Goal: Task Accomplishment & Management: Use online tool/utility

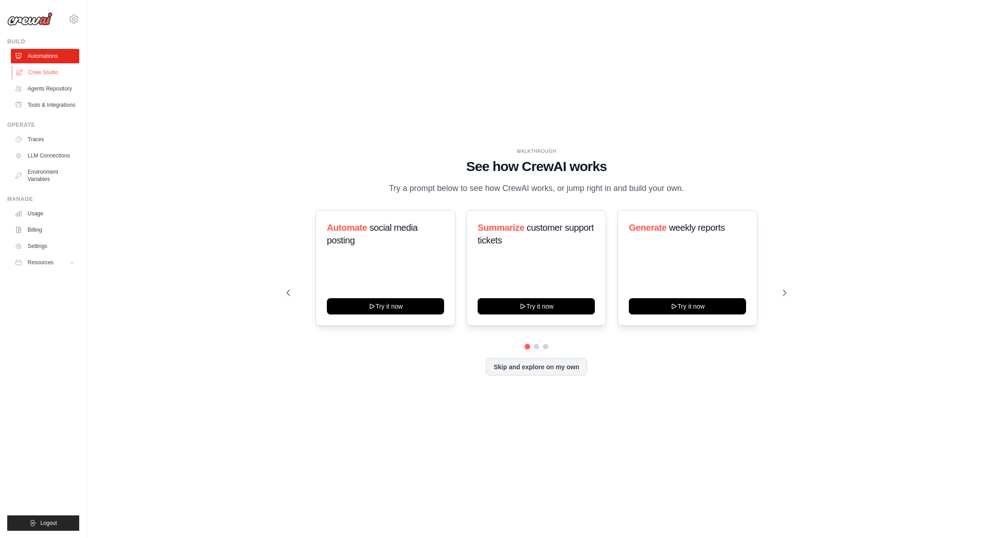
click at [62, 74] on link "Crew Studio" at bounding box center [46, 72] width 68 height 14
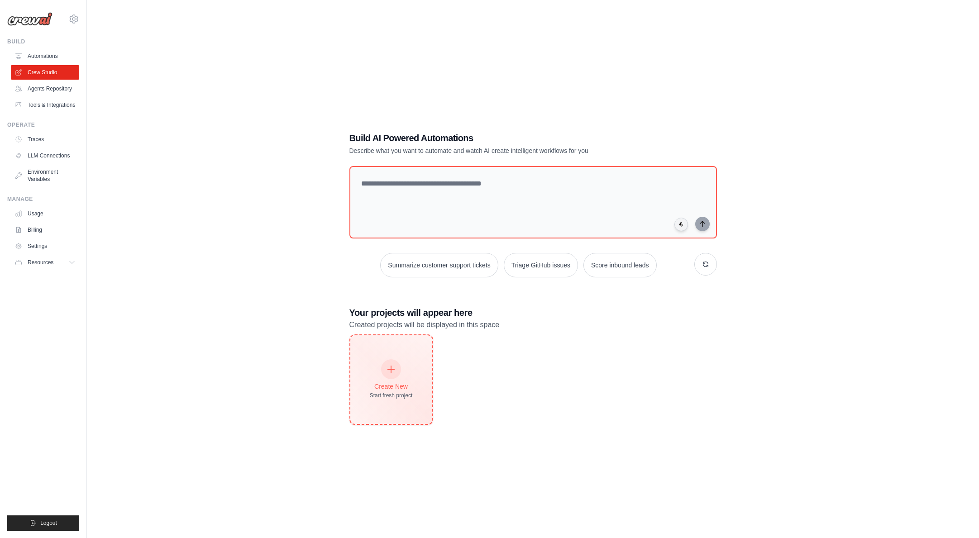
click at [405, 389] on div "Create New" at bounding box center [391, 386] width 43 height 9
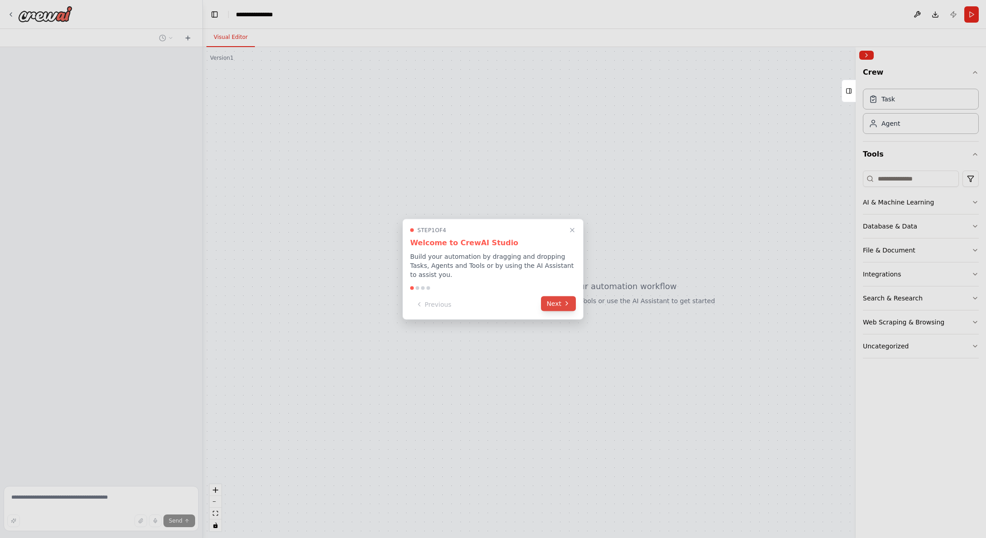
click at [558, 301] on button "Next" at bounding box center [558, 303] width 35 height 15
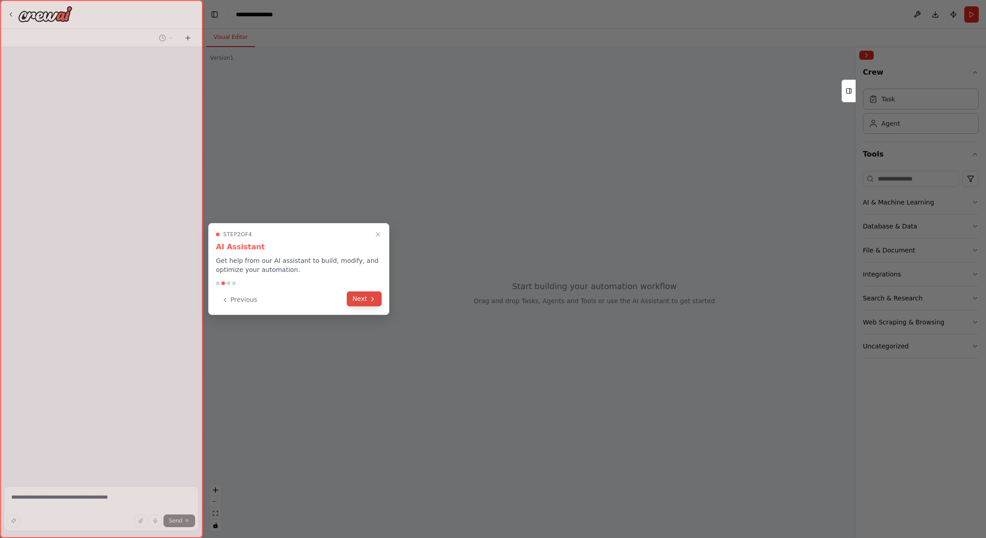
click at [358, 303] on button "Next" at bounding box center [364, 298] width 35 height 15
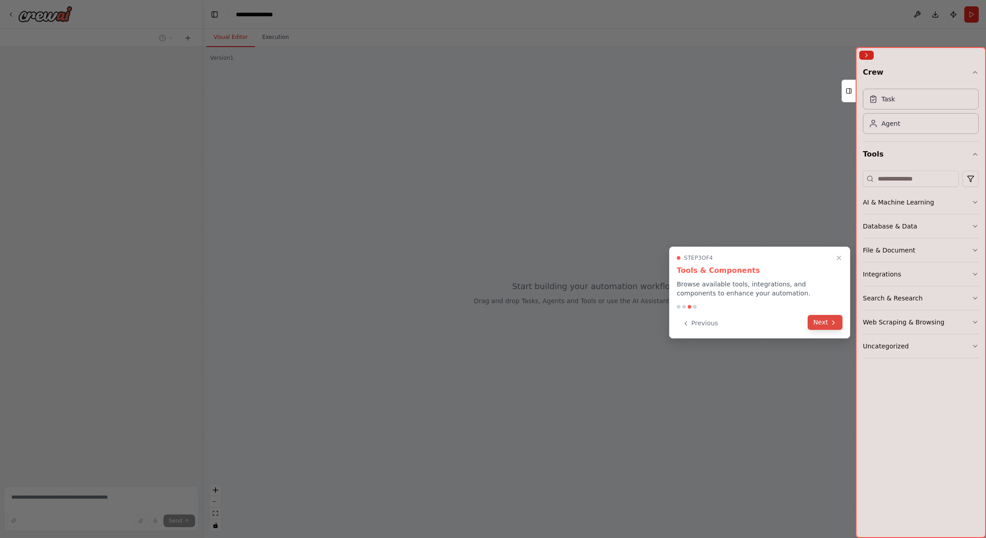
click at [818, 326] on button "Next" at bounding box center [824, 322] width 35 height 15
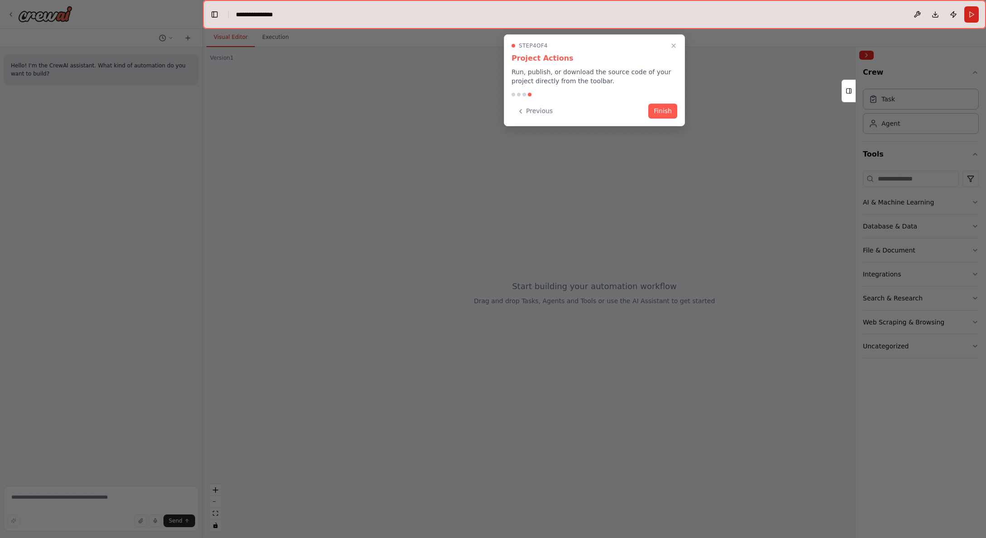
click at [676, 119] on div "Step 4 of 4 Project Actions Run, publish, or download the source code of your p…" at bounding box center [594, 80] width 181 height 92
click at [670, 114] on button "Finish" at bounding box center [662, 110] width 29 height 15
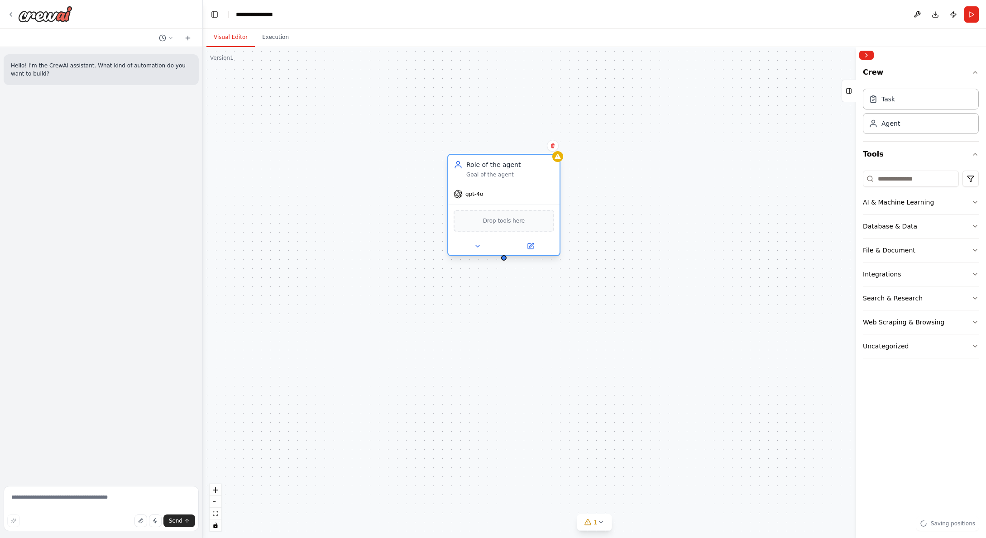
drag, startPoint x: 409, startPoint y: 206, endPoint x: 525, endPoint y: 181, distance: 118.6
click at [525, 181] on div "Role of the agent Goal of the agent" at bounding box center [503, 169] width 111 height 29
click at [925, 178] on input at bounding box center [911, 179] width 96 height 16
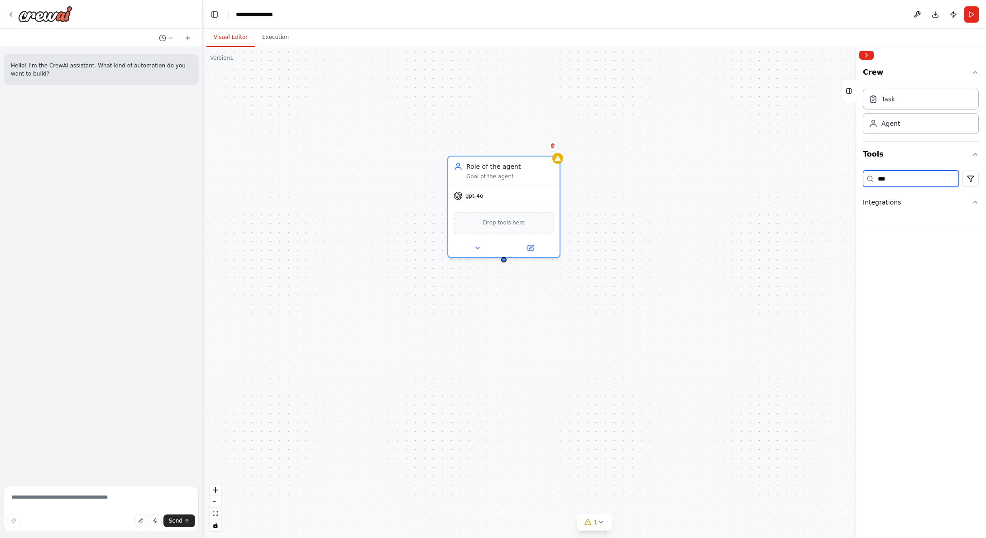
type input "****"
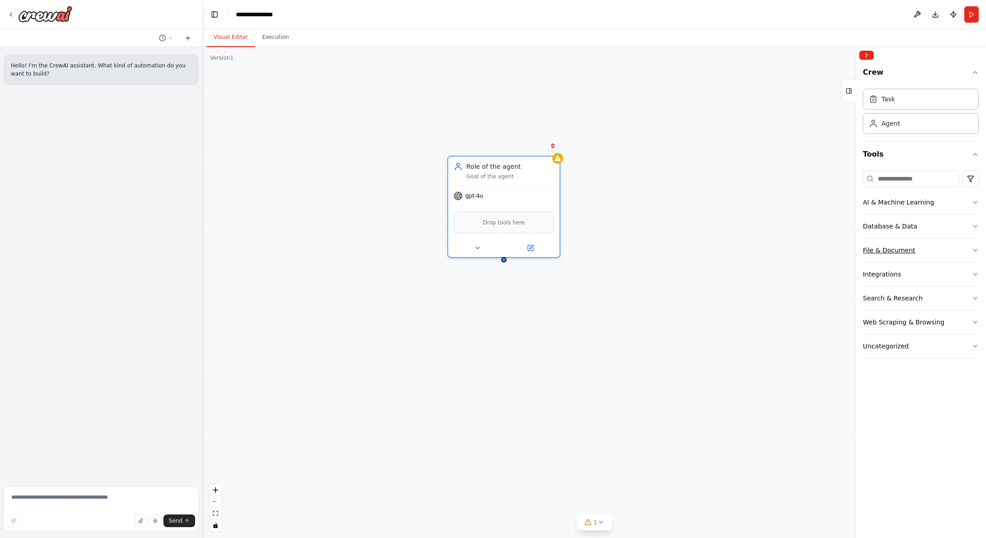
click at [958, 246] on button "File & Document" at bounding box center [921, 251] width 116 height 24
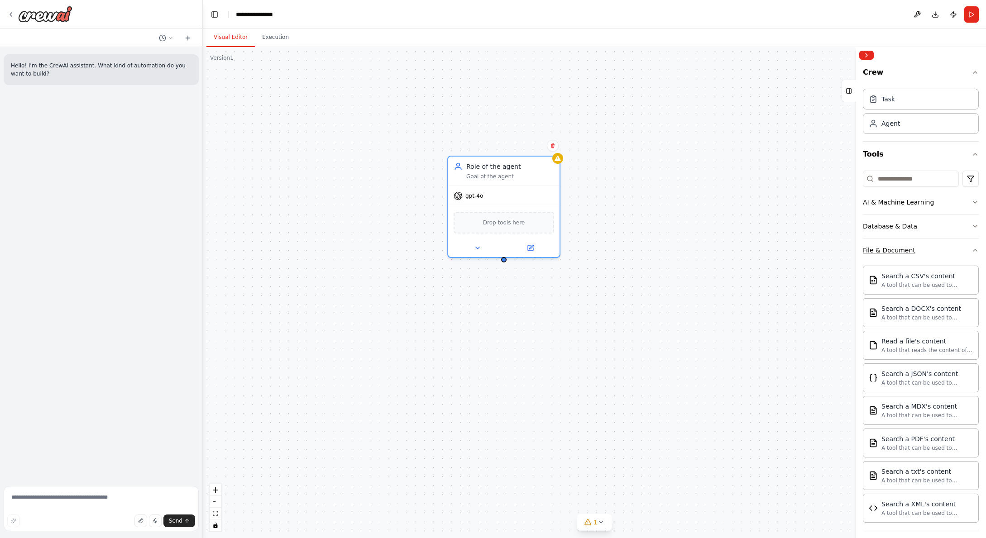
click at [958, 246] on button "File & Document" at bounding box center [921, 251] width 116 height 24
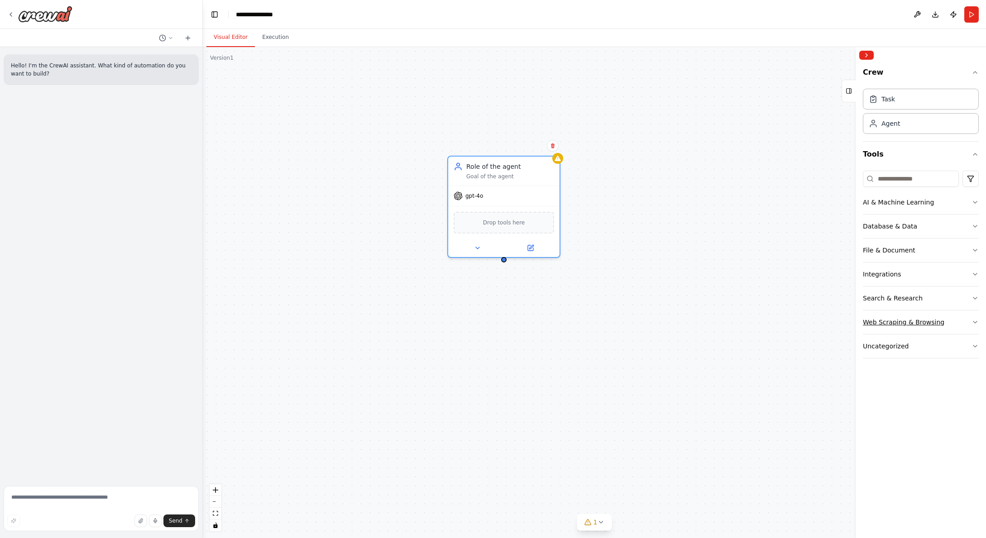
click at [959, 330] on button "Web Scraping & Browsing" at bounding box center [921, 322] width 116 height 24
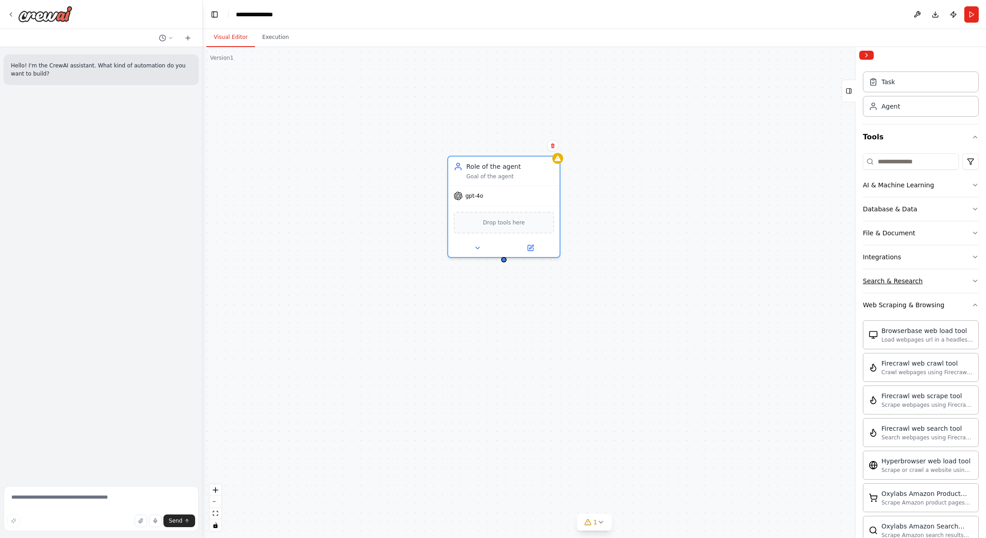
scroll to position [70, 0]
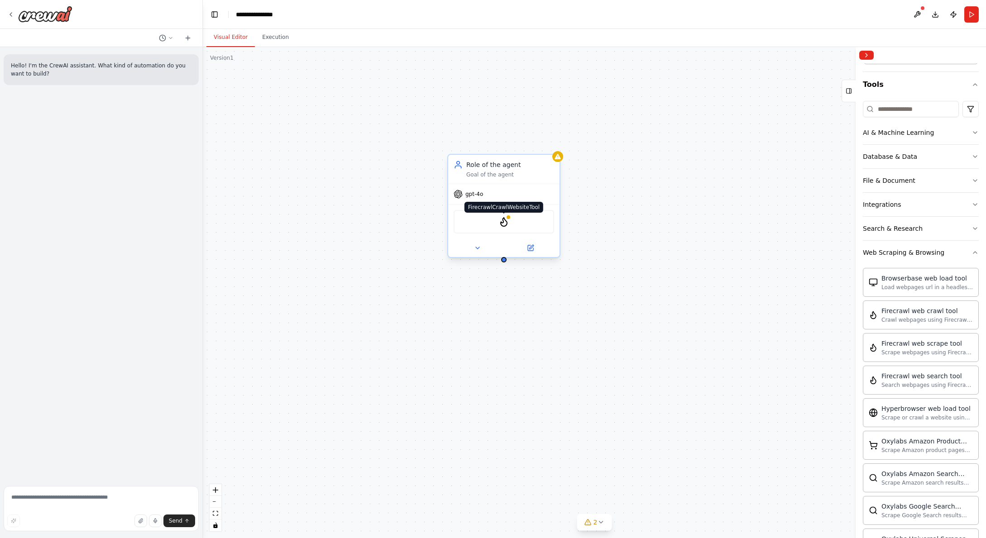
click at [507, 224] on img at bounding box center [503, 221] width 11 height 11
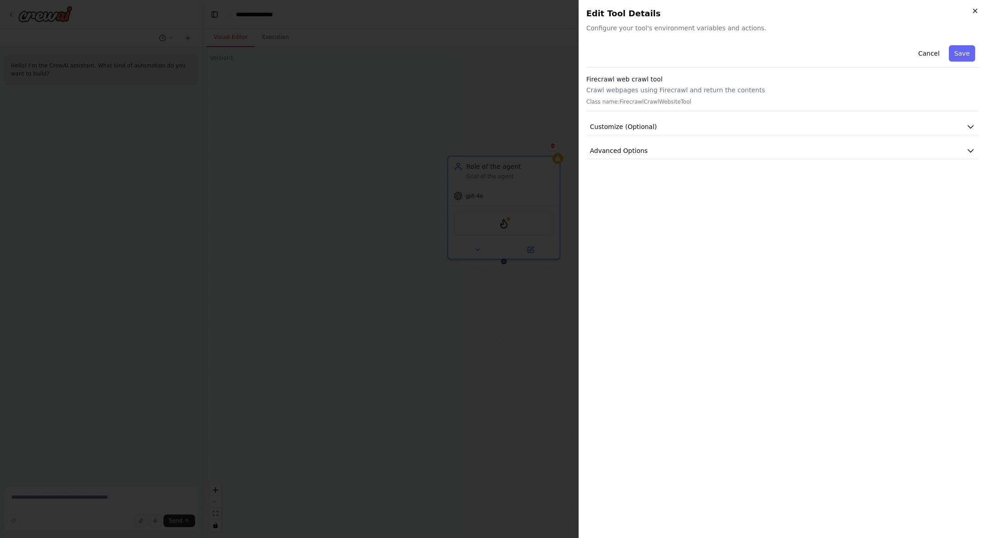
click at [974, 12] on icon "button" at bounding box center [974, 10] width 7 height 7
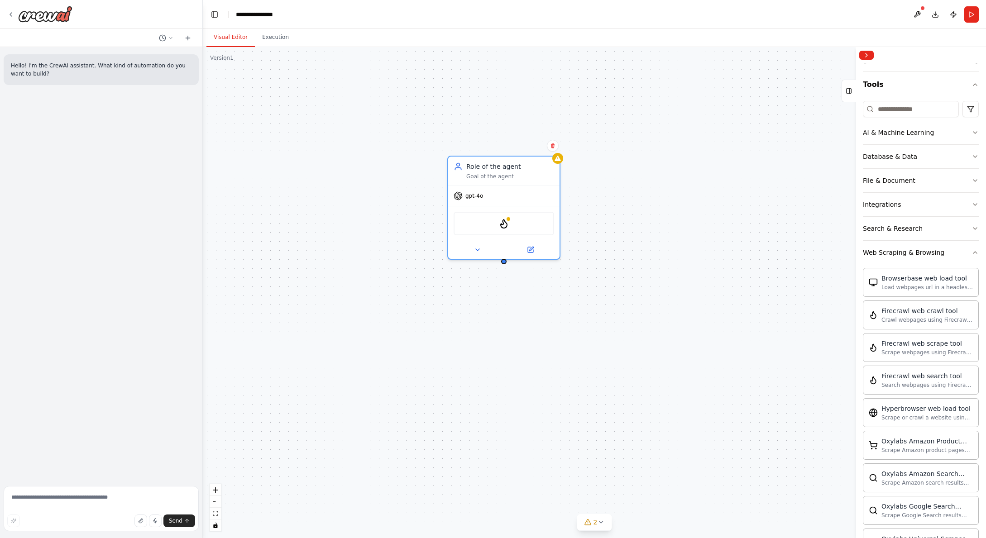
scroll to position [0, 0]
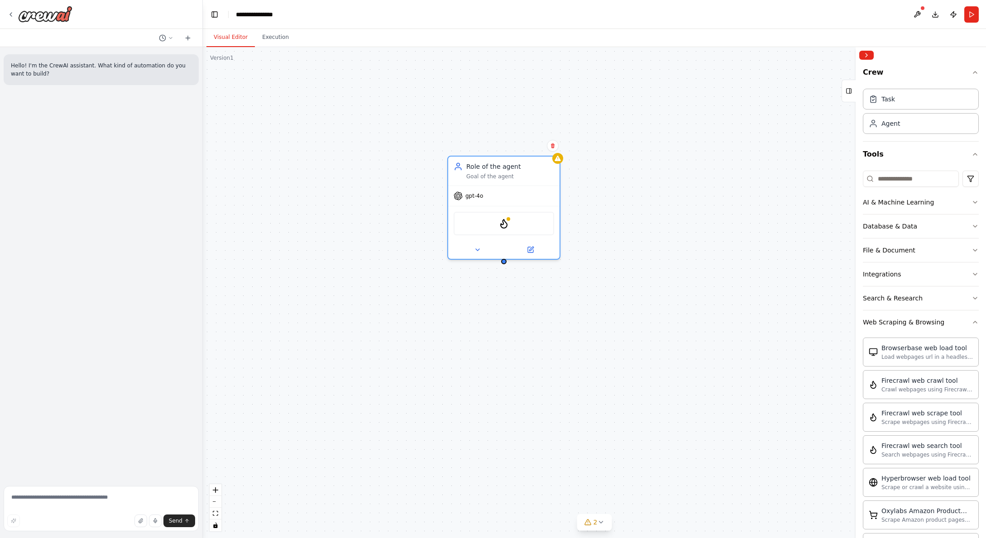
click at [663, 252] on div "Role of the agent Goal of the agent gpt-4o FirecrawlCrawlWebsiteTool" at bounding box center [594, 292] width 783 height 491
drag, startPoint x: 734, startPoint y: 180, endPoint x: 702, endPoint y: 222, distance: 52.4
click at [702, 222] on div "New Task Task description" at bounding box center [718, 224] width 88 height 18
click at [309, 282] on button "Event" at bounding box center [295, 278] width 85 height 17
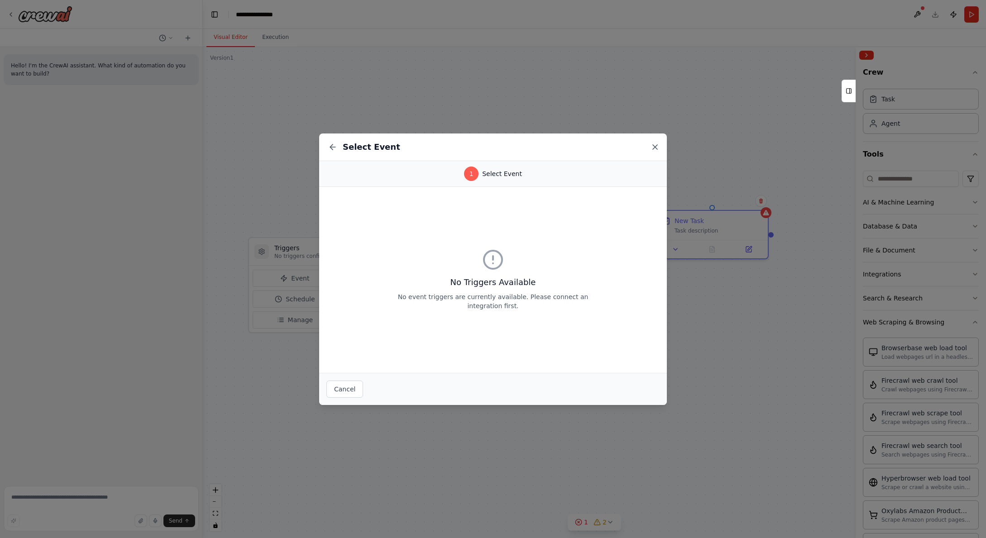
click at [652, 145] on icon at bounding box center [654, 147] width 9 height 9
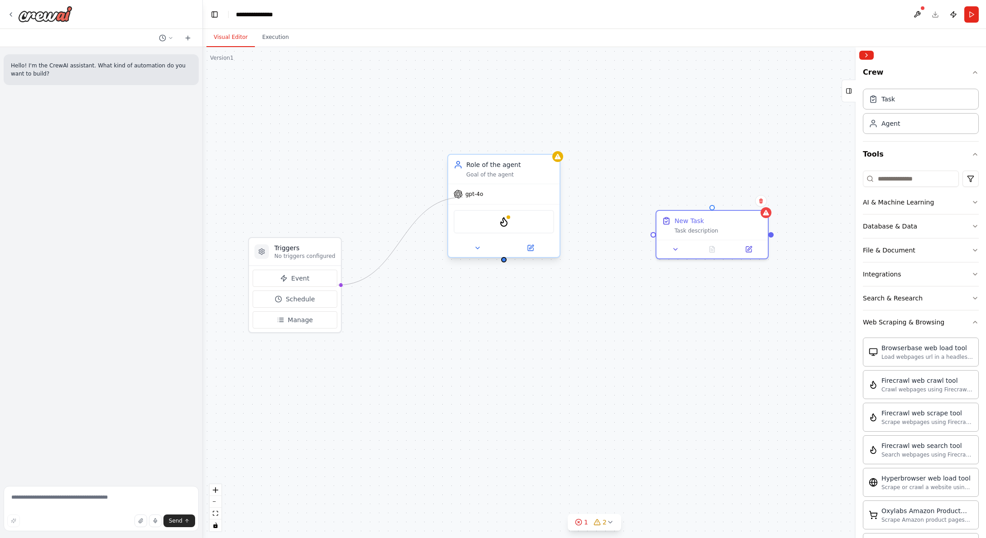
drag, startPoint x: 339, startPoint y: 286, endPoint x: 465, endPoint y: 198, distance: 154.1
click at [465, 198] on div "Triggers No triggers configured Event Schedule Manage Role of the agent Goal of…" at bounding box center [594, 292] width 783 height 491
click at [479, 250] on icon at bounding box center [477, 247] width 7 height 7
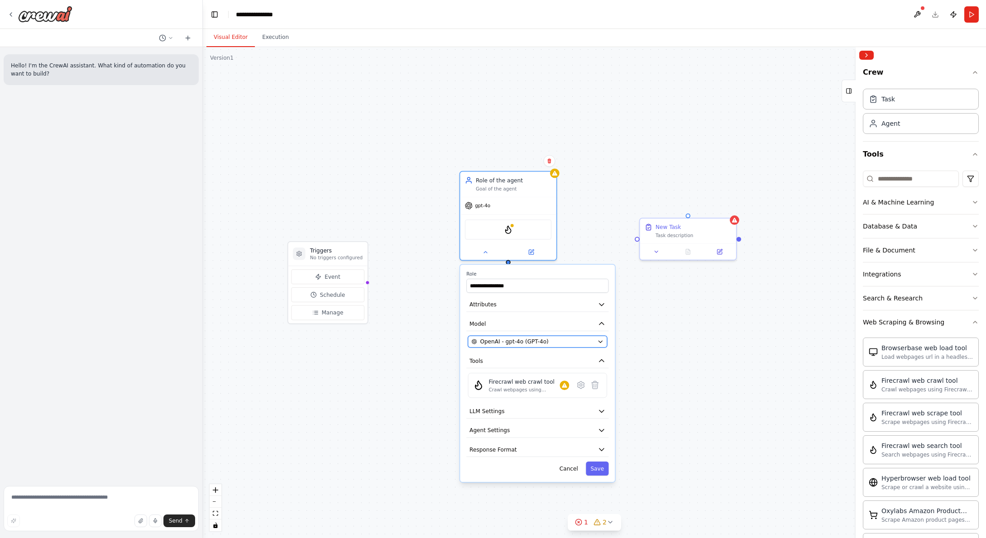
click at [565, 347] on button "OpenAI - gpt-4o (GPT-4o)" at bounding box center [537, 342] width 139 height 12
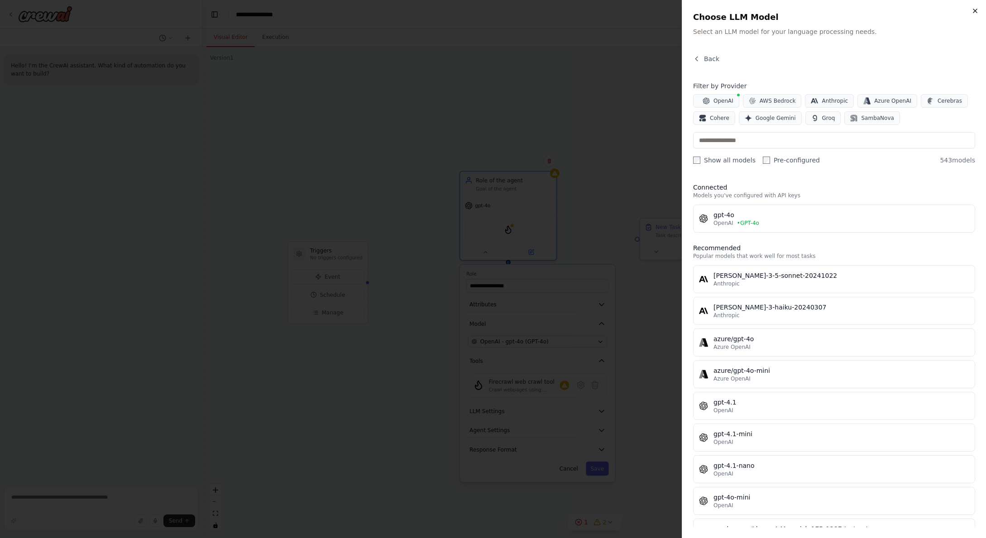
click at [975, 10] on icon "button" at bounding box center [974, 10] width 7 height 7
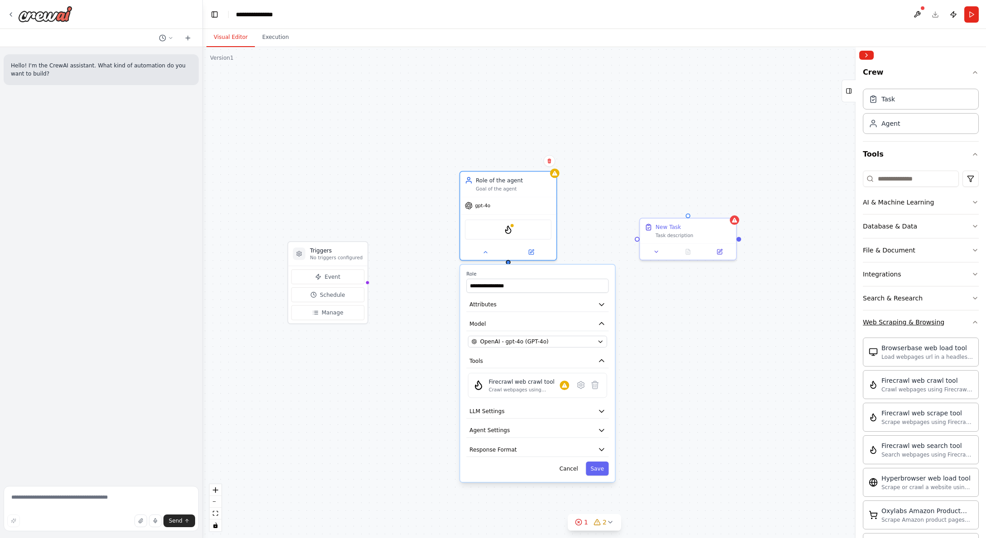
click at [971, 324] on icon "button" at bounding box center [974, 322] width 7 height 7
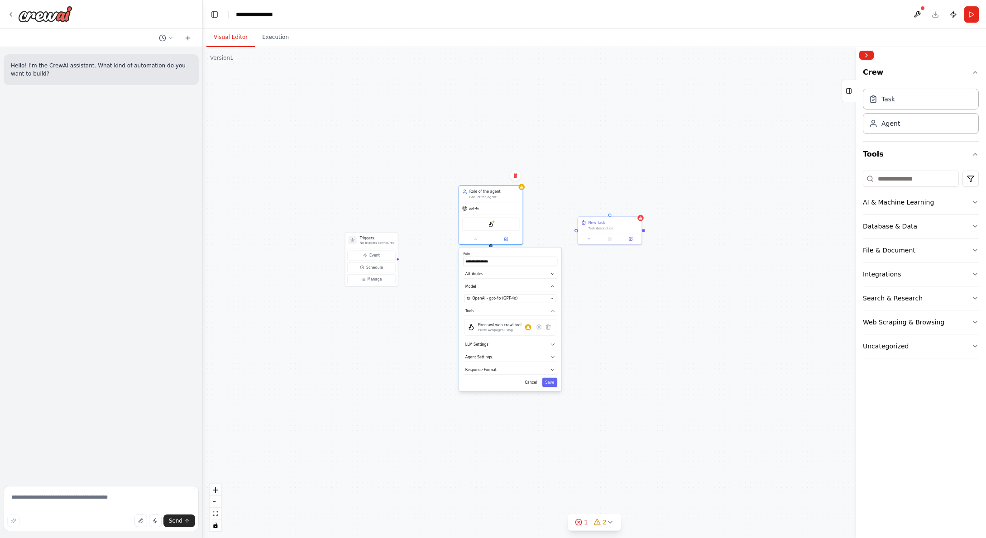
drag, startPoint x: 718, startPoint y: 369, endPoint x: 654, endPoint y: 345, distance: 68.2
click at [654, 345] on div "**********" at bounding box center [594, 292] width 783 height 491
click at [961, 213] on button "AI & Machine Learning" at bounding box center [921, 203] width 116 height 24
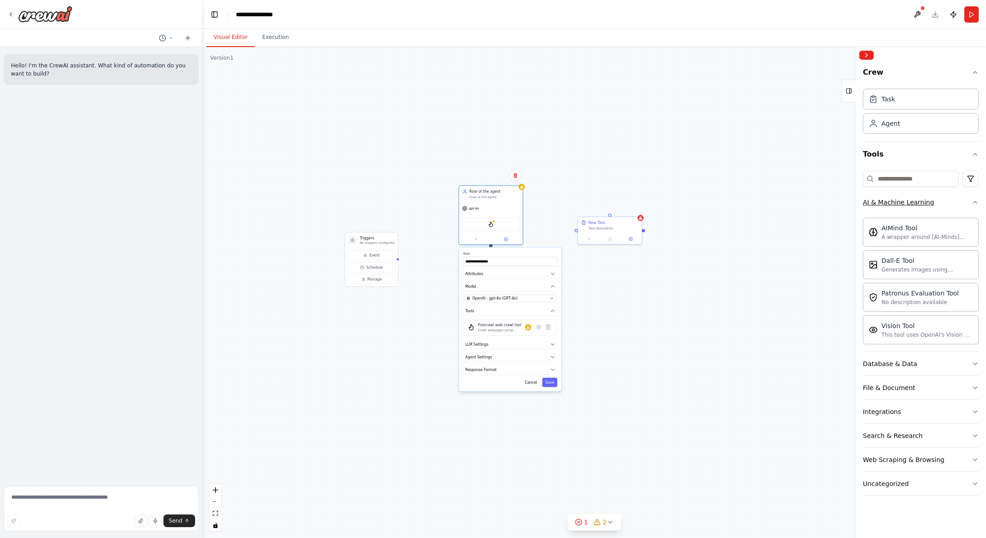
click at [955, 199] on button "AI & Machine Learning" at bounding box center [921, 203] width 116 height 24
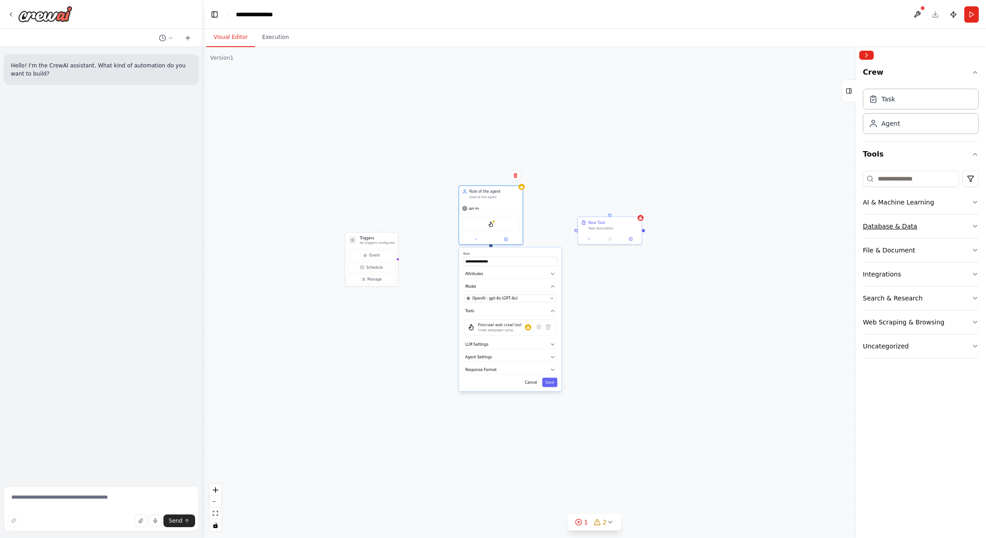
click at [954, 228] on button "Database & Data" at bounding box center [921, 227] width 116 height 24
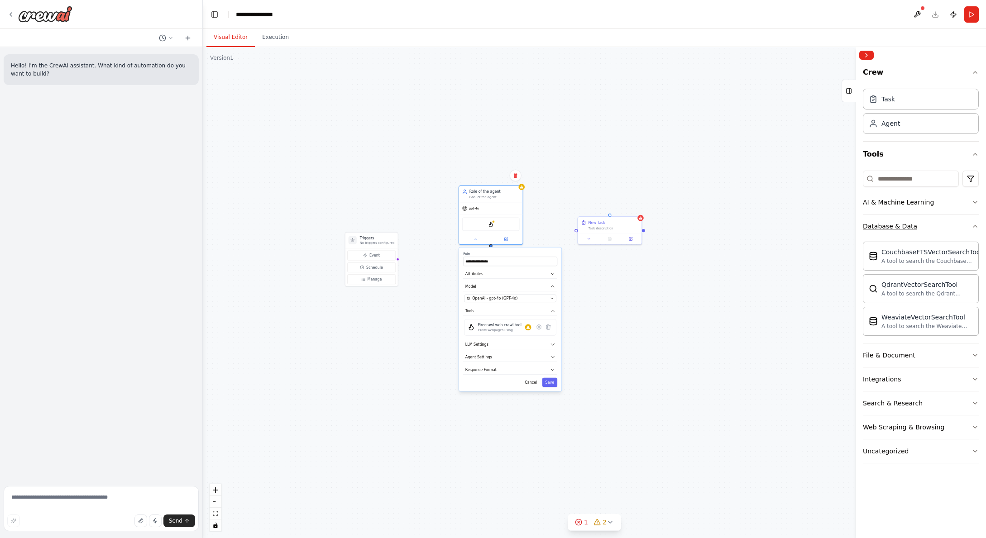
click at [954, 228] on button "Database & Data" at bounding box center [921, 227] width 116 height 24
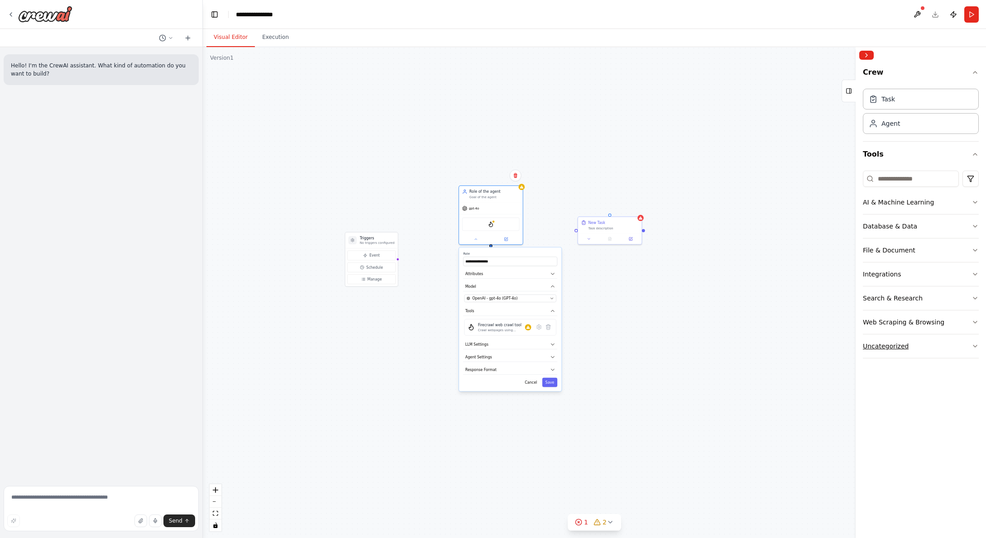
click at [939, 342] on button "Uncategorized" at bounding box center [921, 346] width 116 height 24
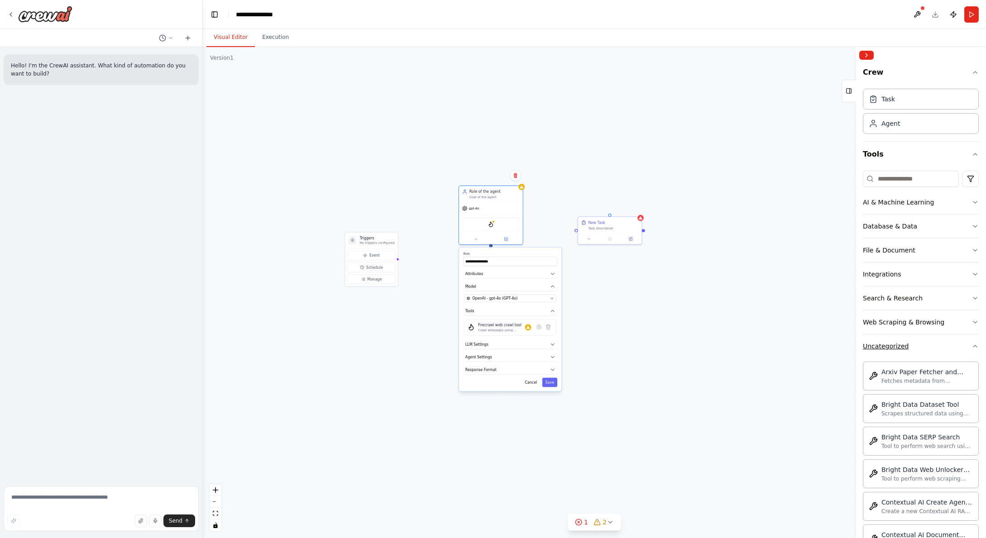
click at [933, 348] on button "Uncategorized" at bounding box center [921, 346] width 116 height 24
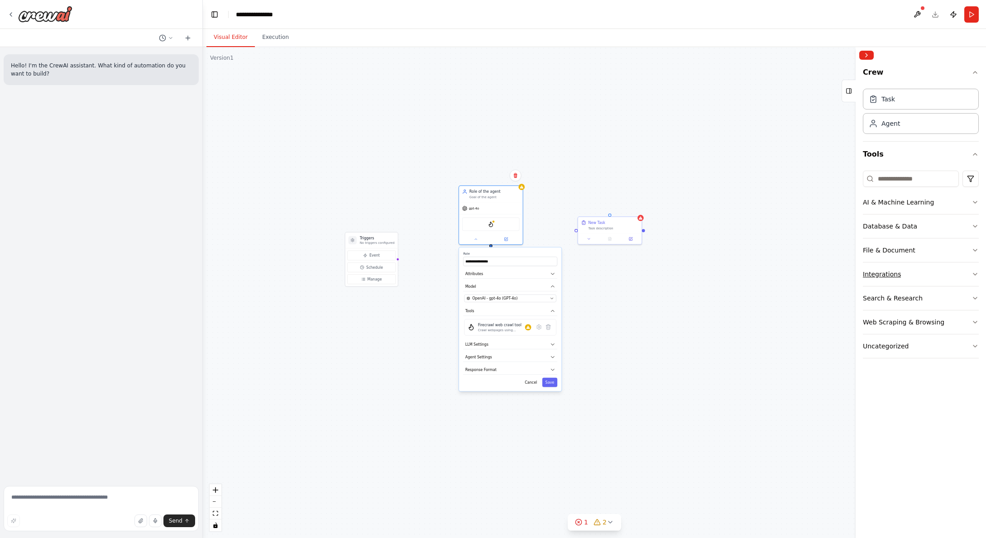
click at [919, 277] on button "Integrations" at bounding box center [921, 274] width 116 height 24
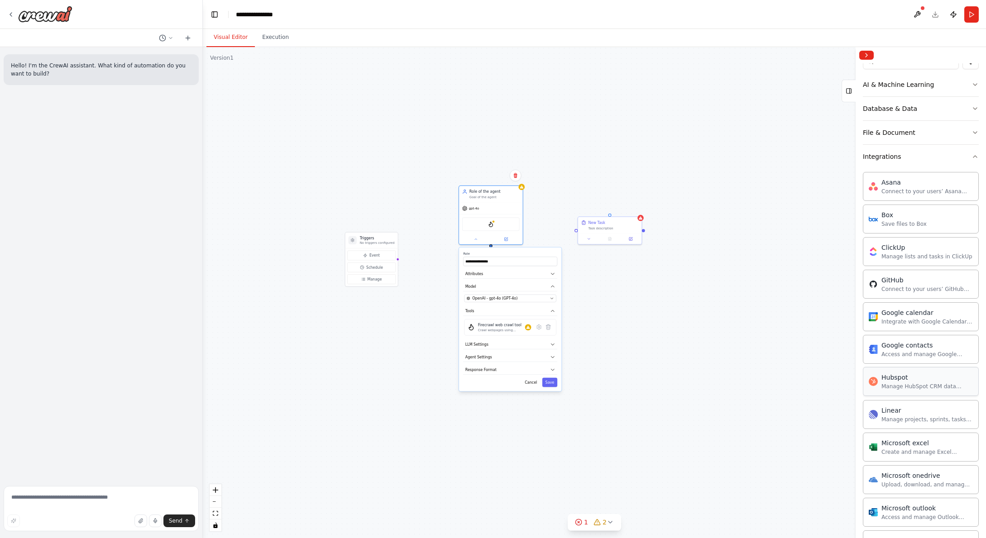
scroll to position [29, 0]
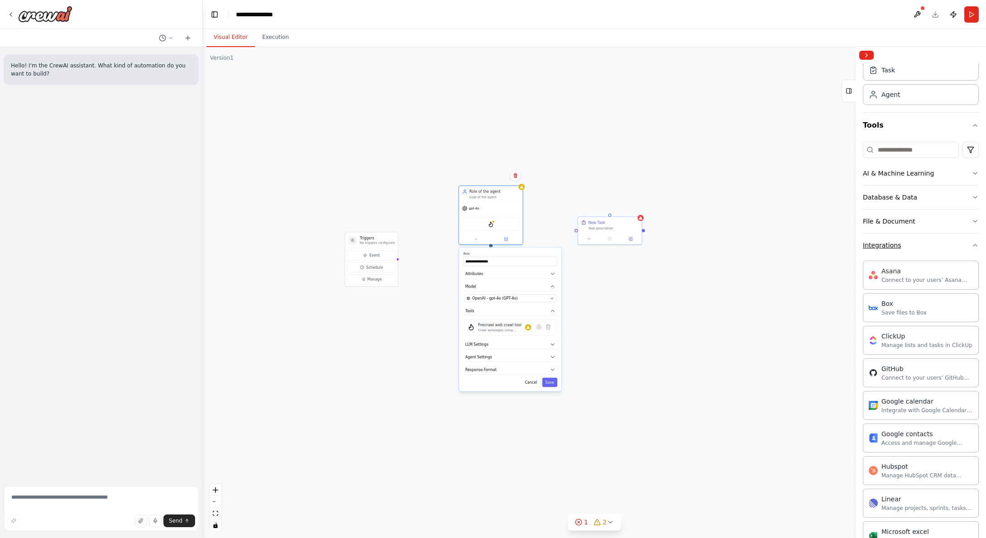
click at [942, 244] on button "Integrations" at bounding box center [921, 246] width 116 height 24
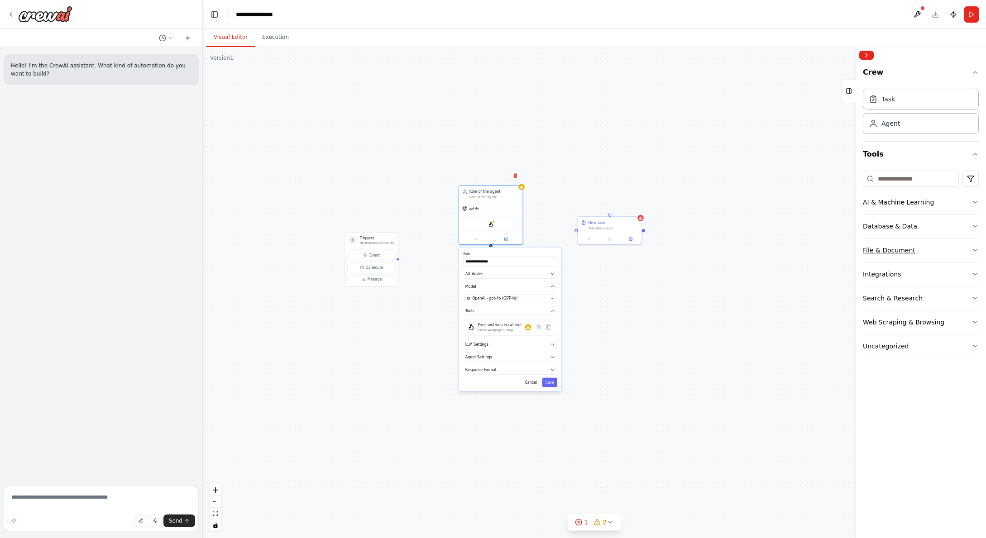
click at [950, 253] on button "File & Document" at bounding box center [921, 251] width 116 height 24
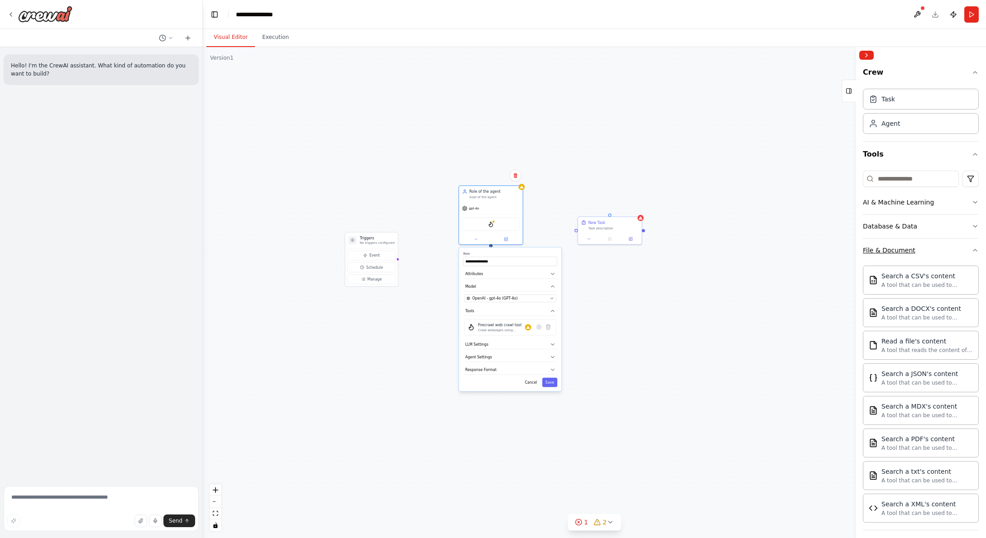
click at [950, 253] on button "File & Document" at bounding box center [921, 251] width 116 height 24
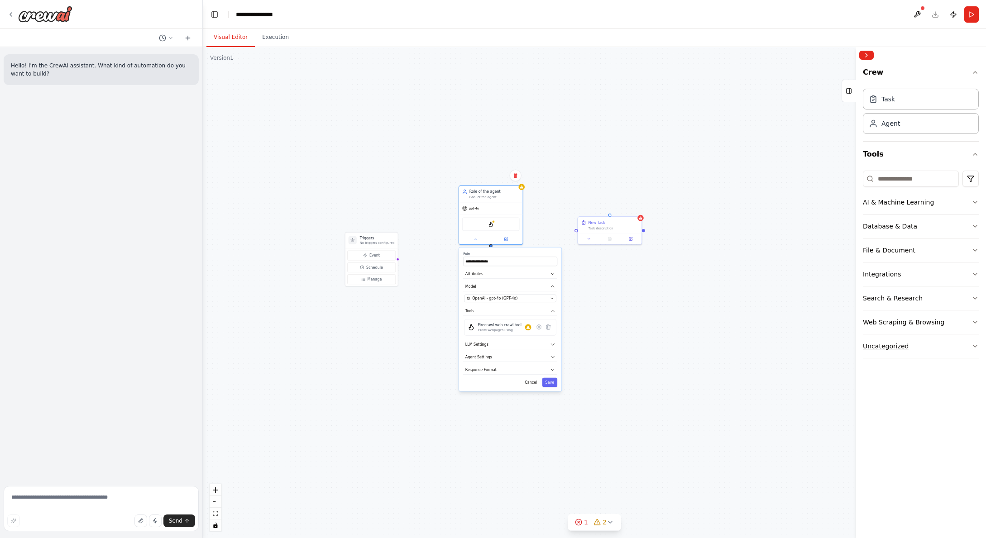
click at [939, 352] on button "Uncategorized" at bounding box center [921, 346] width 116 height 24
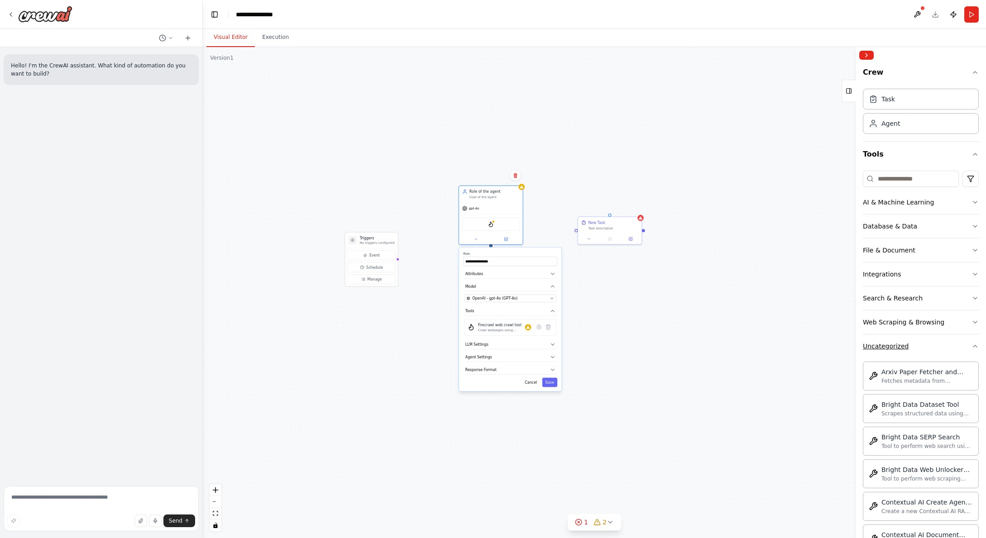
click at [937, 349] on button "Uncategorized" at bounding box center [921, 346] width 116 height 24
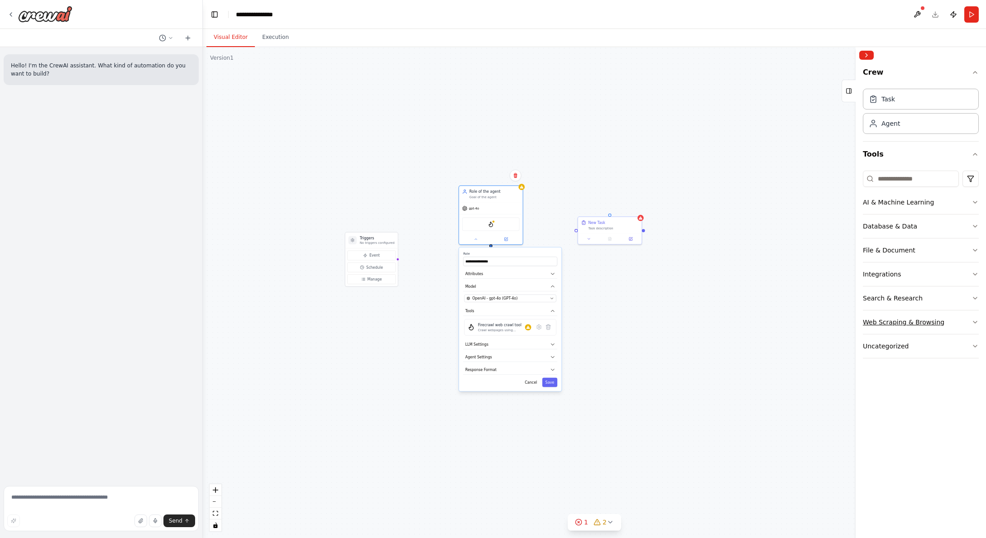
click at [938, 323] on div "Web Scraping & Browsing" at bounding box center [903, 322] width 81 height 9
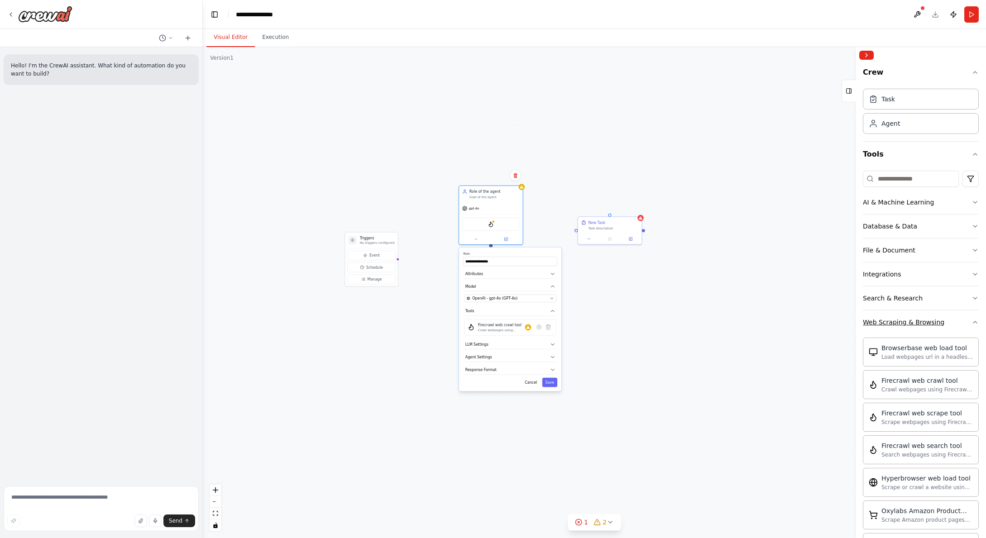
click at [938, 323] on div "Web Scraping & Browsing" at bounding box center [903, 322] width 81 height 9
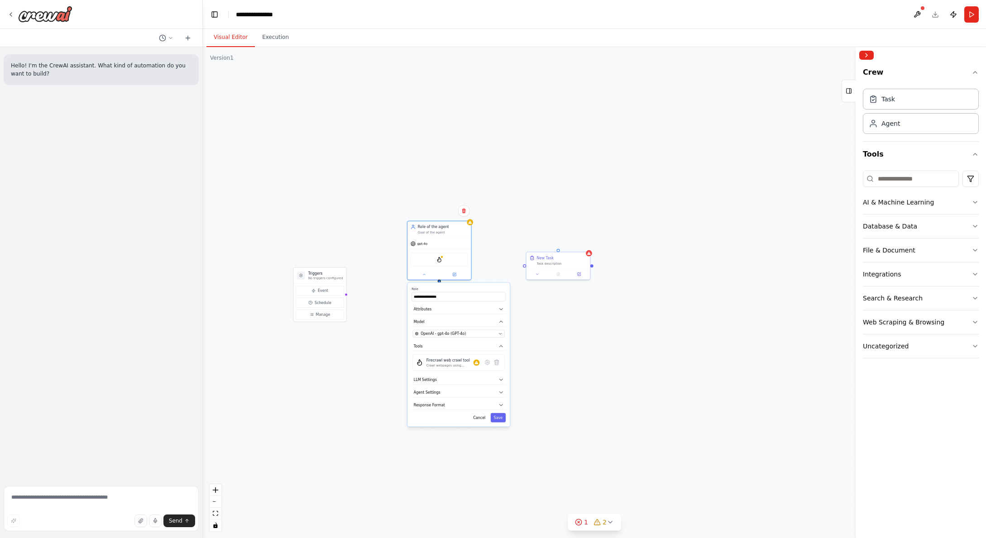
drag, startPoint x: 792, startPoint y: 413, endPoint x: 732, endPoint y: 437, distance: 64.4
click at [734, 439] on div "**********" at bounding box center [594, 292] width 783 height 491
drag, startPoint x: 761, startPoint y: 345, endPoint x: 782, endPoint y: 244, distance: 103.0
click at [787, 250] on div "**********" at bounding box center [594, 292] width 783 height 491
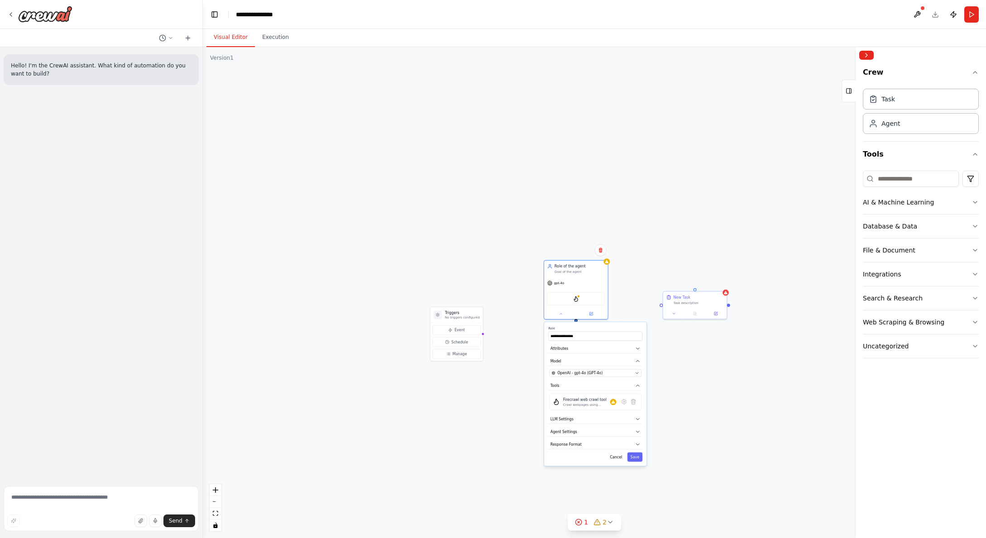
drag, startPoint x: 286, startPoint y: 104, endPoint x: 457, endPoint y: 255, distance: 228.2
click at [458, 263] on div "**********" at bounding box center [594, 292] width 783 height 491
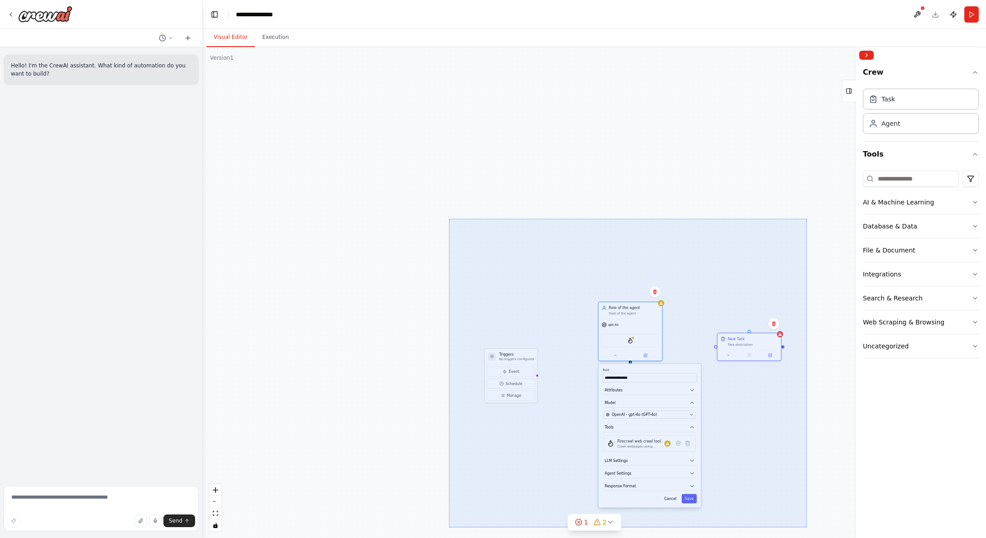
drag, startPoint x: 449, startPoint y: 219, endPoint x: 806, endPoint y: 527, distance: 472.0
click at [806, 527] on div "**********" at bounding box center [594, 292] width 783 height 491
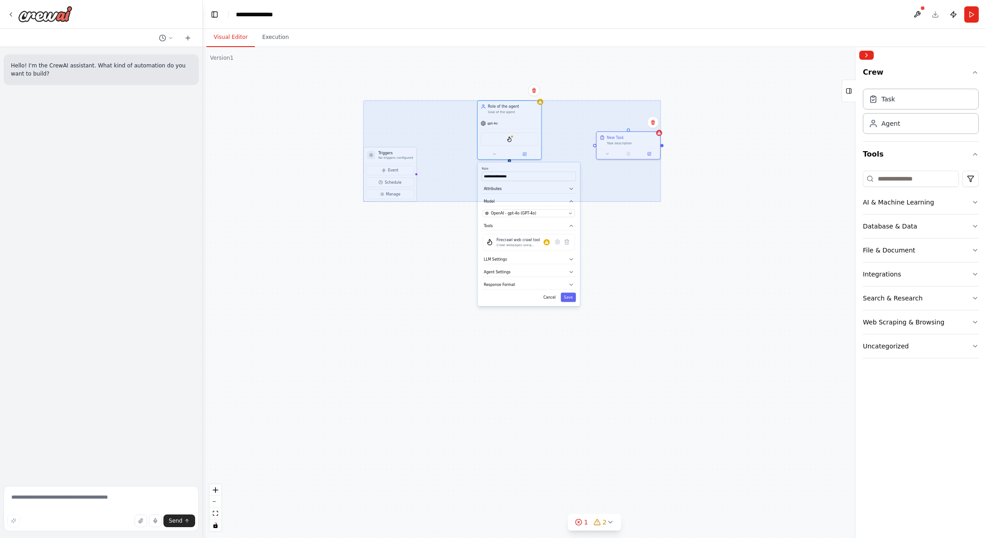
drag, startPoint x: 416, startPoint y: 256, endPoint x: 296, endPoint y: 55, distance: 234.9
click at [296, 55] on div "**********" at bounding box center [594, 292] width 783 height 491
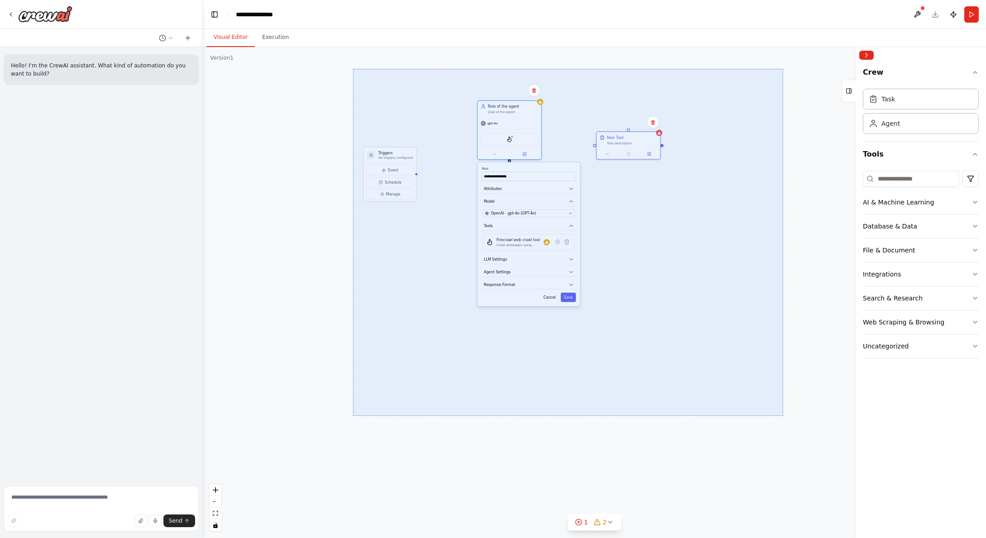
drag, startPoint x: 353, startPoint y: 69, endPoint x: 783, endPoint y: 416, distance: 552.9
click at [783, 416] on div "**********" at bounding box center [594, 292] width 783 height 491
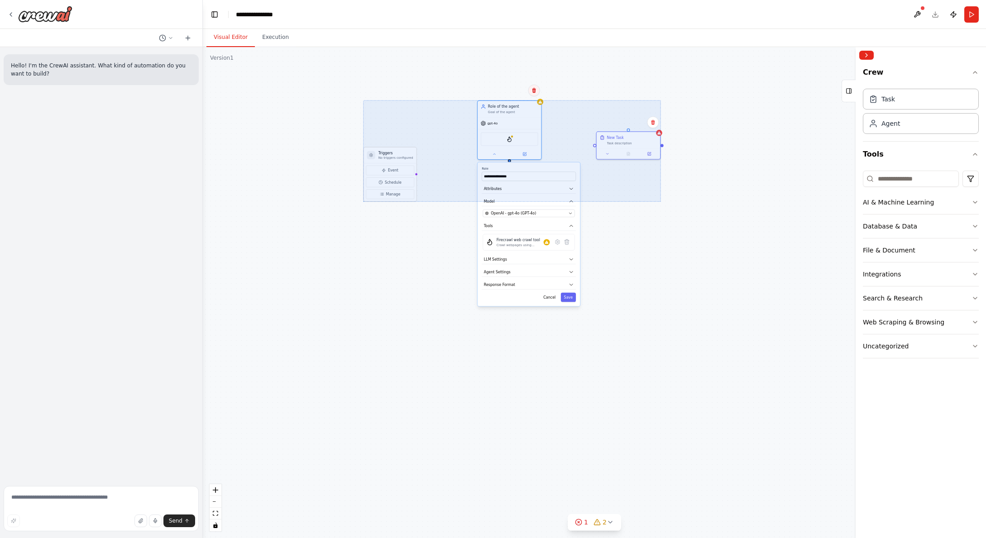
click at [535, 91] on icon at bounding box center [534, 90] width 4 height 5
click at [506, 92] on button "Confirm" at bounding box center [508, 90] width 32 height 11
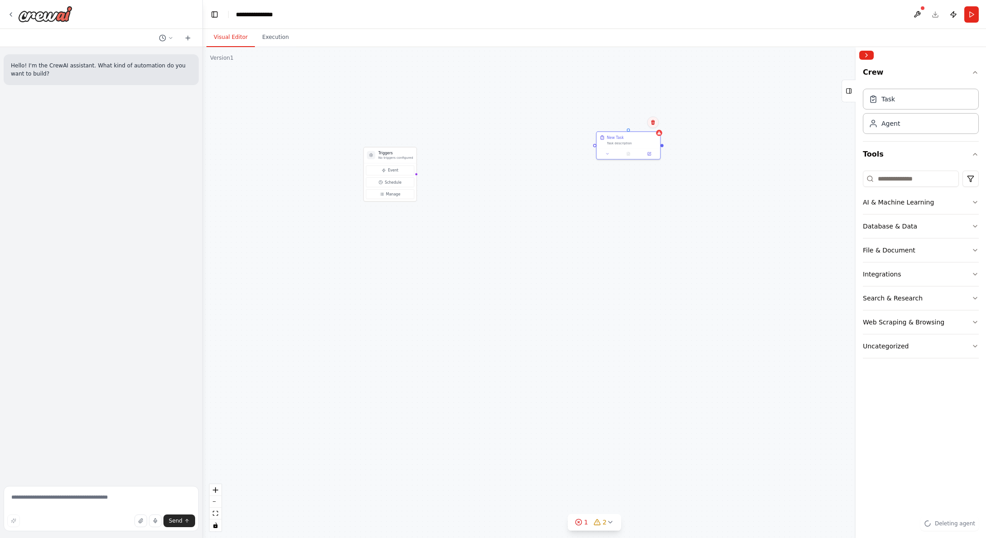
click at [654, 122] on icon at bounding box center [652, 121] width 5 height 5
click at [633, 122] on button "Confirm" at bounding box center [627, 122] width 32 height 11
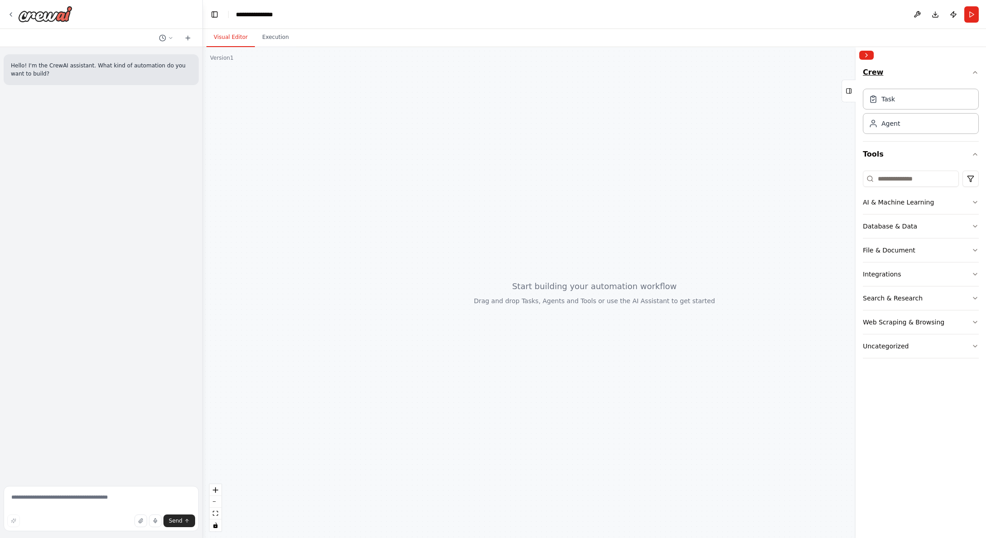
drag, startPoint x: 977, startPoint y: 62, endPoint x: 978, endPoint y: 70, distance: 7.7
click at [978, 66] on div "Crew Task Agent Tools AI & Machine Learning Database & Data File & Document Int…" at bounding box center [920, 292] width 130 height 491
click at [977, 73] on icon "button" at bounding box center [974, 72] width 7 height 7
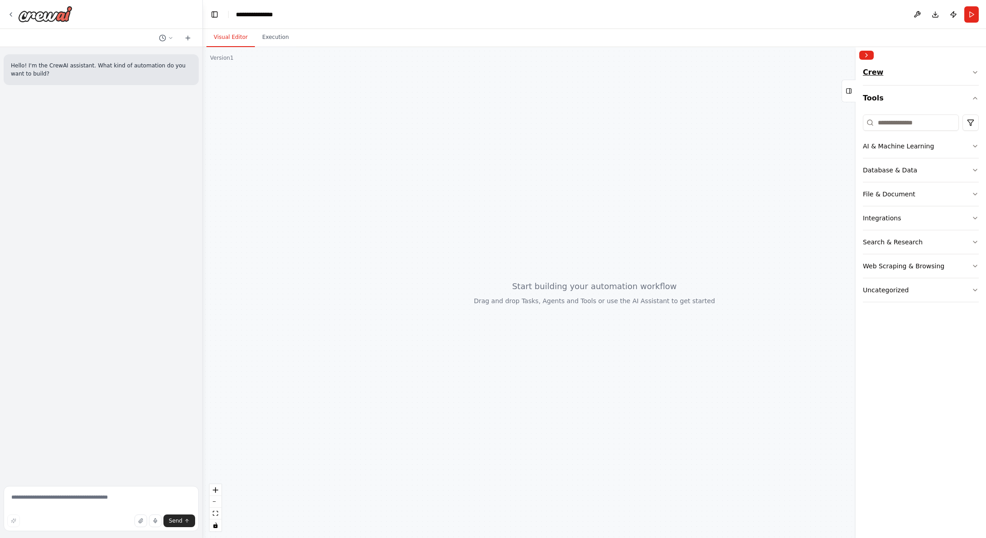
click at [977, 73] on icon "button" at bounding box center [974, 72] width 7 height 7
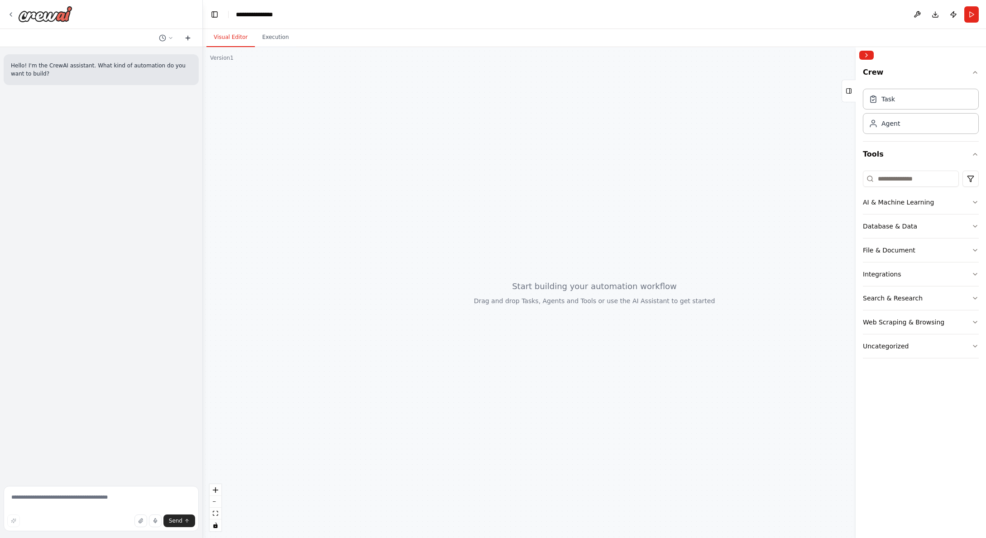
click at [186, 37] on icon at bounding box center [187, 37] width 7 height 7
click at [115, 495] on textarea at bounding box center [101, 508] width 195 height 45
type textarea "**********"
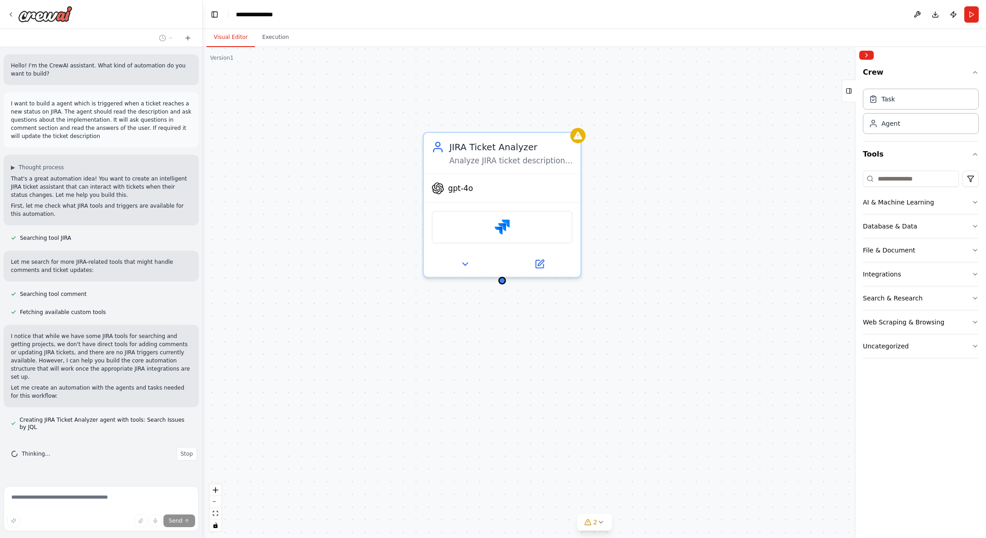
drag, startPoint x: 442, startPoint y: 186, endPoint x: 456, endPoint y: 362, distance: 176.6
click at [456, 362] on div "JIRA Ticket Analyzer Analyze JIRA ticket descriptions and identify areas that n…" at bounding box center [594, 292] width 783 height 491
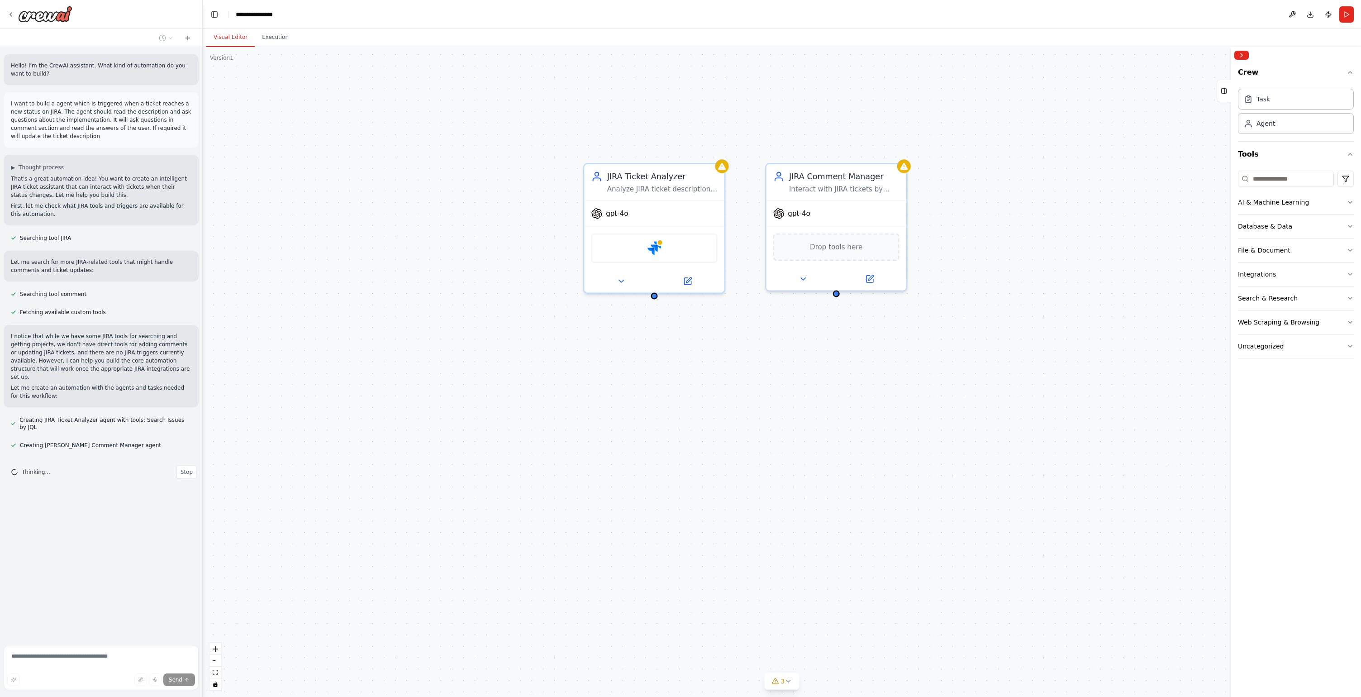
drag, startPoint x: 537, startPoint y: 362, endPoint x: 692, endPoint y: 372, distance: 155.6
click at [692, 372] on div "JIRA Ticket Analyzer Analyze JIRA ticket descriptions and identify areas that n…" at bounding box center [782, 372] width 1159 height 650
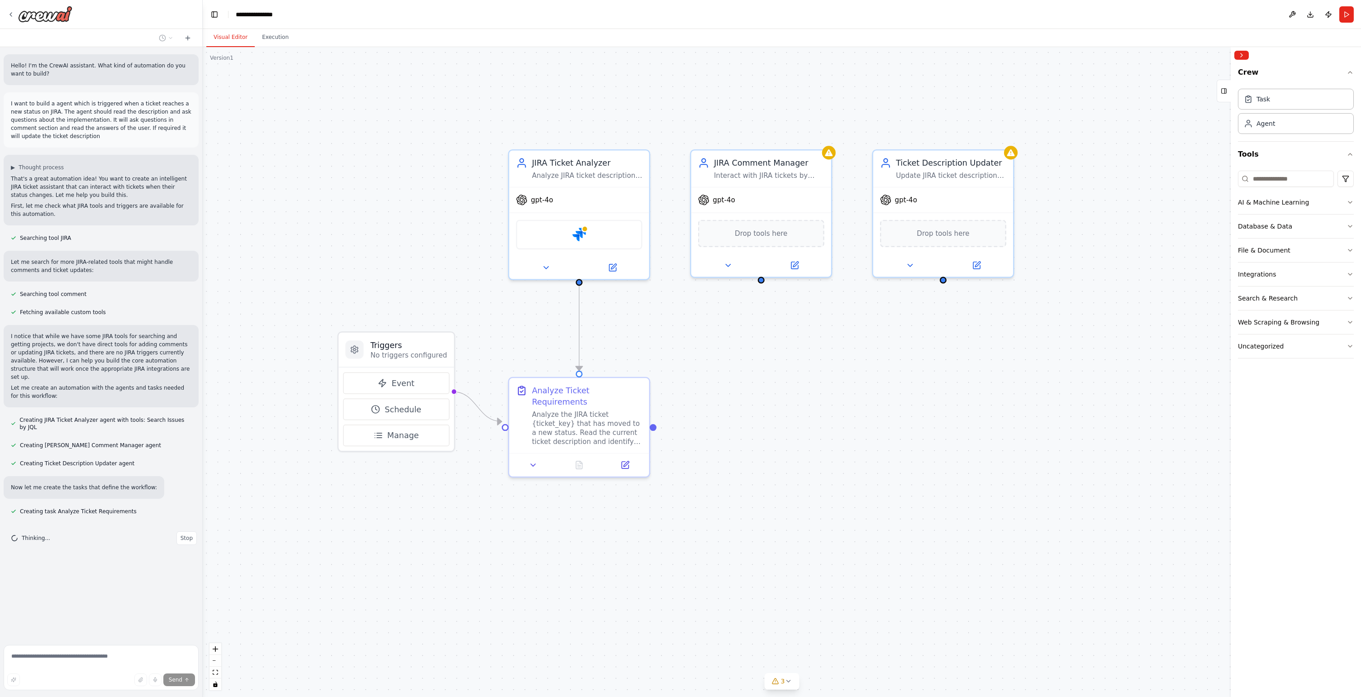
drag, startPoint x: 856, startPoint y: 446, endPoint x: 781, endPoint y: 433, distance: 76.3
click at [781, 433] on div ".deletable-edge-delete-btn { width: 20px; height: 20px; border: 0px solid #ffff…" at bounding box center [782, 372] width 1159 height 650
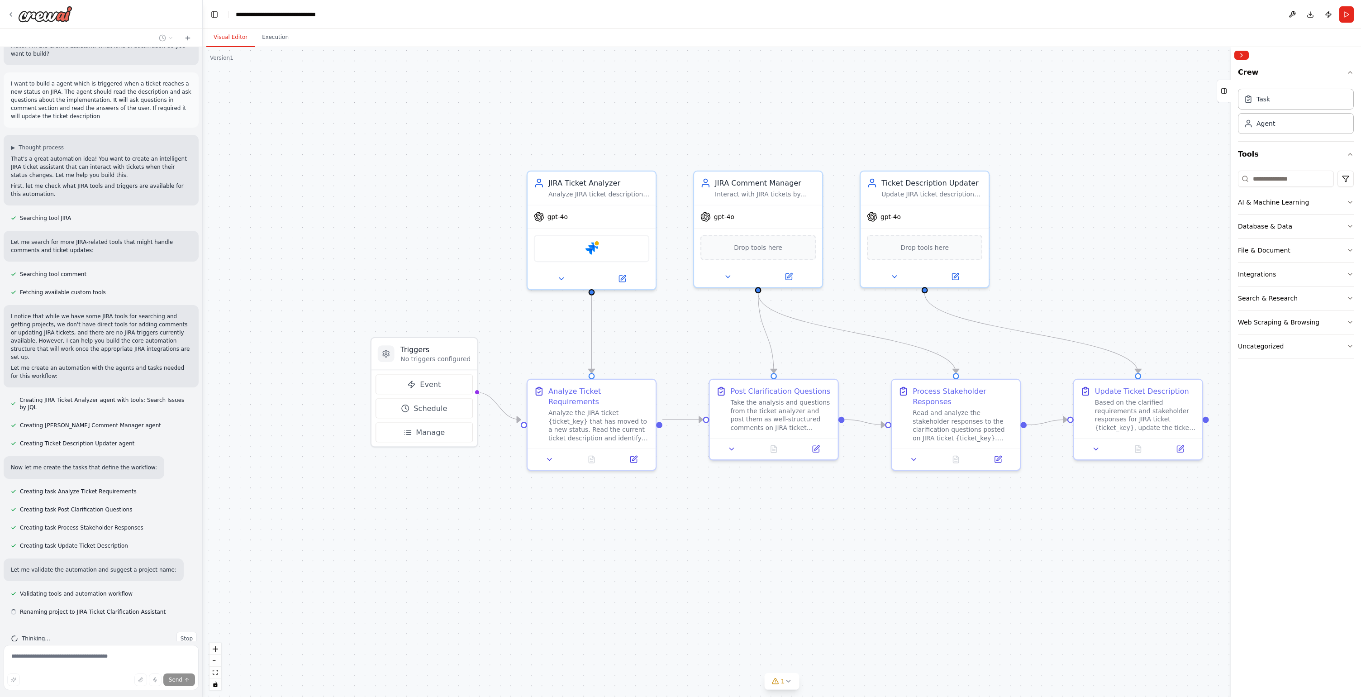
scroll to position [38, 0]
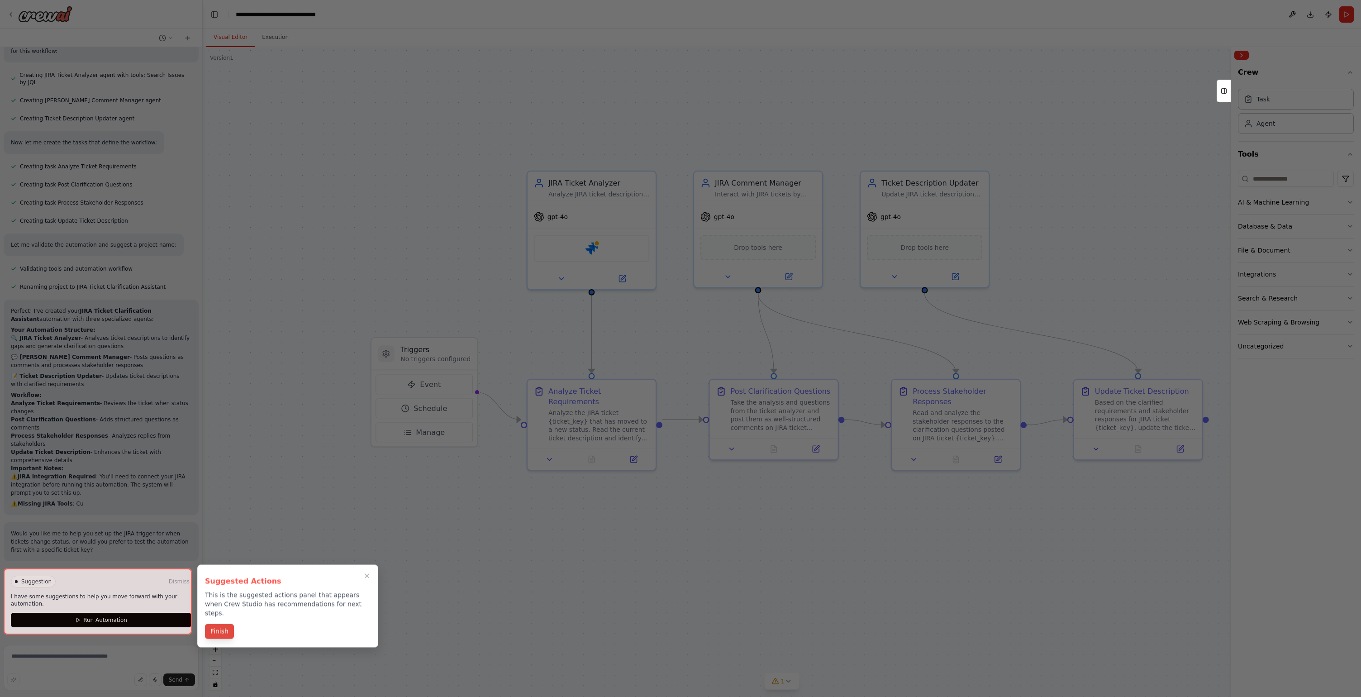
click at [224, 538] on button "Finish" at bounding box center [219, 631] width 29 height 15
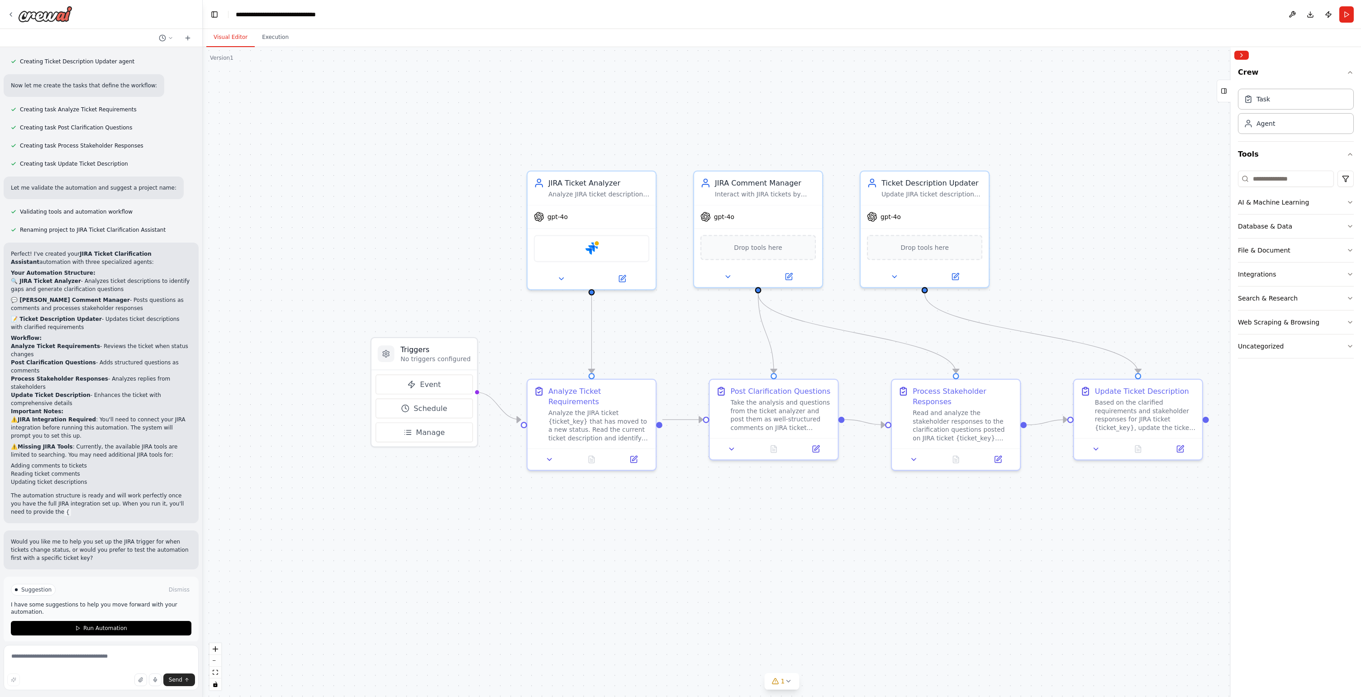
scroll to position [410, 0]
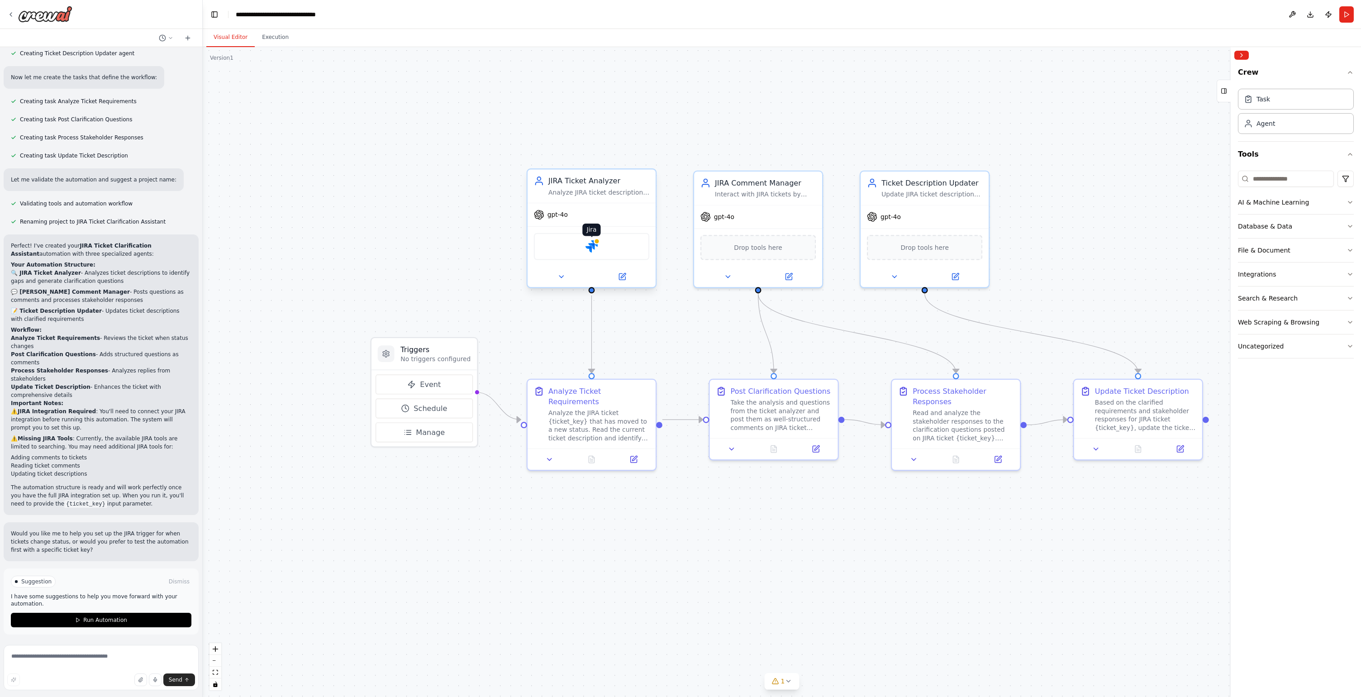
click at [594, 250] on img at bounding box center [592, 246] width 13 height 13
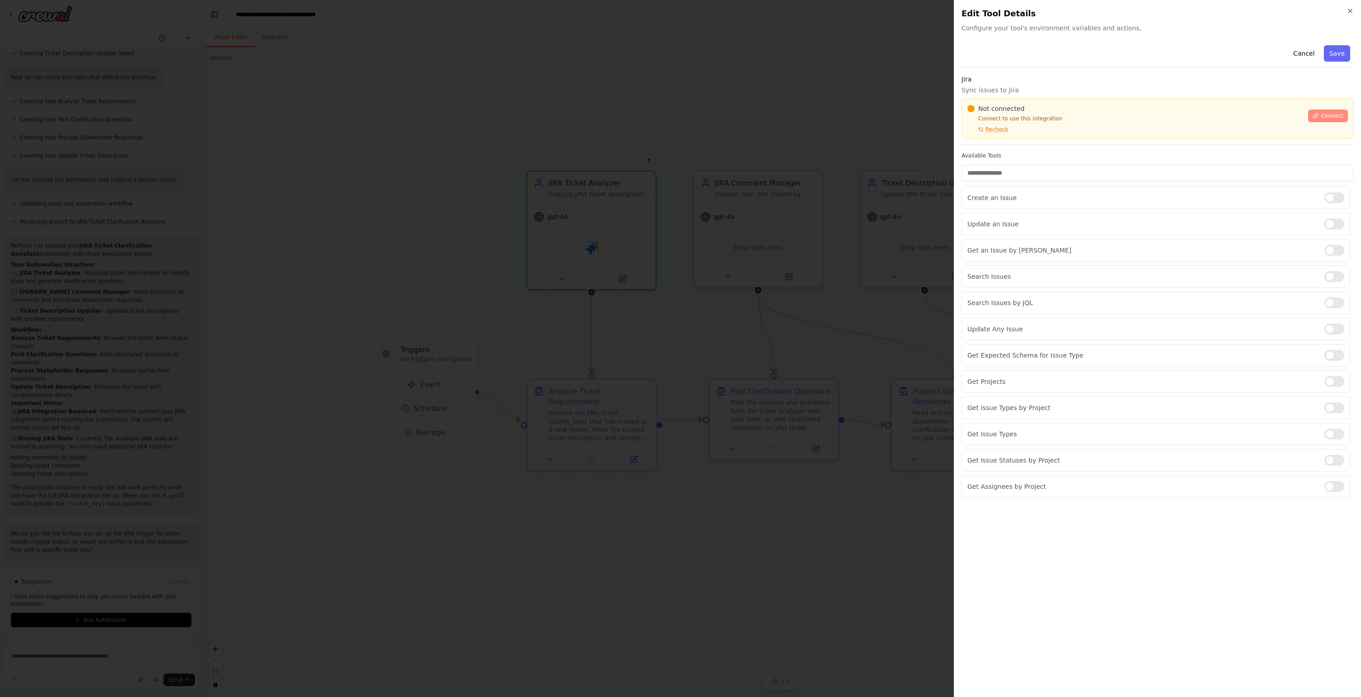
click at [985, 116] on button "Connect" at bounding box center [1328, 116] width 40 height 13
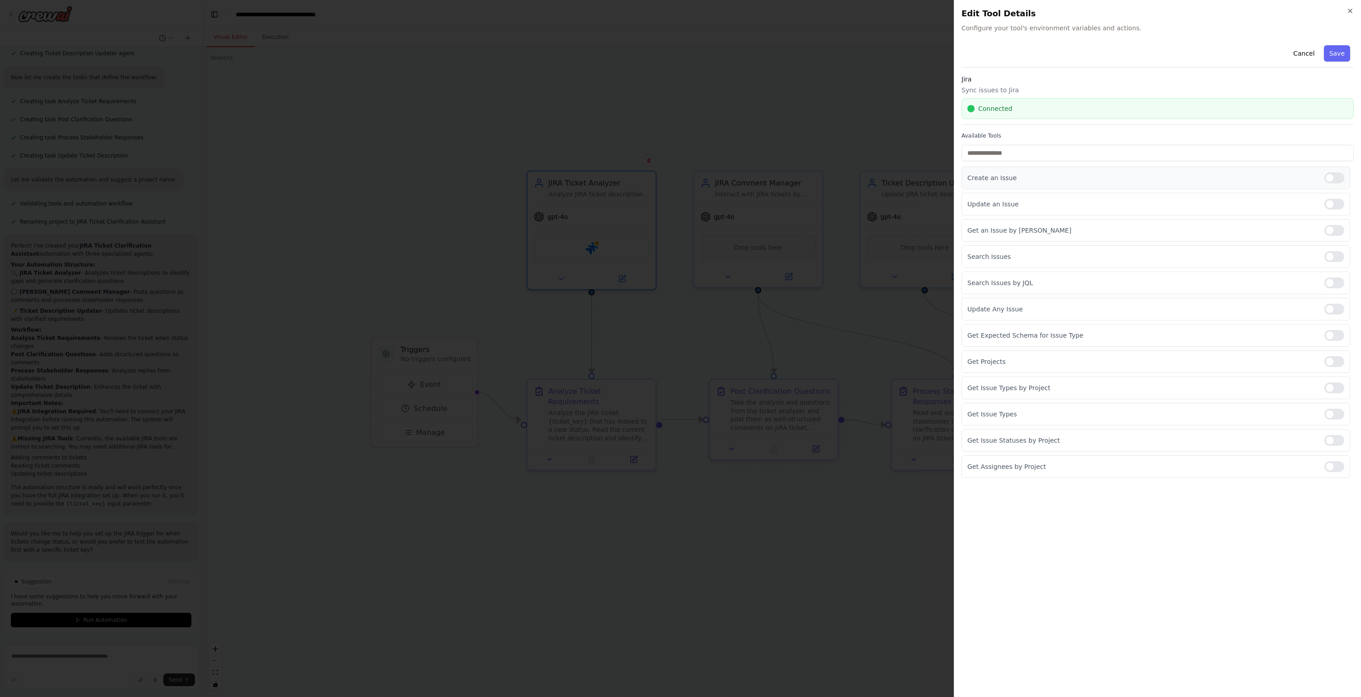
click at [985, 179] on div at bounding box center [1335, 177] width 20 height 11
click at [985, 181] on div at bounding box center [1335, 177] width 20 height 11
click at [985, 205] on div at bounding box center [1335, 204] width 20 height 11
click at [985, 230] on div at bounding box center [1335, 230] width 20 height 11
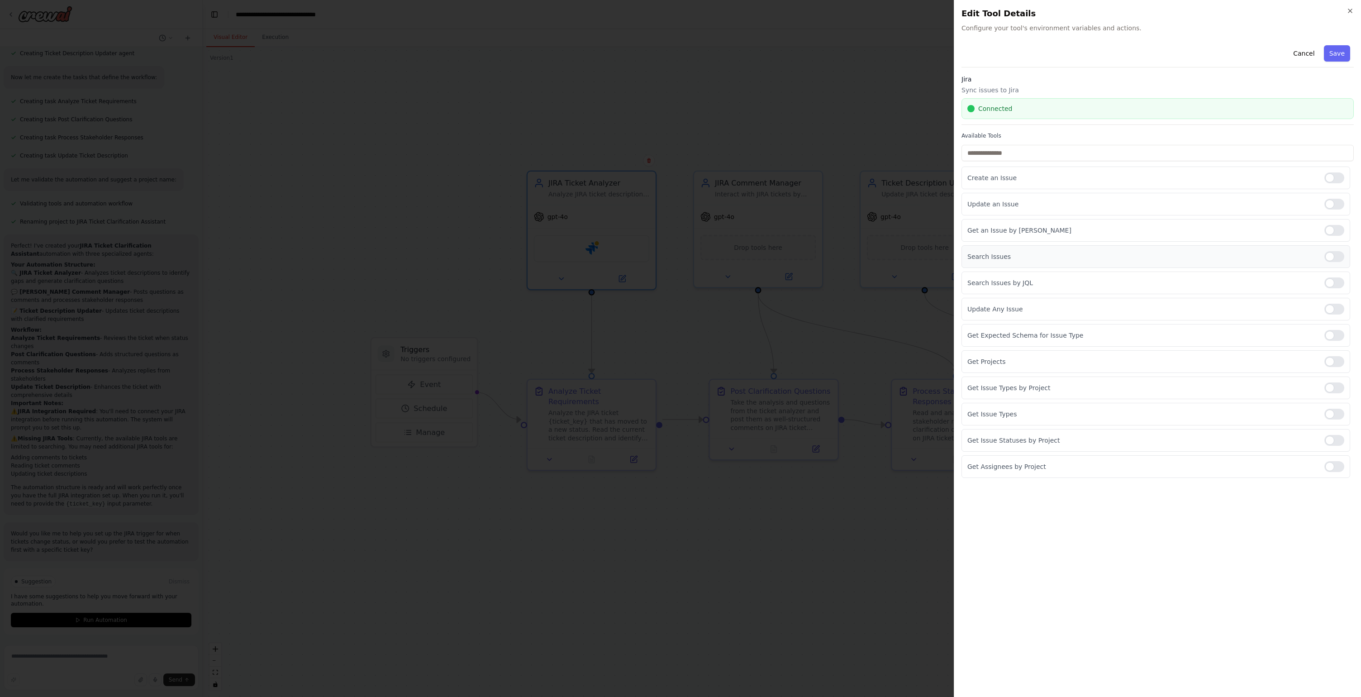
click at [985, 254] on div at bounding box center [1335, 256] width 20 height 11
click at [985, 312] on div at bounding box center [1335, 309] width 20 height 11
click at [985, 466] on div at bounding box center [1335, 466] width 20 height 11
click at [985, 438] on div at bounding box center [1335, 440] width 20 height 11
click at [985, 409] on div at bounding box center [1335, 414] width 20 height 11
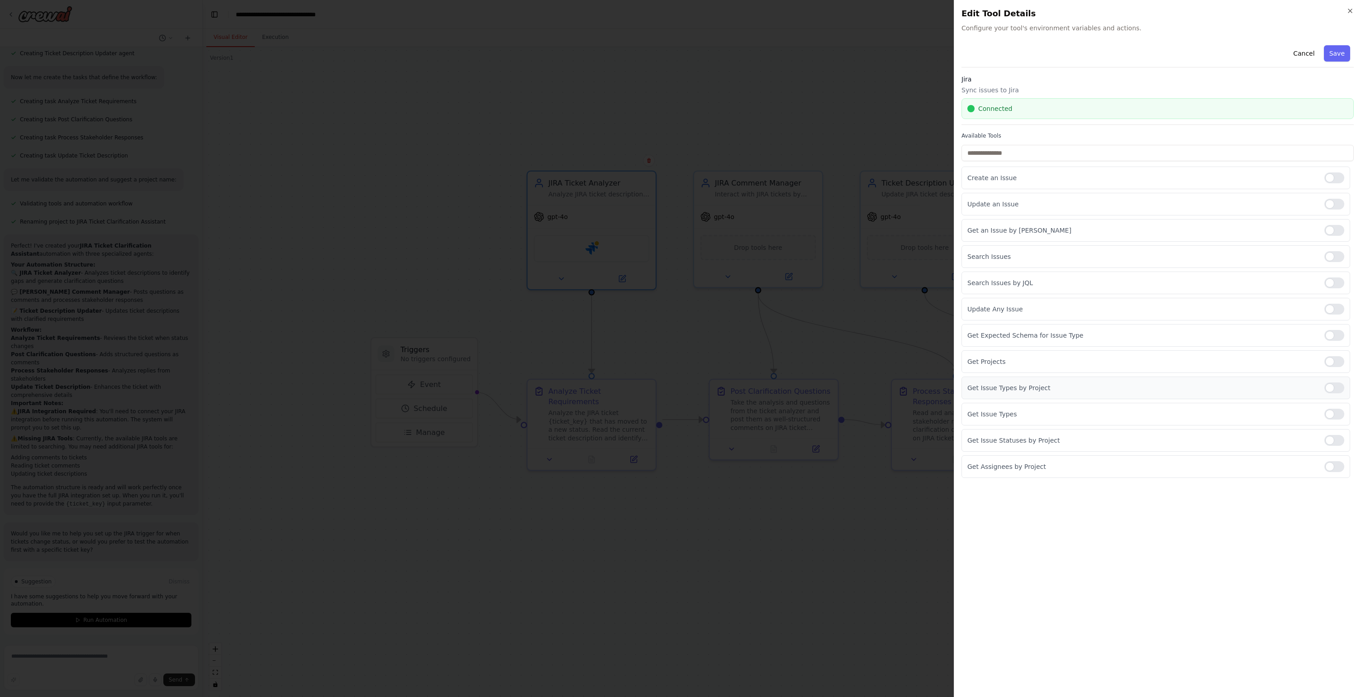
click at [985, 390] on div at bounding box center [1335, 387] width 20 height 11
click at [985, 359] on div at bounding box center [1335, 361] width 20 height 11
click at [985, 335] on div at bounding box center [1335, 335] width 20 height 11
click at [985, 52] on button "Save" at bounding box center [1337, 53] width 26 height 16
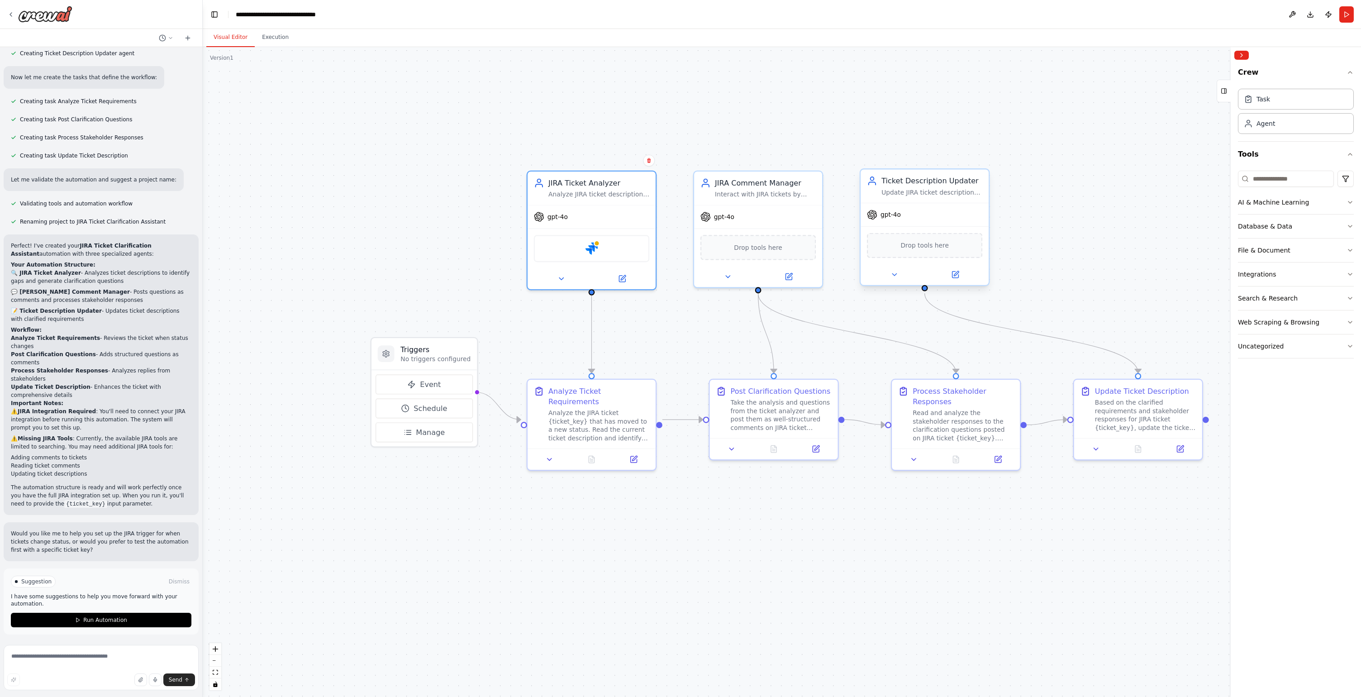
click at [918, 251] on div "Drop tools here" at bounding box center [924, 245] width 115 height 25
click at [985, 175] on input at bounding box center [1286, 179] width 96 height 16
type input "****"
click at [985, 276] on button "Integrations" at bounding box center [1296, 274] width 116 height 24
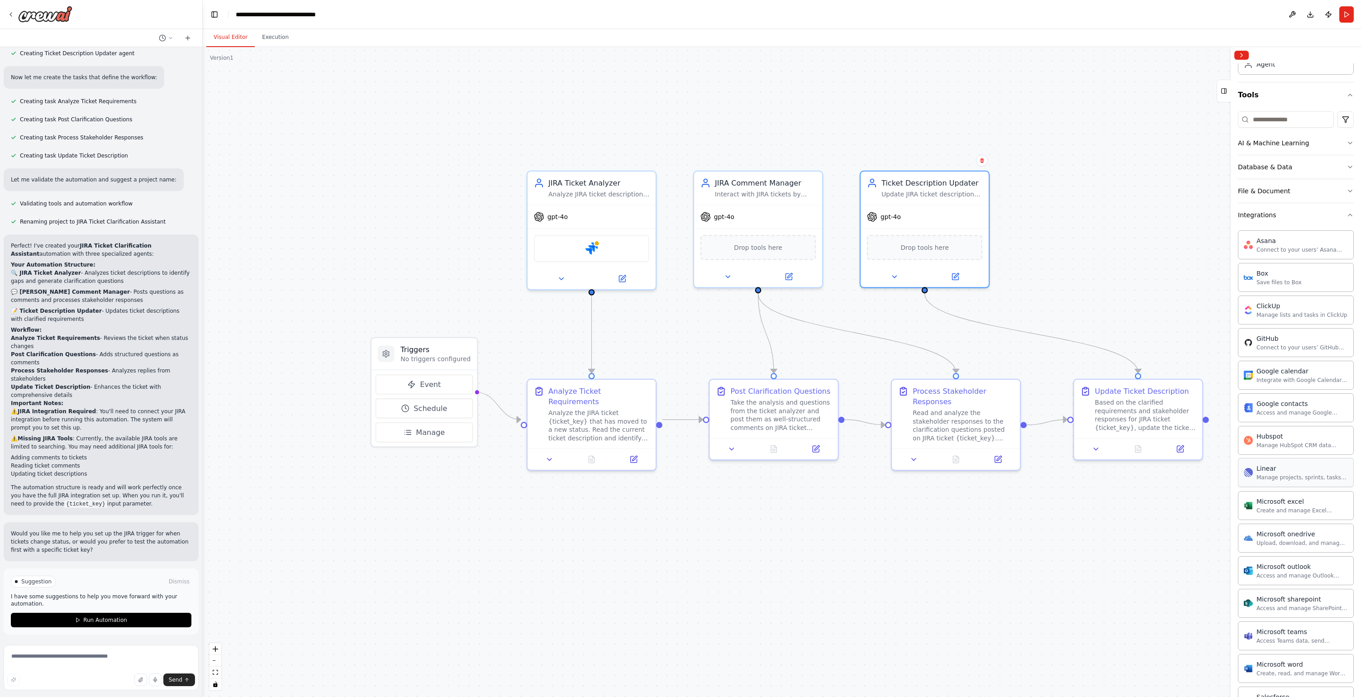
scroll to position [237, 0]
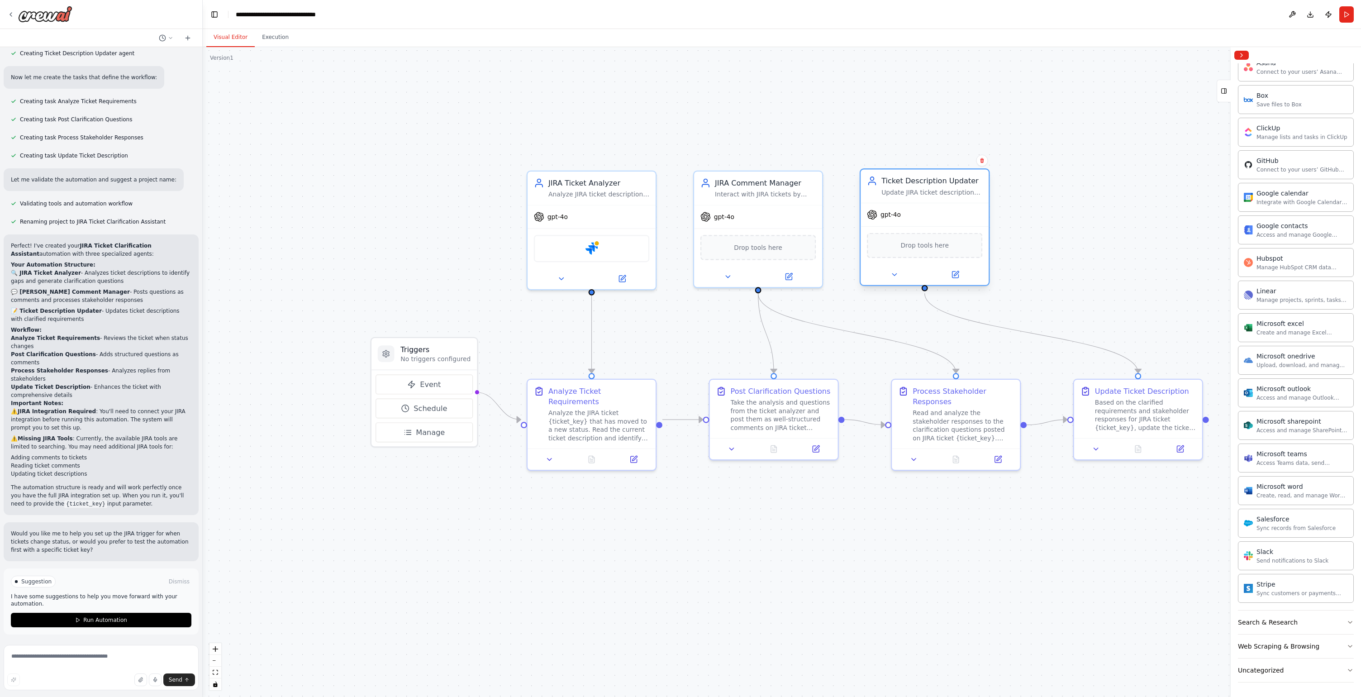
click at [928, 251] on div "Drop tools here" at bounding box center [924, 245] width 115 height 25
click at [595, 248] on img at bounding box center [592, 246] width 13 height 13
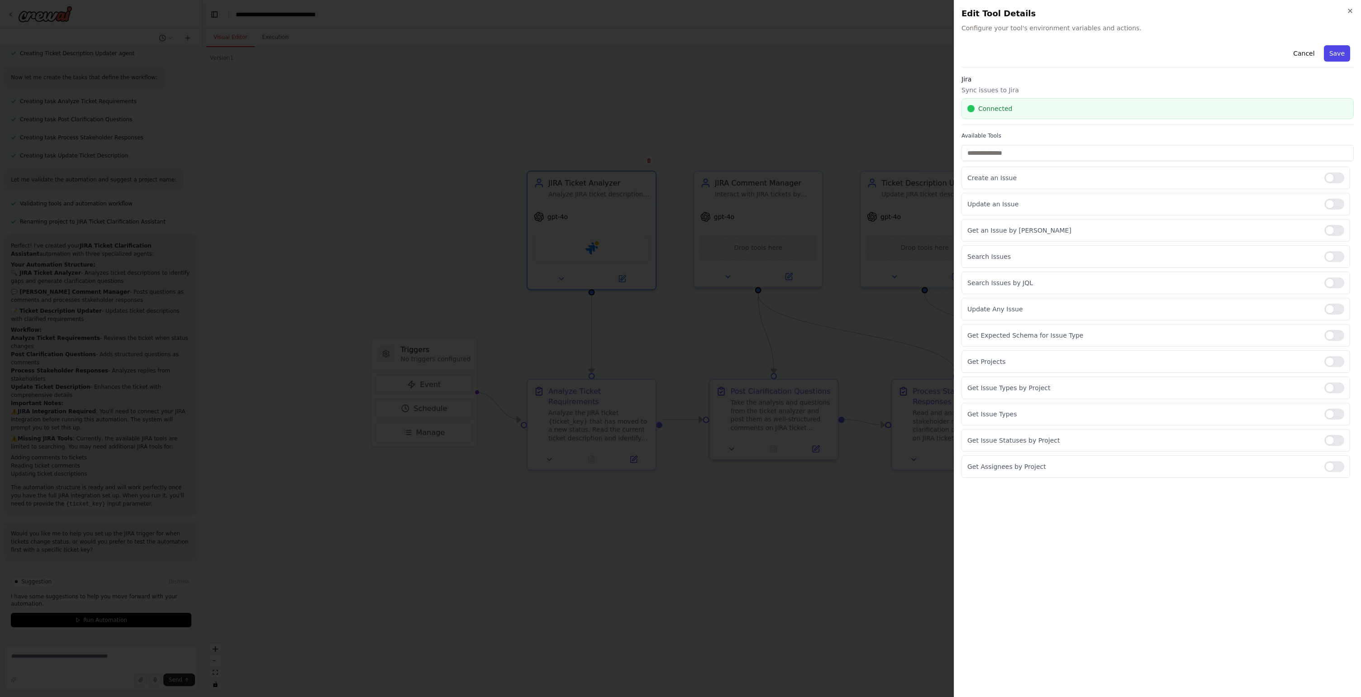
click at [985, 54] on button "Save" at bounding box center [1337, 53] width 26 height 16
click at [985, 10] on icon "button" at bounding box center [1350, 10] width 7 height 7
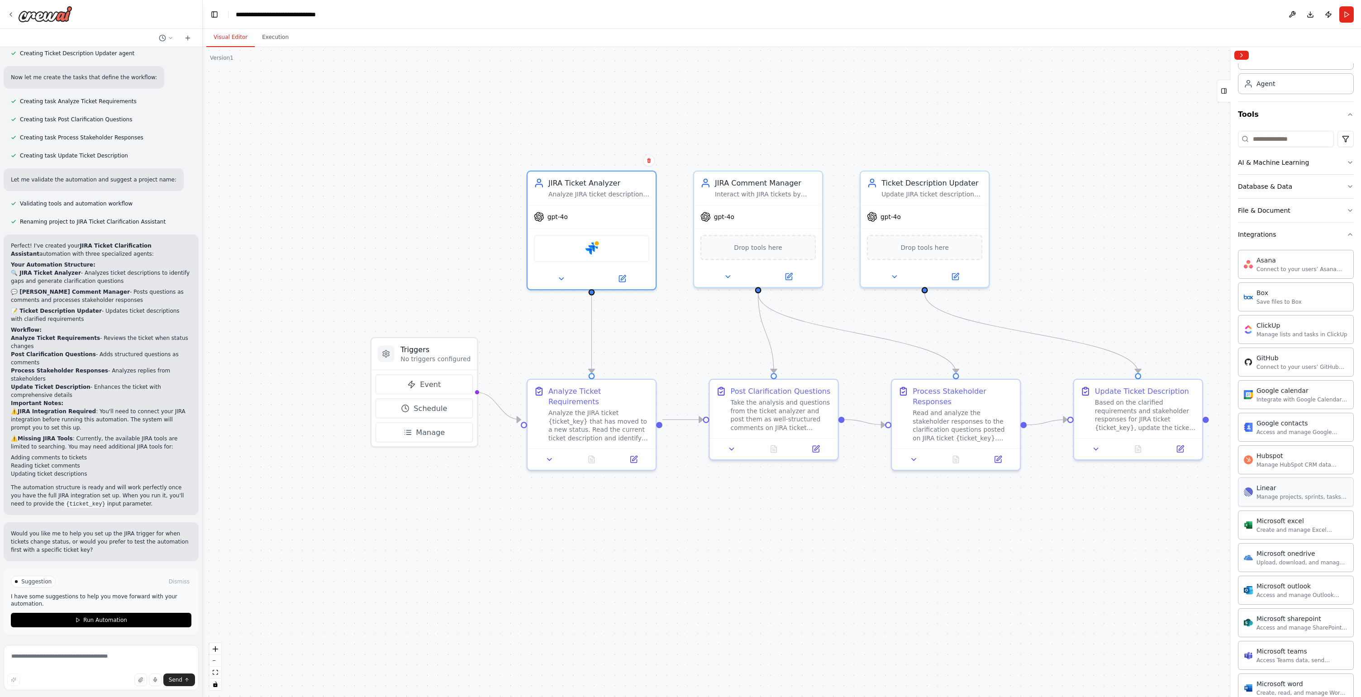
scroll to position [34, 0]
click at [985, 245] on button "Integrations" at bounding box center [1296, 241] width 116 height 24
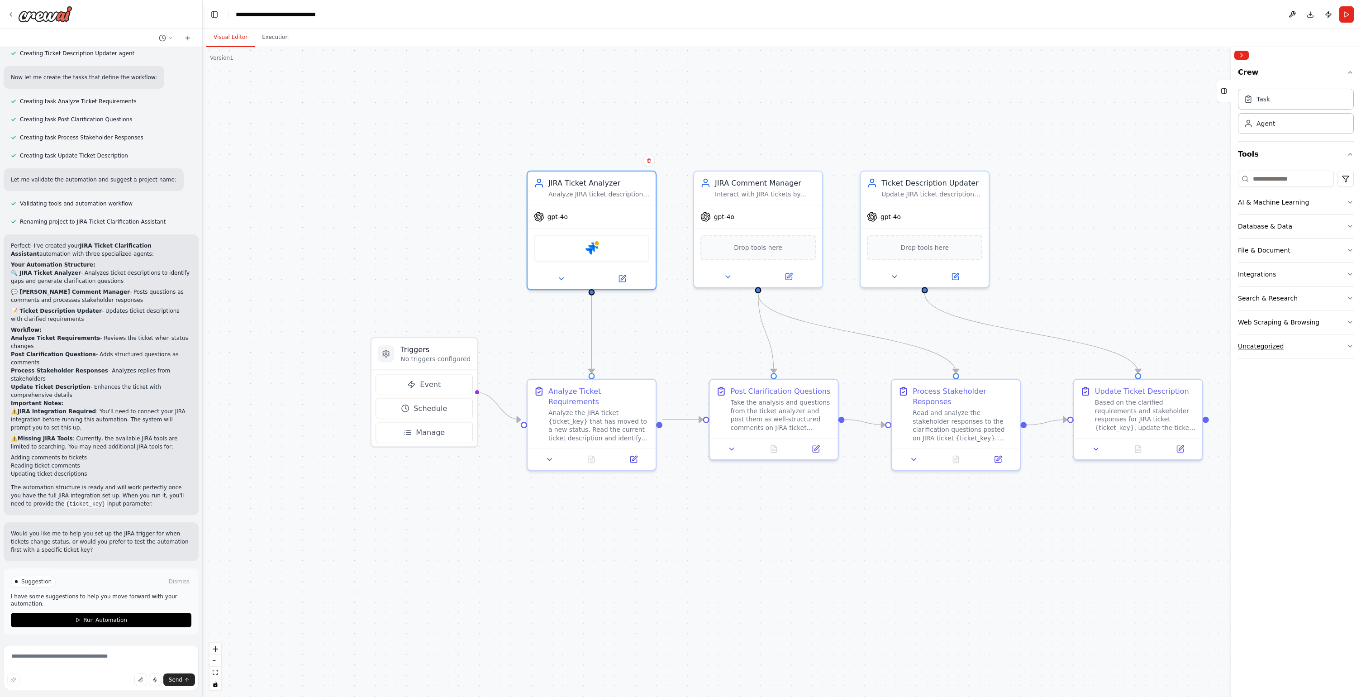
click at [985, 338] on button "Uncategorized" at bounding box center [1296, 346] width 116 height 24
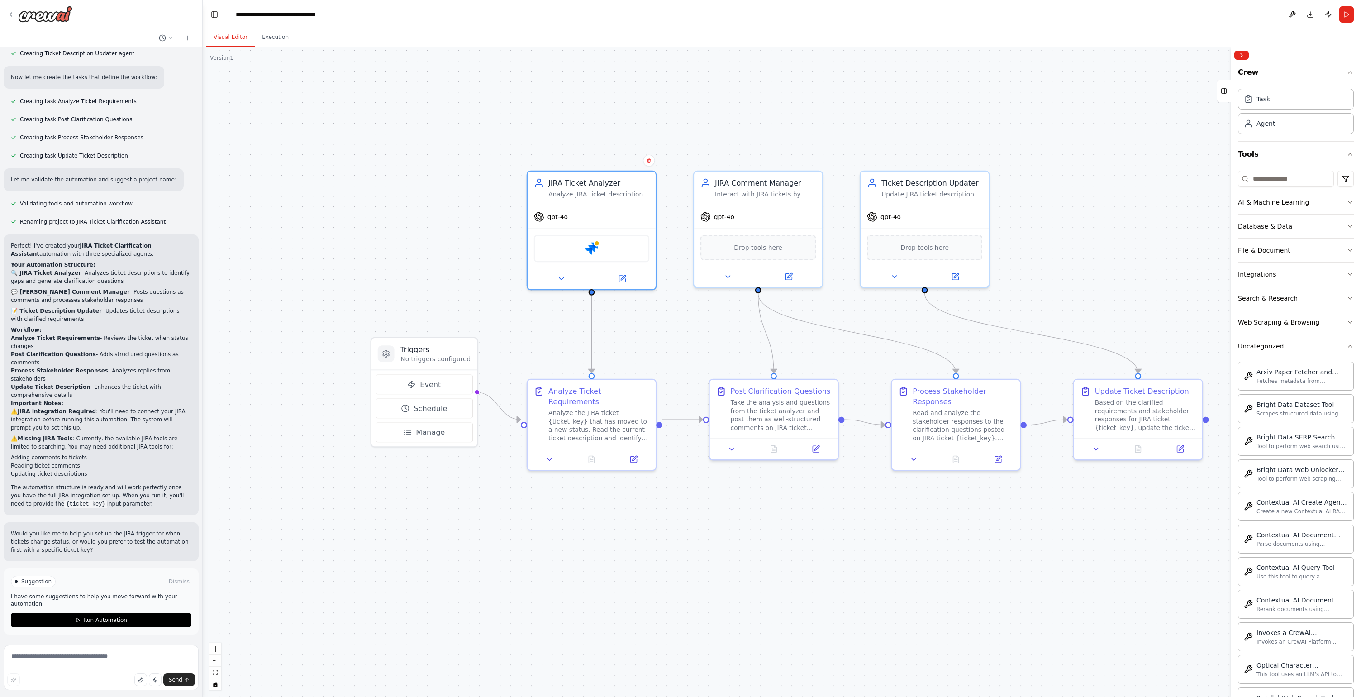
click at [985, 349] on button "Uncategorized" at bounding box center [1296, 346] width 116 height 24
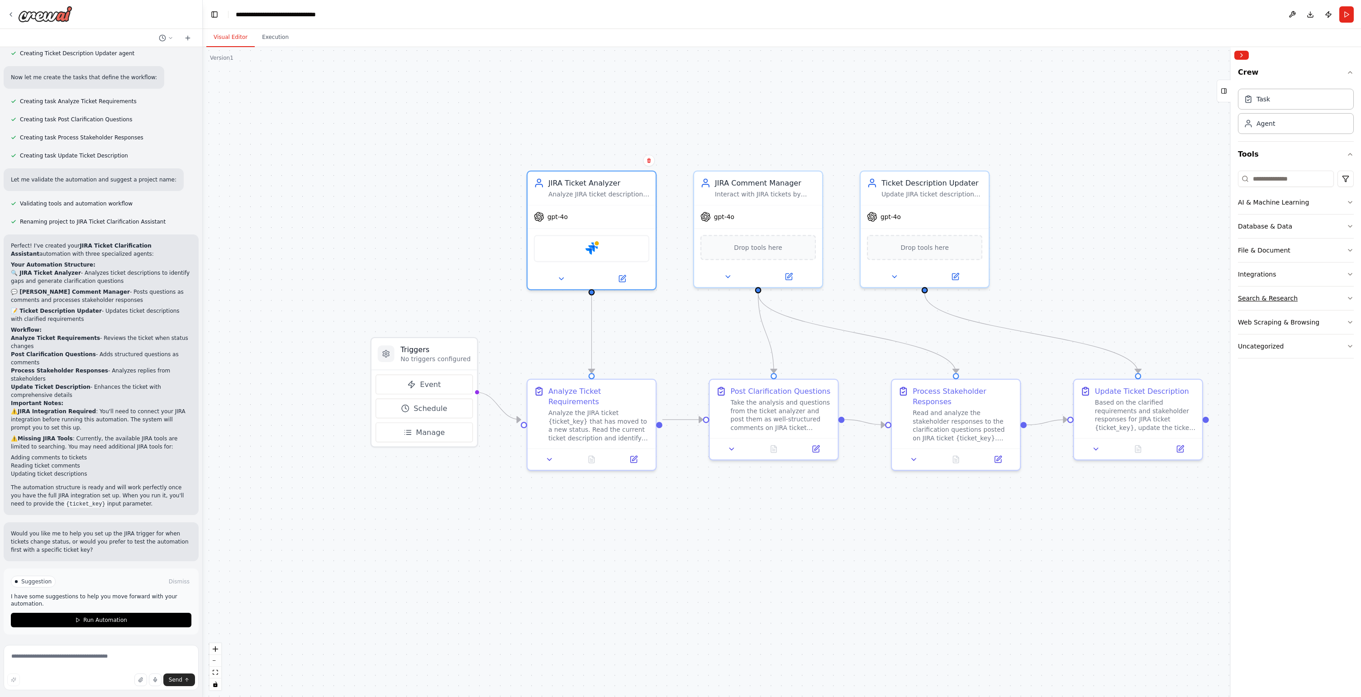
click at [985, 296] on div "Search & Research" at bounding box center [1268, 298] width 60 height 9
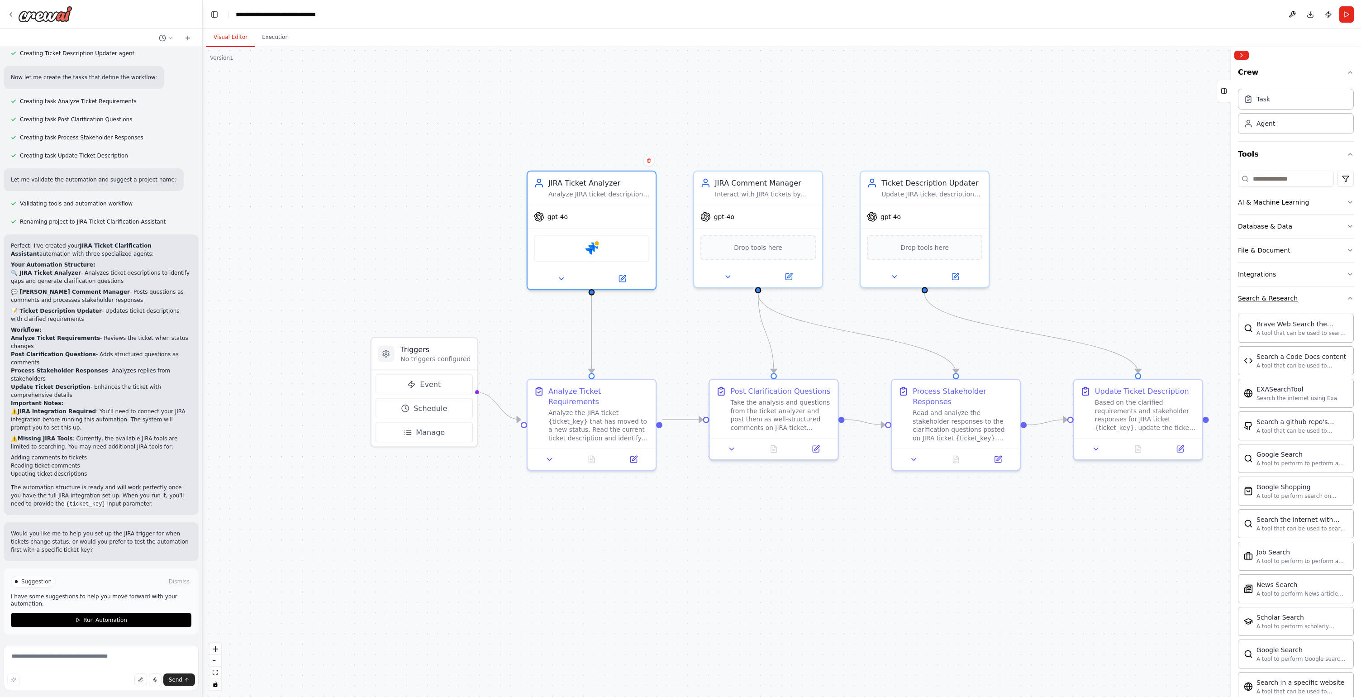
click at [985, 303] on button "Search & Research" at bounding box center [1296, 298] width 116 height 24
click at [985, 289] on button "Search & Research" at bounding box center [1296, 298] width 116 height 24
click at [985, 301] on div "Search & Research" at bounding box center [1268, 298] width 60 height 9
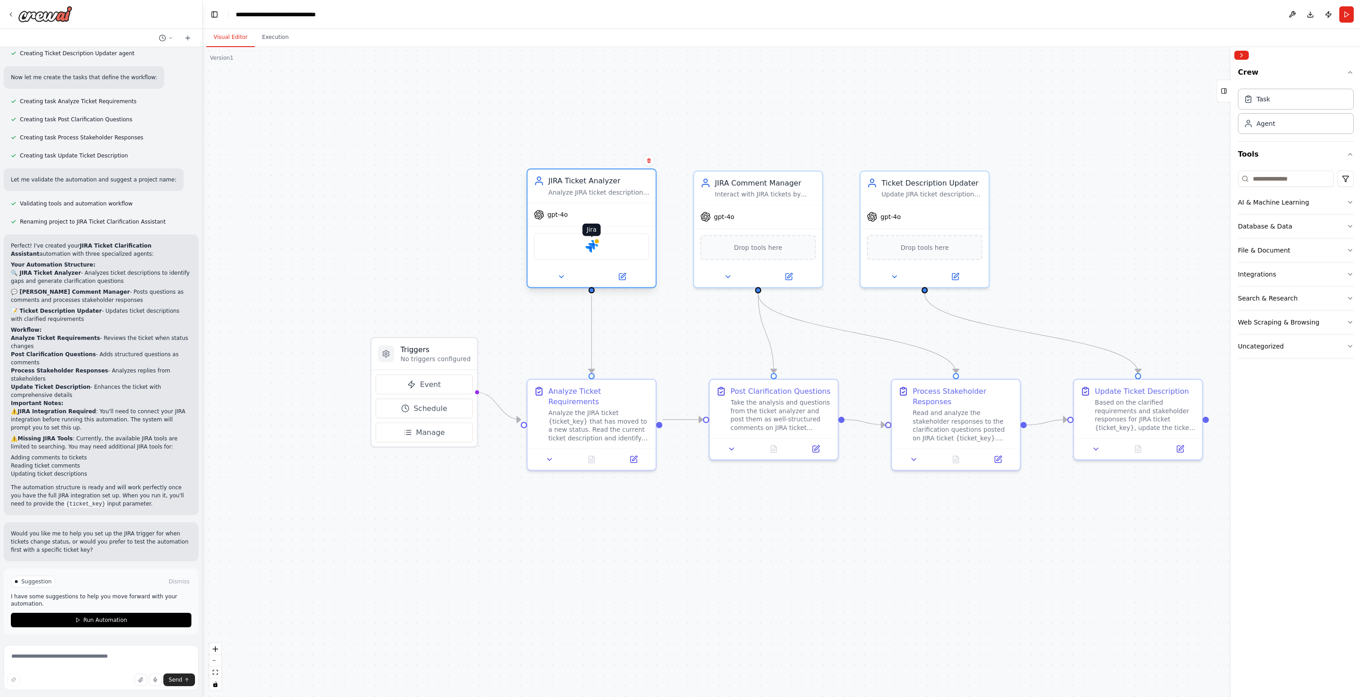
click at [594, 248] on img at bounding box center [592, 246] width 13 height 13
click at [746, 247] on span "Drop tools here" at bounding box center [758, 245] width 48 height 10
click at [726, 276] on icon at bounding box center [728, 275] width 8 height 8
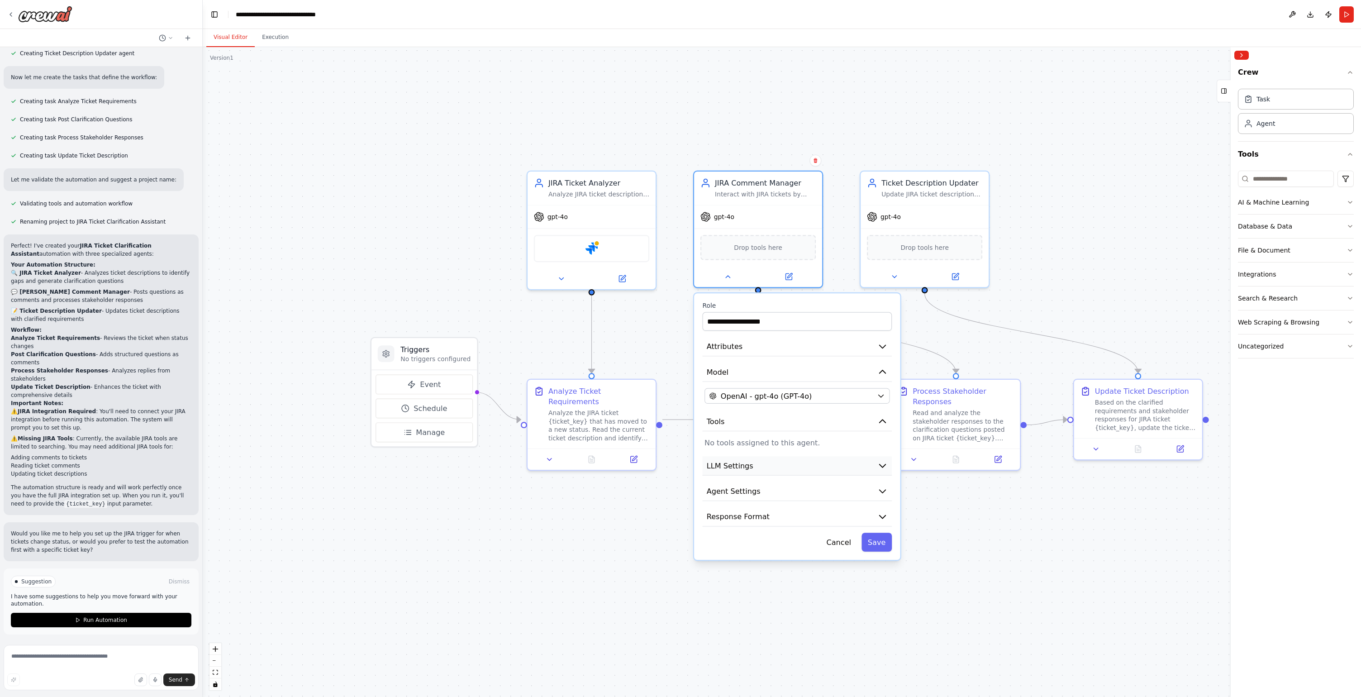
click at [768, 467] on button "LLM Settings" at bounding box center [797, 465] width 190 height 19
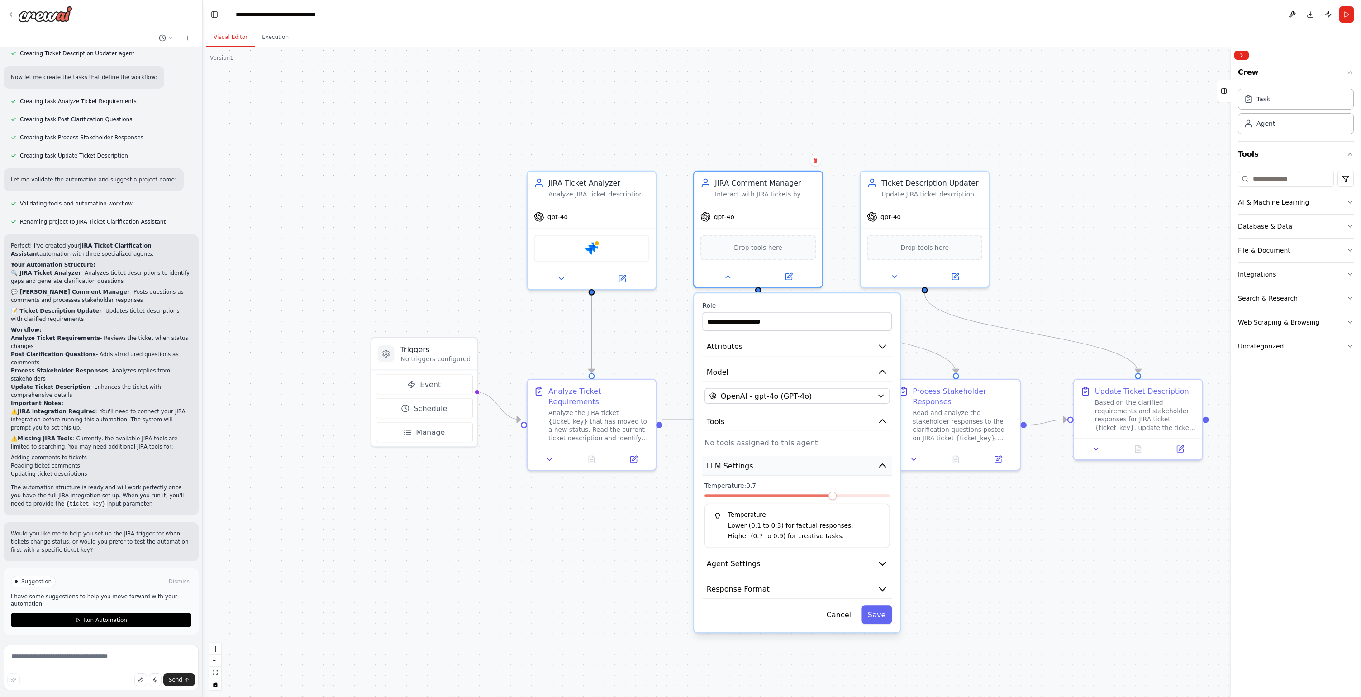
click at [768, 467] on button "LLM Settings" at bounding box center [797, 465] width 190 height 19
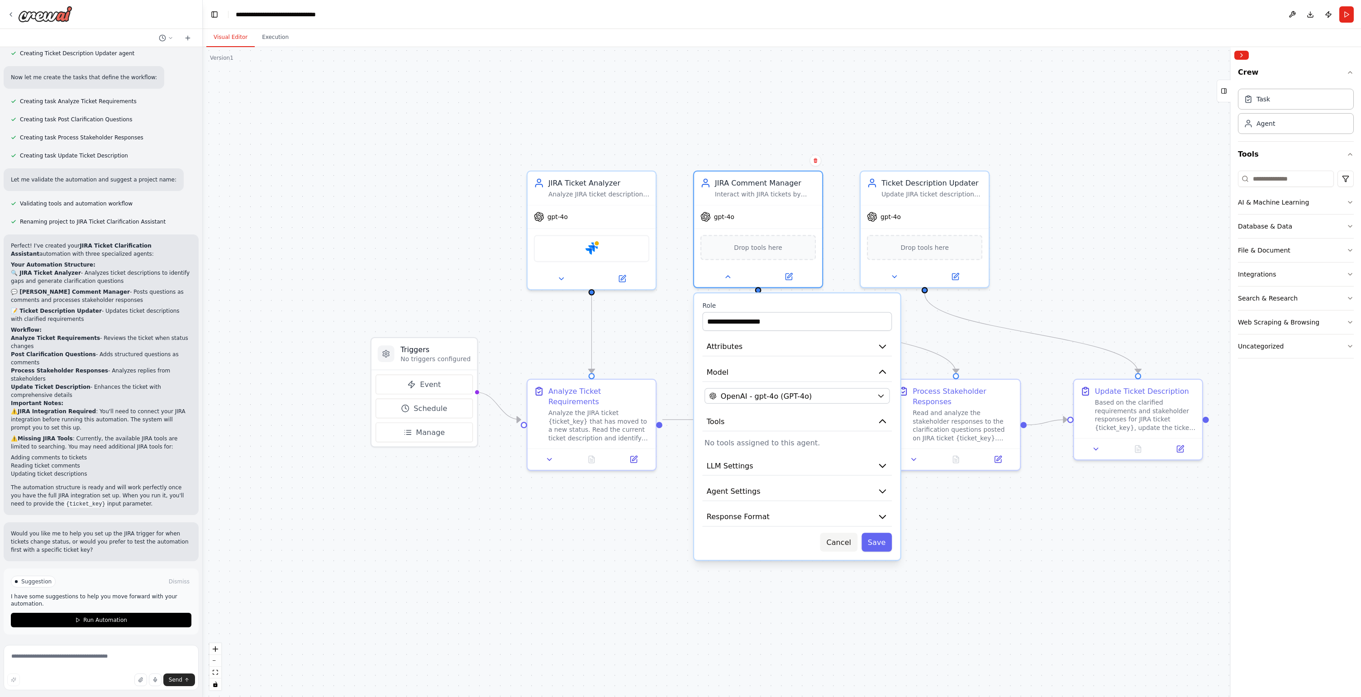
click at [851, 538] on button "Cancel" at bounding box center [839, 542] width 37 height 19
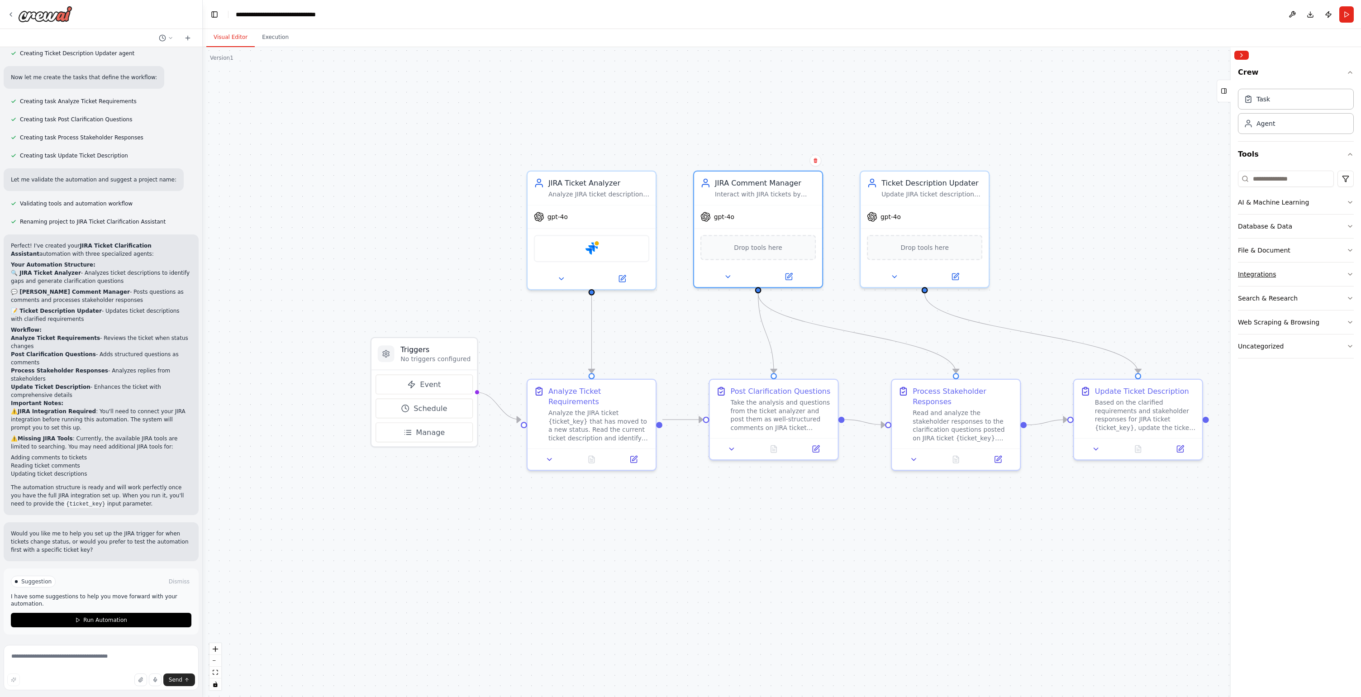
click at [985, 277] on button "Integrations" at bounding box center [1296, 274] width 116 height 24
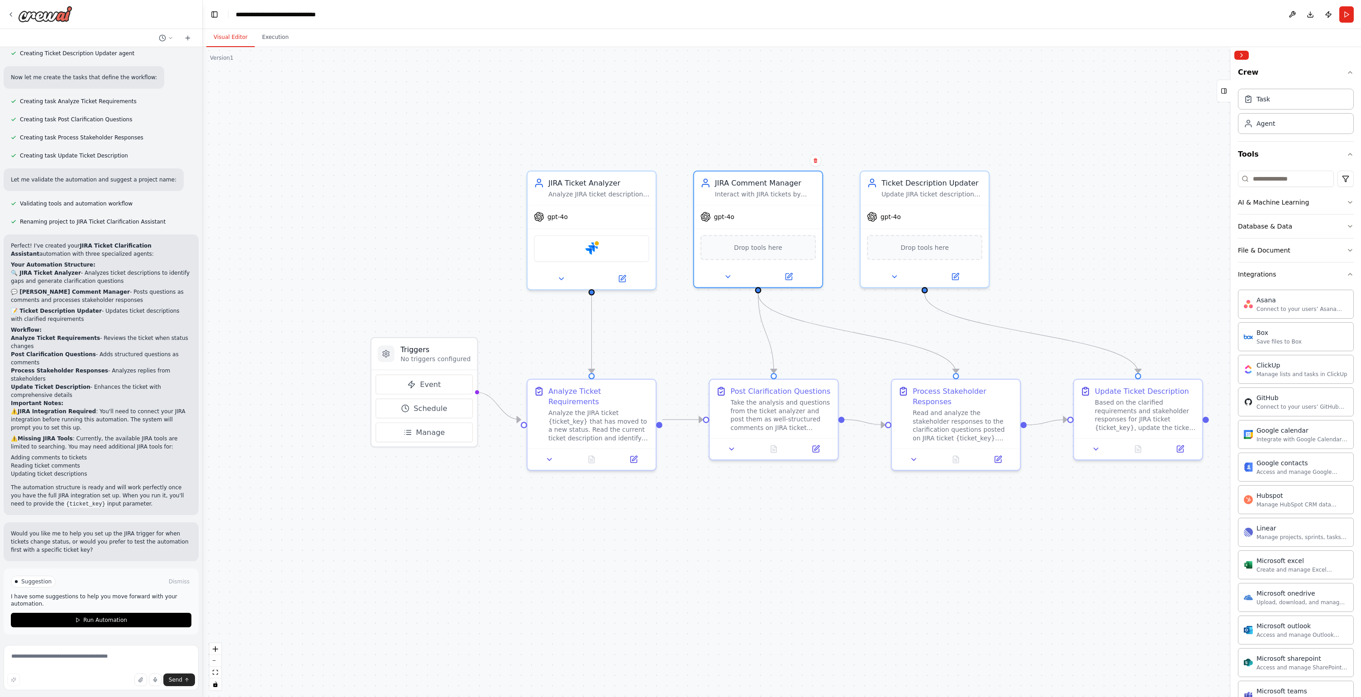
click at [55, 532] on p "Would you like me to help you set up the JIRA trigger for when tickets change s…" at bounding box center [101, 542] width 181 height 24
drag, startPoint x: 76, startPoint y: 534, endPoint x: 143, endPoint y: 542, distance: 67.0
click at [143, 538] on p "Would you like me to help you set up the JIRA trigger for when tickets change s…" at bounding box center [101, 542] width 181 height 24
drag, startPoint x: 99, startPoint y: 550, endPoint x: 20, endPoint y: 534, distance: 79.8
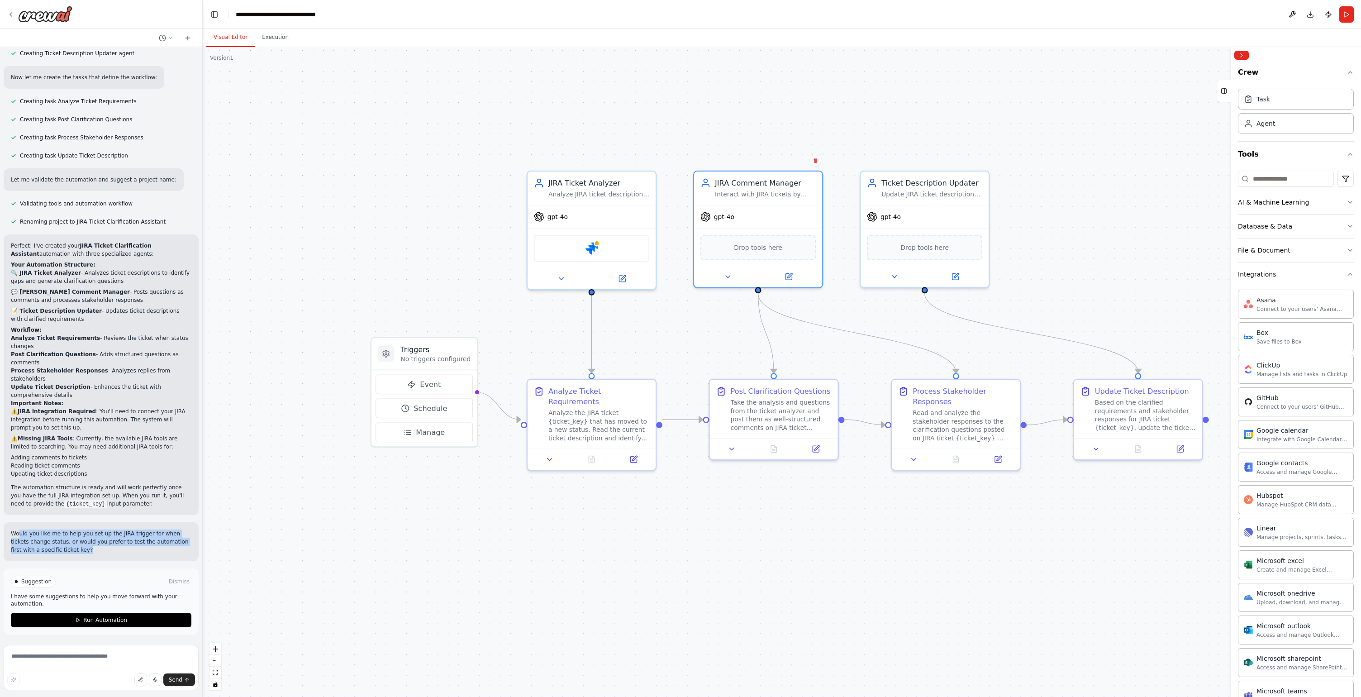
click at [20, 534] on p "Would you like me to help you set up the JIRA trigger for when tickets change s…" at bounding box center [101, 542] width 181 height 24
click at [105, 538] on p "Would you like me to help you set up the JIRA trigger for when tickets change s…" at bounding box center [101, 542] width 181 height 24
click at [105, 538] on textarea at bounding box center [101, 667] width 195 height 45
type textarea "**********"
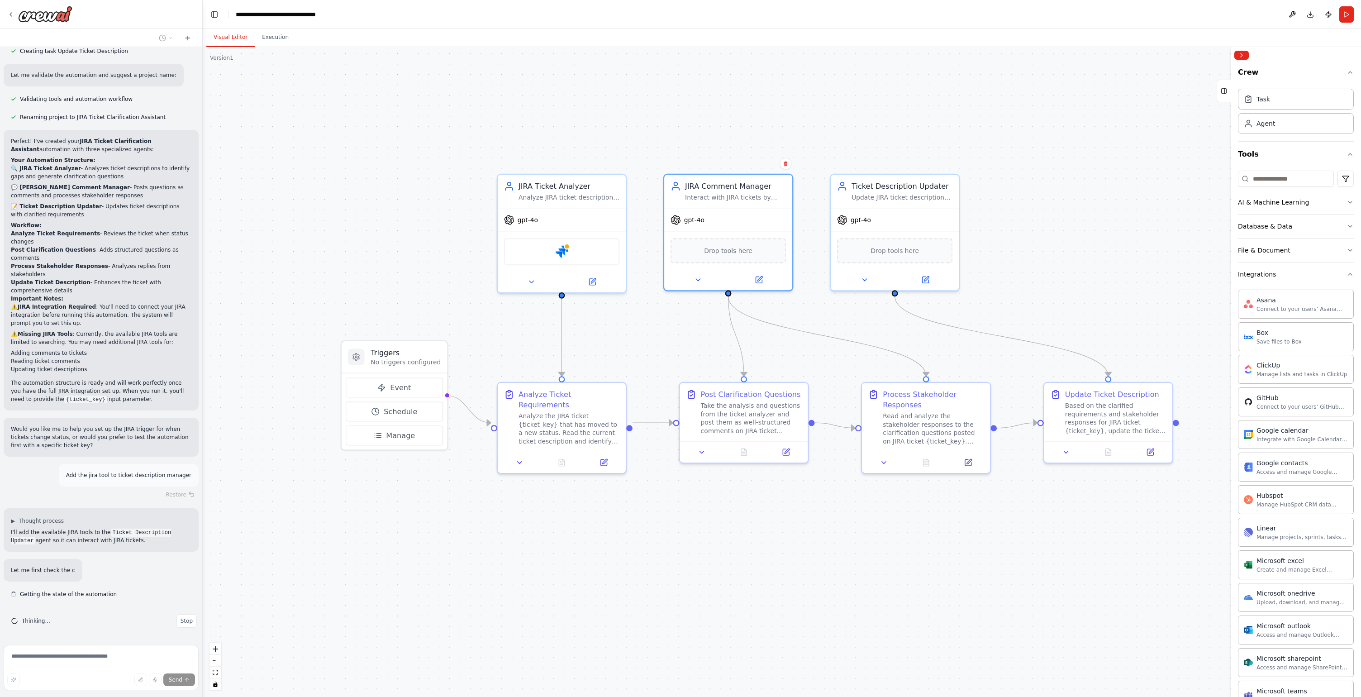
scroll to position [515, 0]
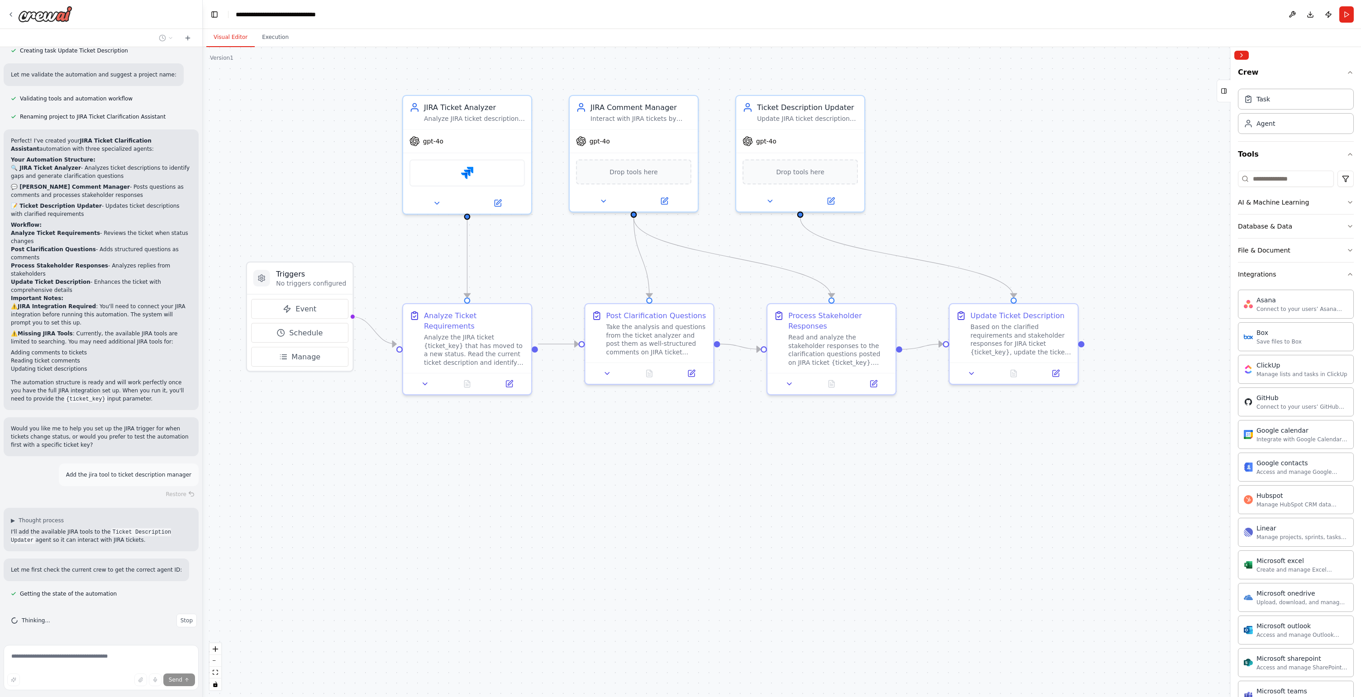
drag, startPoint x: 957, startPoint y: 540, endPoint x: 832, endPoint y: 465, distance: 145.6
click at [832, 465] on div ".deletable-edge-delete-btn { width: 20px; height: 20px; border: 0px solid #ffff…" at bounding box center [782, 372] width 1159 height 650
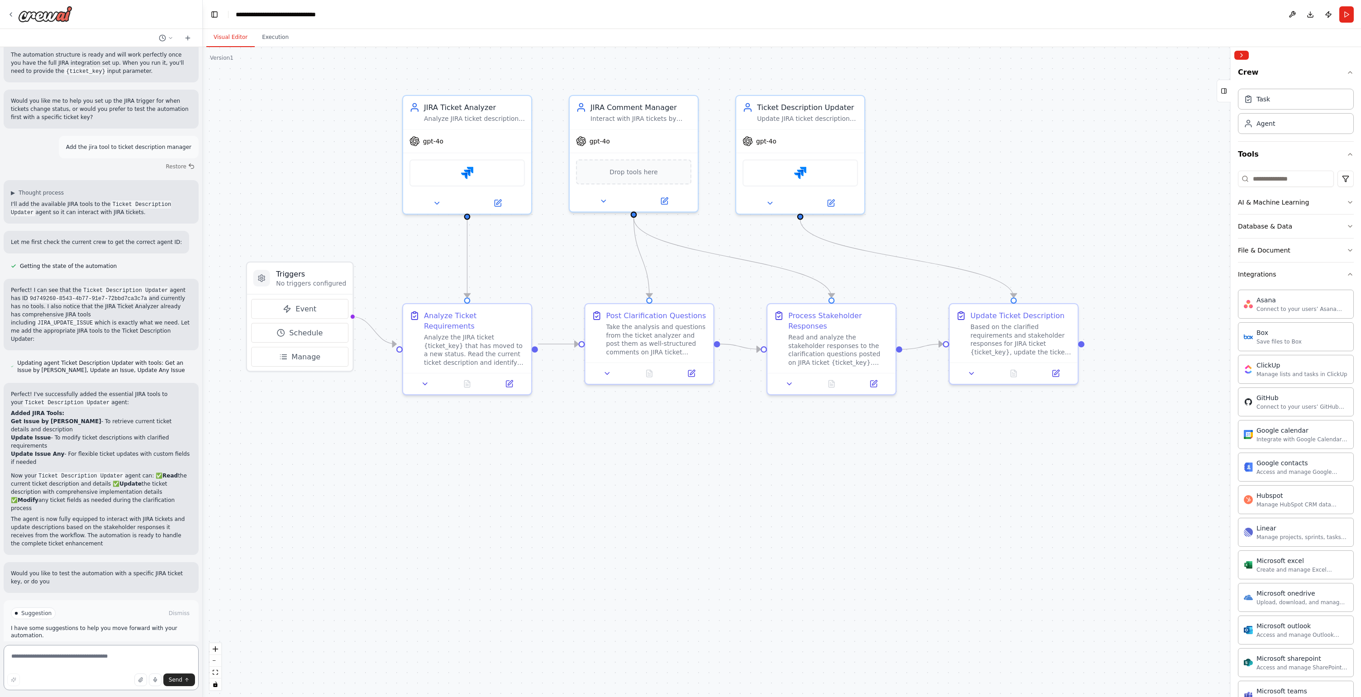
scroll to position [850, 0]
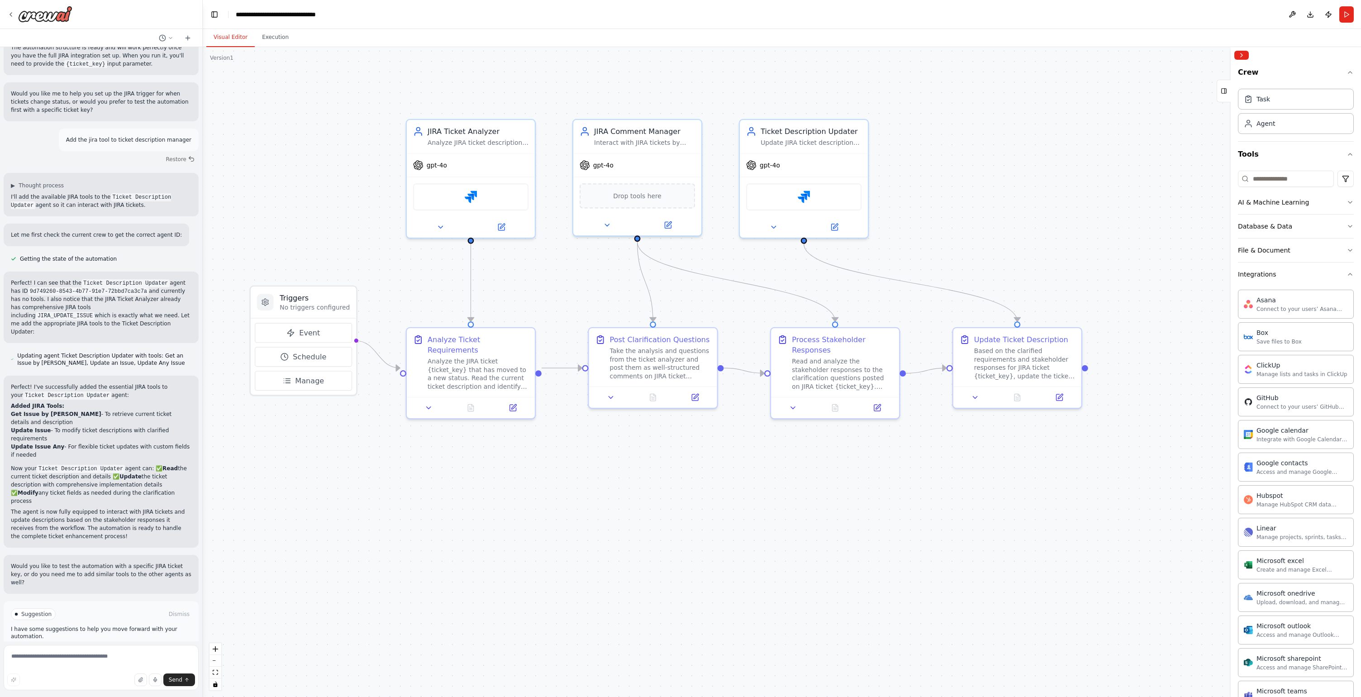
drag, startPoint x: 573, startPoint y: 449, endPoint x: 577, endPoint y: 472, distance: 24.3
click at [577, 472] on div ".deletable-edge-delete-btn { width: 20px; height: 20px; border: 0px solid #ffff…" at bounding box center [782, 372] width 1159 height 650
drag, startPoint x: 641, startPoint y: 465, endPoint x: 646, endPoint y: 463, distance: 5.3
click at [646, 463] on div ".deletable-edge-delete-btn { width: 20px; height: 20px; border: 0px solid #ffff…" at bounding box center [782, 372] width 1159 height 650
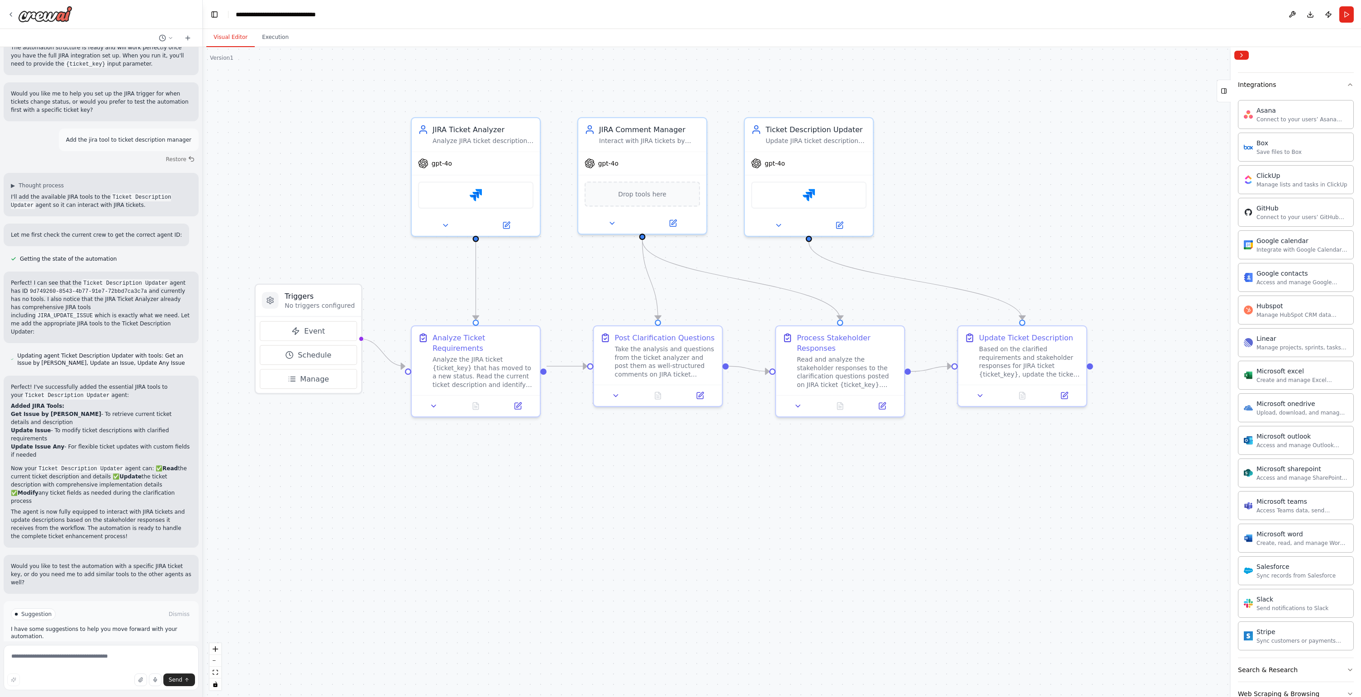
scroll to position [236, 0]
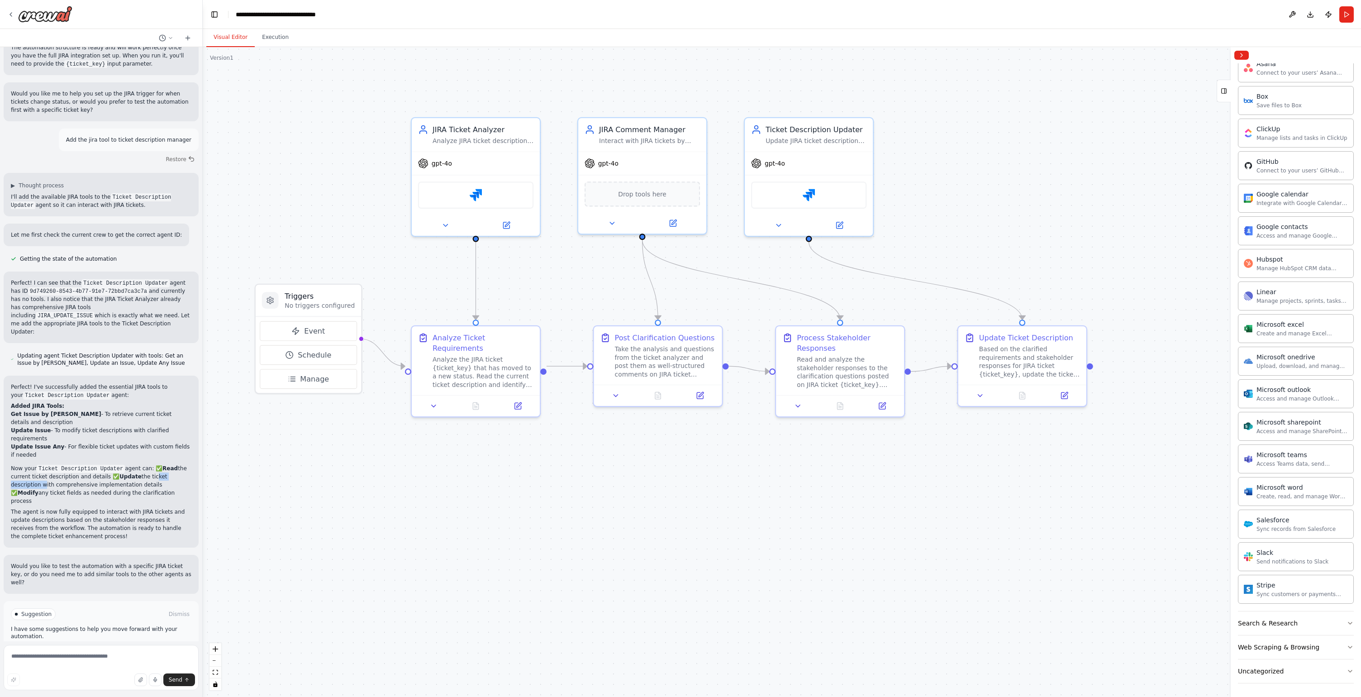
drag, startPoint x: 41, startPoint y: 465, endPoint x: 159, endPoint y: 462, distance: 118.2
click at [159, 464] on p "Now your Ticket Description Updater agent can: ✅ Read the current ticket descri…" at bounding box center [101, 484] width 181 height 41
drag, startPoint x: 70, startPoint y: 471, endPoint x: 149, endPoint y: 475, distance: 78.9
click at [149, 475] on p "Now your Ticket Description Updater agent can: ✅ Read the current ticket descri…" at bounding box center [101, 484] width 181 height 41
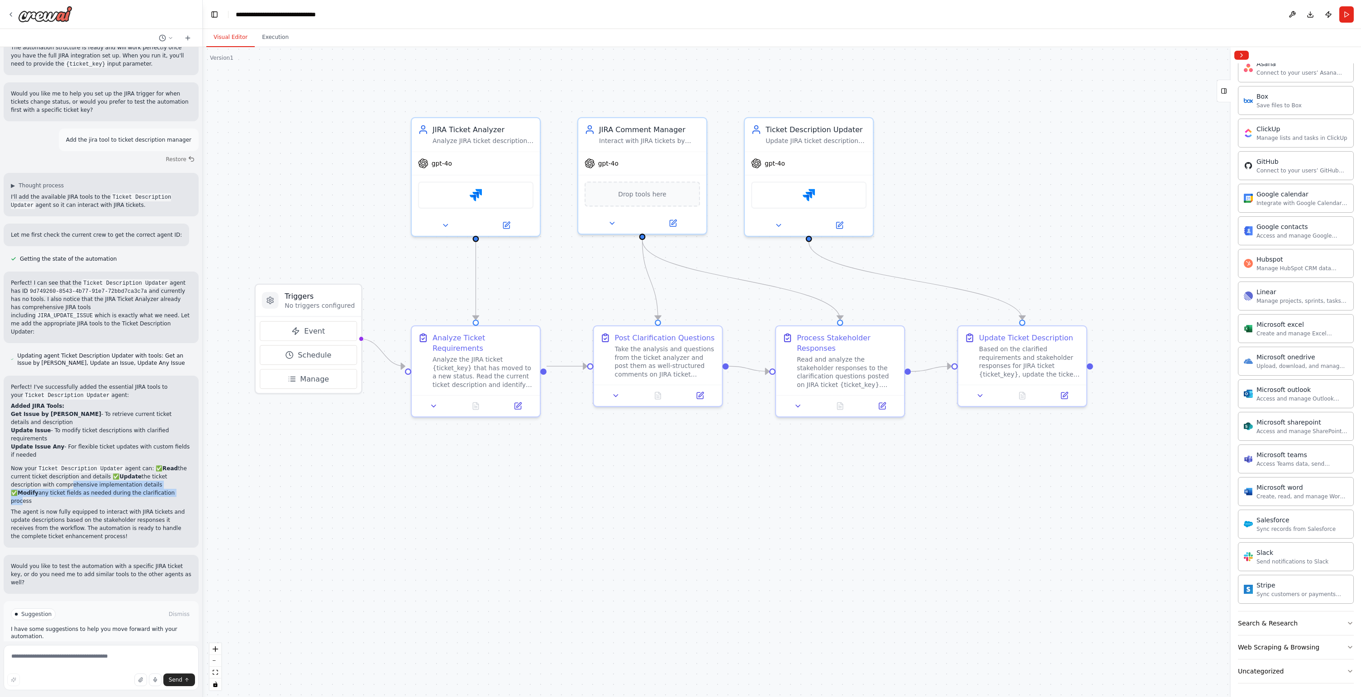
click at [149, 475] on p "Now your Ticket Description Updater agent can: ✅ Read the current ticket descri…" at bounding box center [101, 484] width 181 height 41
click at [69, 538] on textarea at bounding box center [101, 667] width 195 height 45
type textarea "**********"
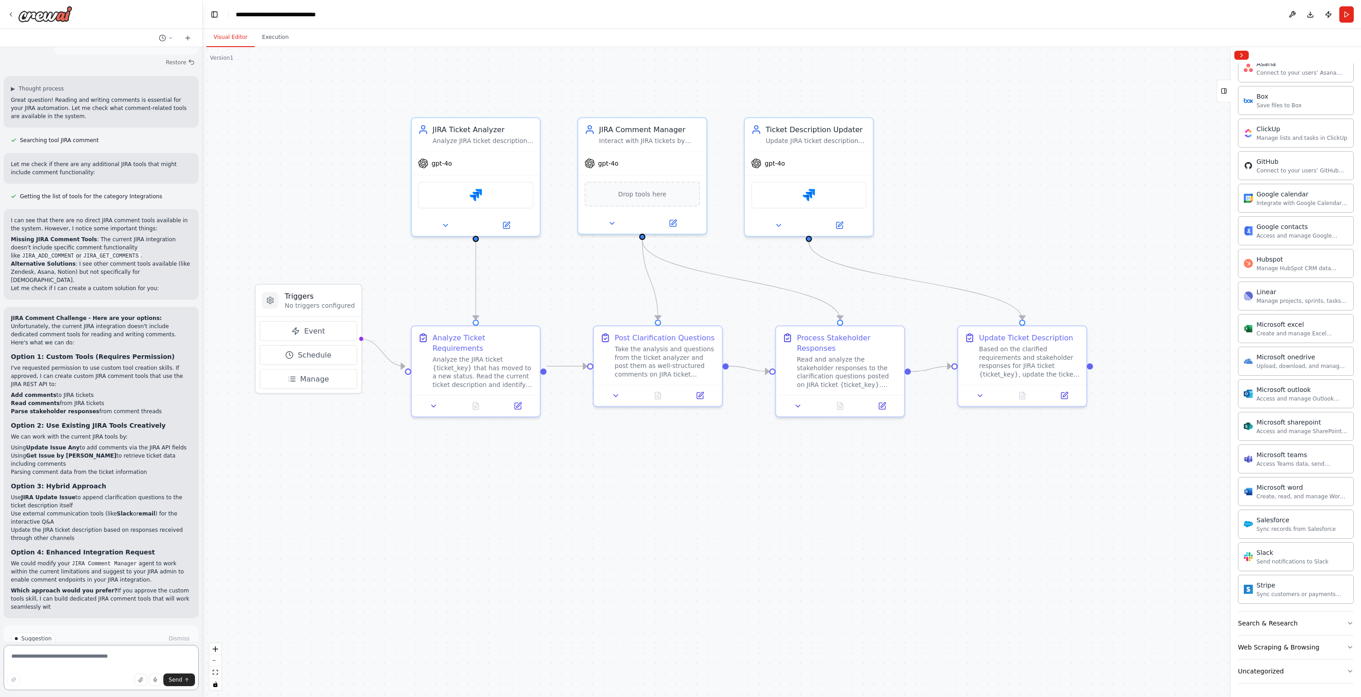
scroll to position [1427, 0]
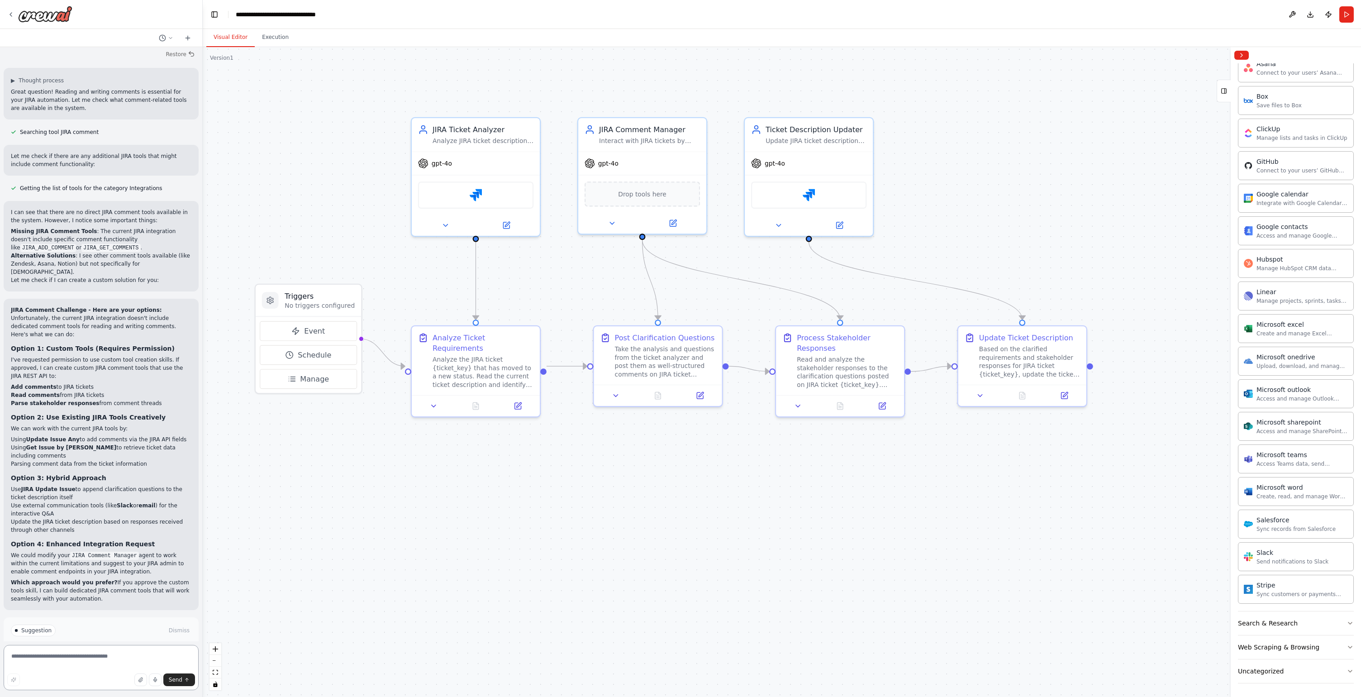
click at [95, 538] on textarea at bounding box center [101, 667] width 195 height 45
type textarea "*"
type textarea "**********"
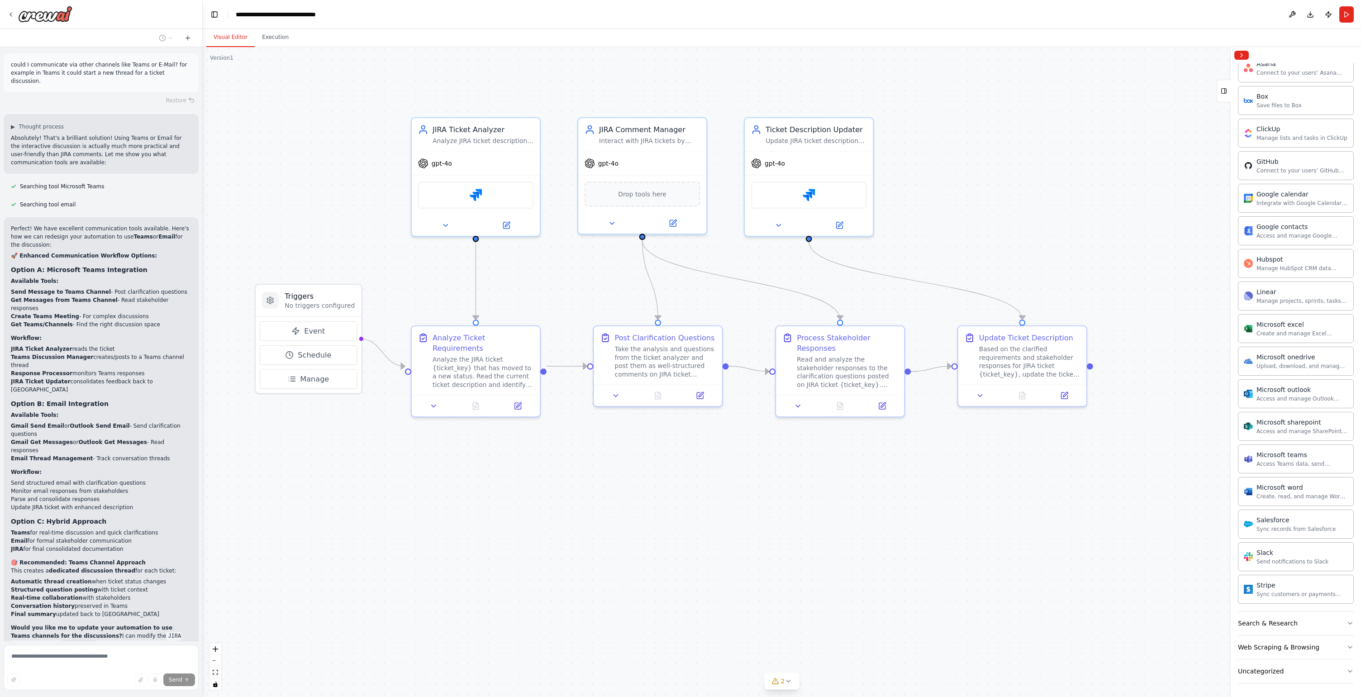
scroll to position [2066, 0]
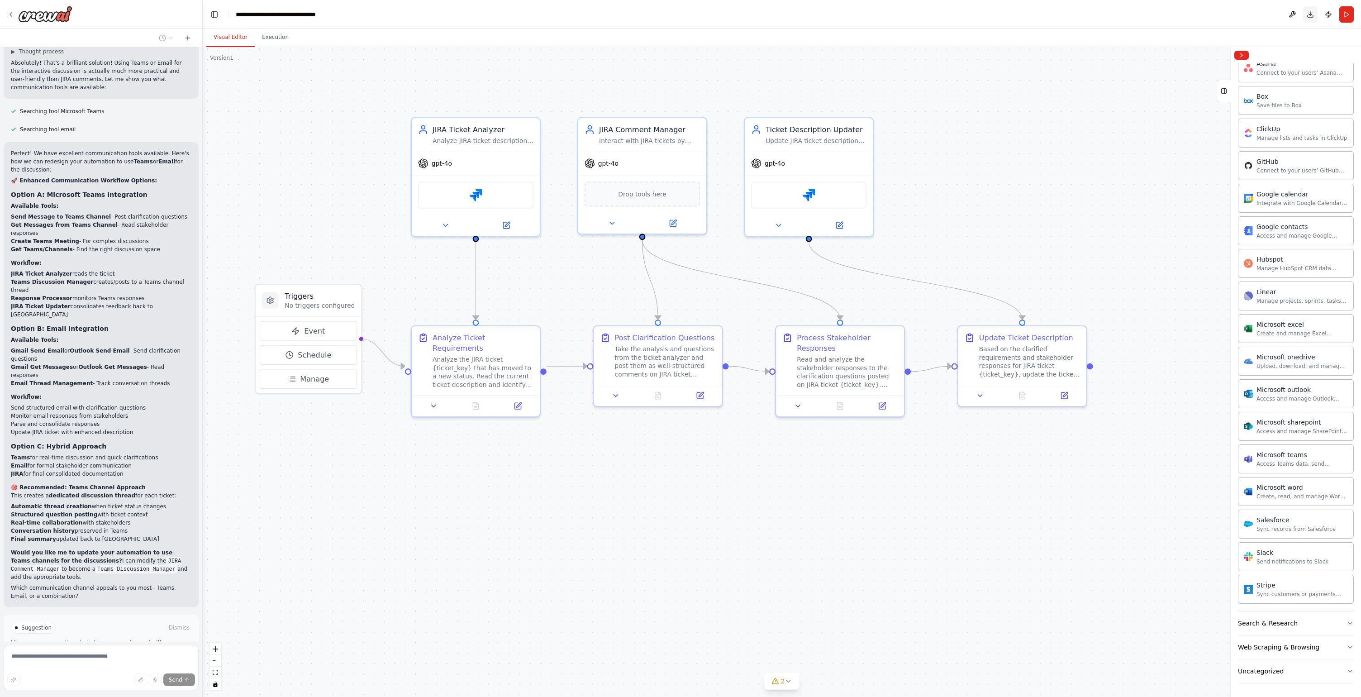
click at [985, 12] on button "Download" at bounding box center [1310, 14] width 14 height 16
click at [985, 538] on icon "Notifications (F8)" at bounding box center [1347, 664] width 4 height 4
click at [448, 164] on span "gpt-4o" at bounding box center [442, 161] width 20 height 8
click at [443, 225] on icon at bounding box center [445, 223] width 8 height 8
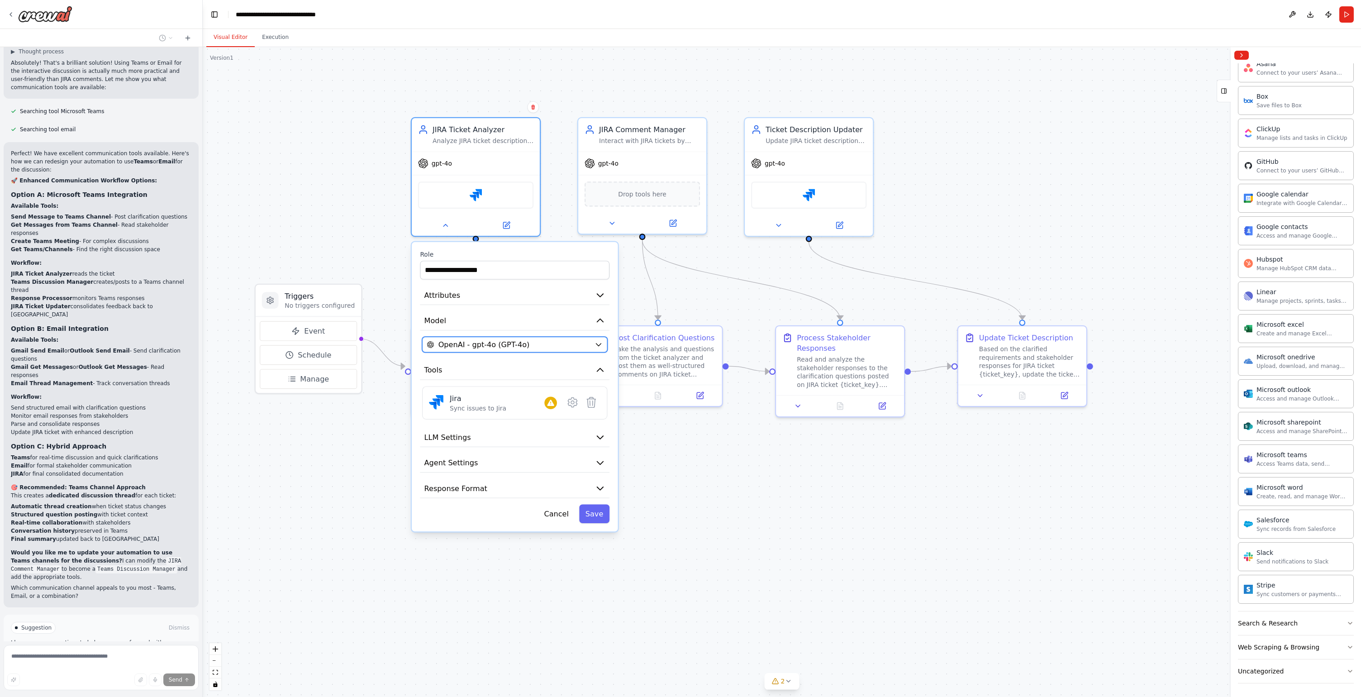
click at [482, 343] on span "OpenAI - gpt-4o (GPT-4o)" at bounding box center [484, 344] width 91 height 10
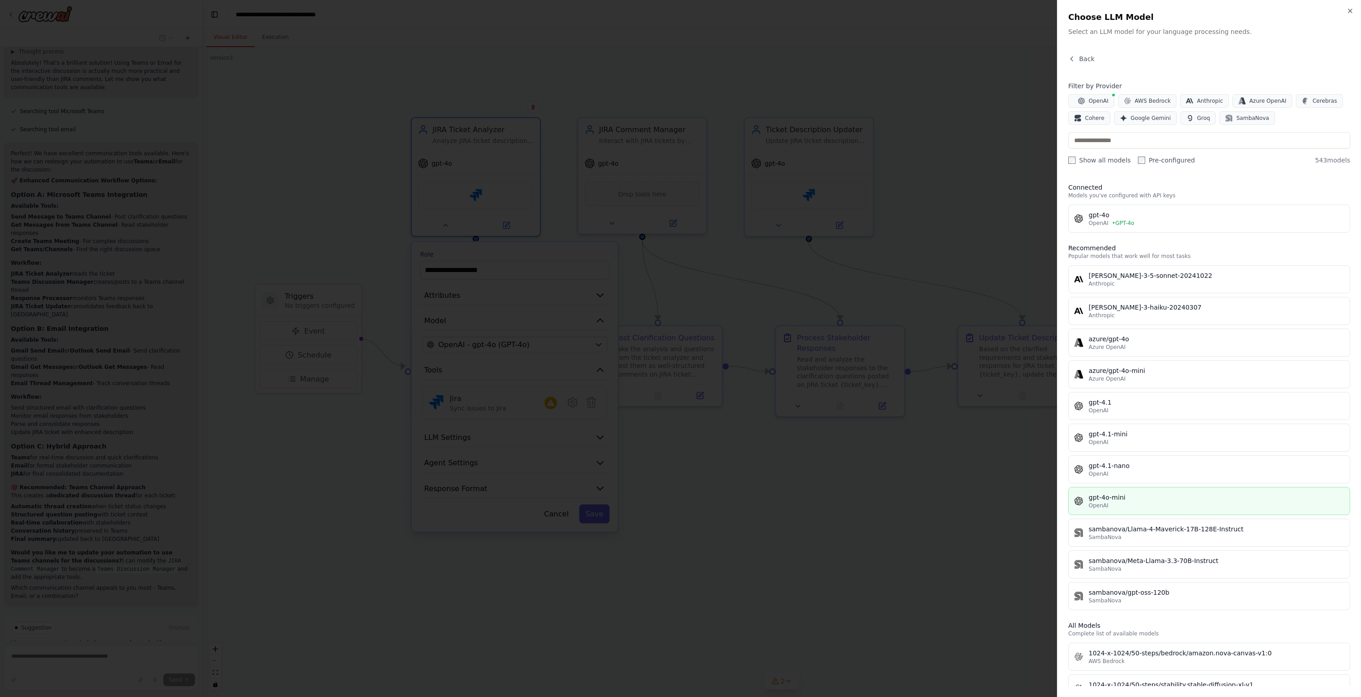
click at [985, 504] on div "OpenAI" at bounding box center [1217, 505] width 256 height 7
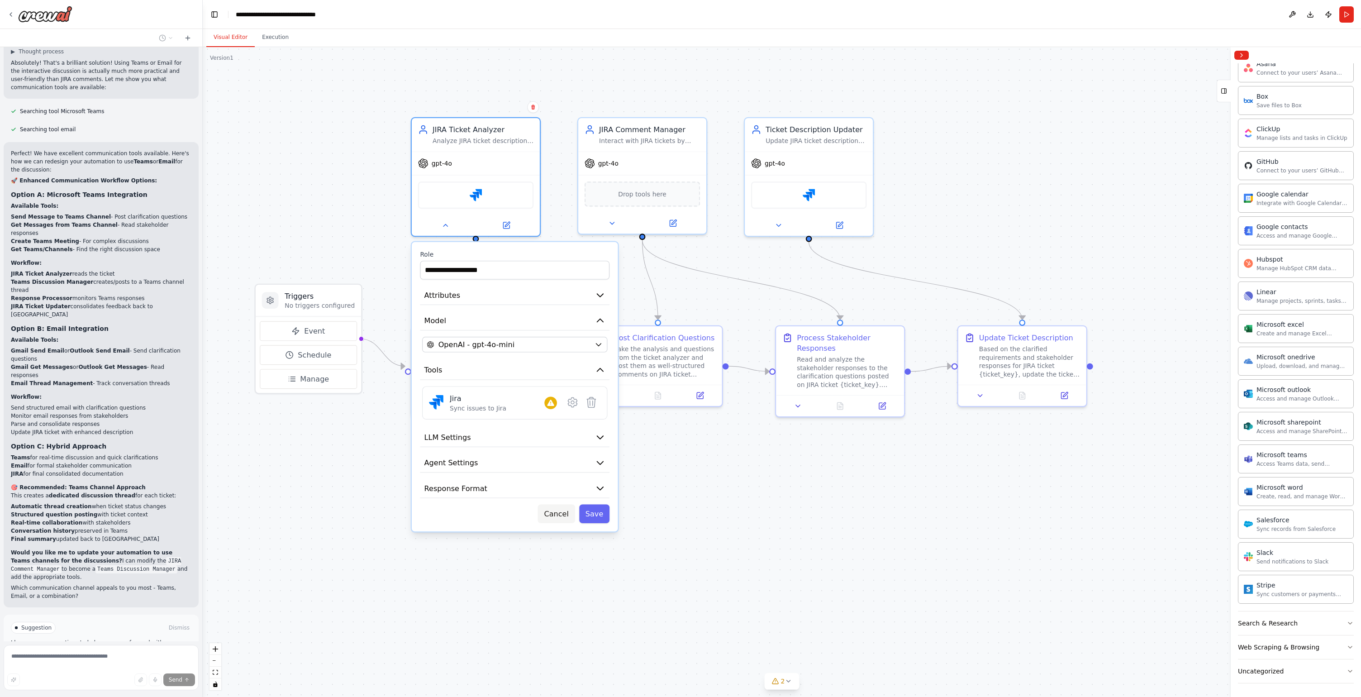
click at [568, 517] on button "Cancel" at bounding box center [556, 513] width 37 height 19
click at [564, 515] on button "Cancel" at bounding box center [556, 513] width 37 height 19
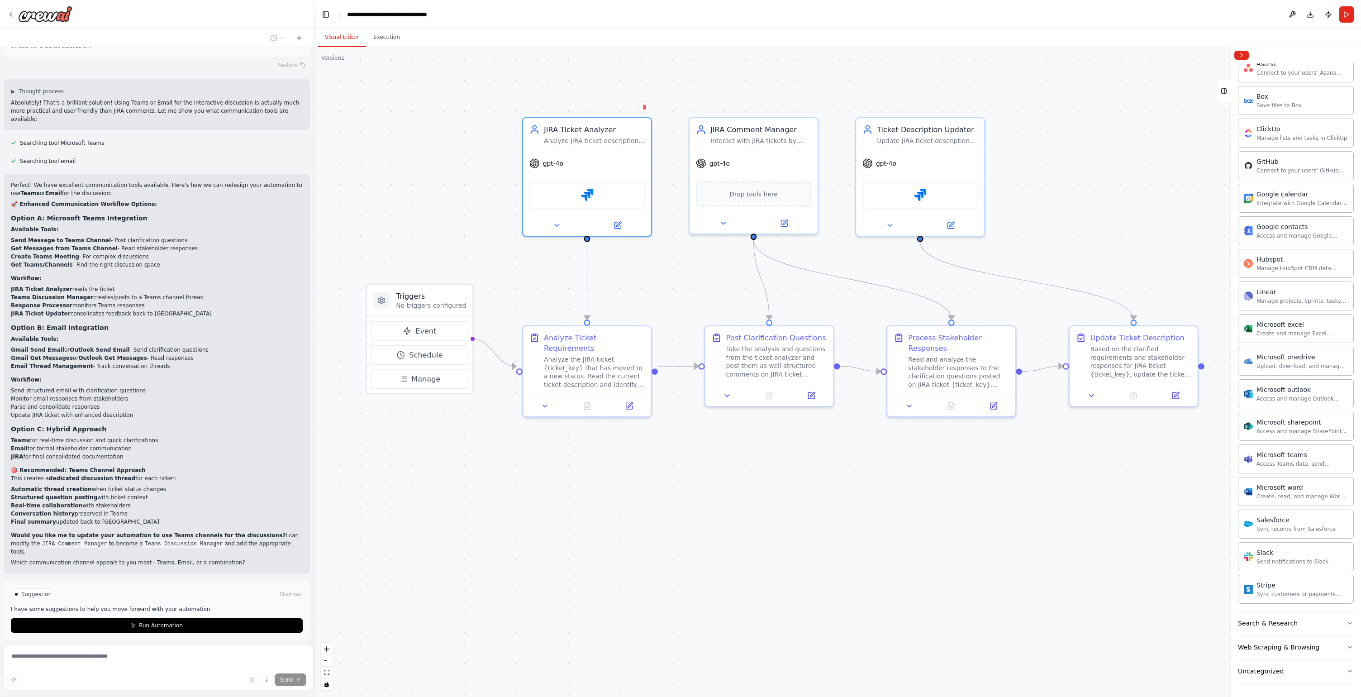
scroll to position [1726, 0]
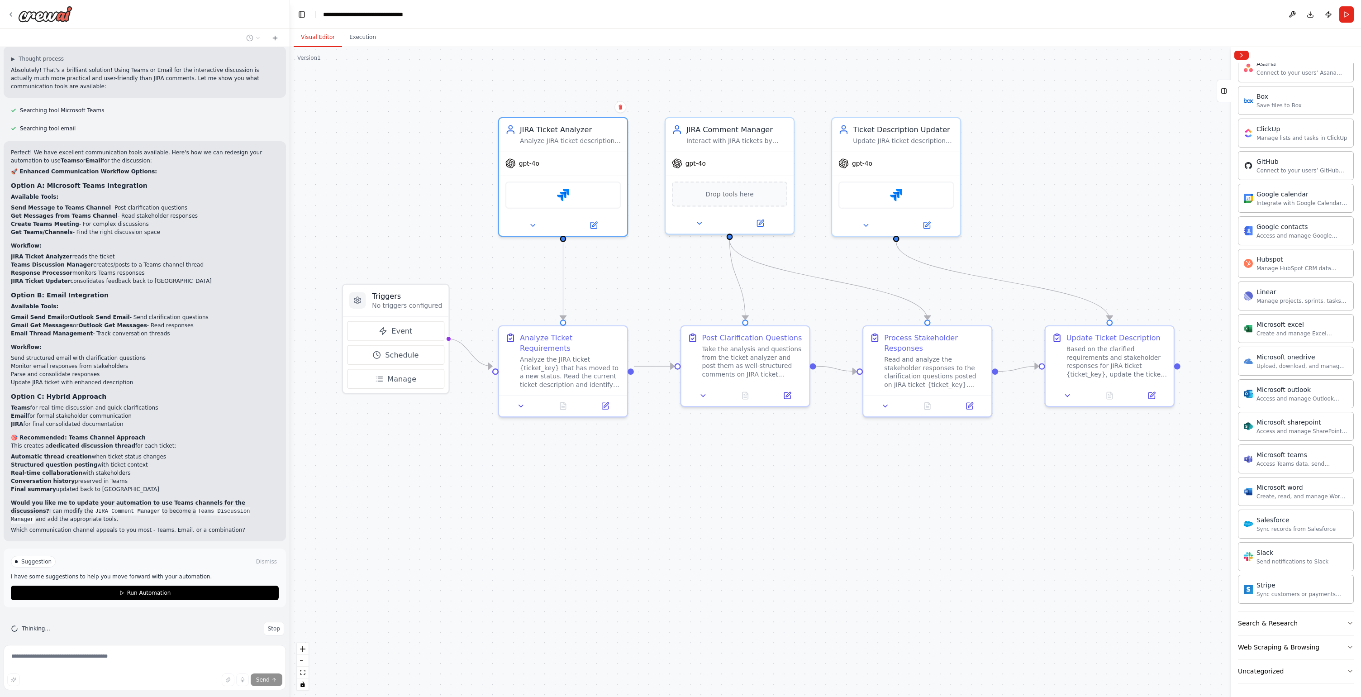
drag, startPoint x: 202, startPoint y: 547, endPoint x: 290, endPoint y: 542, distance: 88.4
click at [290, 538] on div "Hello! I'm the CrewAI assistant. What kind of automation do you want to build? …" at bounding box center [680, 348] width 1361 height 697
click at [264, 538] on button "Stop" at bounding box center [274, 629] width 20 height 14
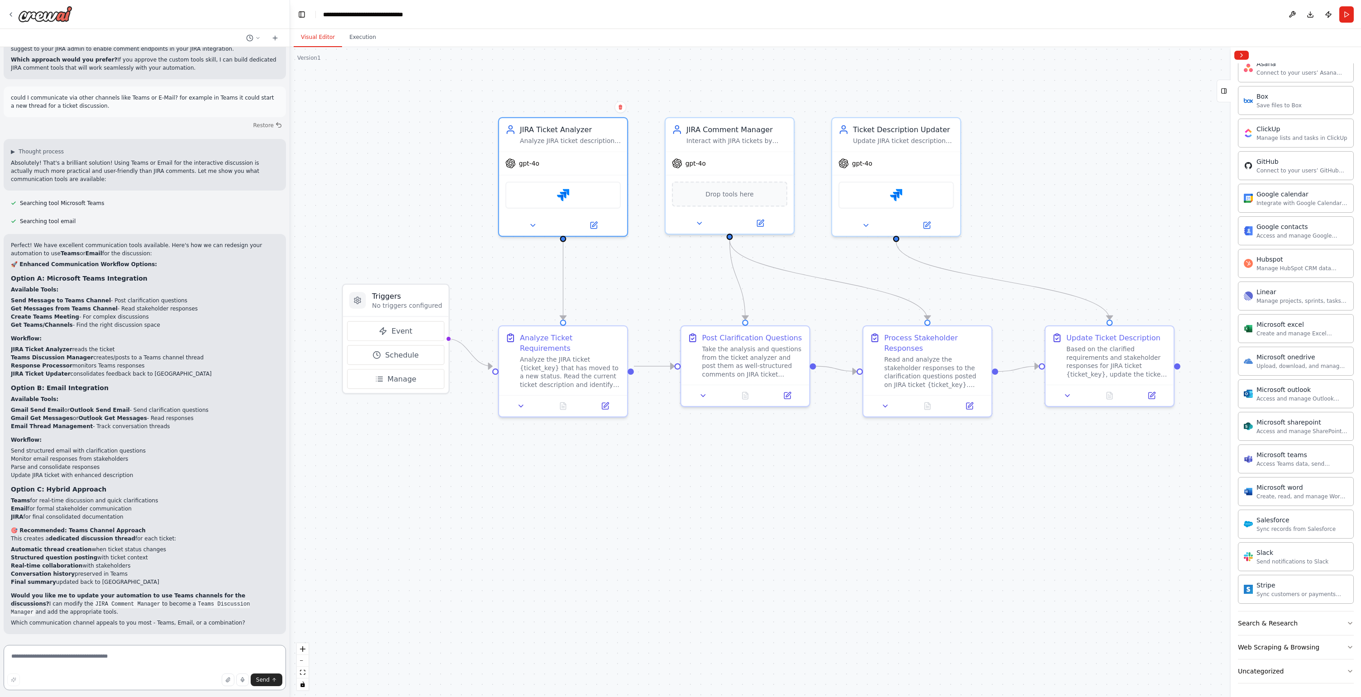
scroll to position [1625, 0]
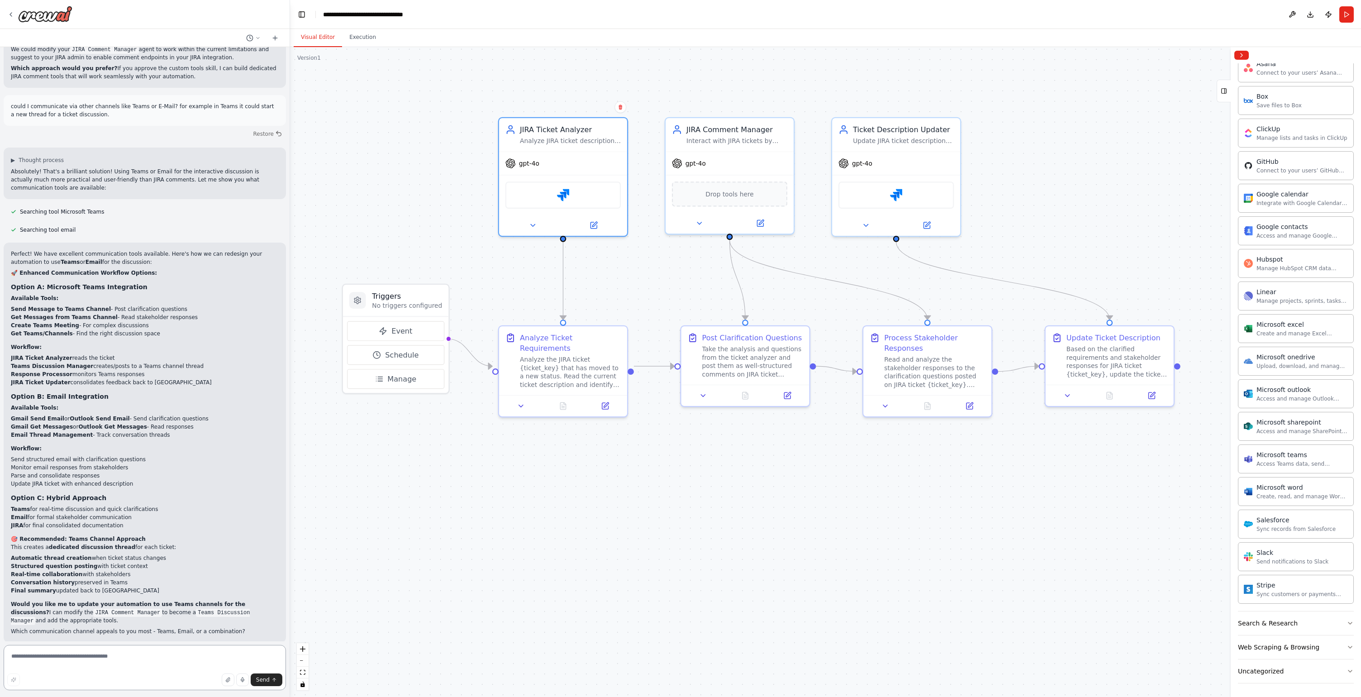
click at [108, 538] on textarea at bounding box center [145, 667] width 282 height 45
type textarea "**********"
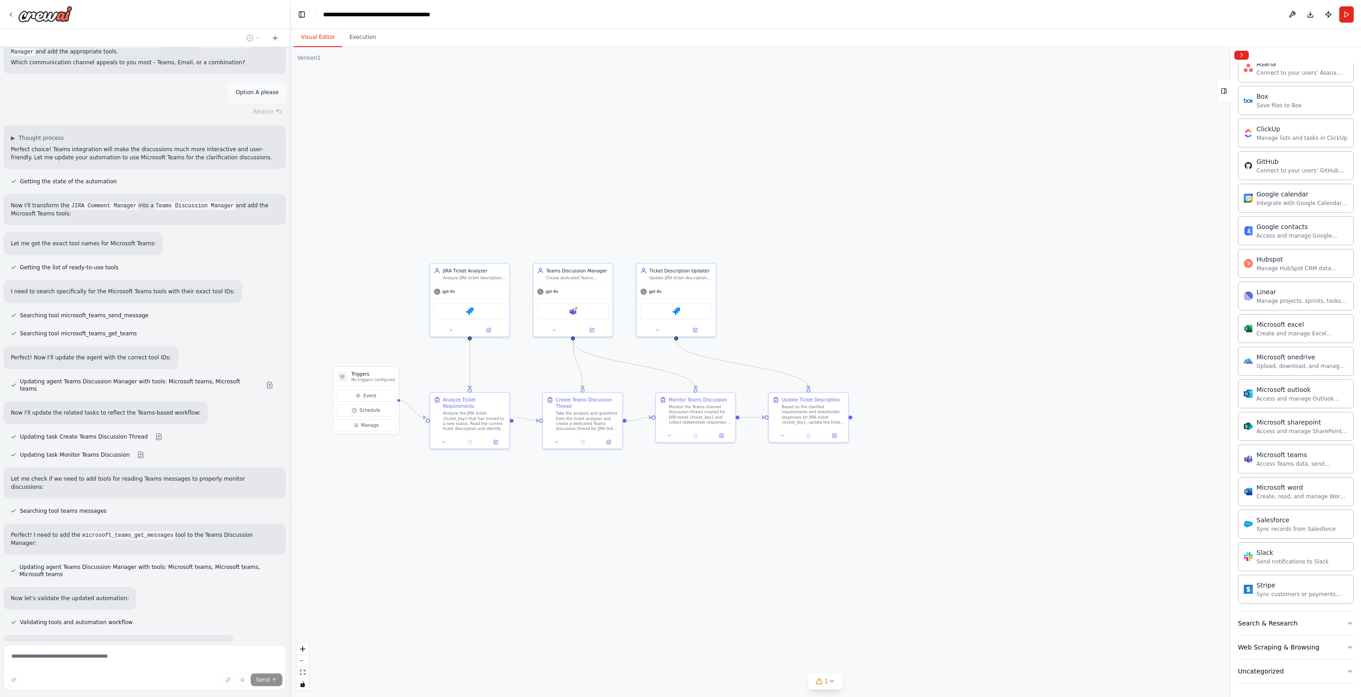
scroll to position [2240, 0]
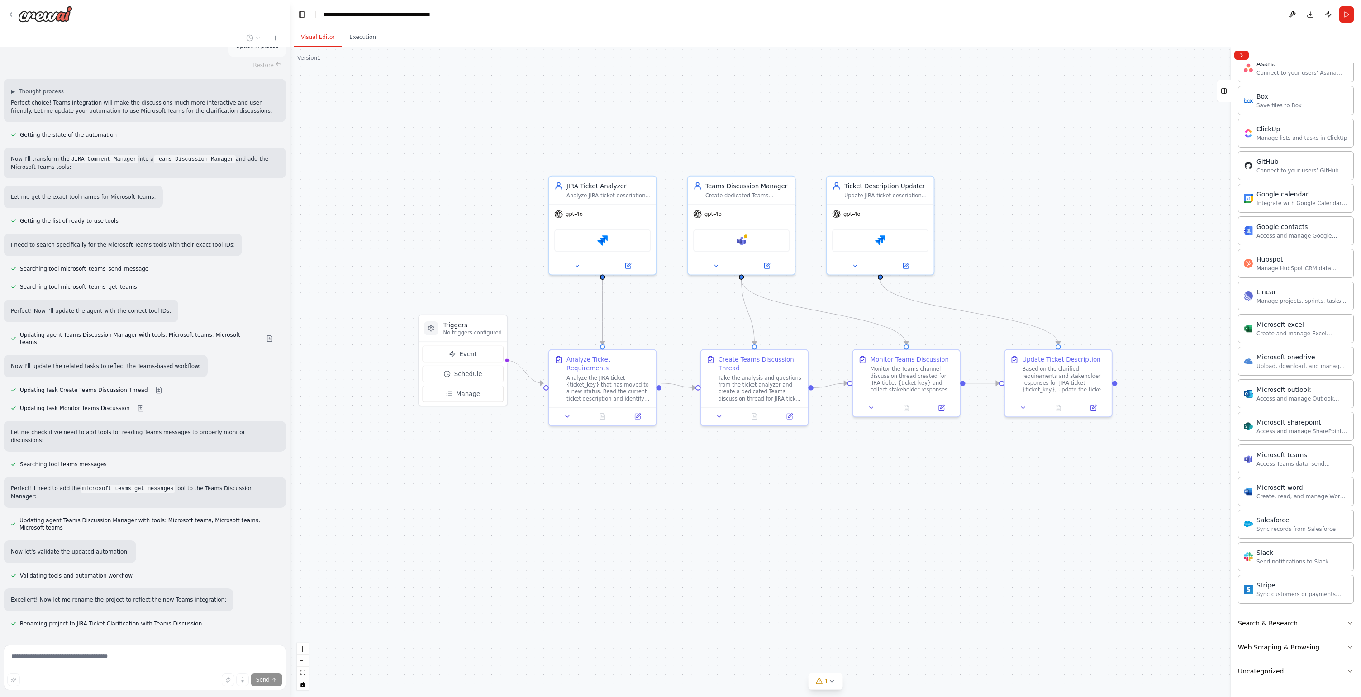
drag, startPoint x: 532, startPoint y: 492, endPoint x: 653, endPoint y: 465, distance: 124.0
click at [653, 465] on div ".deletable-edge-delete-btn { width: 20px; height: 20px; border: 0px solid #ffff…" at bounding box center [825, 372] width 1071 height 650
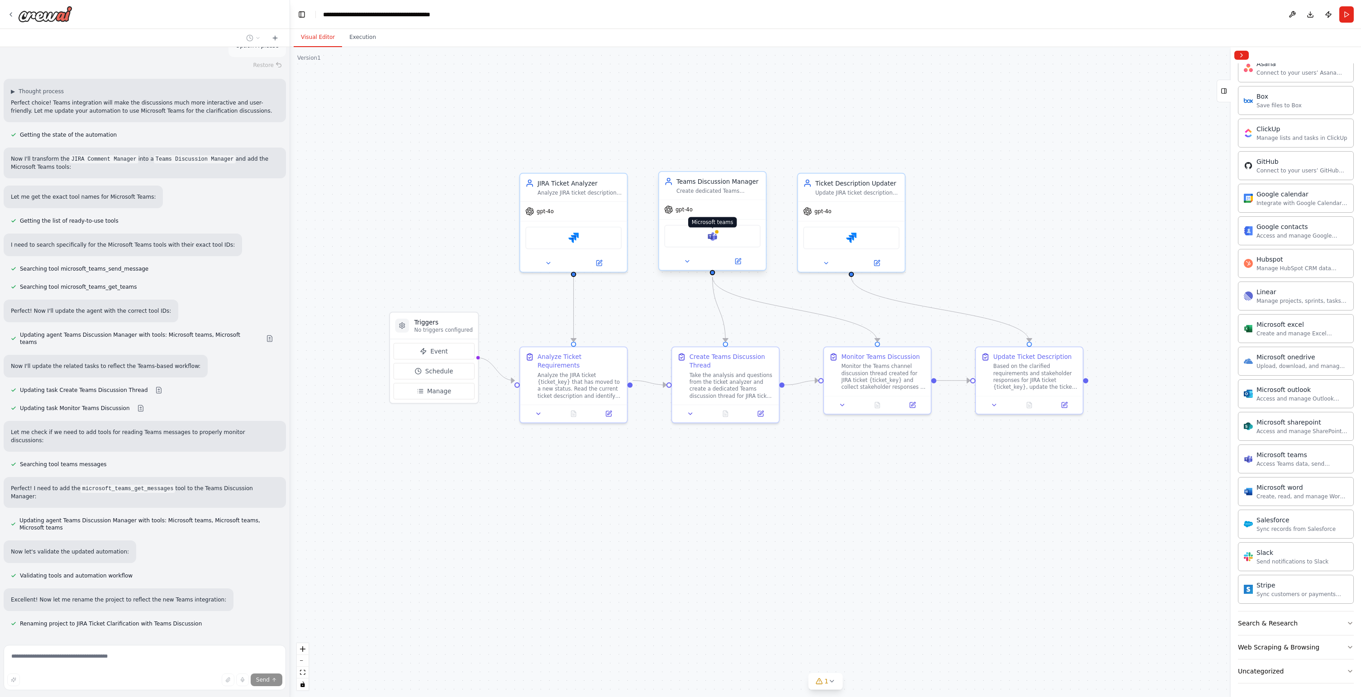
click at [714, 236] on img at bounding box center [712, 236] width 10 height 10
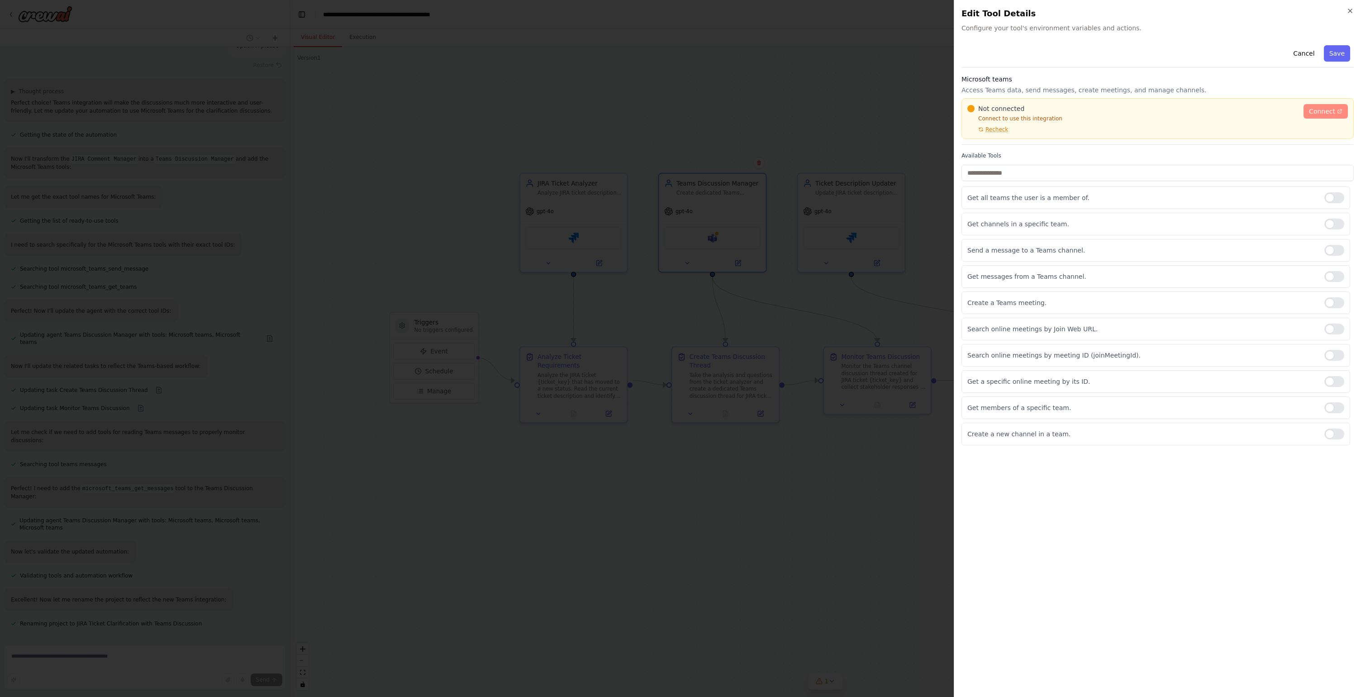
click at [985, 108] on span "Connect" at bounding box center [1322, 111] width 26 height 9
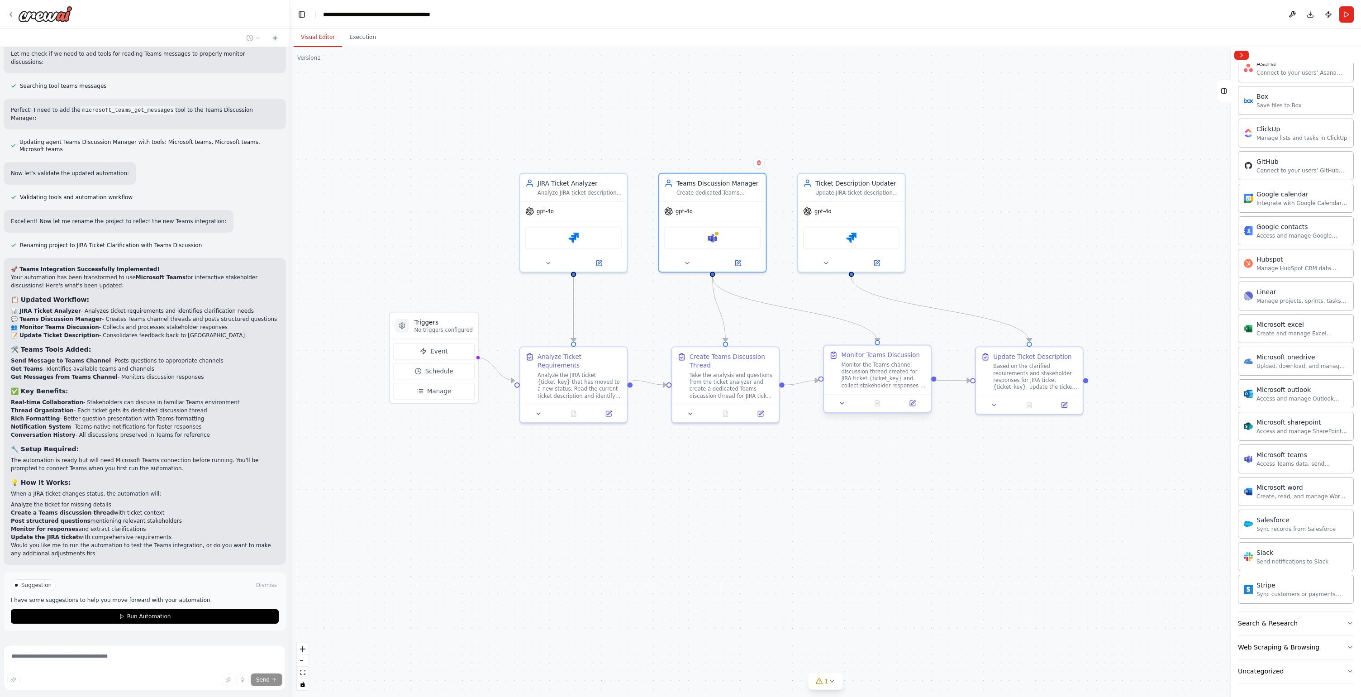
scroll to position [2627, 0]
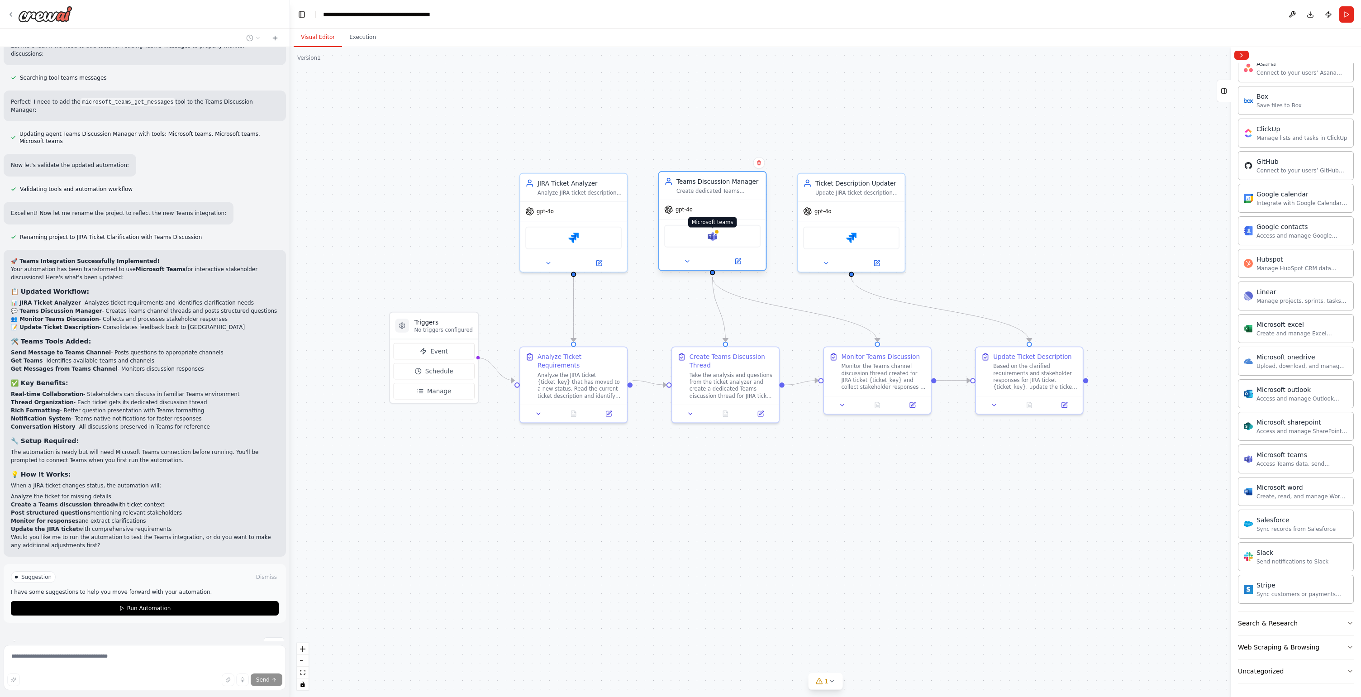
click at [710, 240] on img at bounding box center [712, 236] width 10 height 10
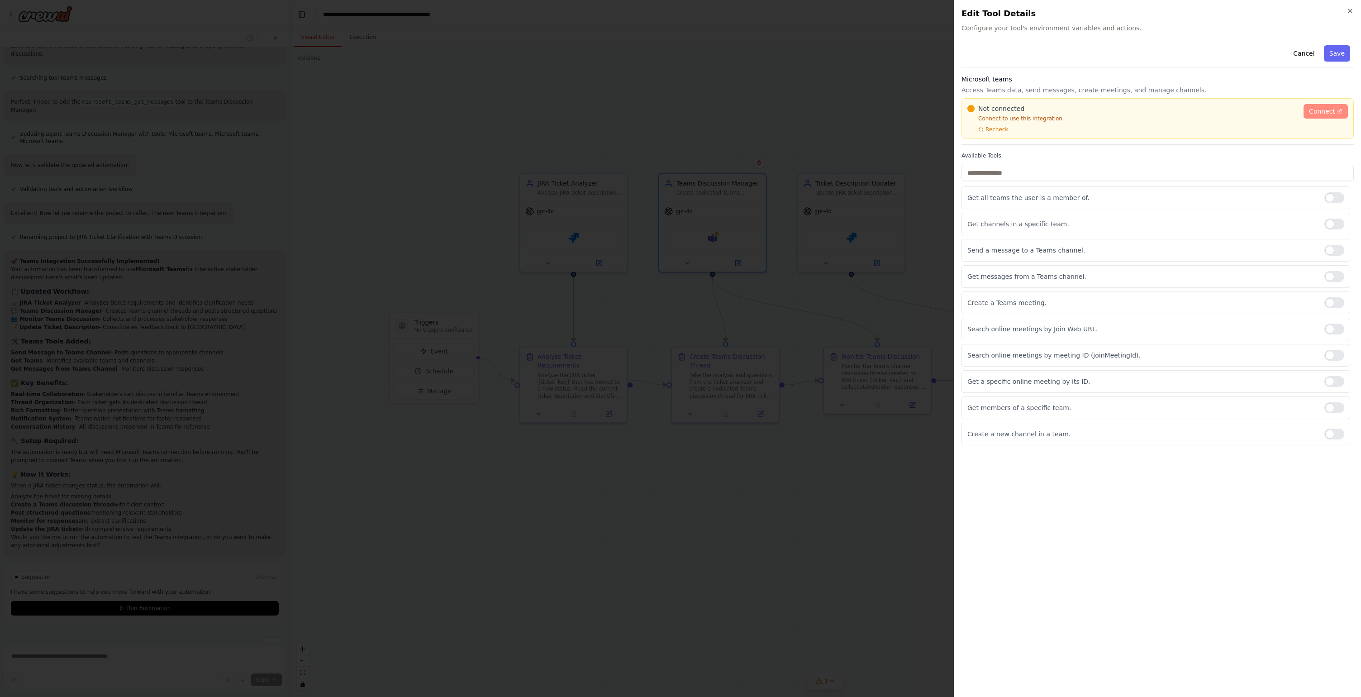
click at [985, 110] on span "Connect" at bounding box center [1322, 111] width 26 height 9
click at [985, 224] on div at bounding box center [1335, 224] width 20 height 11
drag, startPoint x: 975, startPoint y: 436, endPoint x: 1052, endPoint y: 435, distance: 77.4
click at [985, 435] on p "Create a new channel in a team." at bounding box center [1143, 433] width 350 height 9
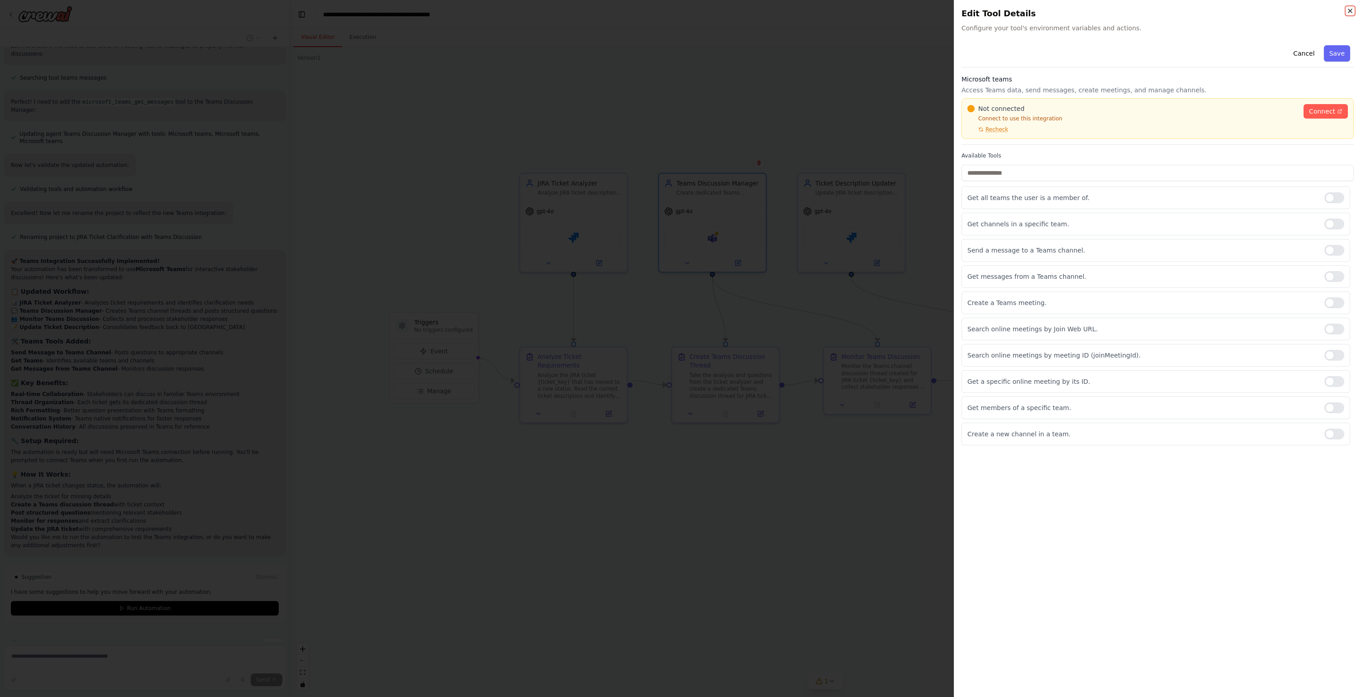
click at [985, 8] on icon "button" at bounding box center [1350, 10] width 7 height 7
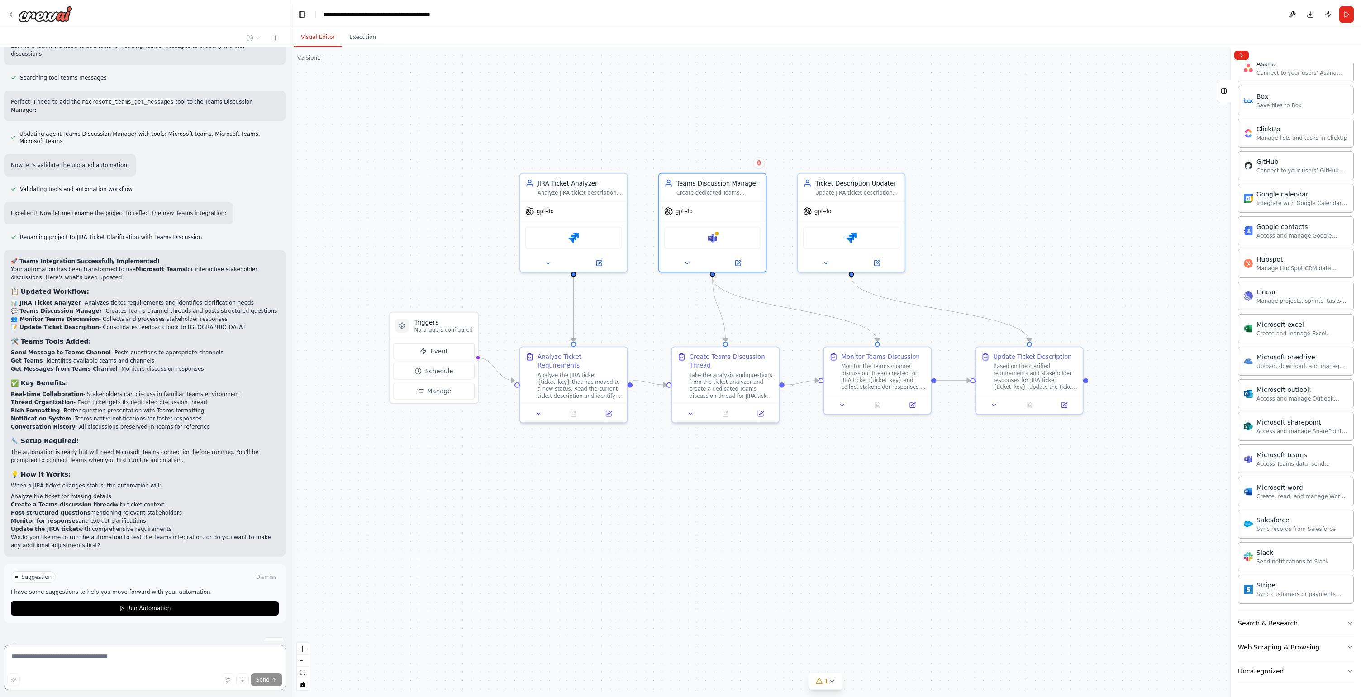
scroll to position [2591, 0]
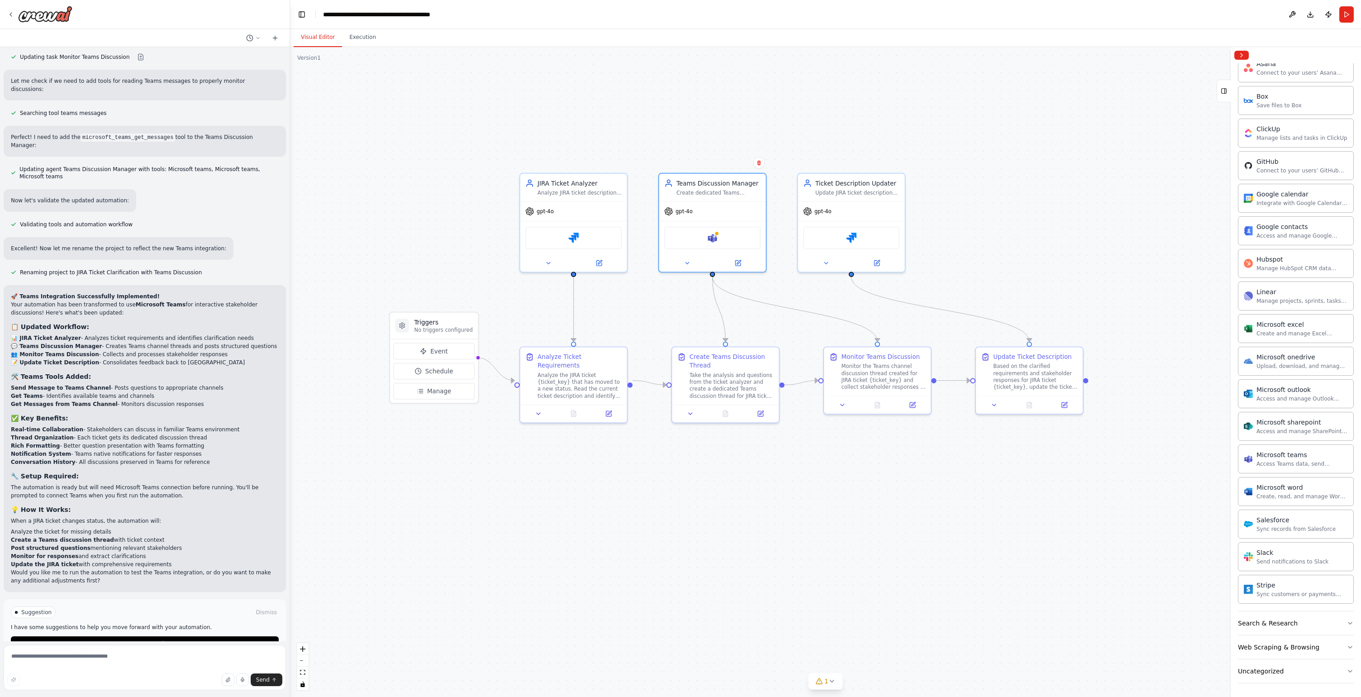
drag, startPoint x: 41, startPoint y: 514, endPoint x: 158, endPoint y: 513, distance: 117.2
click at [158, 536] on li "Create a Teams discussion thread with ticket context" at bounding box center [145, 540] width 268 height 8
drag, startPoint x: 36, startPoint y: 525, endPoint x: 166, endPoint y: 522, distance: 129.5
click at [166, 538] on li "Post structured questions mentioning relevant stakeholders" at bounding box center [145, 548] width 268 height 8
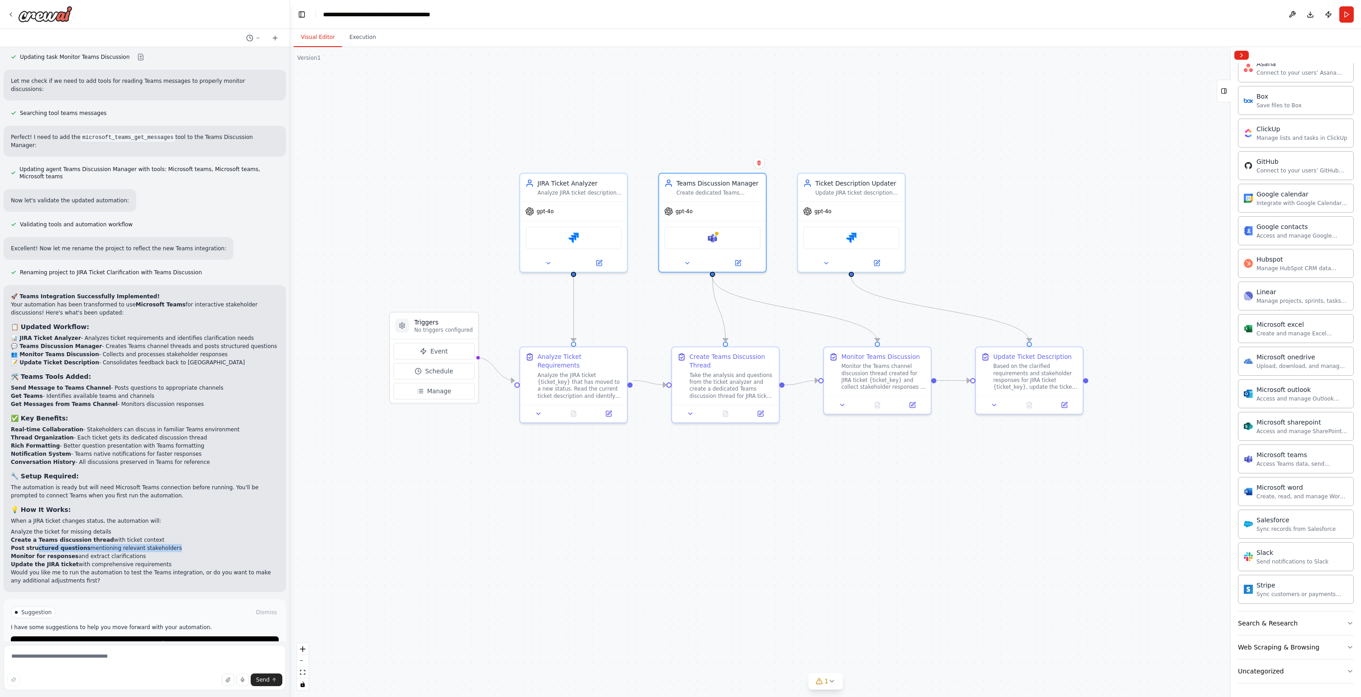
click at [166, 538] on li "Post structured questions mentioning relevant stakeholders" at bounding box center [145, 548] width 268 height 8
drag, startPoint x: 72, startPoint y: 535, endPoint x: 110, endPoint y: 535, distance: 38.9
click at [110, 538] on li "Monitor for responses and extract clarifications" at bounding box center [145, 556] width 268 height 8
drag, startPoint x: 77, startPoint y: 541, endPoint x: 103, endPoint y: 557, distance: 30.0
click at [103, 538] on div "🚀 Teams Integration Successfully Implemented! Your automation has been transfor…" at bounding box center [145, 438] width 268 height 292
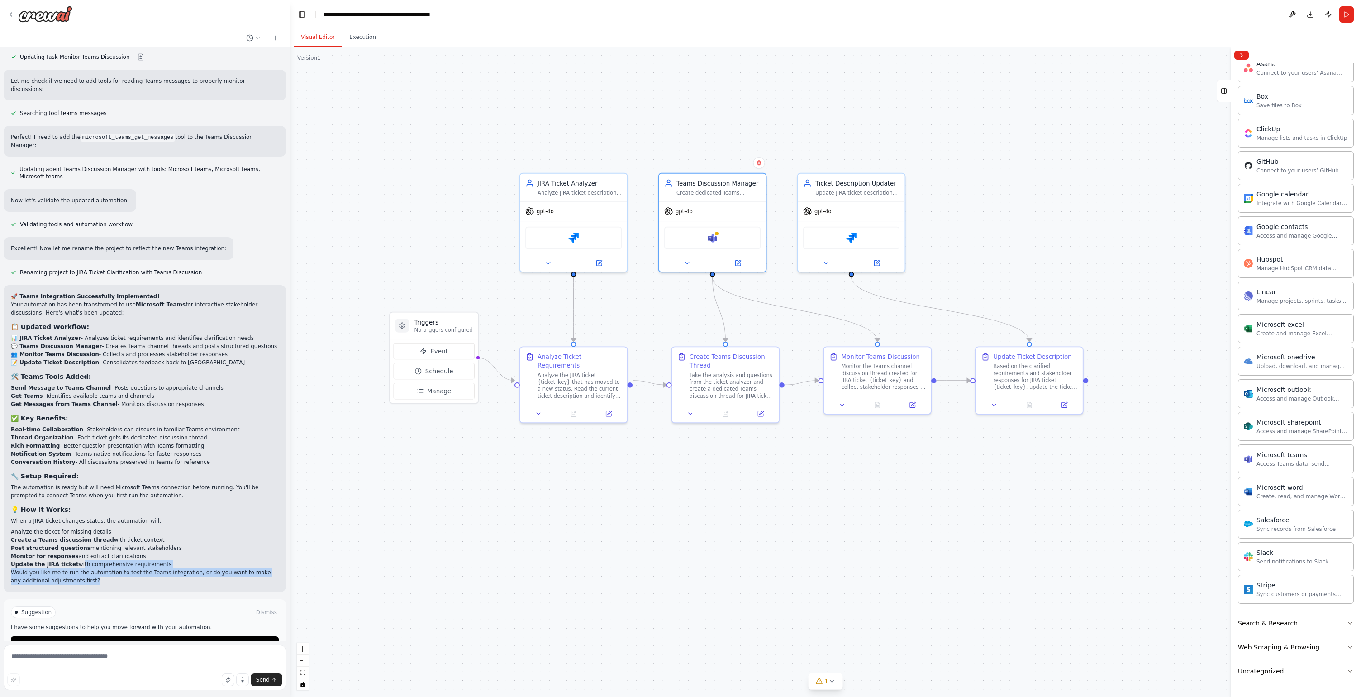
click at [103, 538] on p "Would you like me to run the automation to test the Teams integration, or do yo…" at bounding box center [145, 576] width 268 height 16
click at [711, 238] on img at bounding box center [712, 236] width 10 height 10
click at [985, 14] on button at bounding box center [1292, 14] width 14 height 16
click at [712, 237] on img at bounding box center [712, 236] width 10 height 10
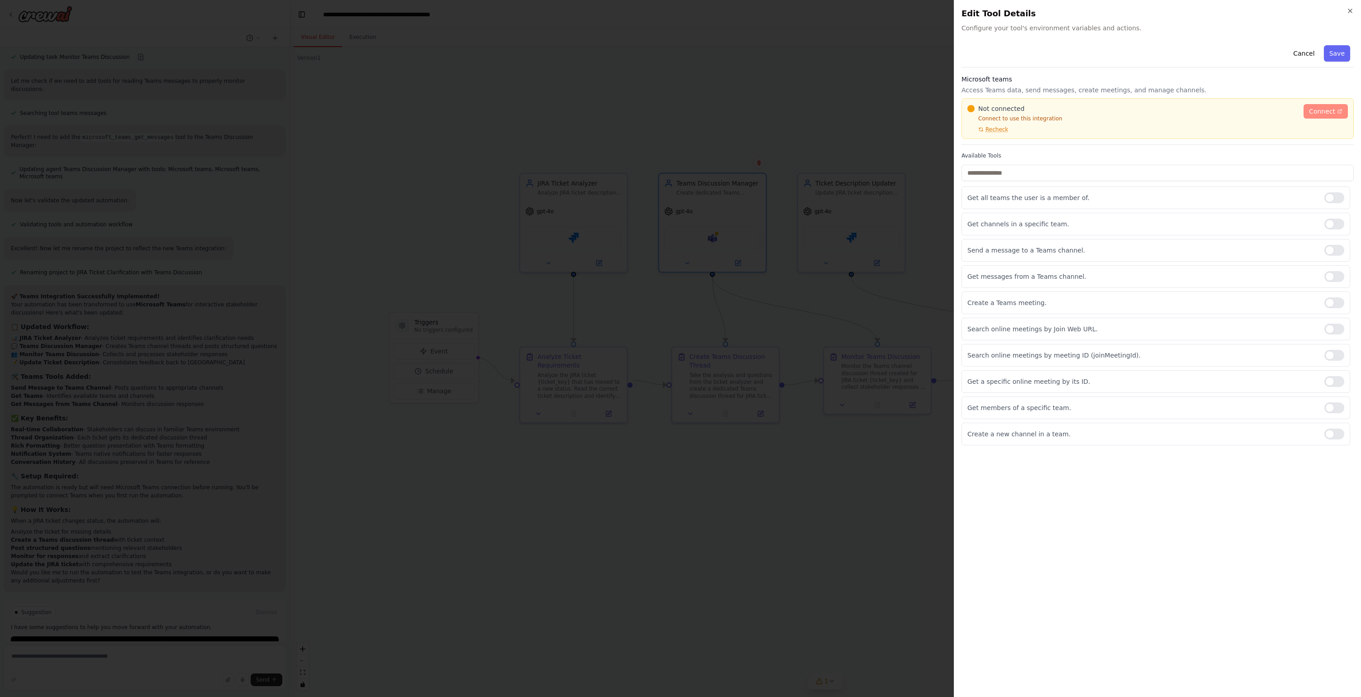
click at [985, 109] on span "Connect" at bounding box center [1322, 111] width 26 height 9
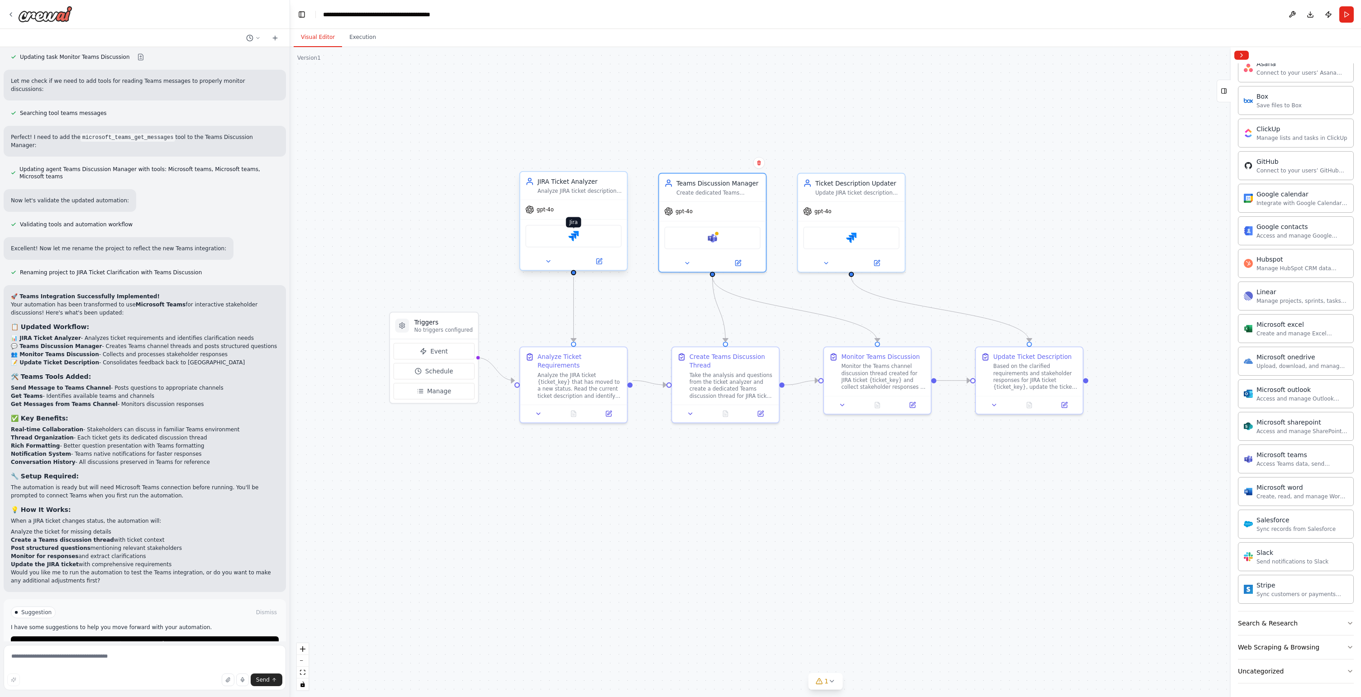
click at [577, 236] on img at bounding box center [573, 236] width 10 height 10
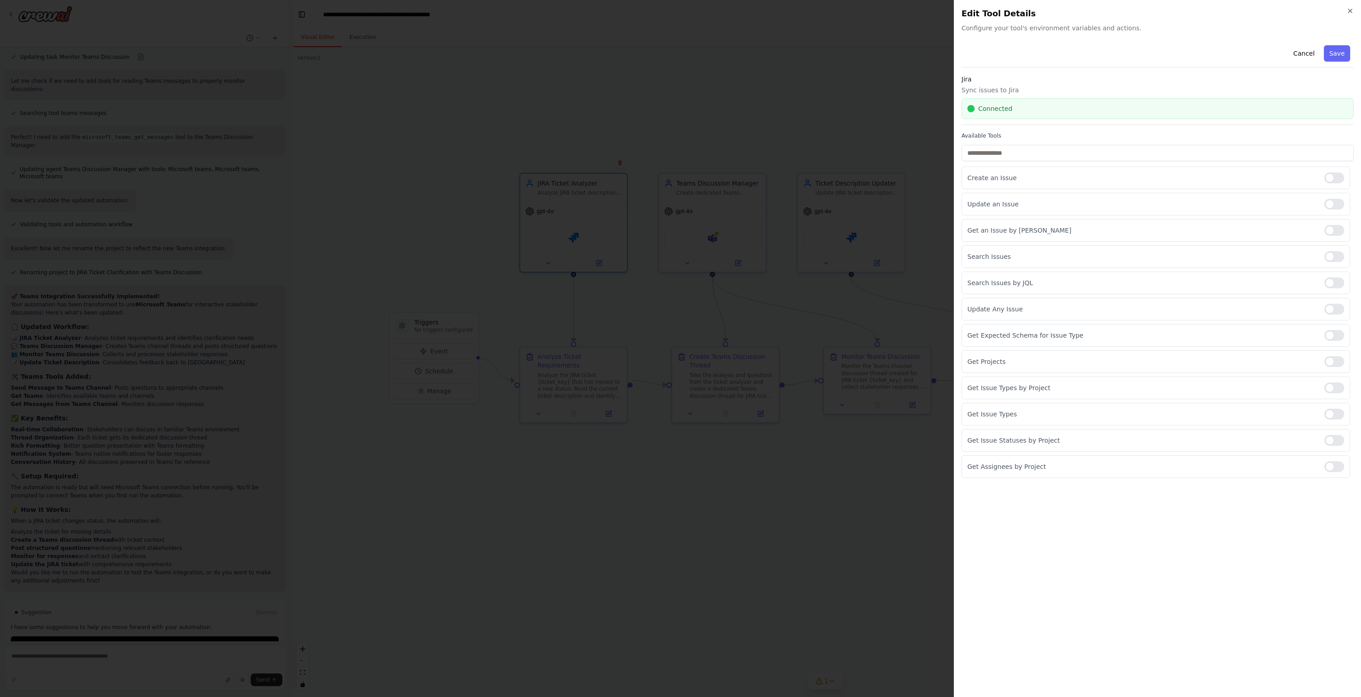
click at [985, 106] on span "Connected" at bounding box center [995, 108] width 34 height 9
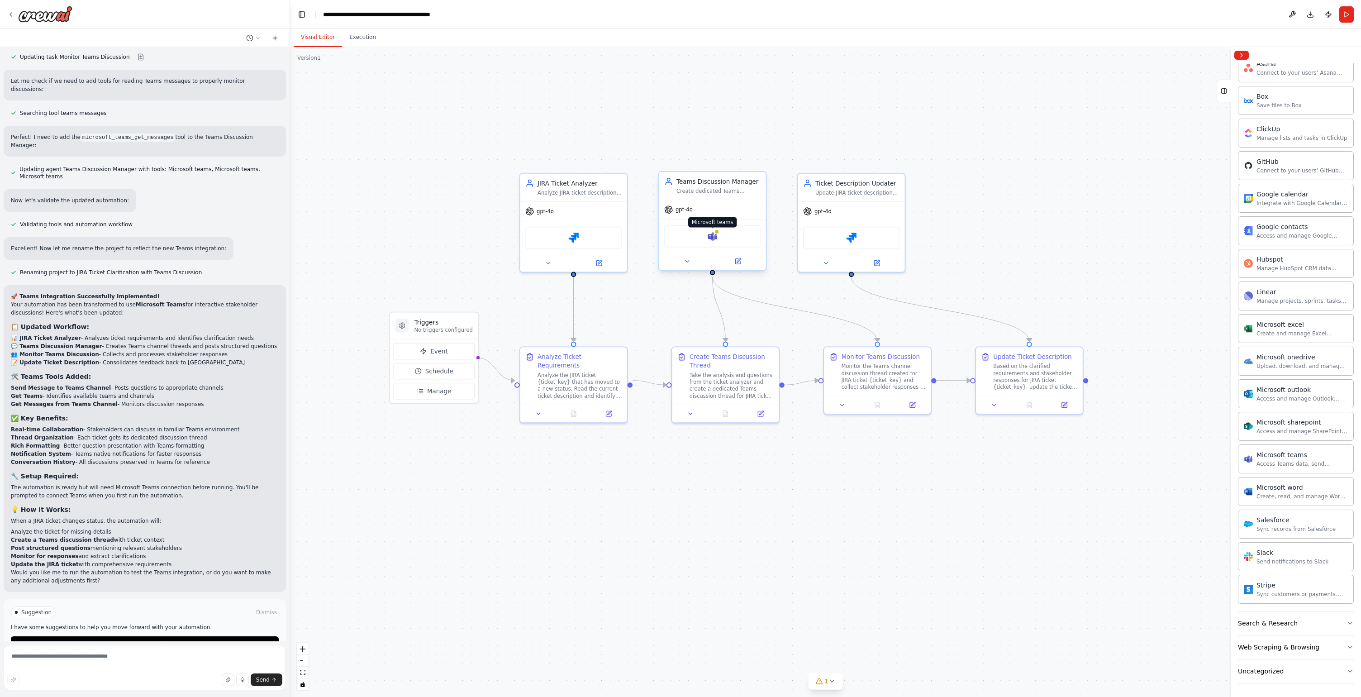
click at [713, 235] on img at bounding box center [712, 236] width 10 height 10
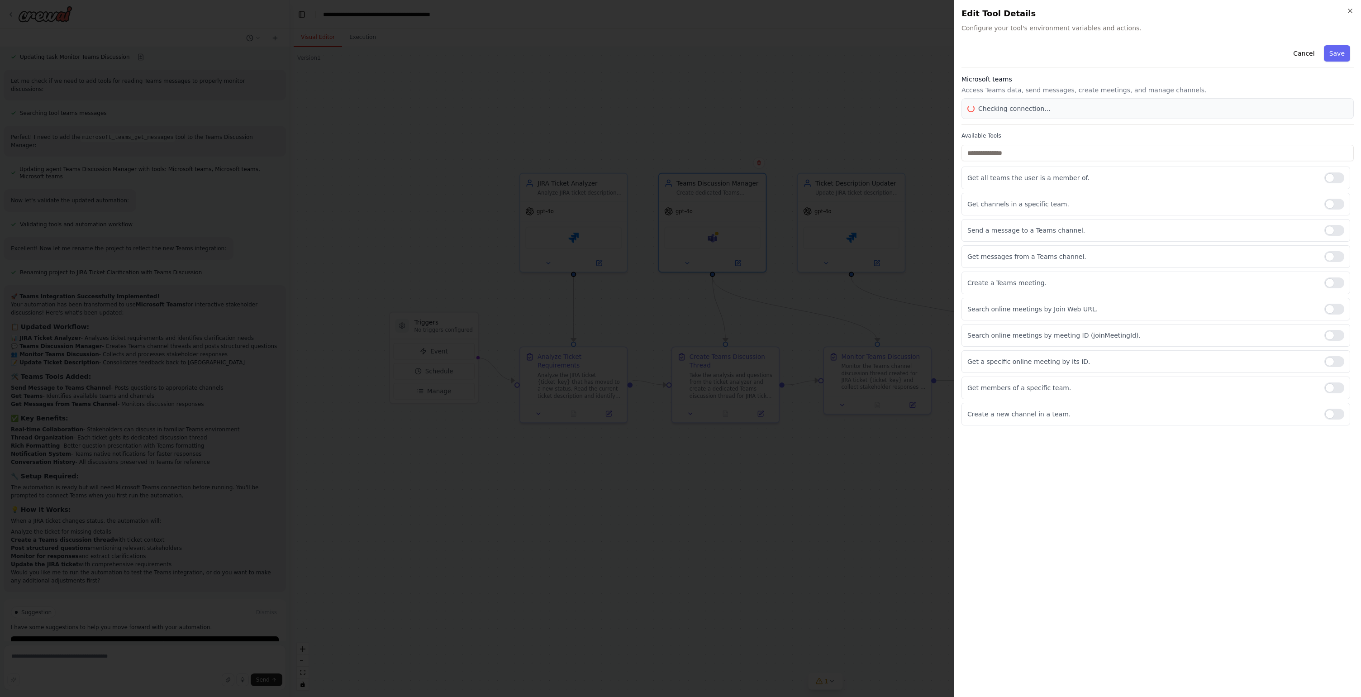
click at [985, 9] on div "Close Edit Tool Details Configure your tool's environment variables and actions…" at bounding box center [1157, 348] width 407 height 697
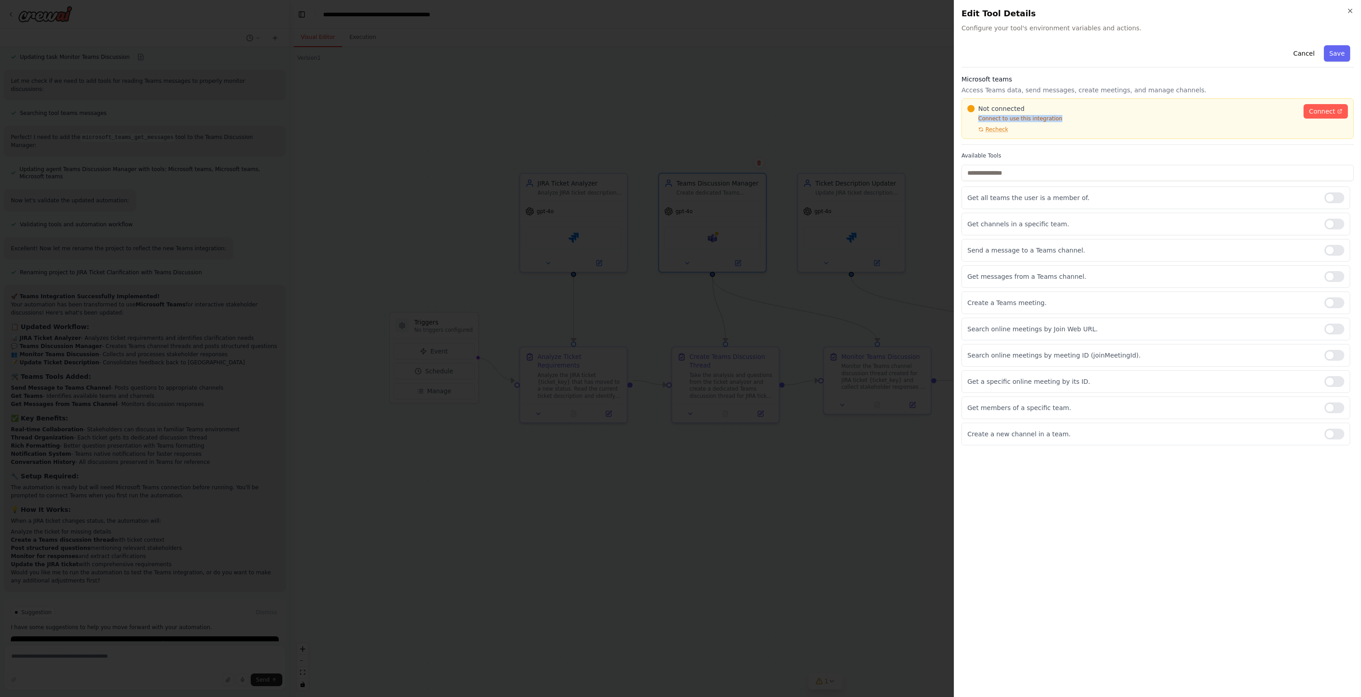
drag, startPoint x: 1057, startPoint y: 118, endPoint x: 982, endPoint y: 118, distance: 75.6
click at [979, 118] on p "Connect to use this integration" at bounding box center [1133, 118] width 331 height 7
click at [985, 112] on span "Connect" at bounding box center [1322, 111] width 26 height 9
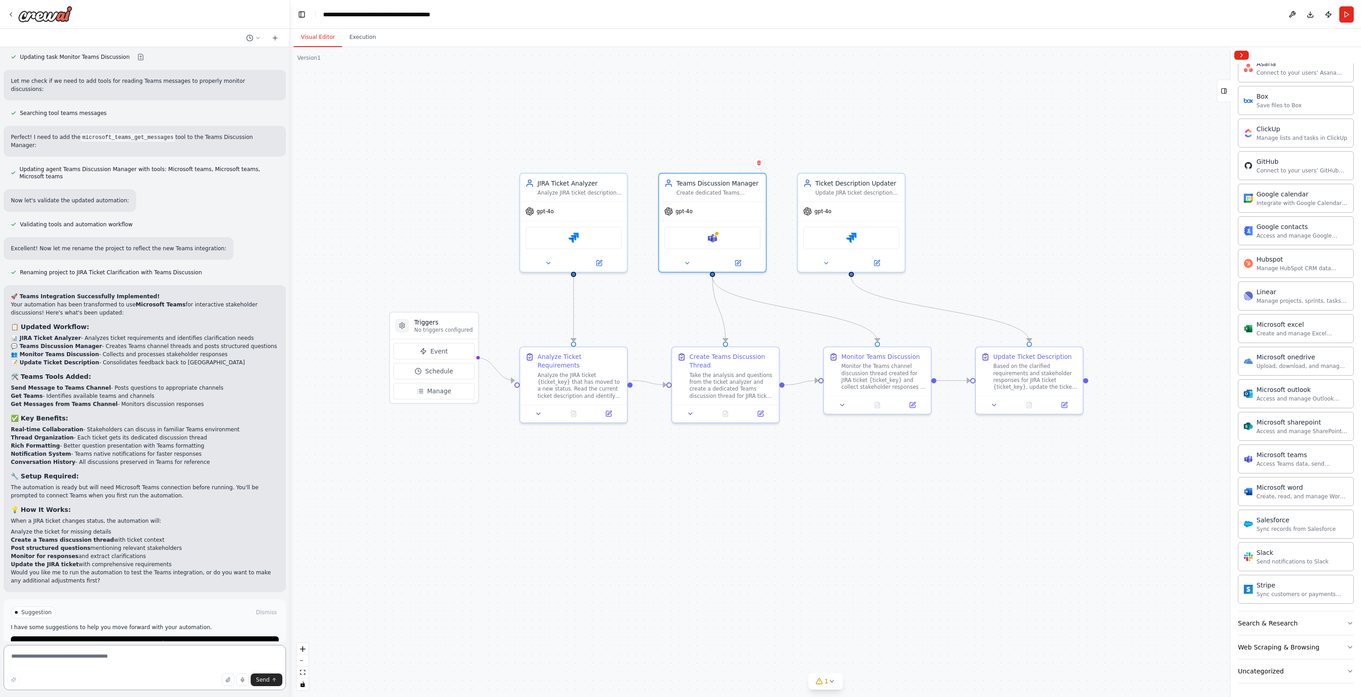
click at [77, 538] on textarea at bounding box center [145, 667] width 282 height 45
type textarea "**********"
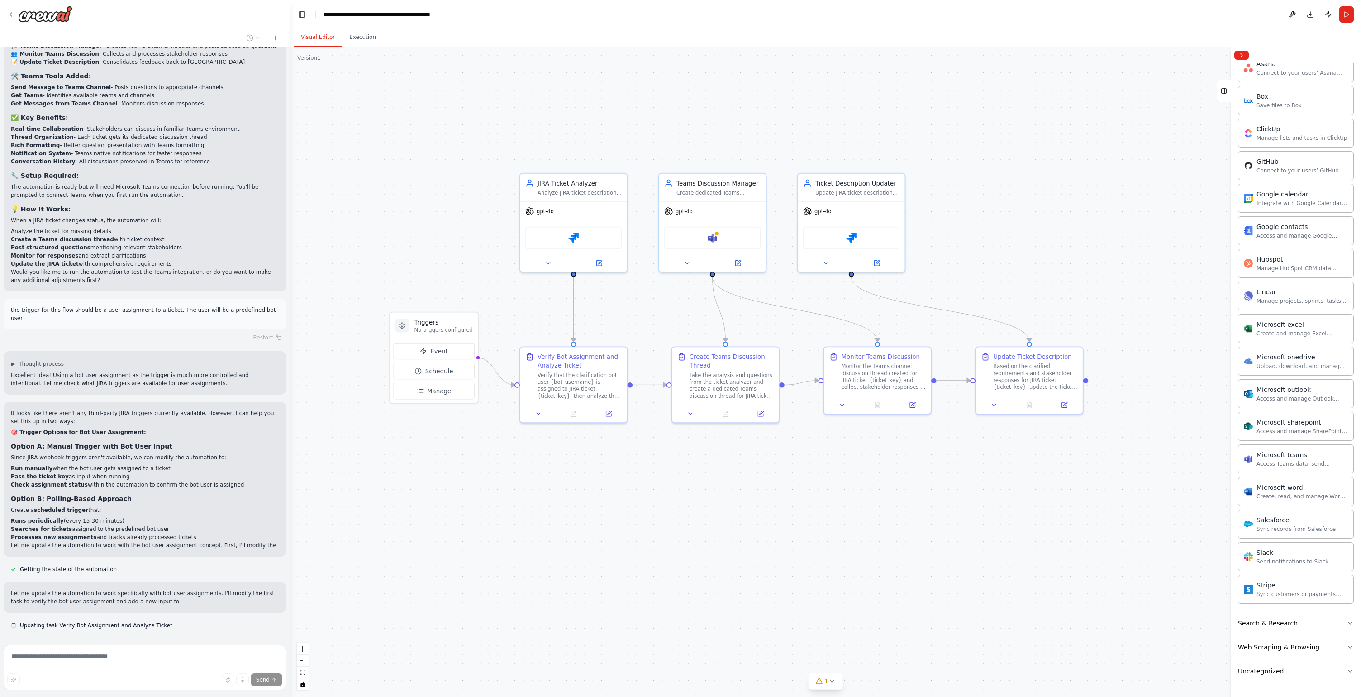
scroll to position [2900, 0]
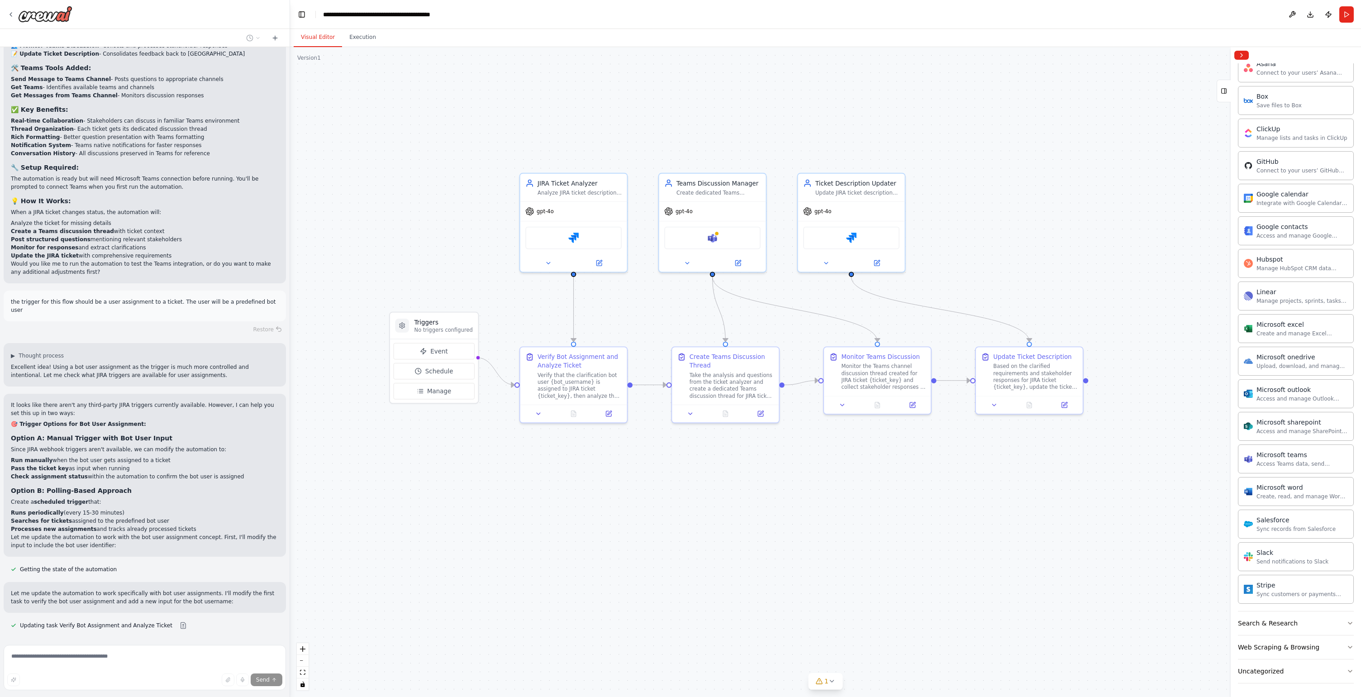
drag, startPoint x: 69, startPoint y: 562, endPoint x: 179, endPoint y: 568, distance: 109.7
click at [179, 538] on p "Let me update the automation to work specifically with bot user assignments. I'…" at bounding box center [145, 597] width 268 height 16
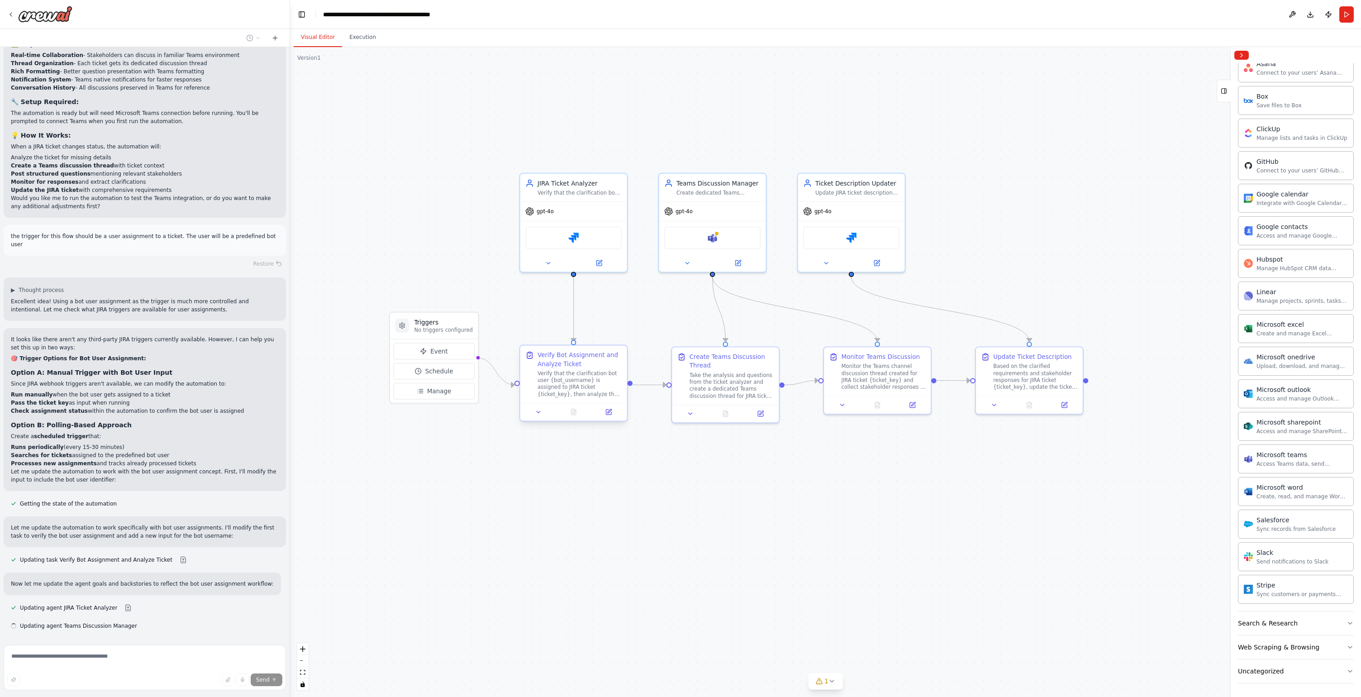
scroll to position [2966, 0]
click at [587, 386] on div "Verify that the clarification bot user {bot_username} is assigned to JIRA ticke…" at bounding box center [580, 384] width 84 height 28
click at [536, 410] on icon at bounding box center [538, 412] width 7 height 7
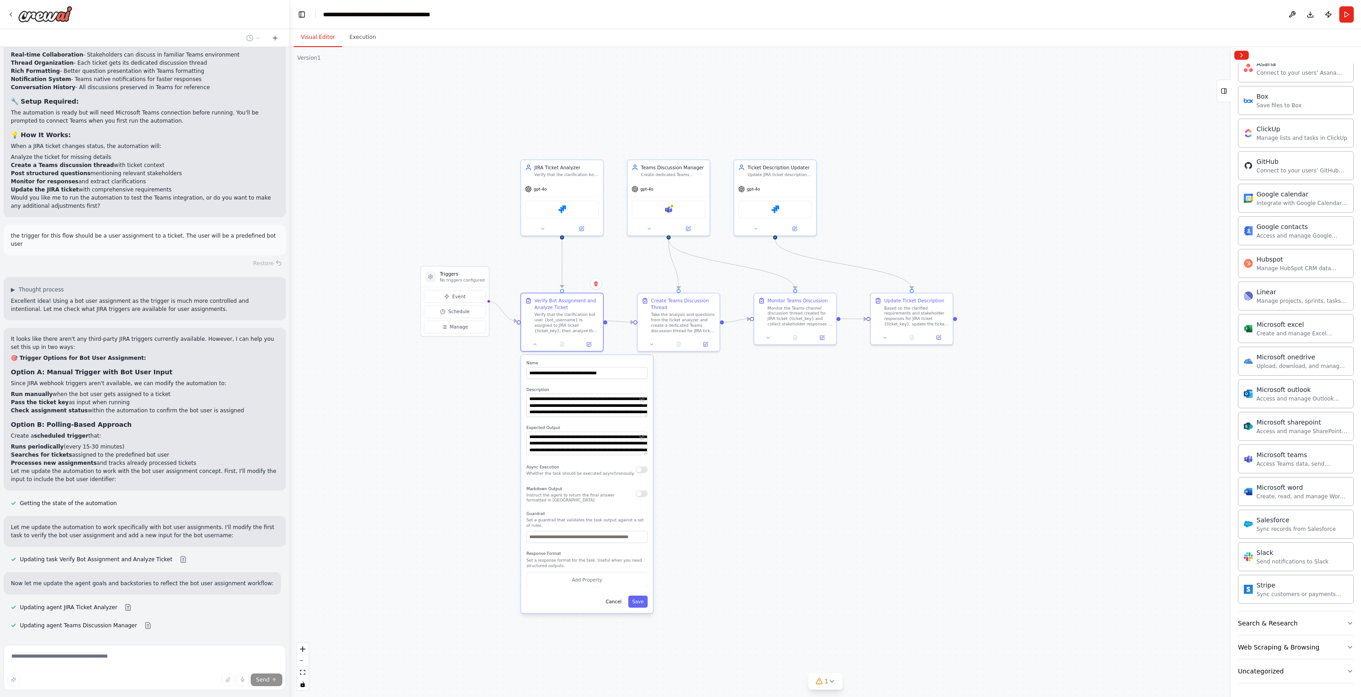
drag, startPoint x: 754, startPoint y: 563, endPoint x: 727, endPoint y: 437, distance: 128.6
click at [728, 440] on div ".deletable-edge-delete-btn { width: 20px; height: 20px; border: 0px solid #ffff…" at bounding box center [825, 372] width 1071 height 650
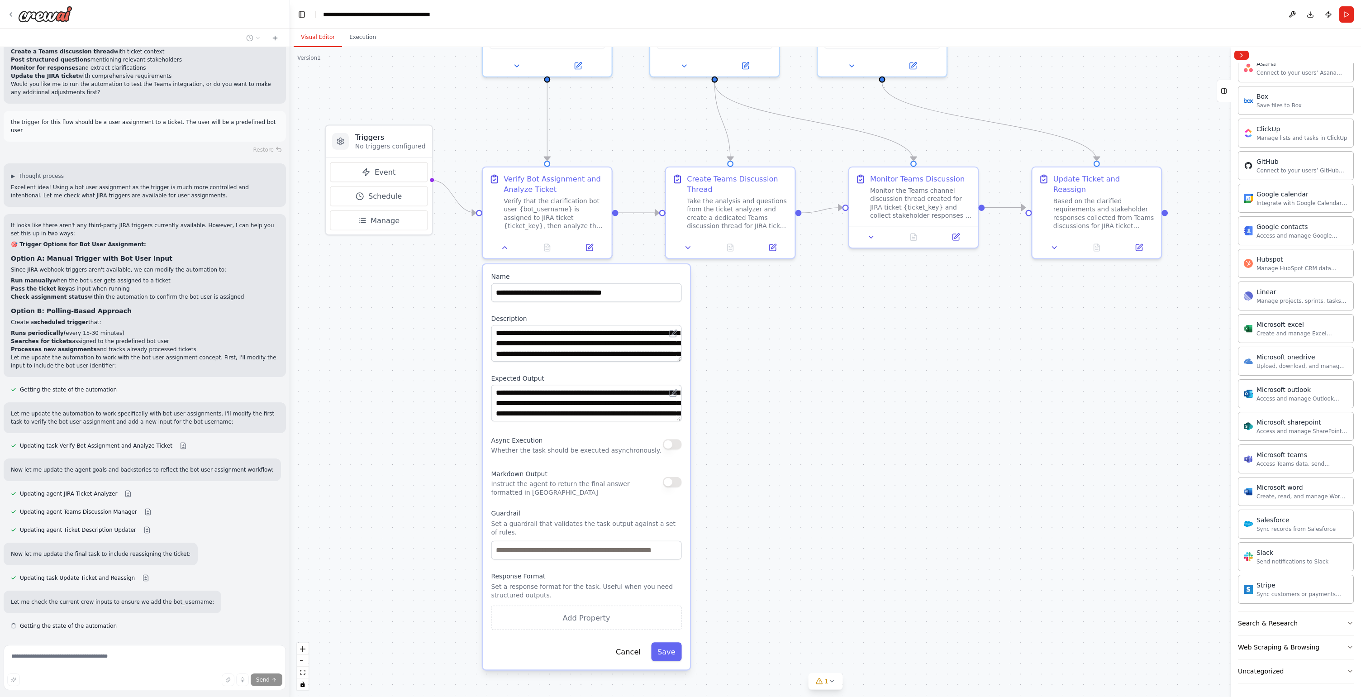
scroll to position [3080, 0]
click at [623, 538] on button "Cancel" at bounding box center [629, 651] width 38 height 19
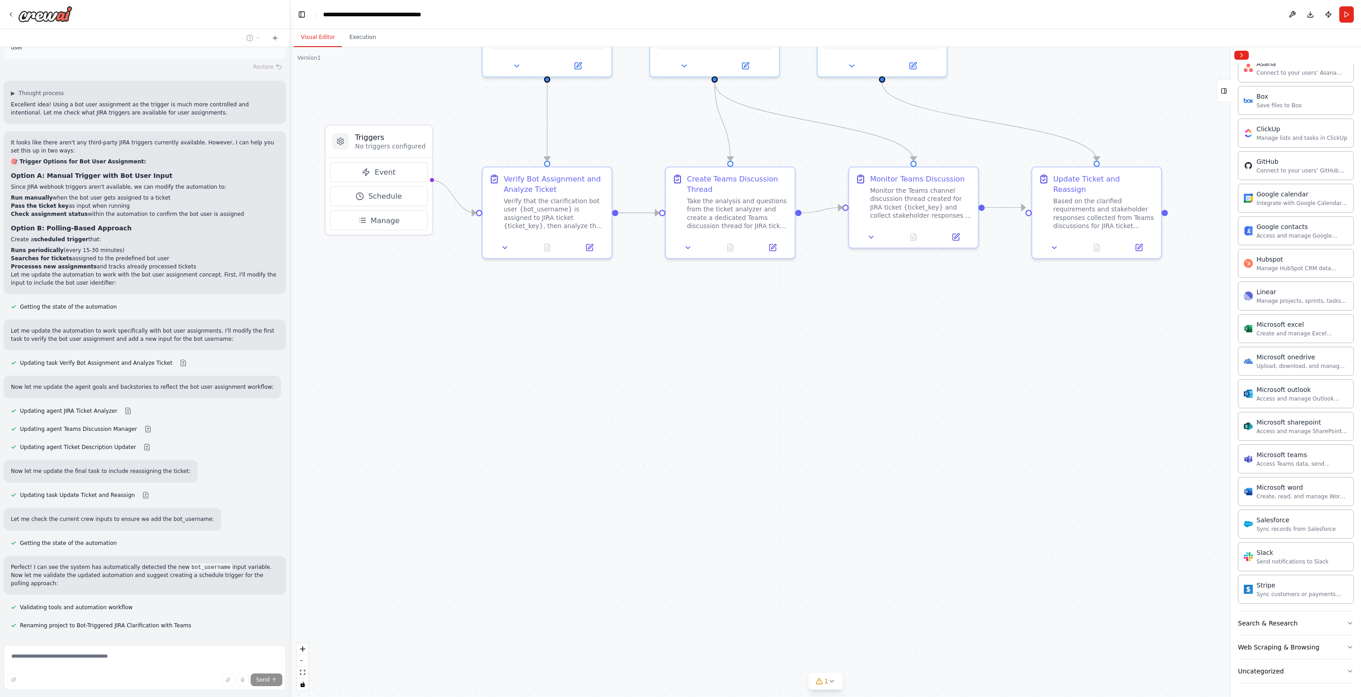
scroll to position [3157, 0]
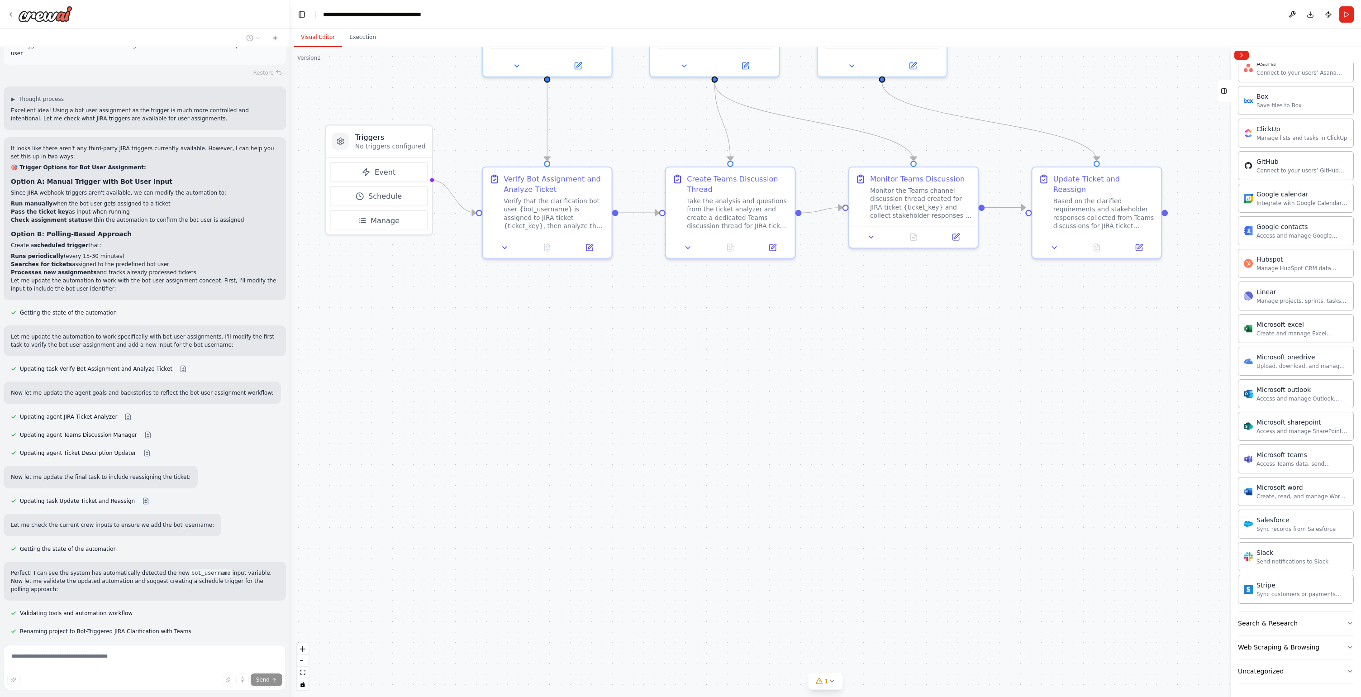
click at [138, 497] on button at bounding box center [146, 500] width 18 height 7
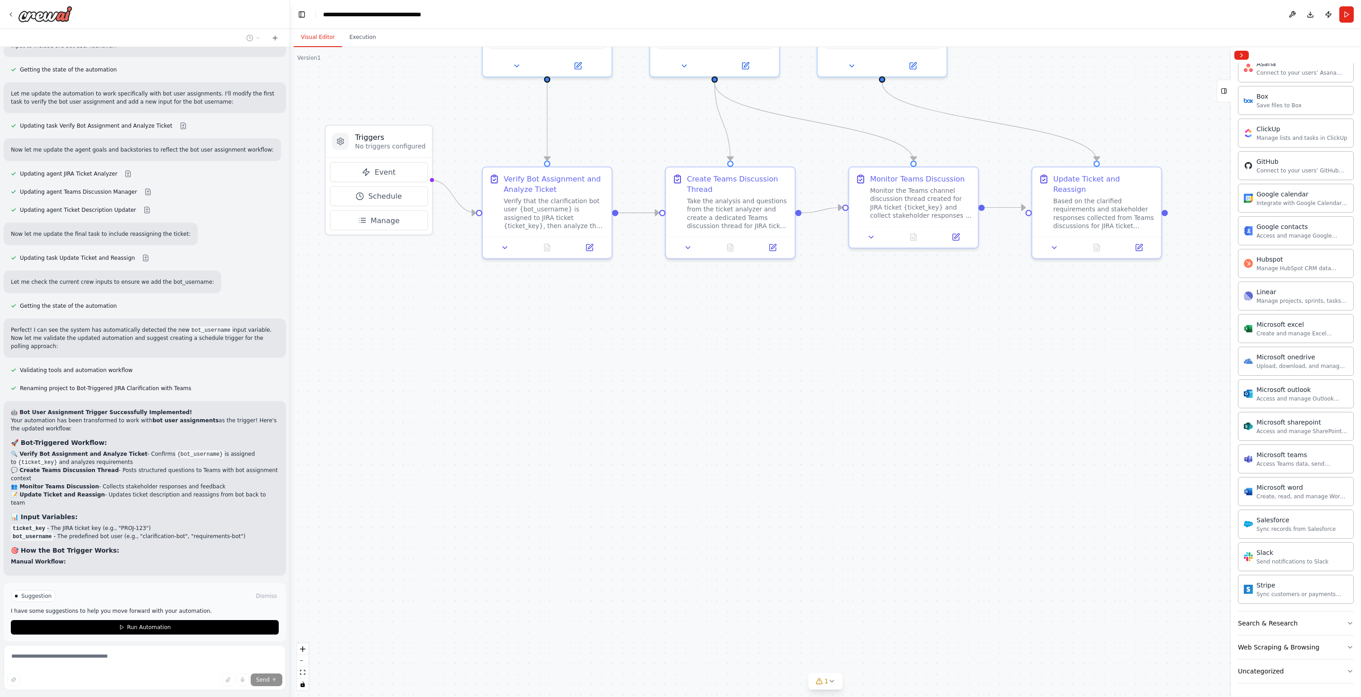
scroll to position [3411, 0]
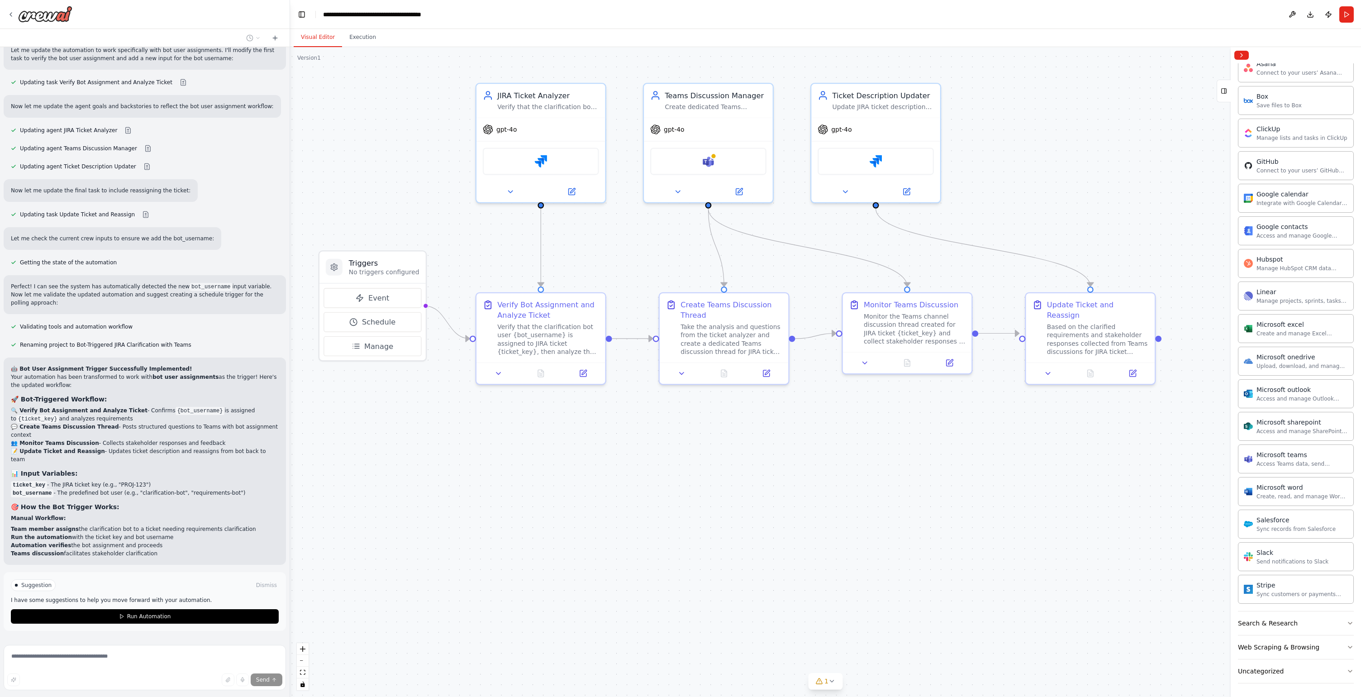
drag, startPoint x: 673, startPoint y: 425, endPoint x: 667, endPoint y: 552, distance: 126.9
click at [667, 538] on div ".deletable-edge-delete-btn { width: 20px; height: 20px; border: 0px solid #ffff…" at bounding box center [825, 372] width 1071 height 650
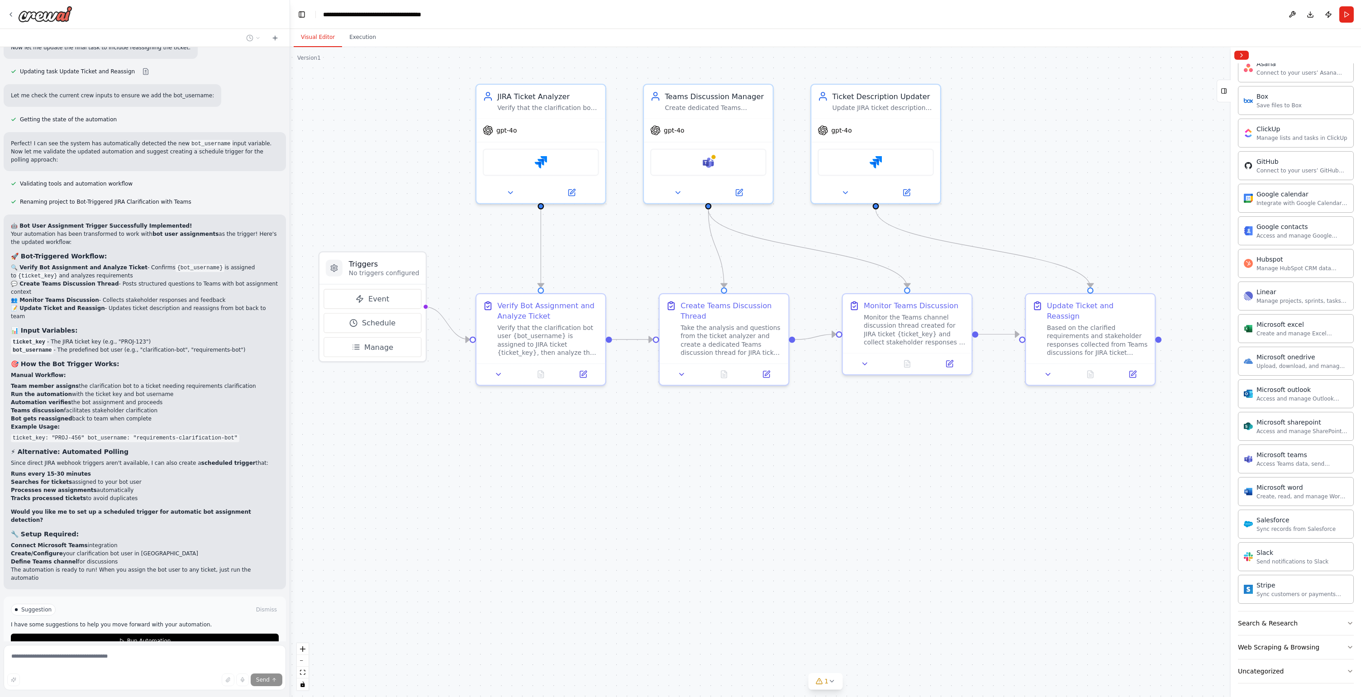
scroll to position [3594, 0]
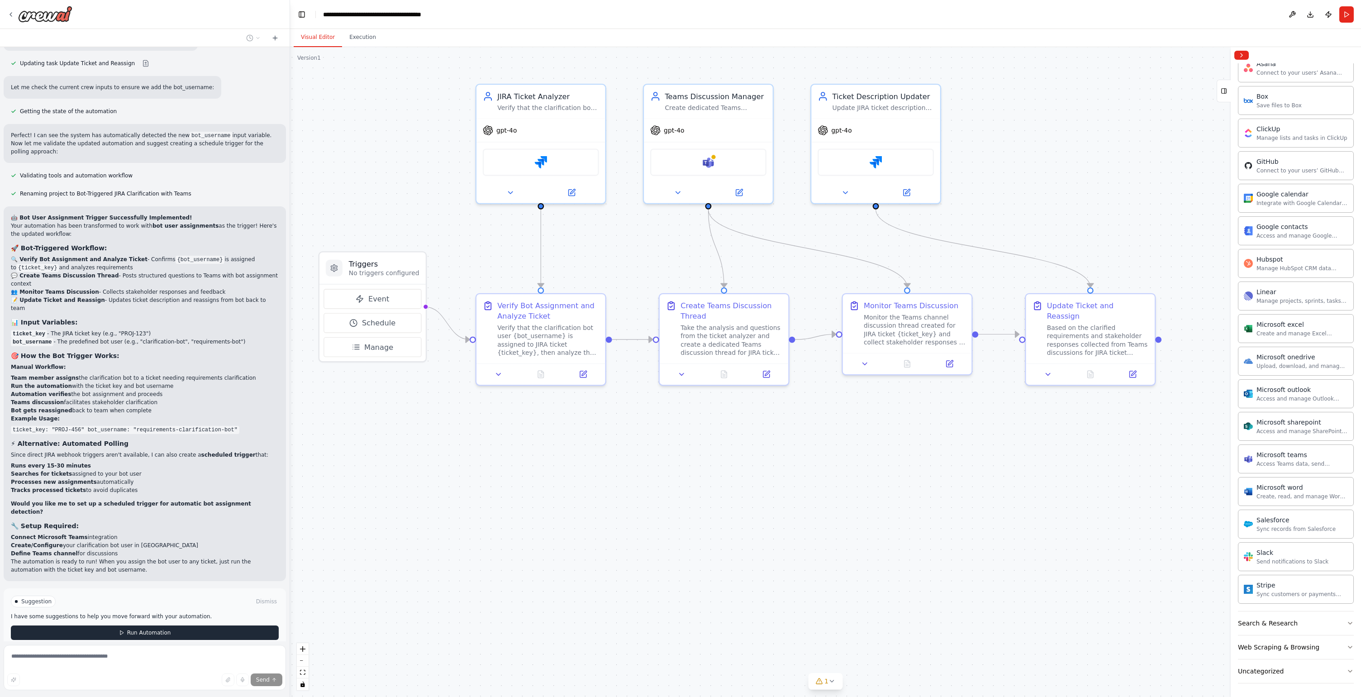
click at [138, 538] on span "Run Automation" at bounding box center [149, 632] width 44 height 7
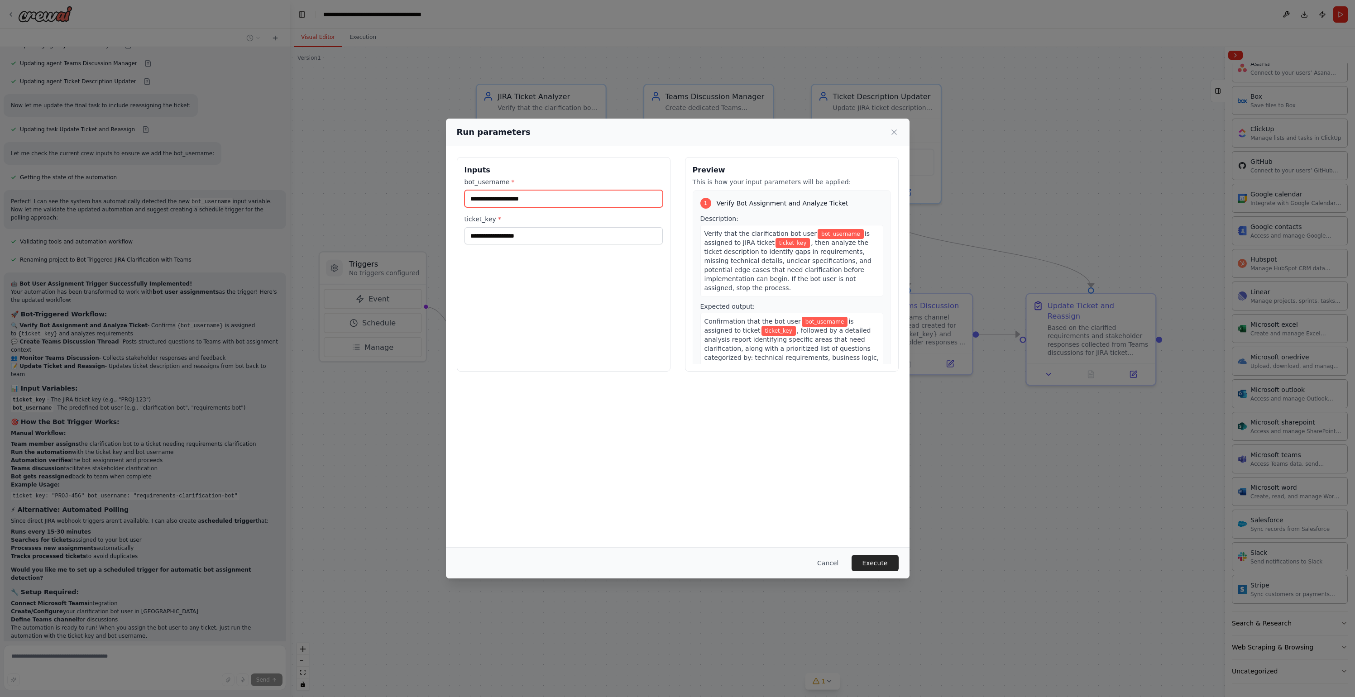
click at [501, 195] on input "bot_username *" at bounding box center [563, 198] width 198 height 17
paste input "**********"
type input "**********"
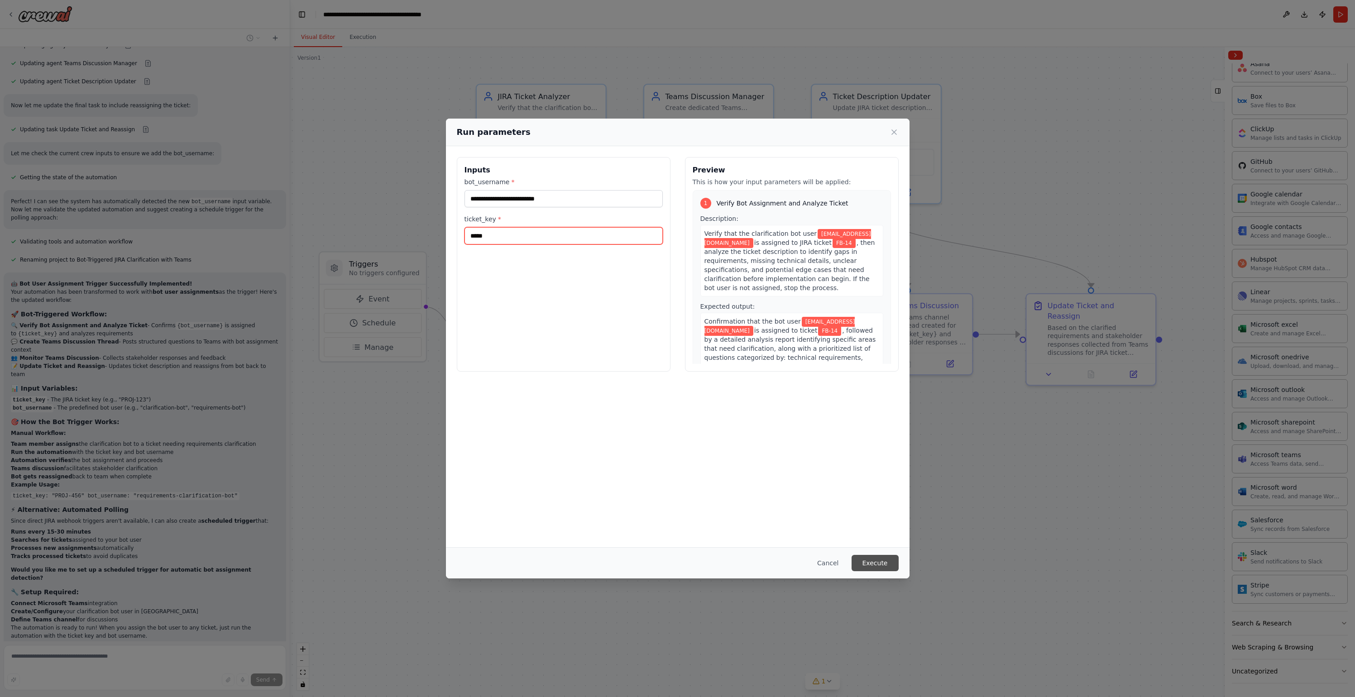
type input "*****"
click at [887, 538] on button "Execute" at bounding box center [874, 563] width 47 height 16
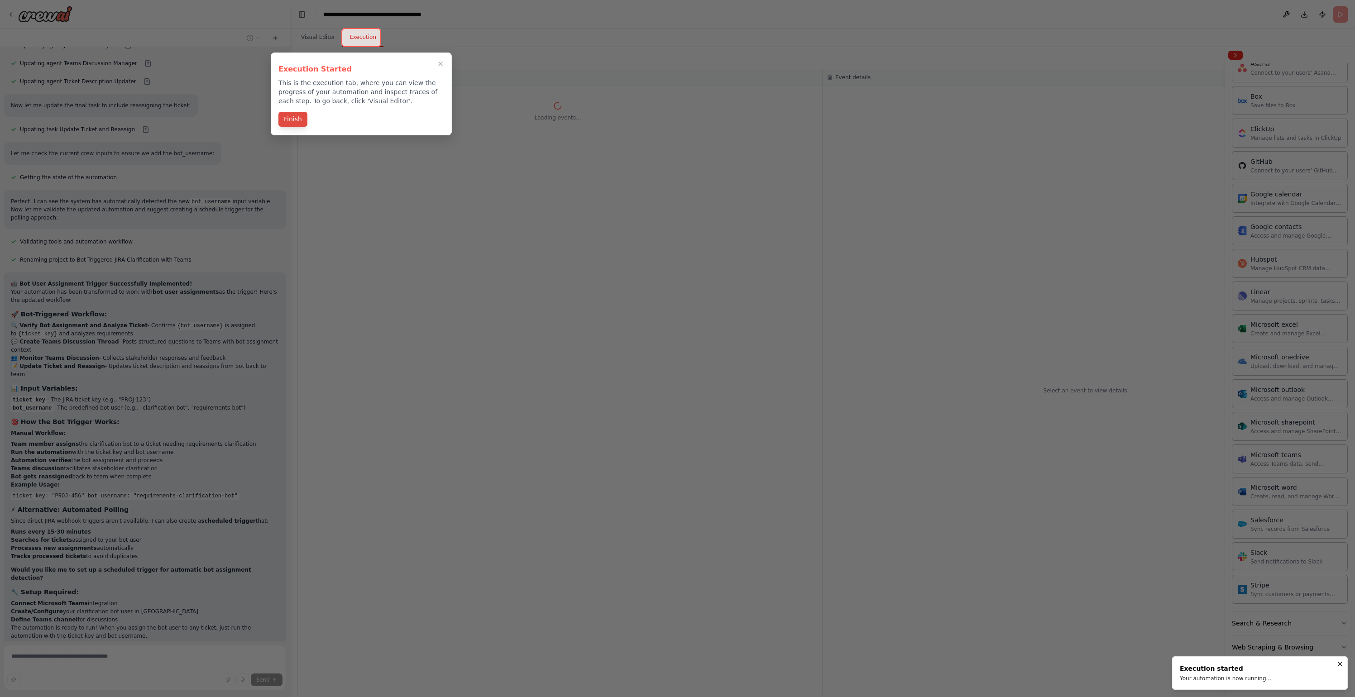
click at [297, 121] on button "Finish" at bounding box center [292, 119] width 29 height 15
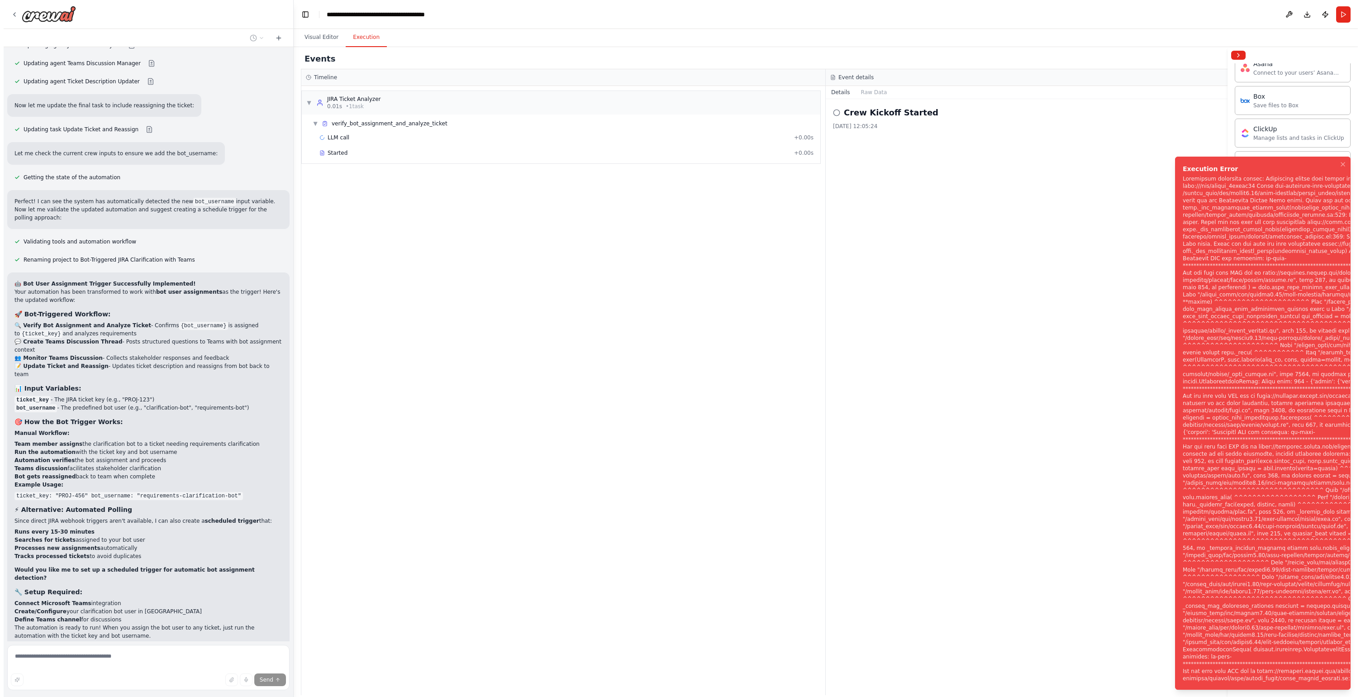
scroll to position [3594, 0]
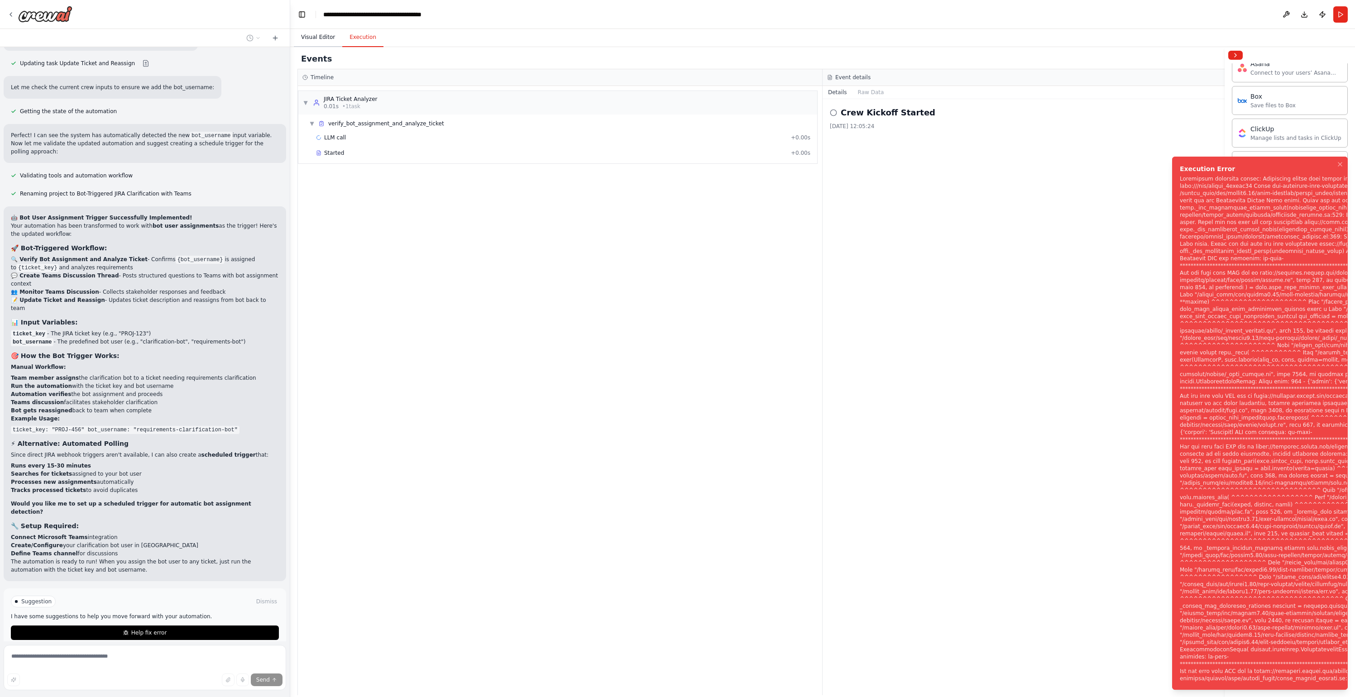
click at [310, 37] on button "Visual Editor" at bounding box center [318, 37] width 48 height 19
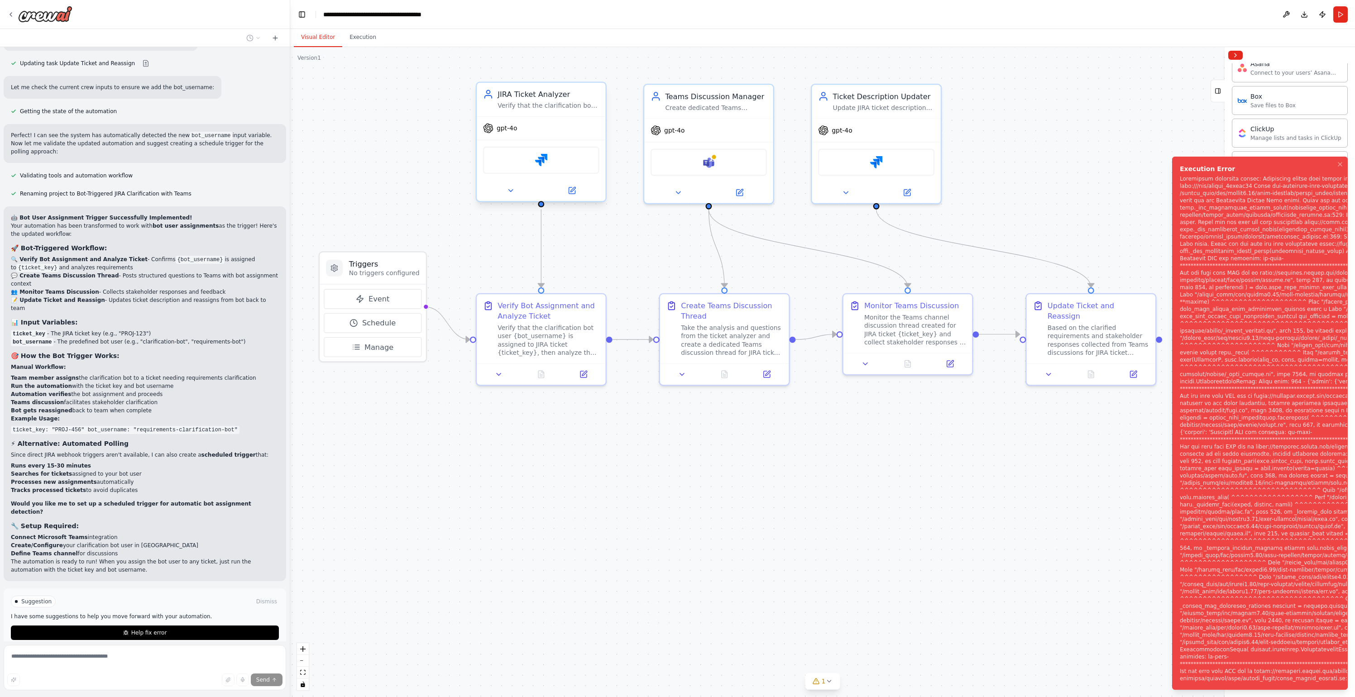
click at [511, 134] on div "gpt-4o" at bounding box center [541, 128] width 129 height 23
click at [549, 133] on div "gpt-4o" at bounding box center [541, 128] width 129 height 23
click at [509, 193] on icon at bounding box center [510, 190] width 9 height 9
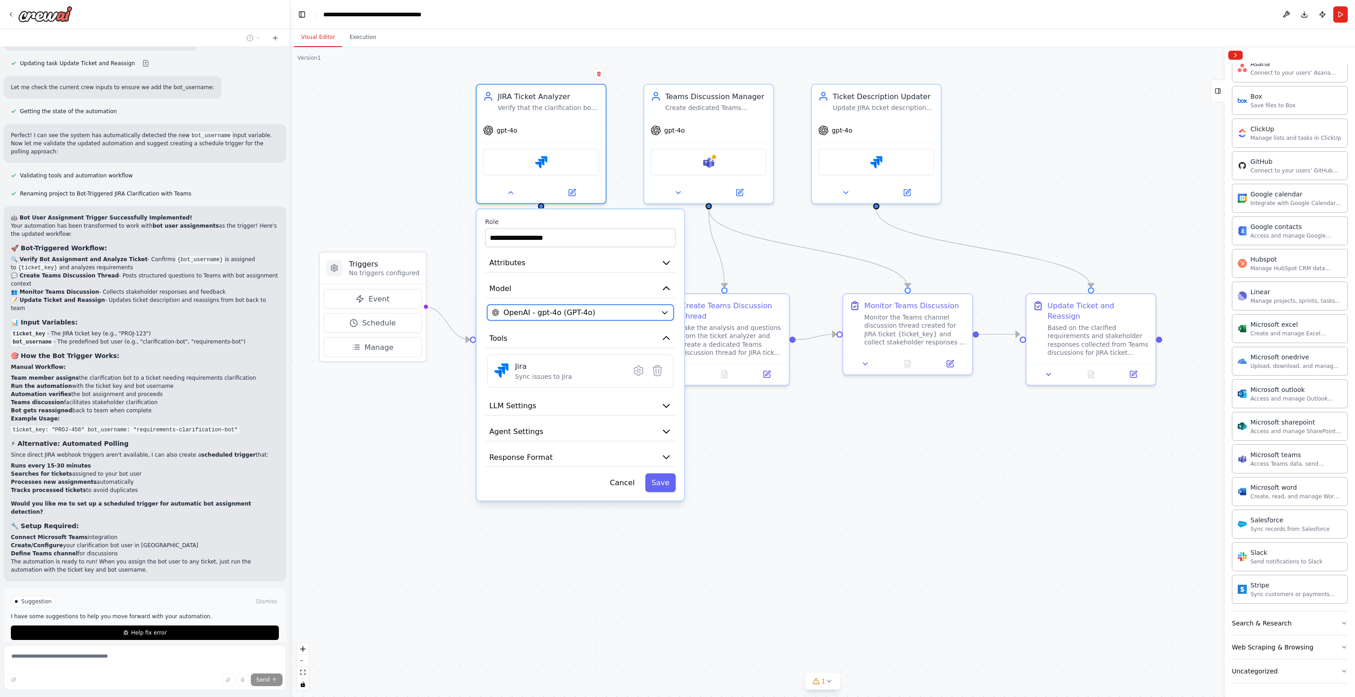
click at [544, 317] on span "OpenAI - gpt-4o (GPT-4o)" at bounding box center [549, 312] width 92 height 10
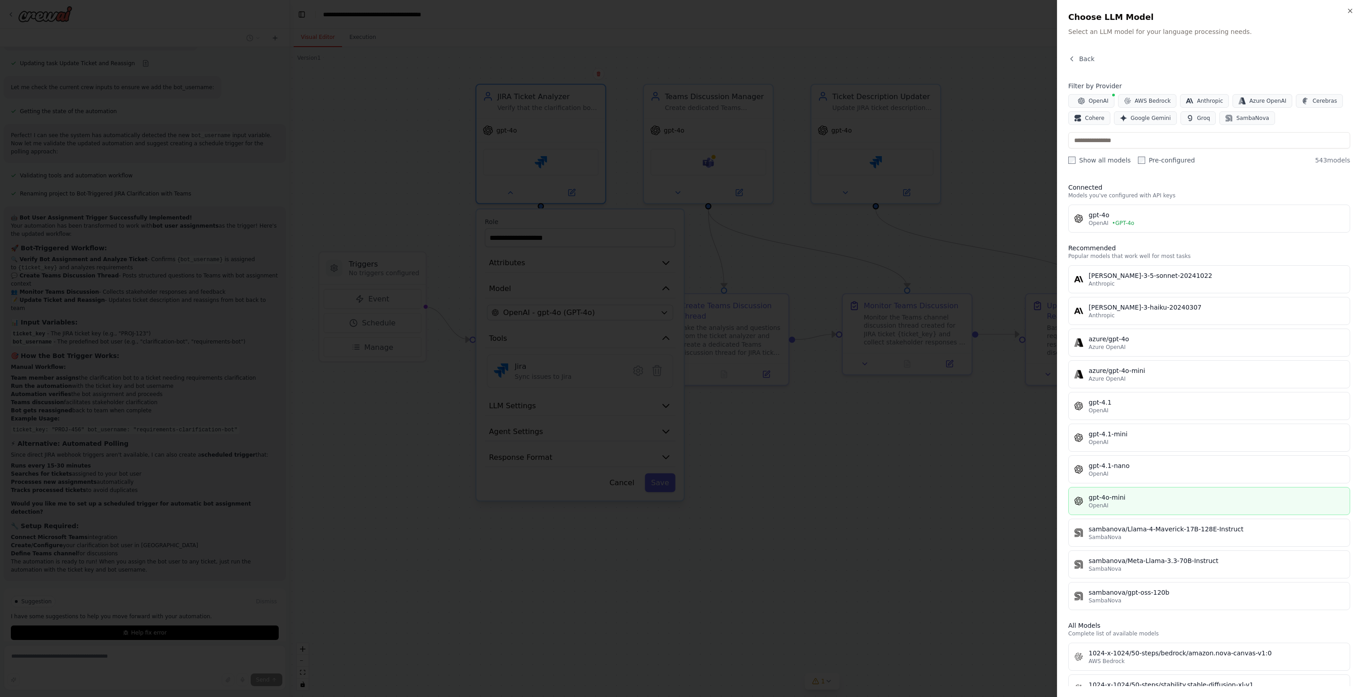
click at [985, 500] on div "gpt-4o-mini" at bounding box center [1217, 497] width 256 height 9
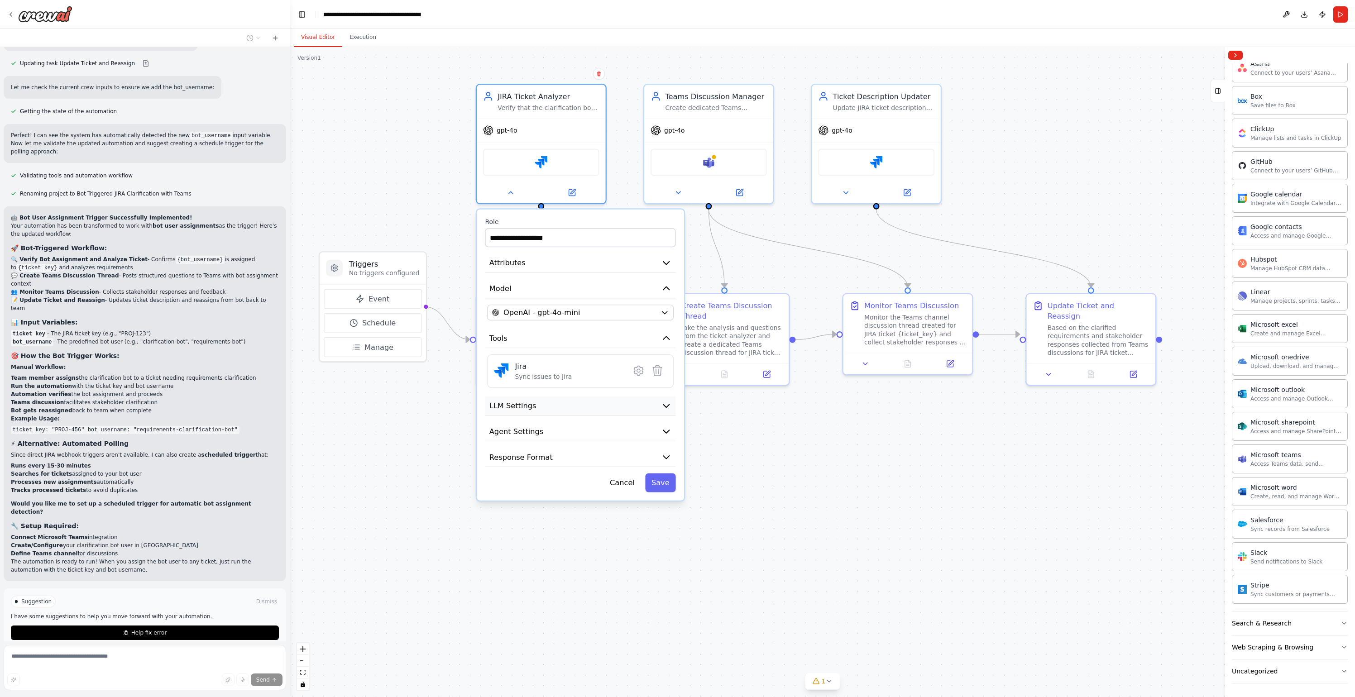
click at [530, 410] on span "LLM Settings" at bounding box center [512, 406] width 47 height 10
click at [564, 501] on button "Agent Settings" at bounding box center [580, 504] width 191 height 19
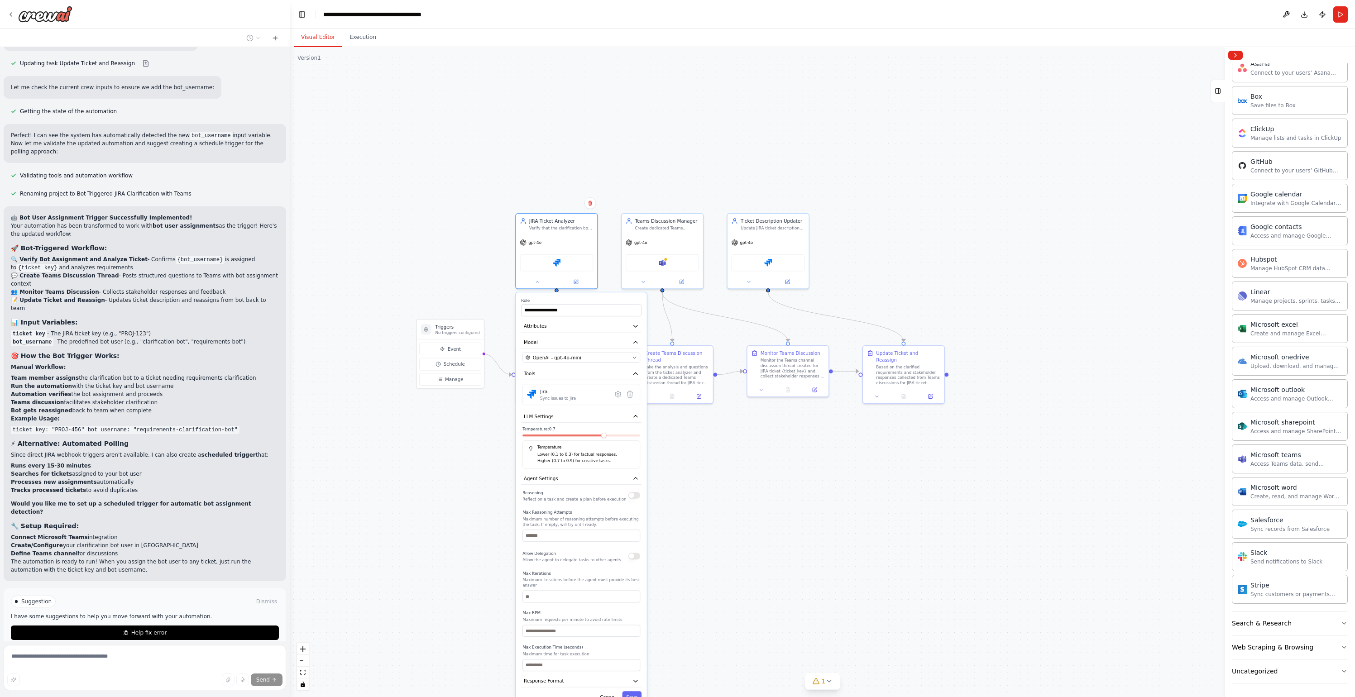
drag, startPoint x: 779, startPoint y: 531, endPoint x: 765, endPoint y: 389, distance: 142.8
click at [765, 389] on div ".deletable-edge-delete-btn { width: 20px; height: 20px; border: 0px solid #ffff…" at bounding box center [822, 372] width 1064 height 650
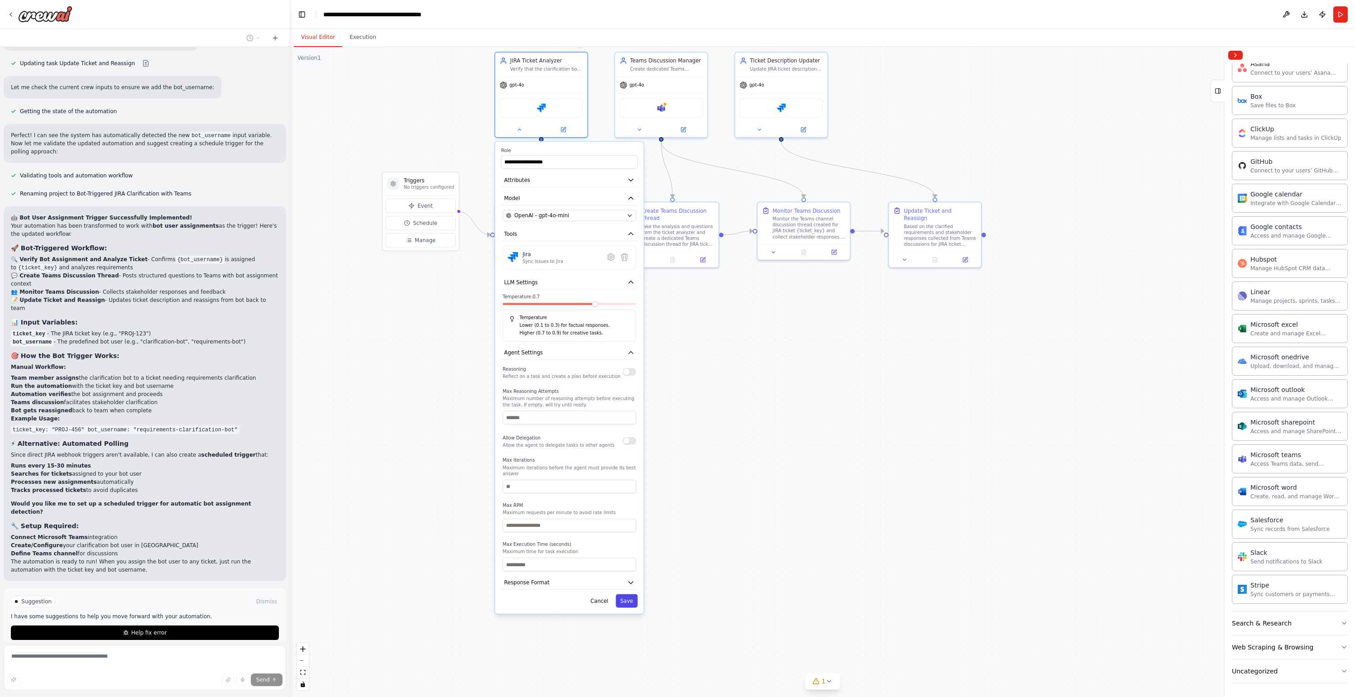
click at [632, 538] on button "Save" at bounding box center [627, 601] width 22 height 14
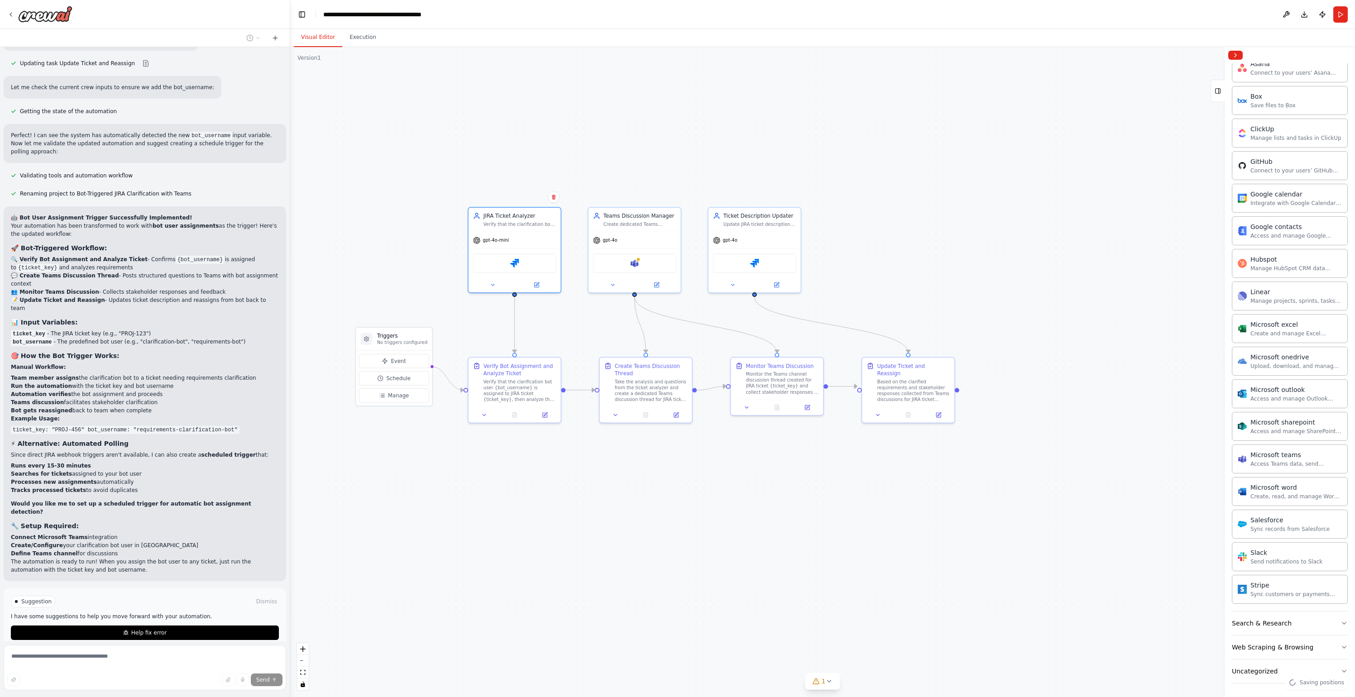
drag, startPoint x: 609, startPoint y: 371, endPoint x: 584, endPoint y: 510, distance: 141.2
click at [582, 524] on div ".deletable-edge-delete-btn { width: 20px; height: 20px; border: 0px solid #ffff…" at bounding box center [822, 372] width 1064 height 650
click at [619, 234] on div "gpt-4o" at bounding box center [634, 238] width 92 height 16
click at [614, 239] on span "gpt-4o" at bounding box center [609, 238] width 15 height 6
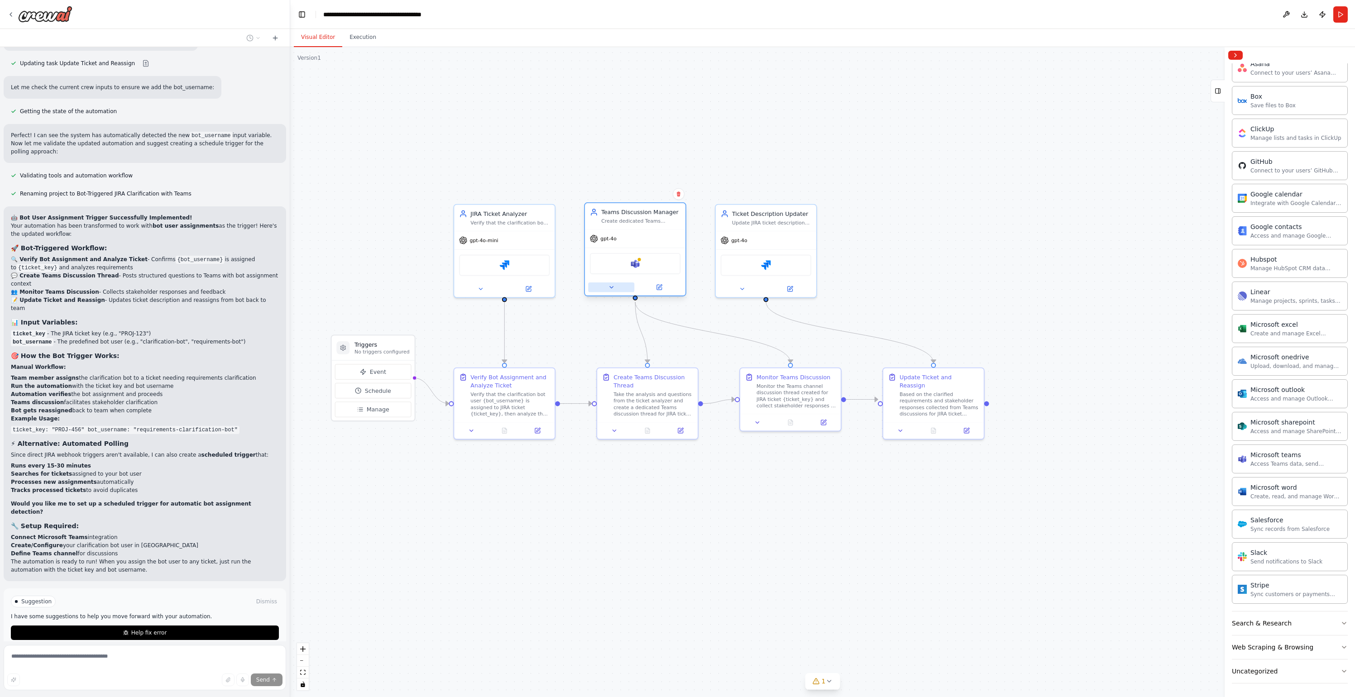
click at [612, 288] on icon at bounding box center [611, 287] width 6 height 6
click at [644, 383] on span "OpenAI - gpt-4o (GPT-4o)" at bounding box center [642, 382] width 72 height 8
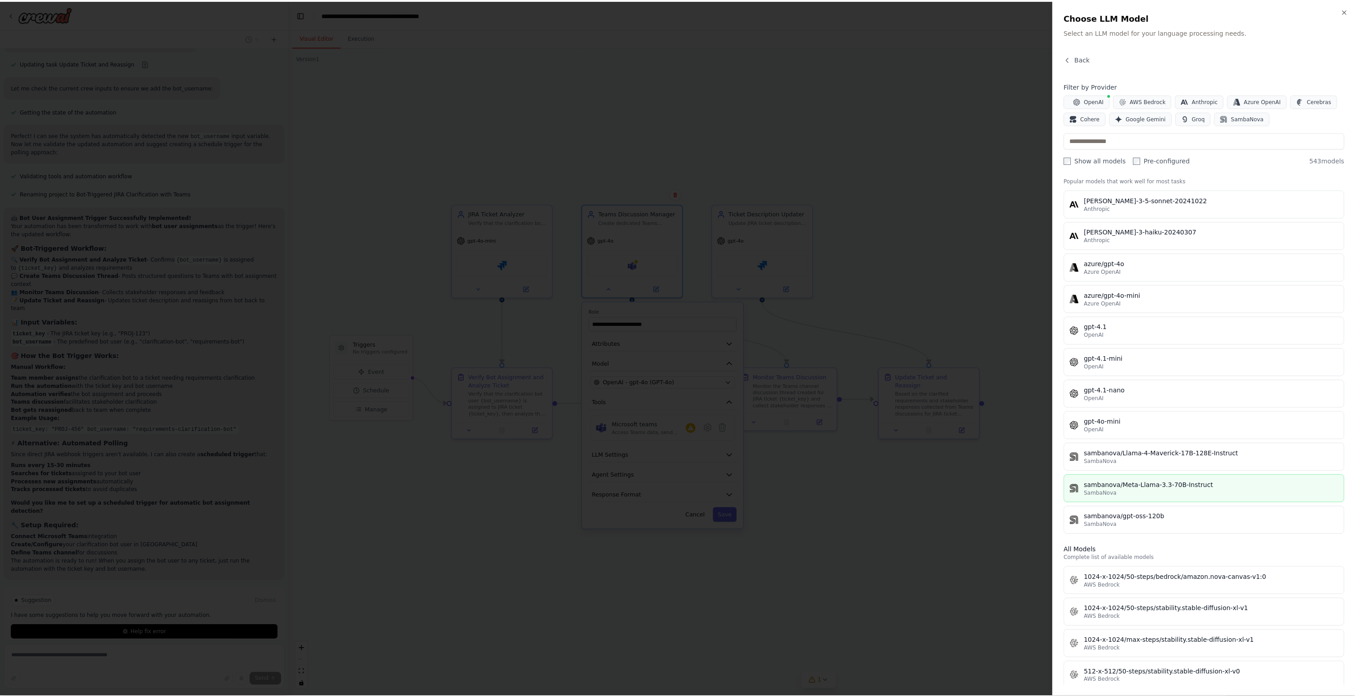
scroll to position [215, 0]
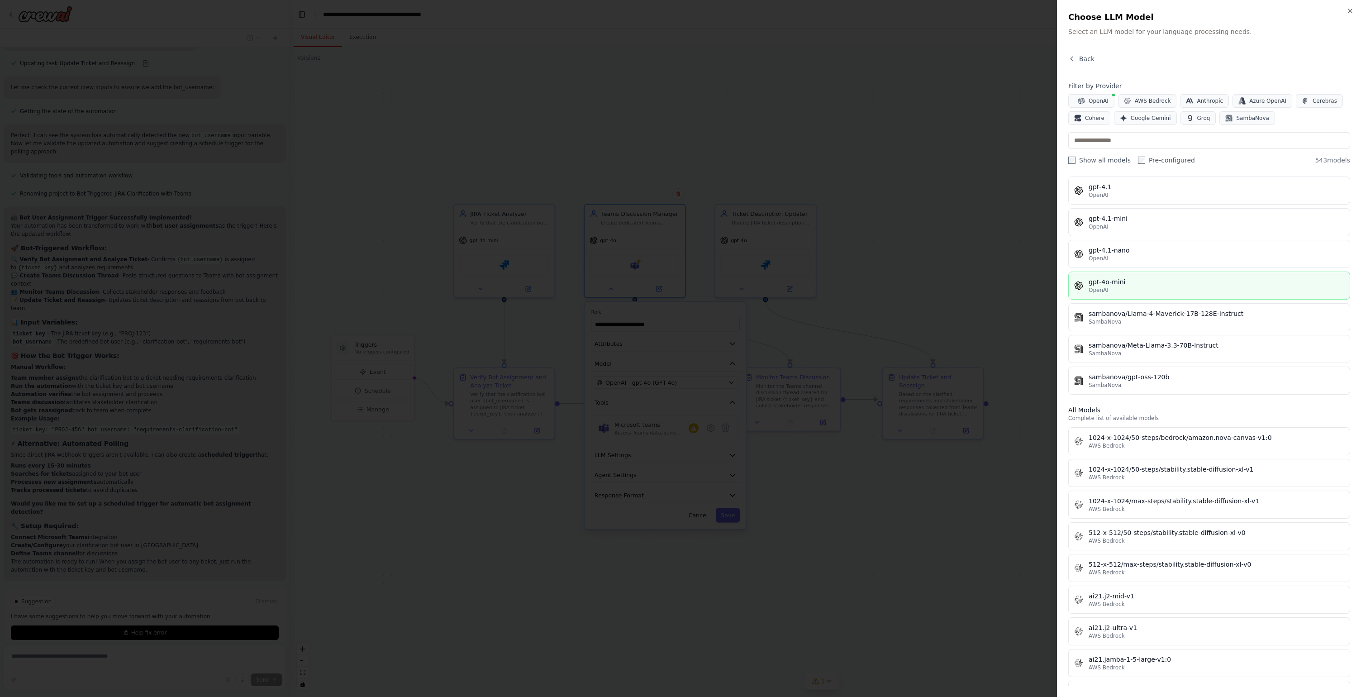
click at [985, 290] on div "OpenAI" at bounding box center [1217, 289] width 256 height 7
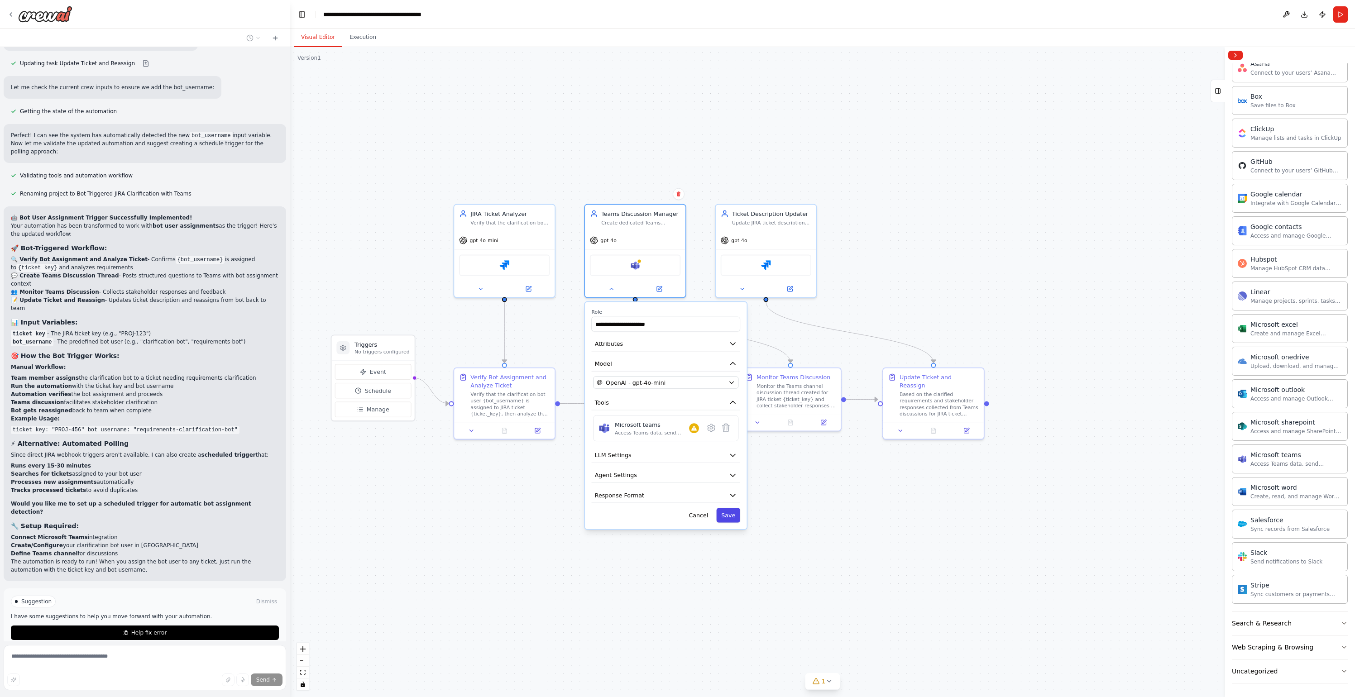
click at [734, 520] on button "Save" at bounding box center [728, 515] width 24 height 14
click at [748, 288] on button at bounding box center [742, 287] width 46 height 10
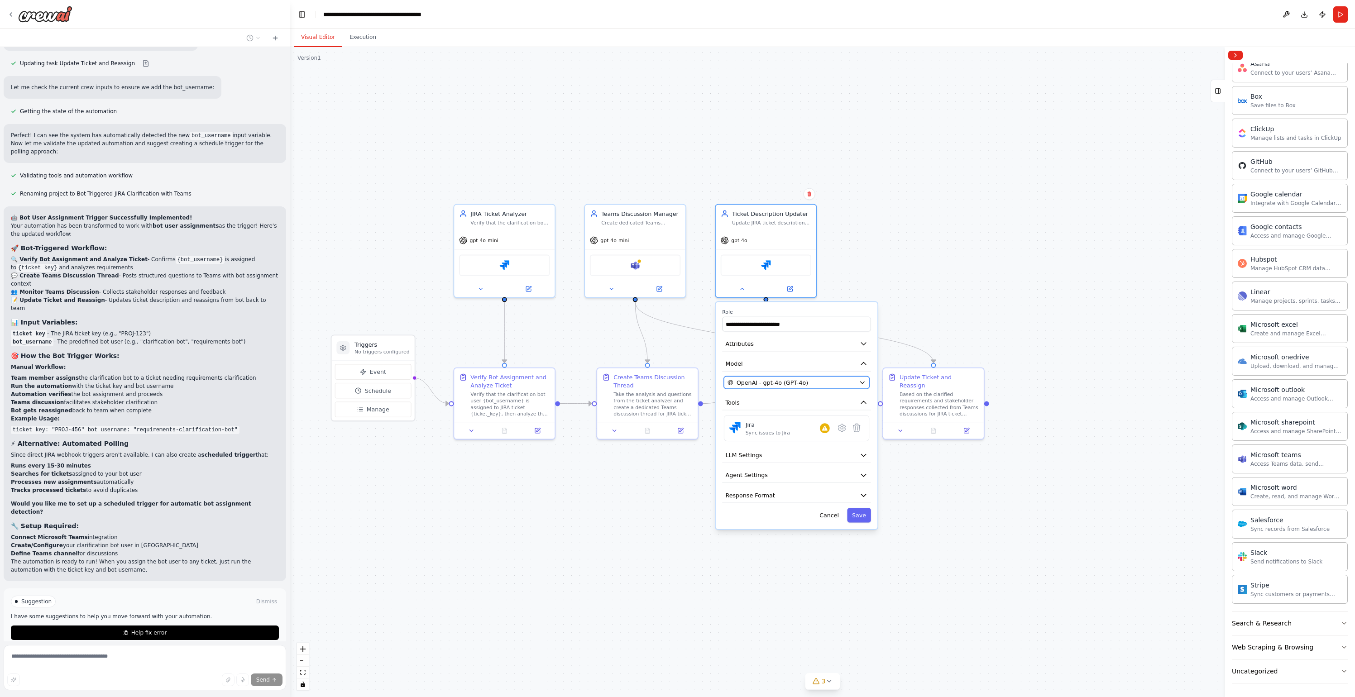
click at [781, 383] on span "OpenAI - gpt-4o (GPT-4o)" at bounding box center [772, 382] width 72 height 8
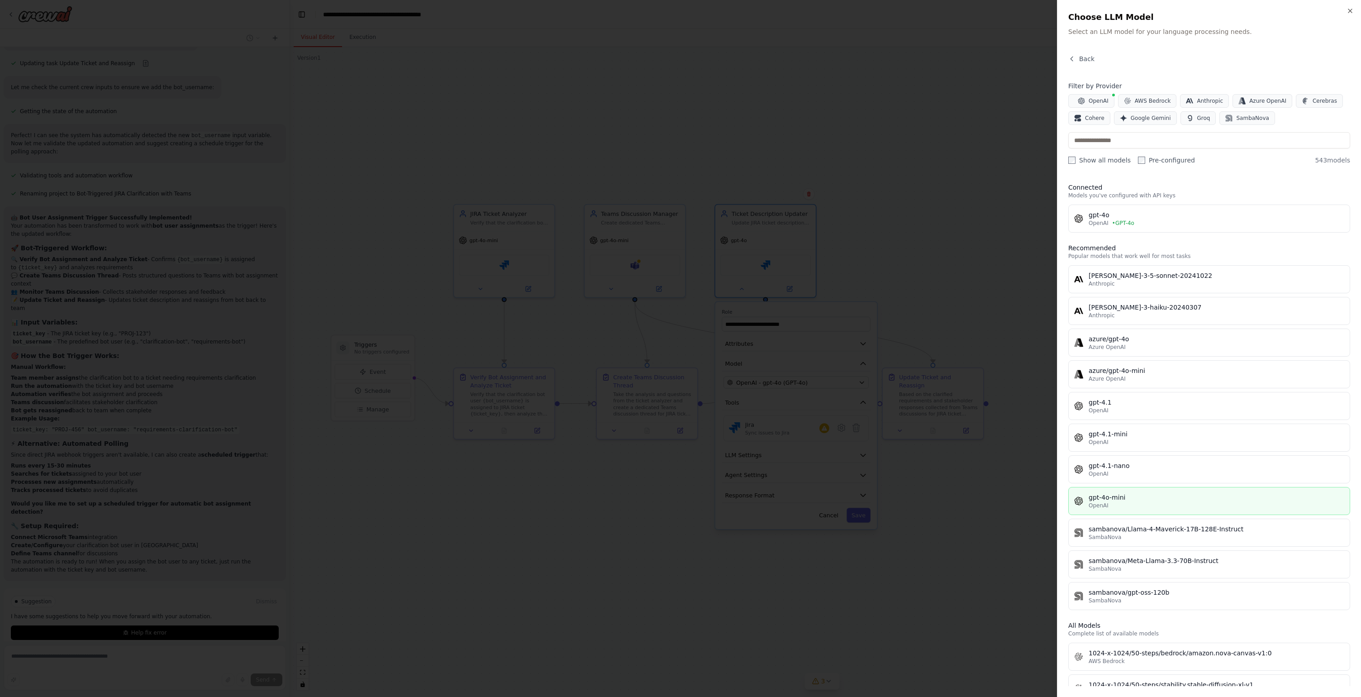
click at [985, 500] on div "gpt-4o-mini" at bounding box center [1217, 497] width 256 height 9
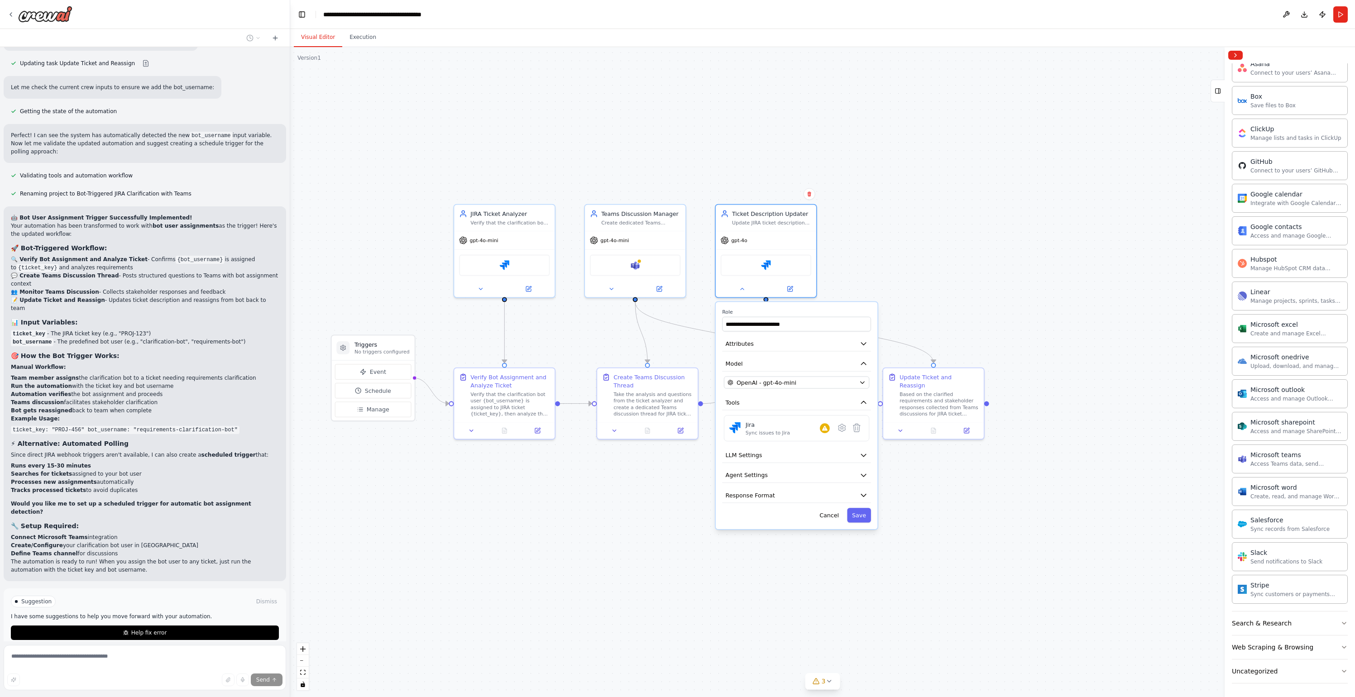
click at [863, 512] on button "Save" at bounding box center [859, 515] width 24 height 14
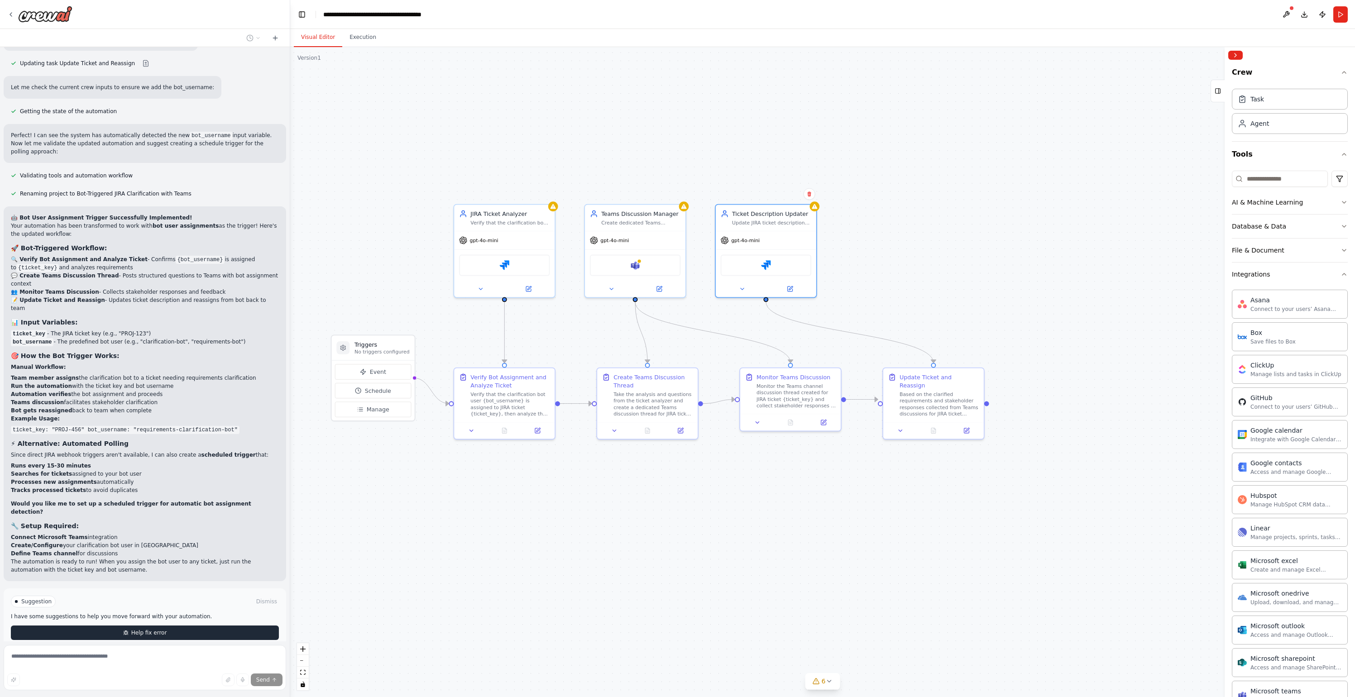
click at [170, 538] on button "Help fix error" at bounding box center [145, 632] width 268 height 14
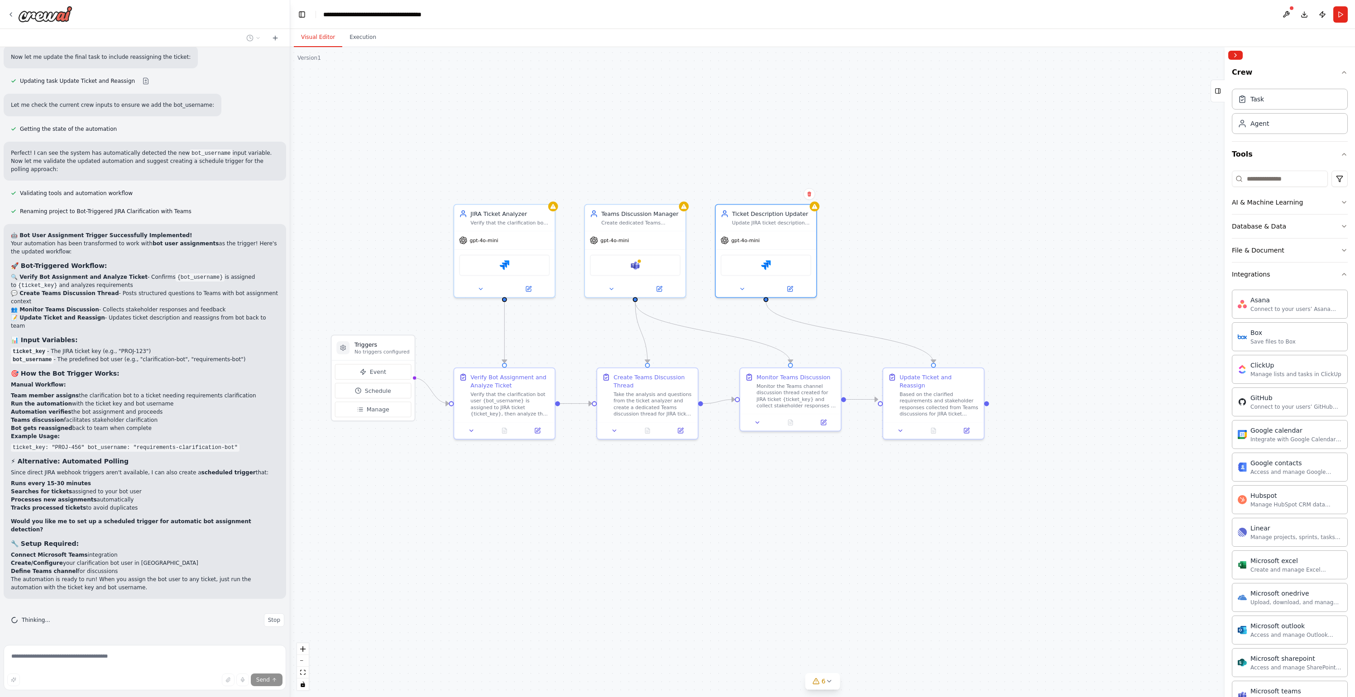
scroll to position [3528, 0]
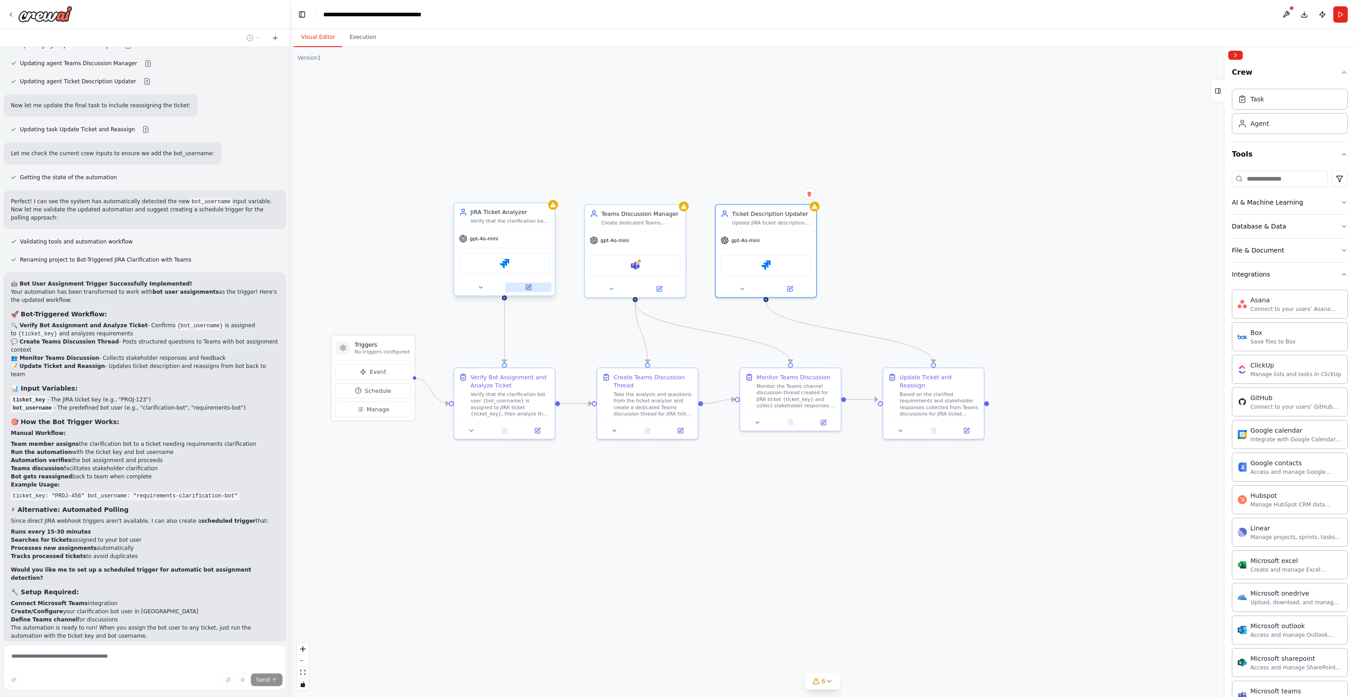
click at [529, 287] on icon at bounding box center [529, 287] width 4 height 4
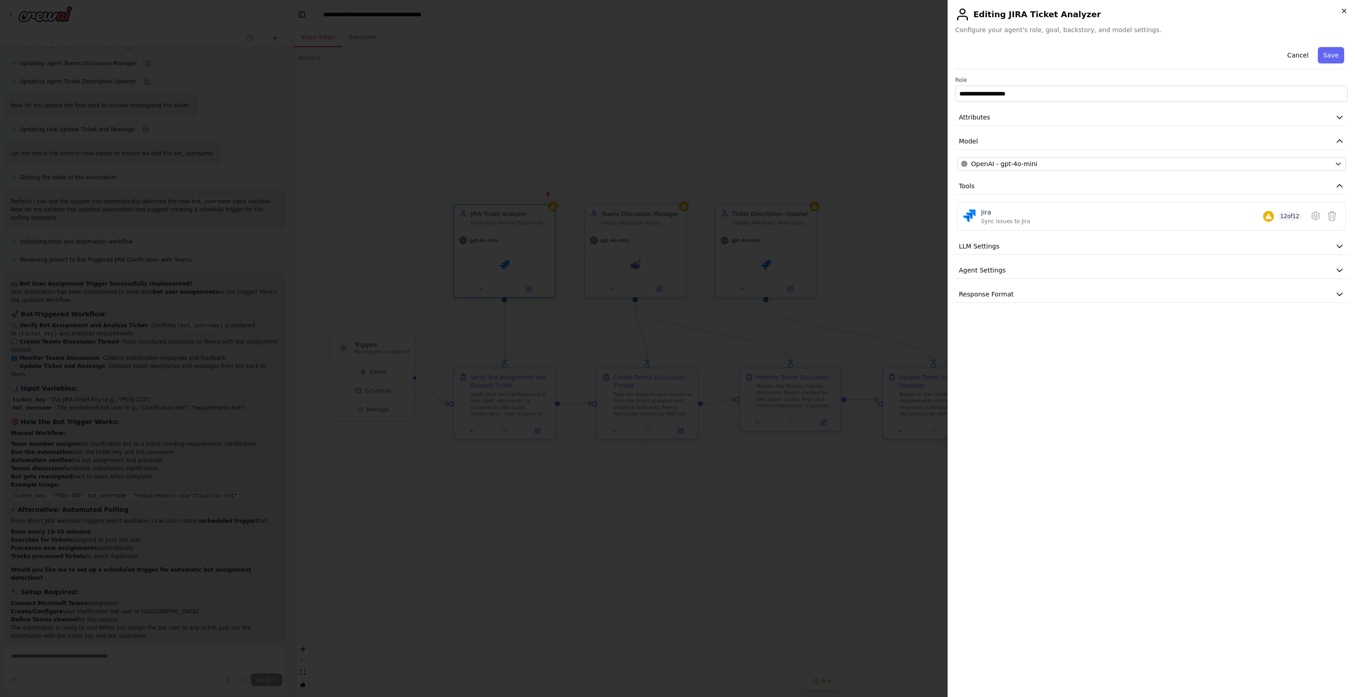
click at [985, 10] on icon "button" at bounding box center [1343, 10] width 7 height 7
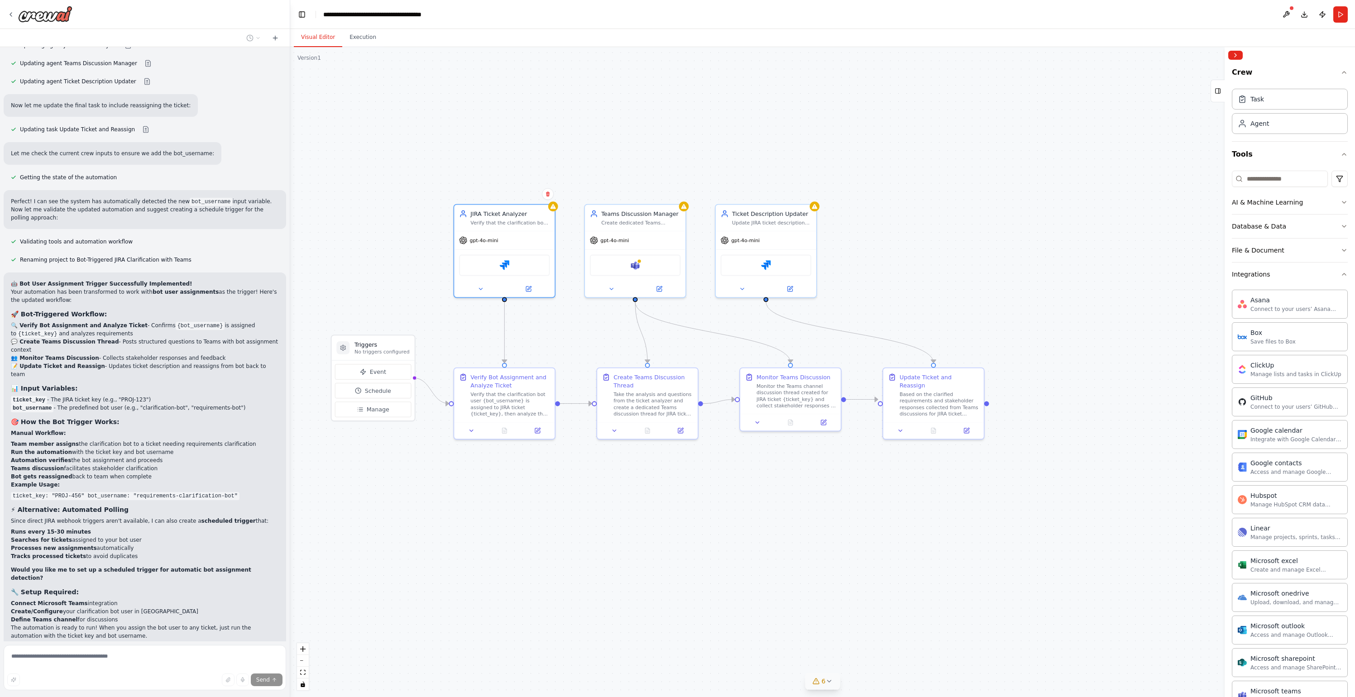
drag, startPoint x: 822, startPoint y: 671, endPoint x: 823, endPoint y: 678, distance: 6.9
click at [822, 538] on div ".deletable-edge-delete-btn { width: 20px; height: 20px; border: 0px solid #ffff…" at bounding box center [822, 372] width 1064 height 650
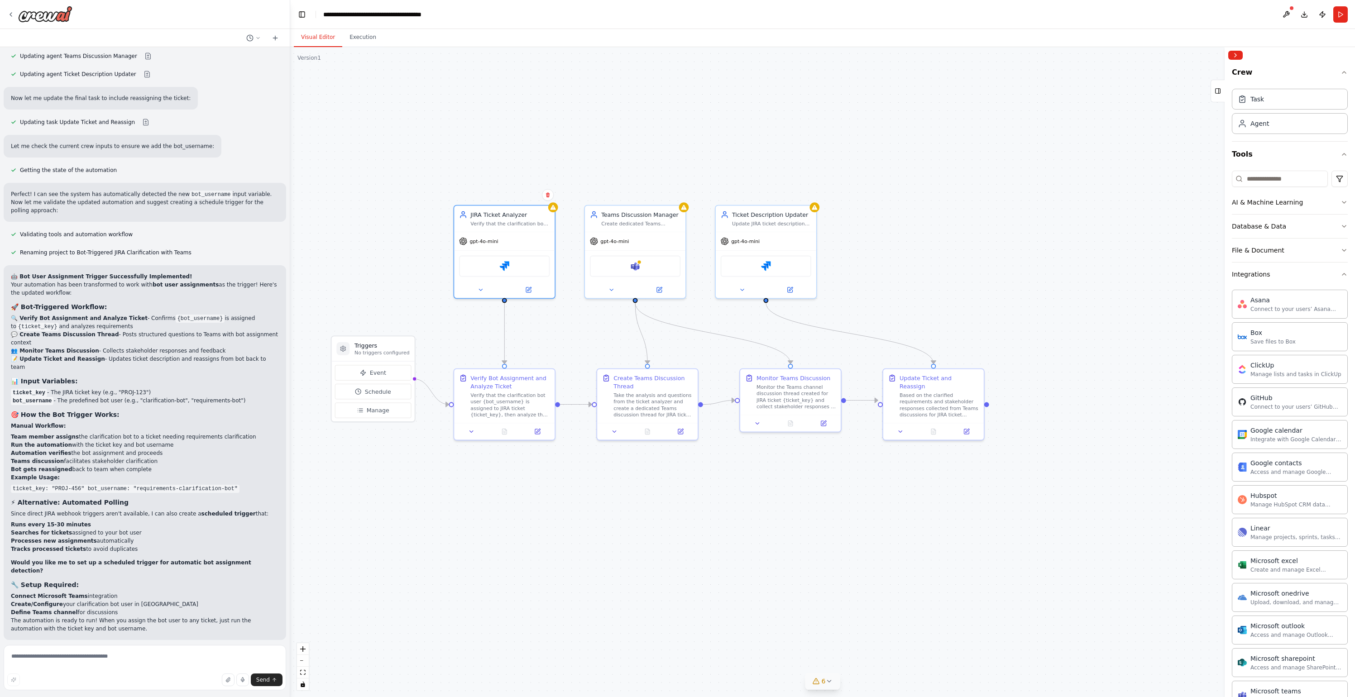
click at [823, 538] on span "6" at bounding box center [823, 681] width 4 height 9
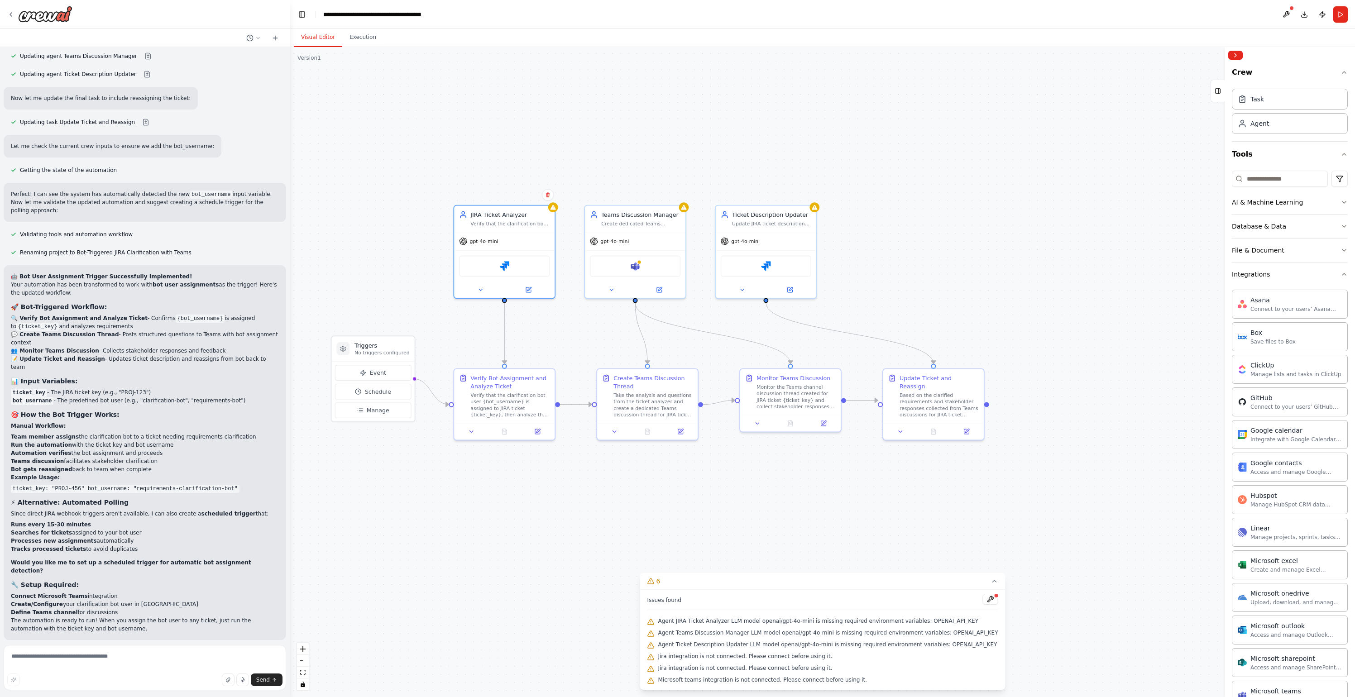
scroll to position [3544, 0]
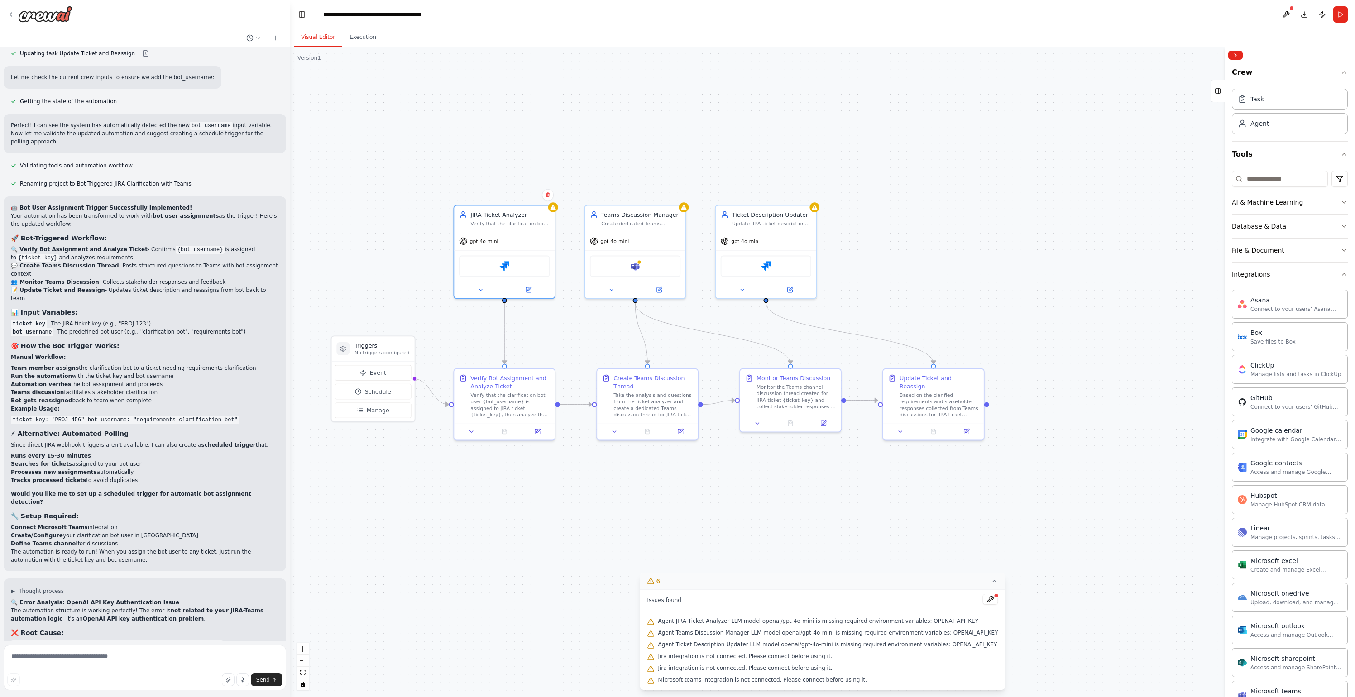
click at [985, 538] on icon at bounding box center [994, 580] width 7 height 7
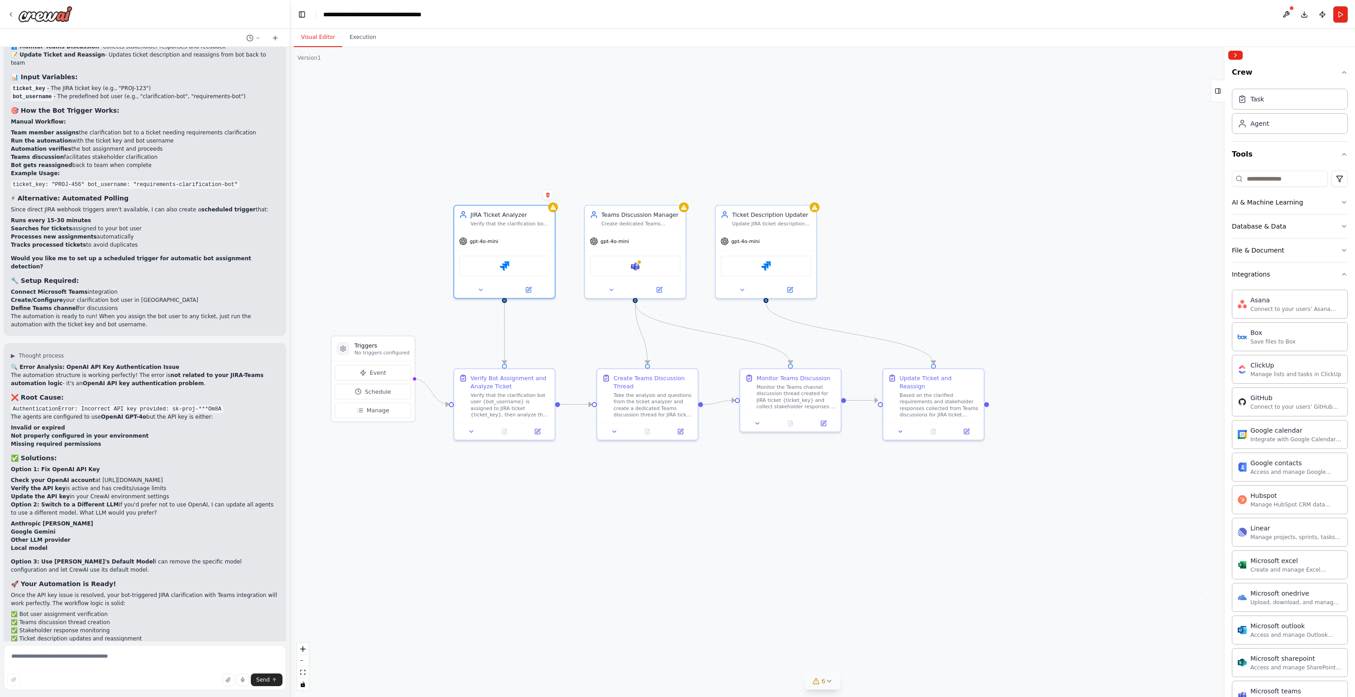
scroll to position [3848, 0]
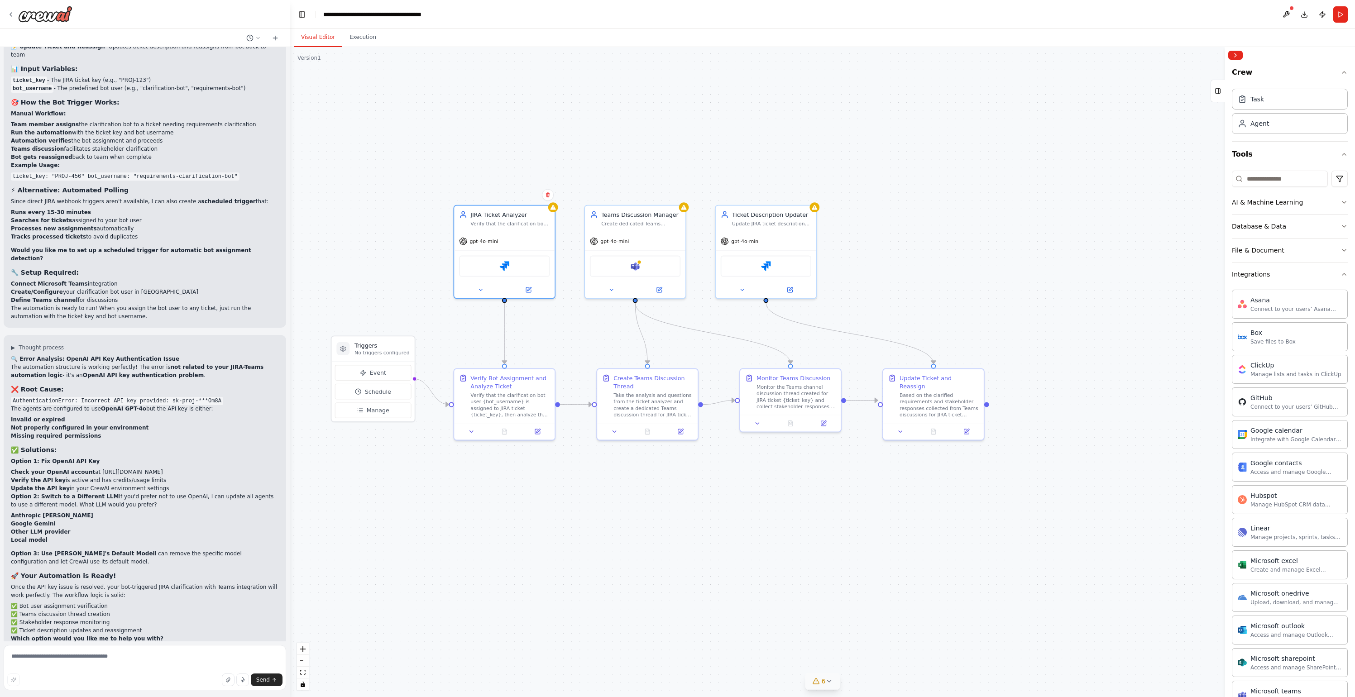
drag, startPoint x: 62, startPoint y: 619, endPoint x: 70, endPoint y: 619, distance: 8.1
click at [70, 538] on li "Or do you have questions about setting up the API key?" at bounding box center [145, 666] width 268 height 8
drag, startPoint x: 18, startPoint y: 620, endPoint x: 97, endPoint y: 618, distance: 79.2
click at [96, 538] on li "Or do you have questions about setting up the API key?" at bounding box center [145, 666] width 268 height 8
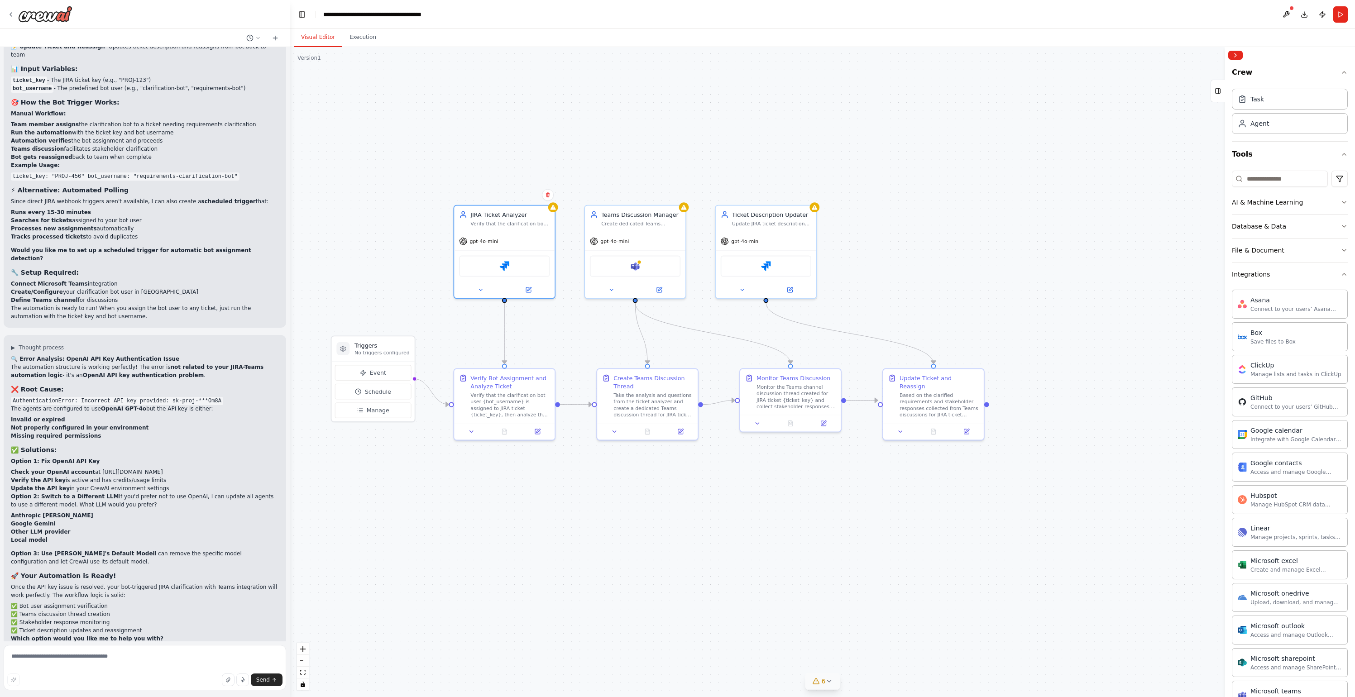
click at [97, 538] on li "Or do you have questions about setting up the API key?" at bounding box center [145, 666] width 268 height 8
click at [92, 538] on li "Or do you have questions about setting up the API key?" at bounding box center [145, 666] width 268 height 8
click at [147, 538] on textarea at bounding box center [145, 667] width 282 height 45
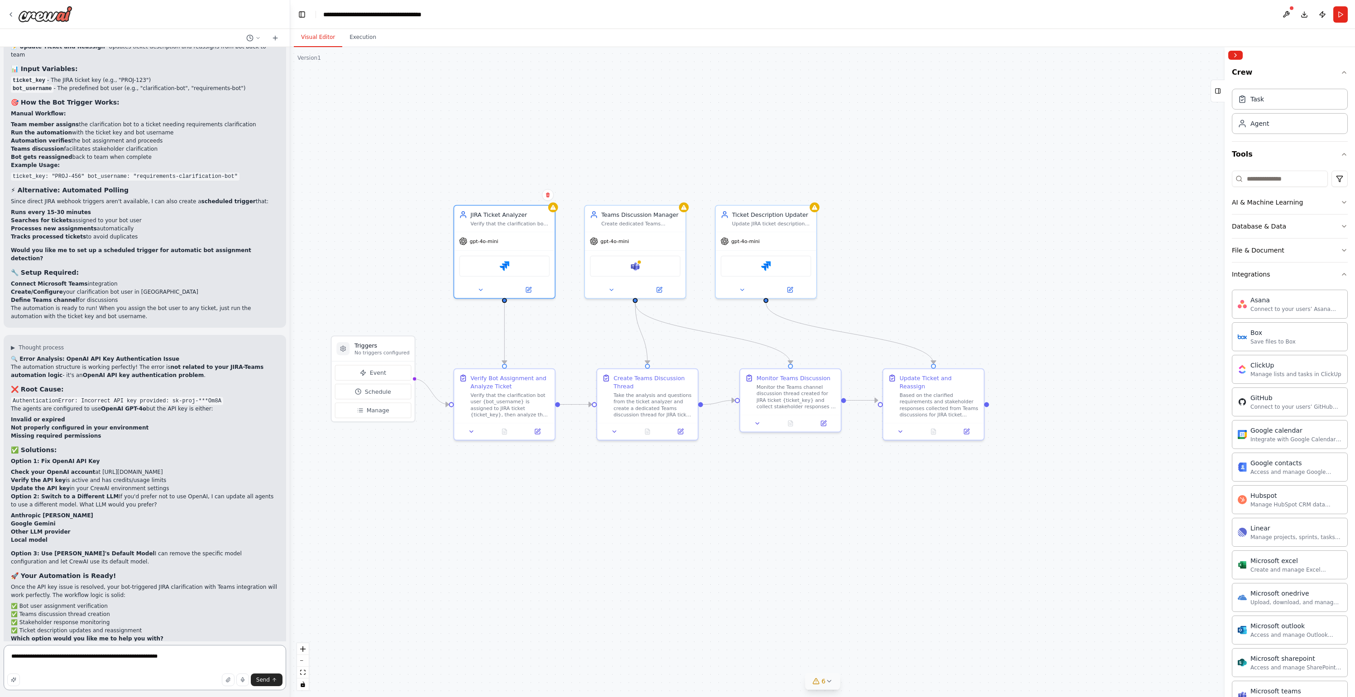
type textarea "**********"
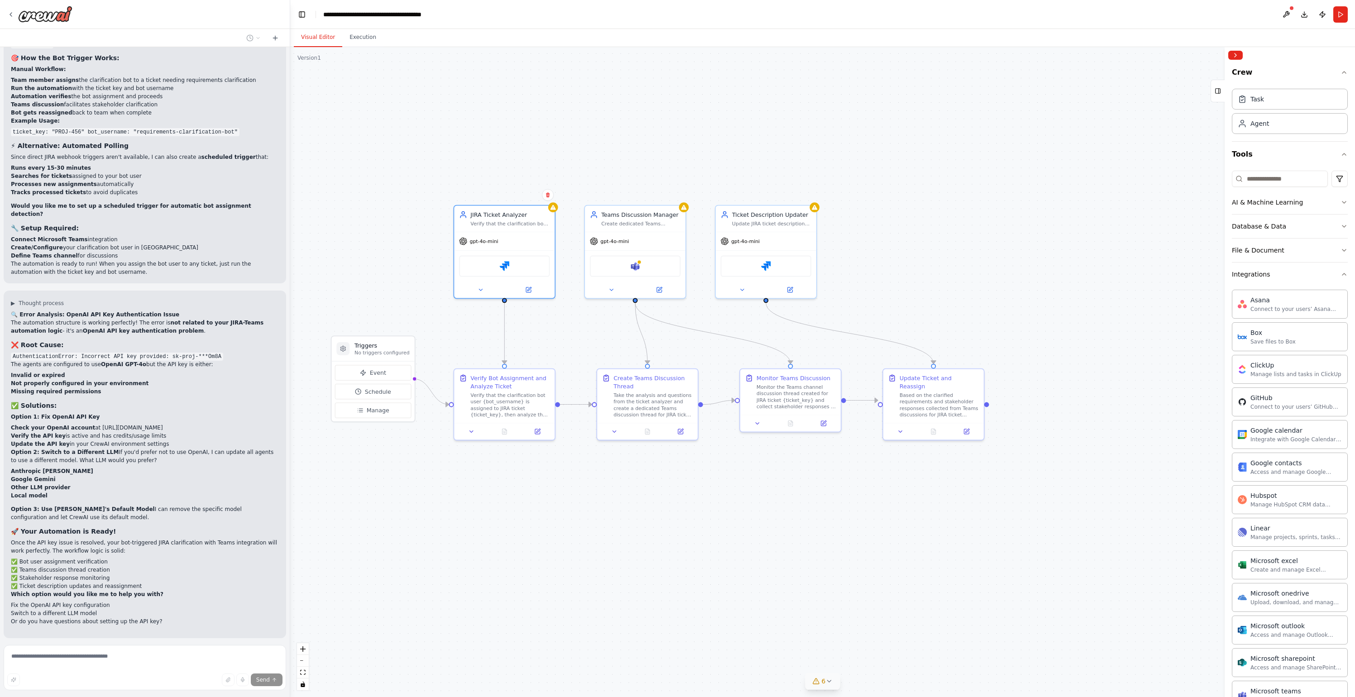
scroll to position [3927, 0]
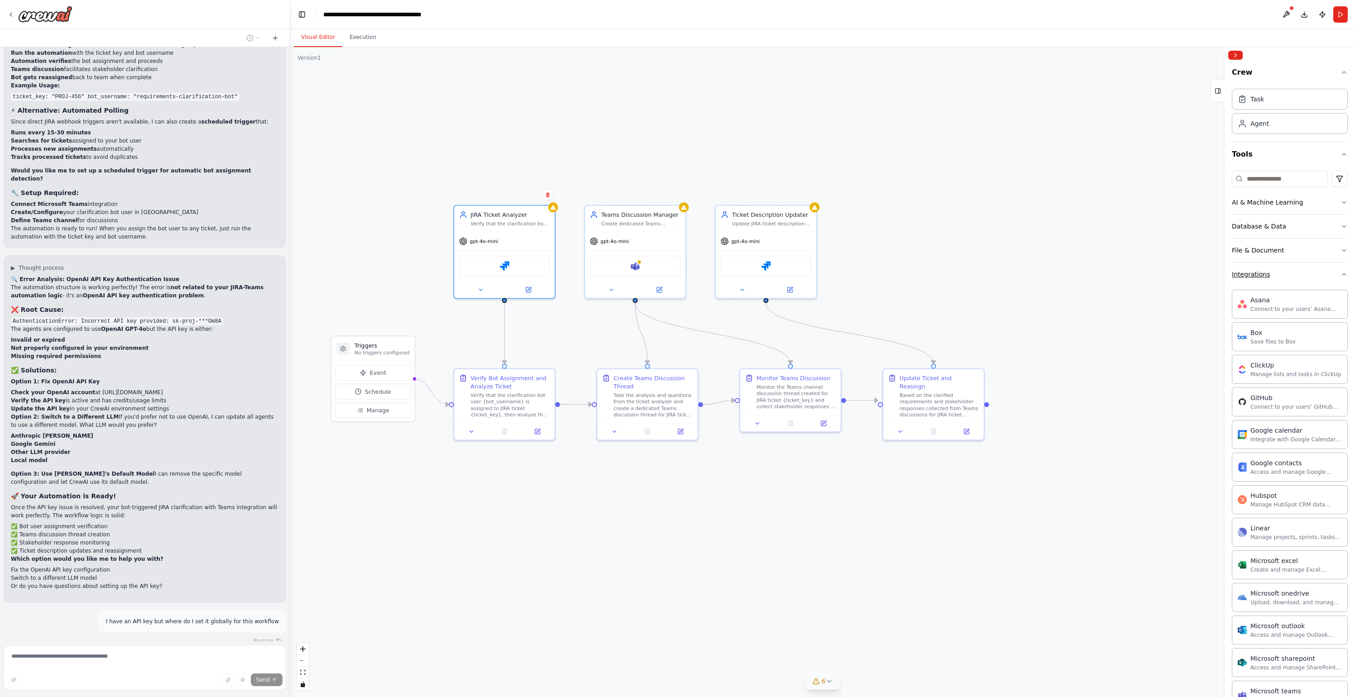
click at [985, 278] on button "Integrations" at bounding box center [1289, 274] width 116 height 24
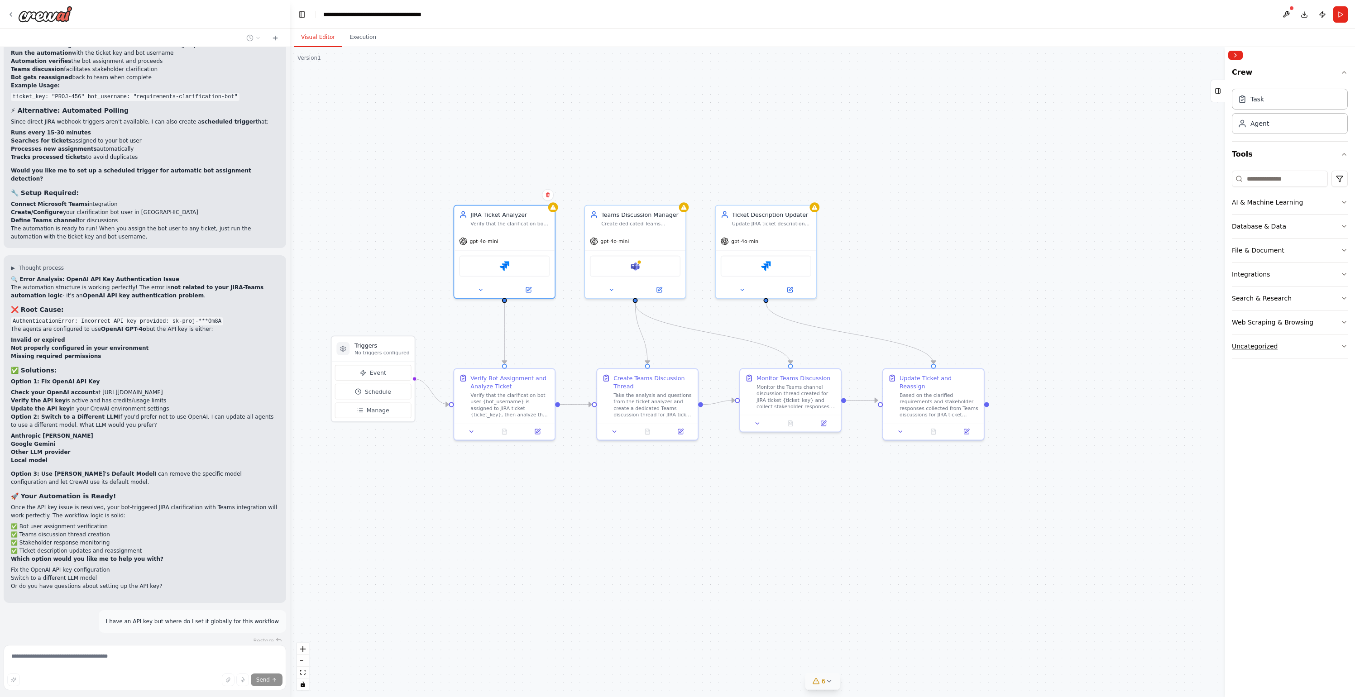
click at [985, 351] on button "Uncategorized" at bounding box center [1289, 346] width 116 height 24
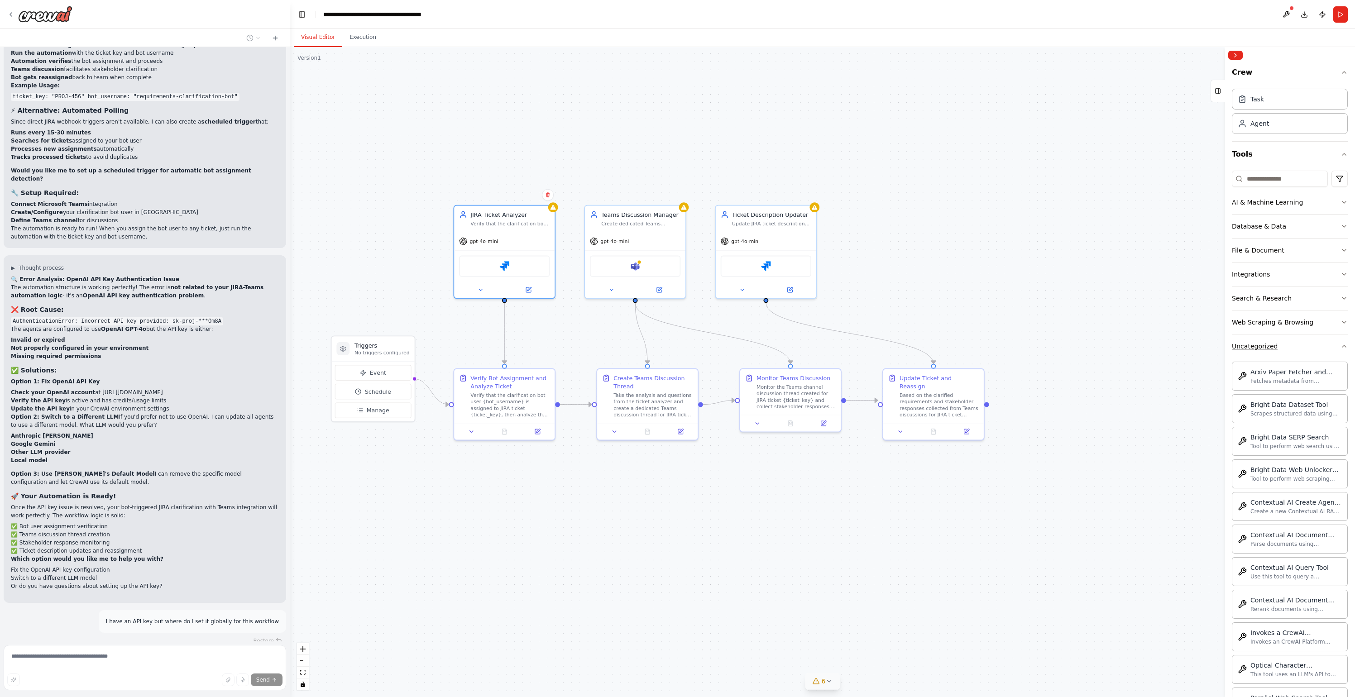
click at [985, 351] on button "Uncategorized" at bounding box center [1289, 346] width 116 height 24
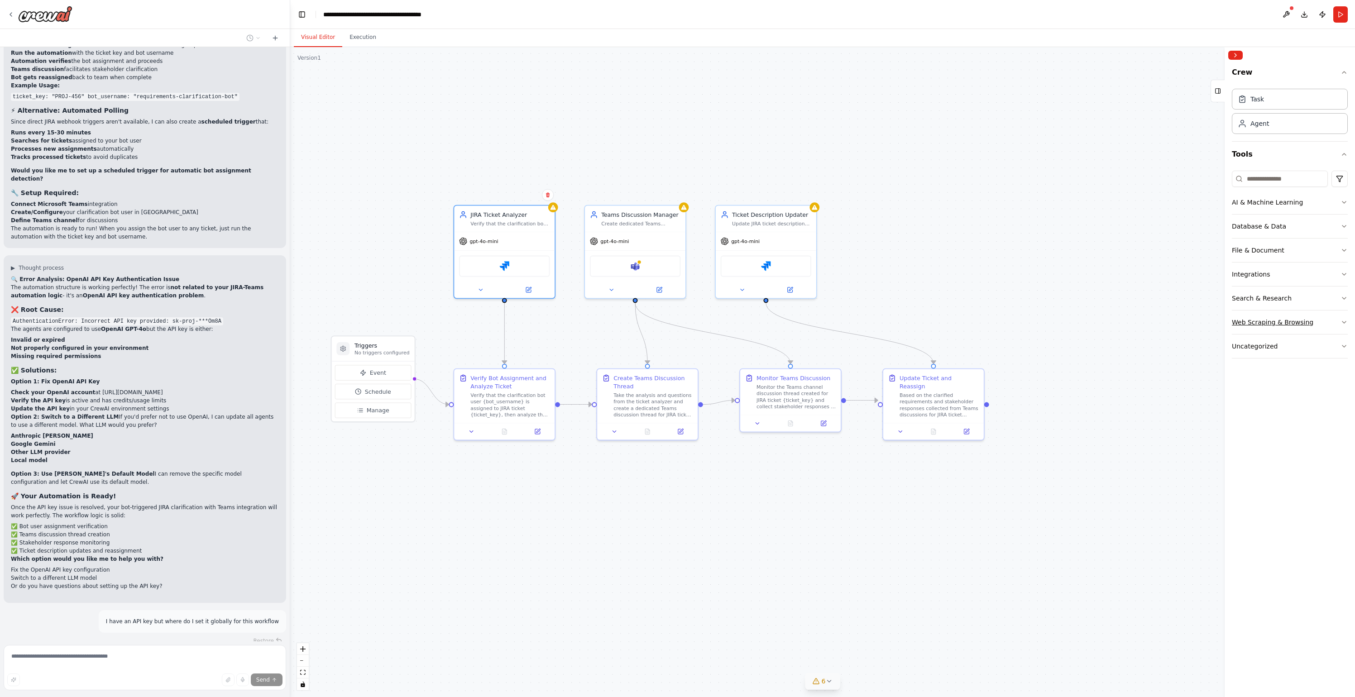
click at [985, 317] on button "Web Scraping & Browsing" at bounding box center [1289, 322] width 116 height 24
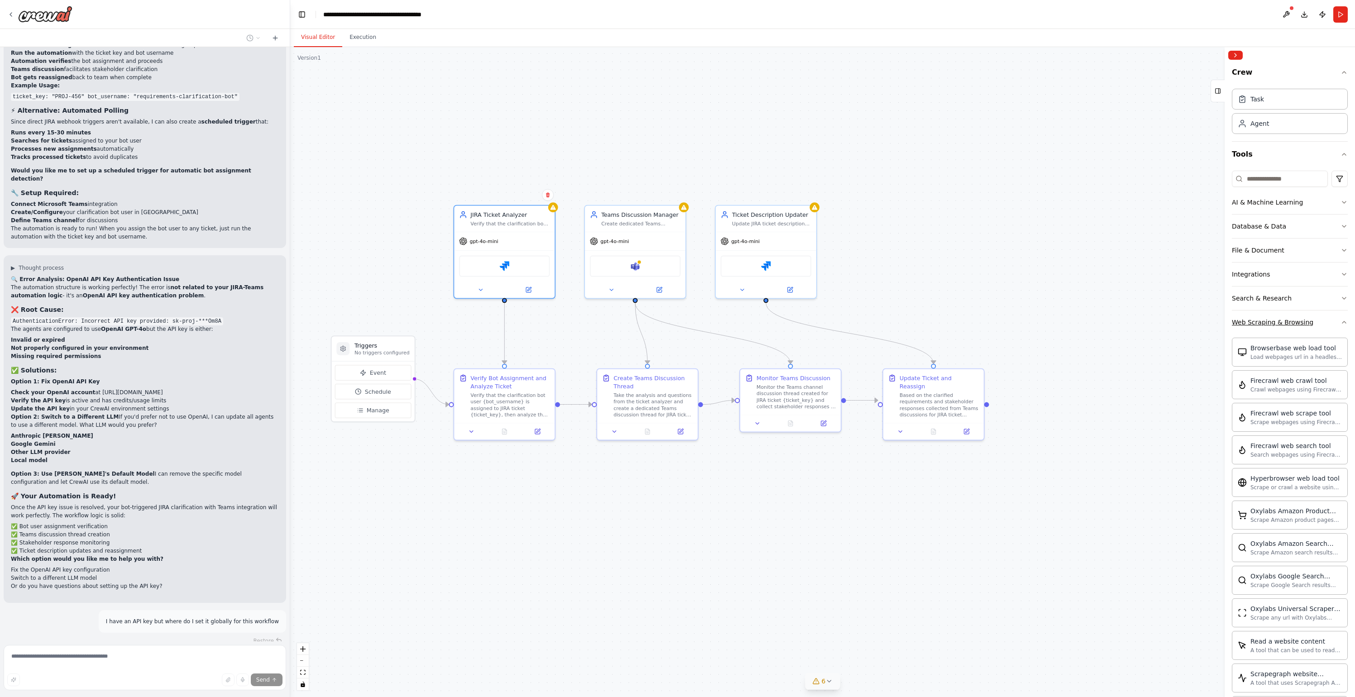
click at [985, 328] on button "Web Scraping & Browsing" at bounding box center [1289, 322] width 116 height 24
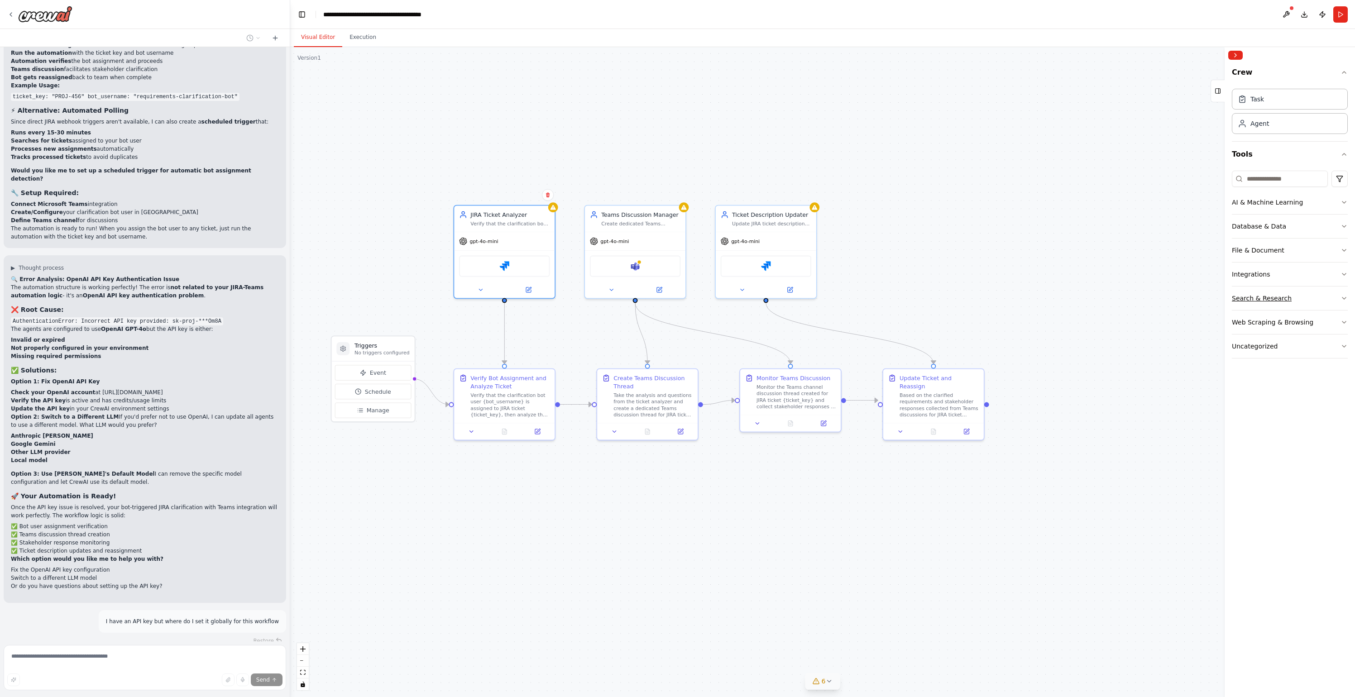
click at [985, 296] on button "Search & Research" at bounding box center [1289, 298] width 116 height 24
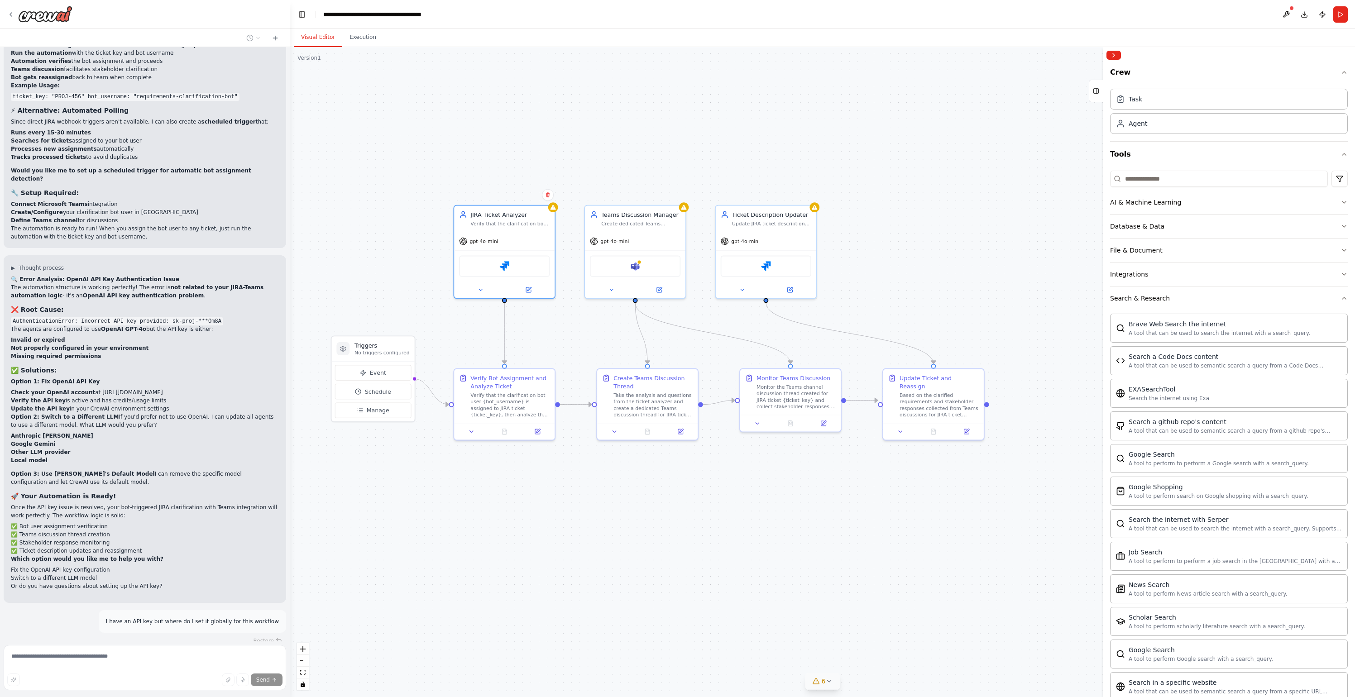
drag, startPoint x: 1225, startPoint y: 336, endPoint x: 1109, endPoint y: 349, distance: 116.1
click at [985, 349] on div "Crew Task Agent Tools AI & Machine Learning Database & Data File & Document Int…" at bounding box center [1228, 372] width 252 height 650
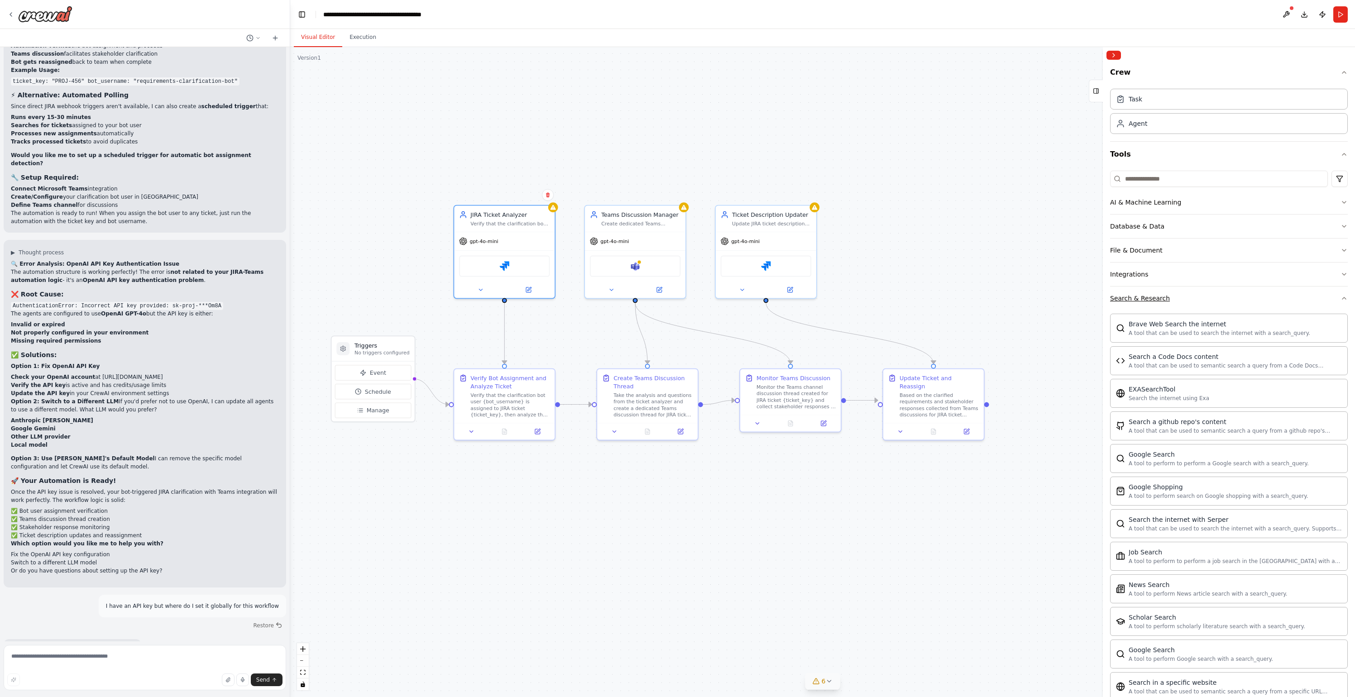
click at [985, 299] on button "Search & Research" at bounding box center [1229, 298] width 238 height 24
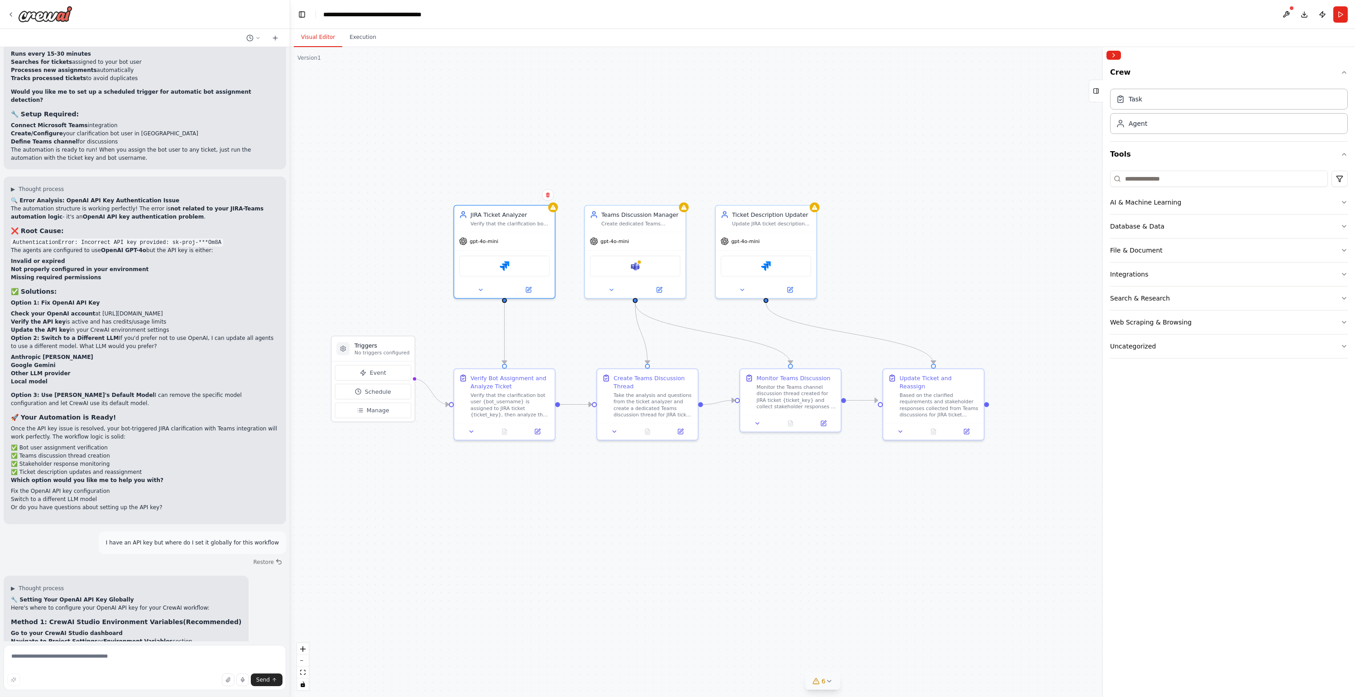
scroll to position [4014, 0]
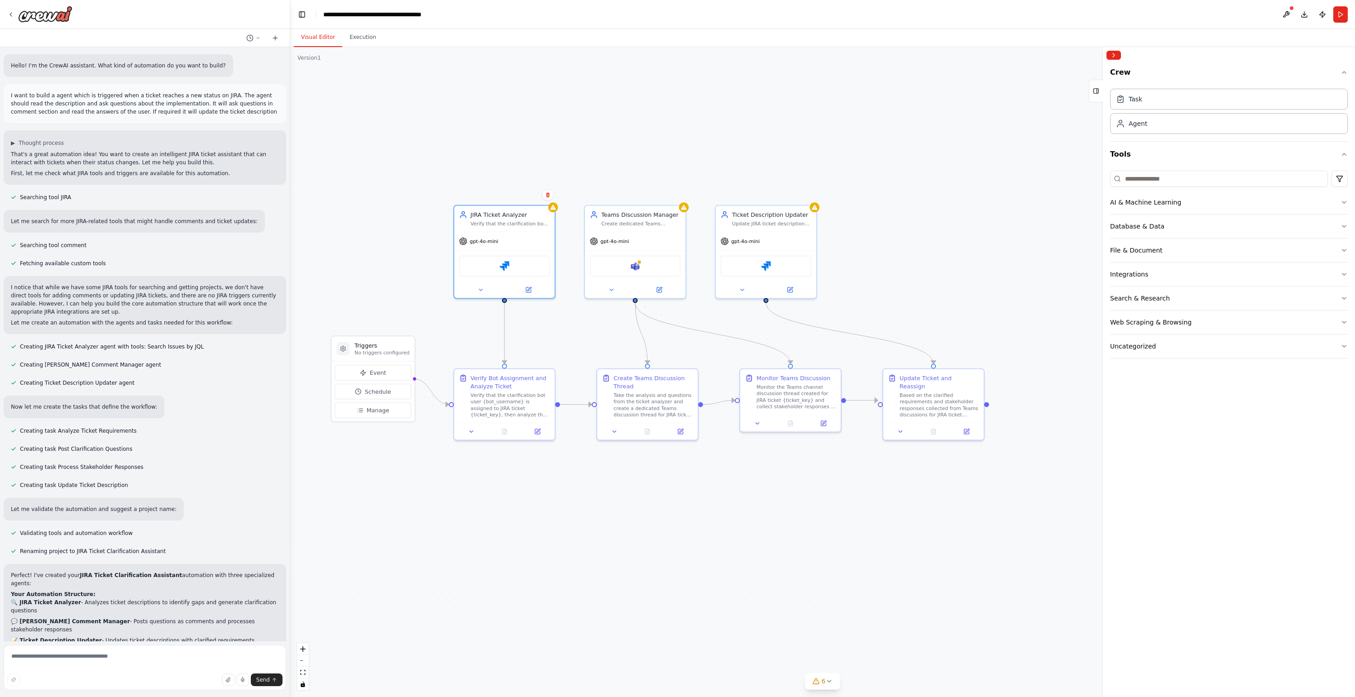
scroll to position [4100, 0]
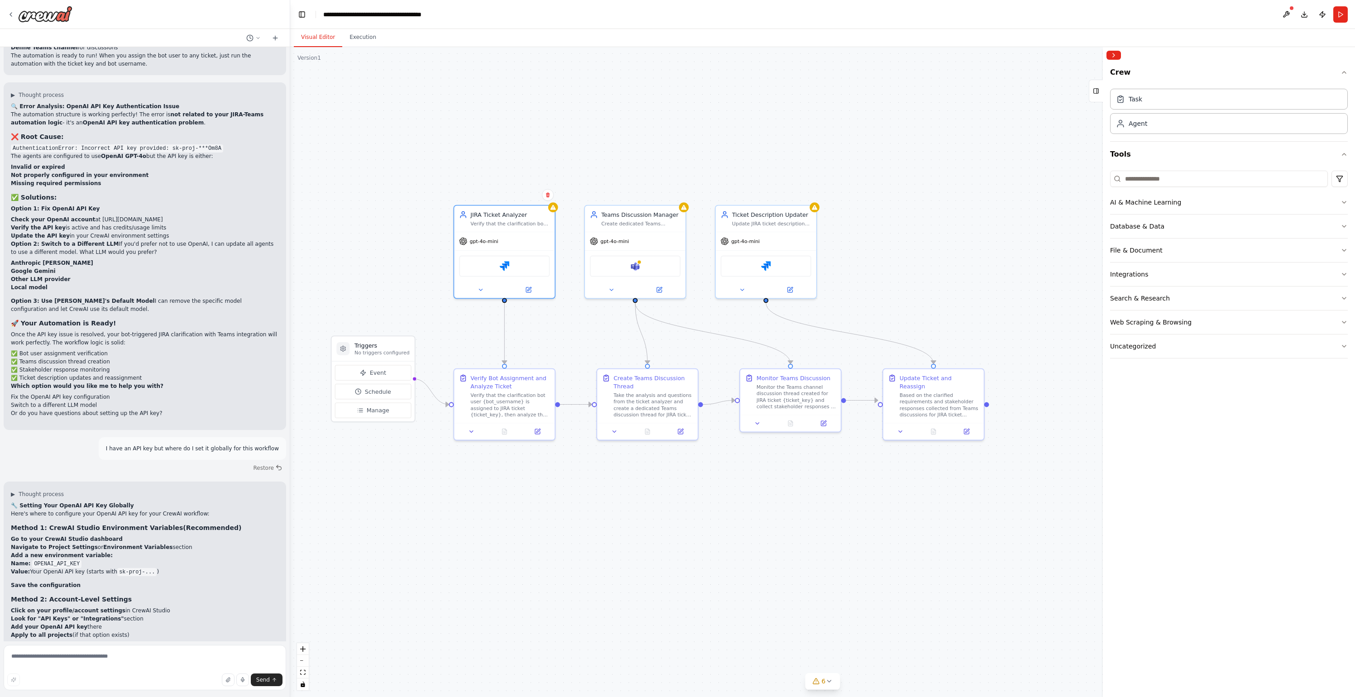
click at [294, 16] on header "**********" at bounding box center [822, 14] width 1064 height 29
click at [298, 16] on button "Toggle Left Sidebar" at bounding box center [302, 14] width 13 height 13
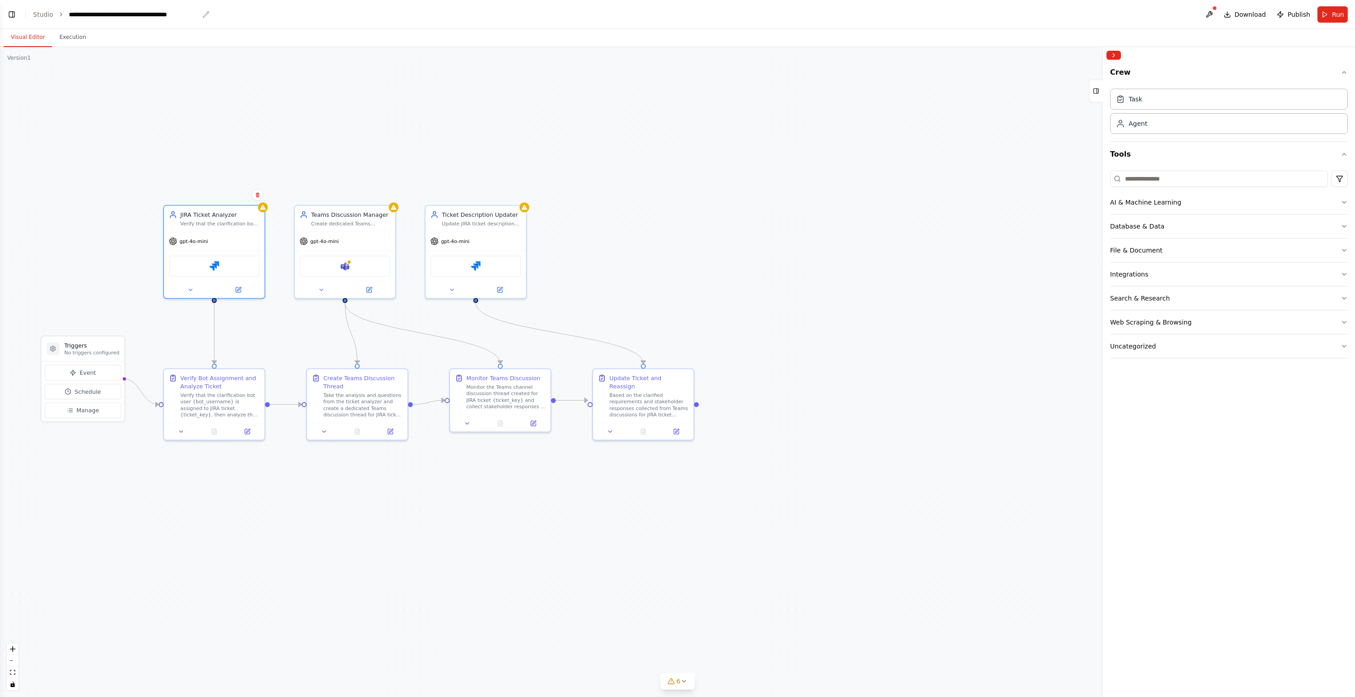
click at [101, 13] on div "**********" at bounding box center [134, 14] width 130 height 9
click at [14, 16] on button "Toggle Left Sidebar" at bounding box center [11, 14] width 13 height 13
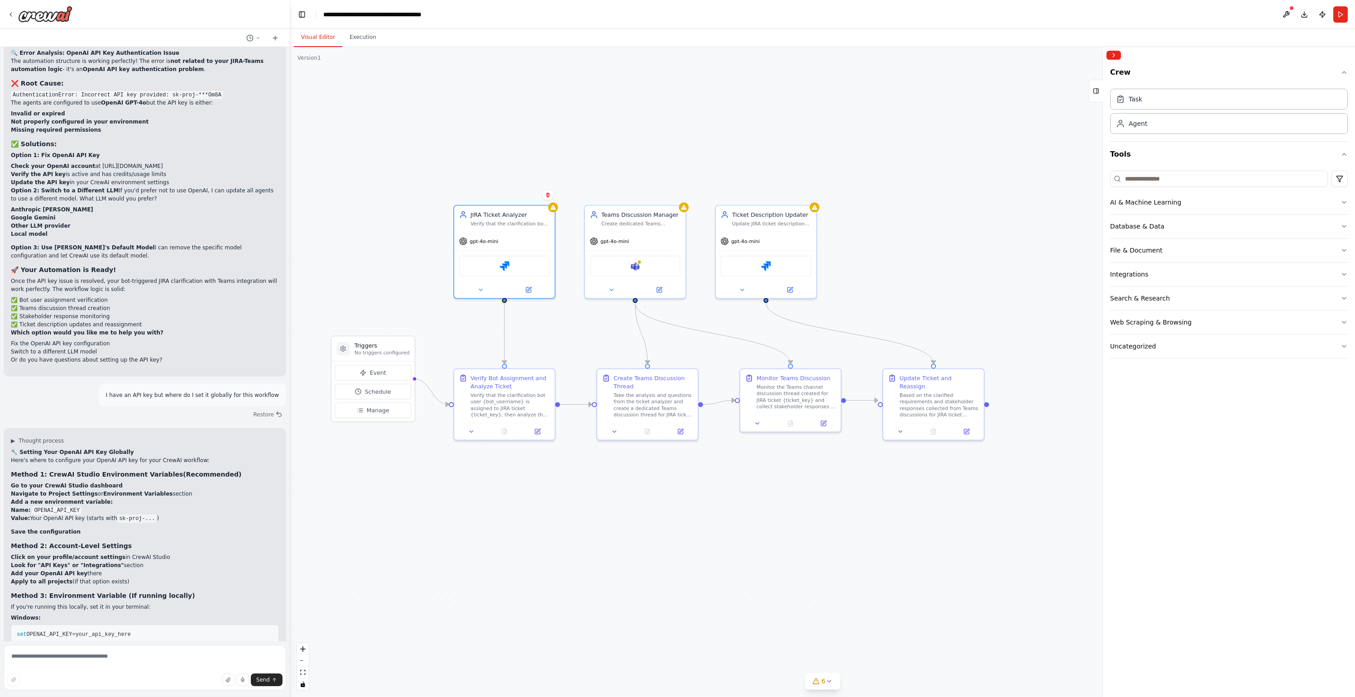
scroll to position [4186, 0]
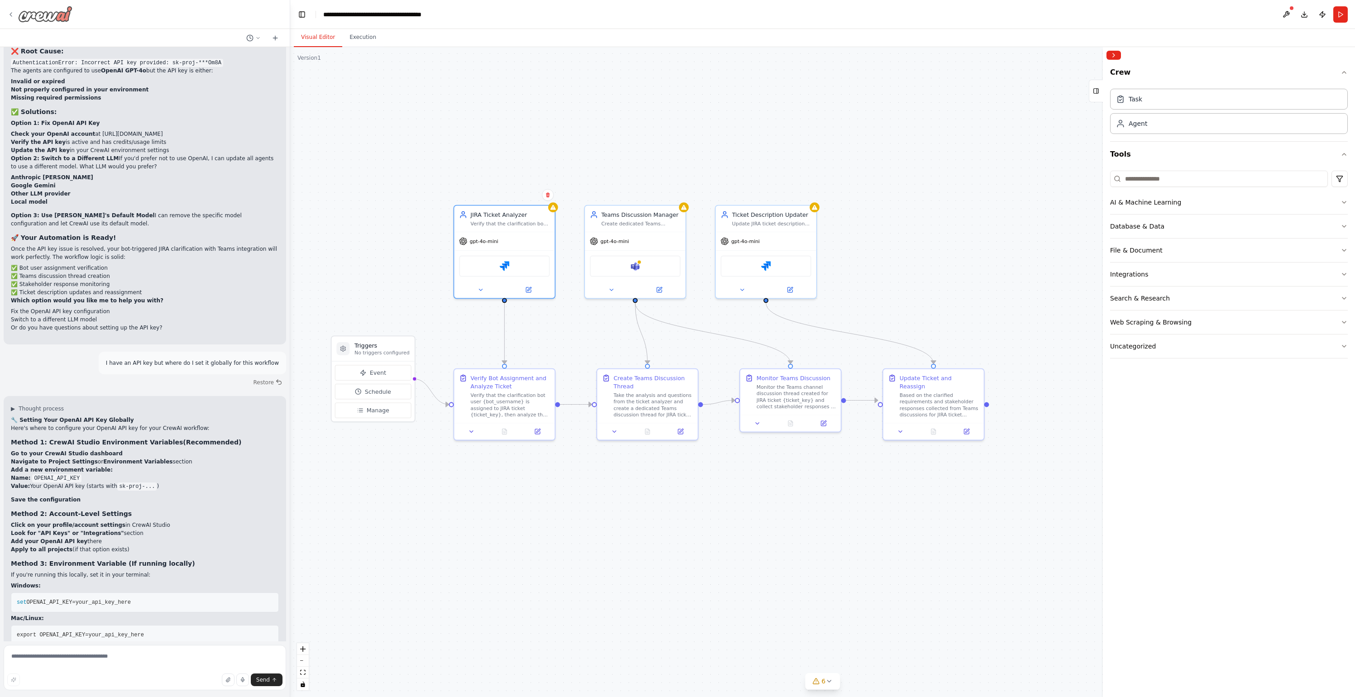
click at [14, 13] on icon at bounding box center [10, 14] width 7 height 7
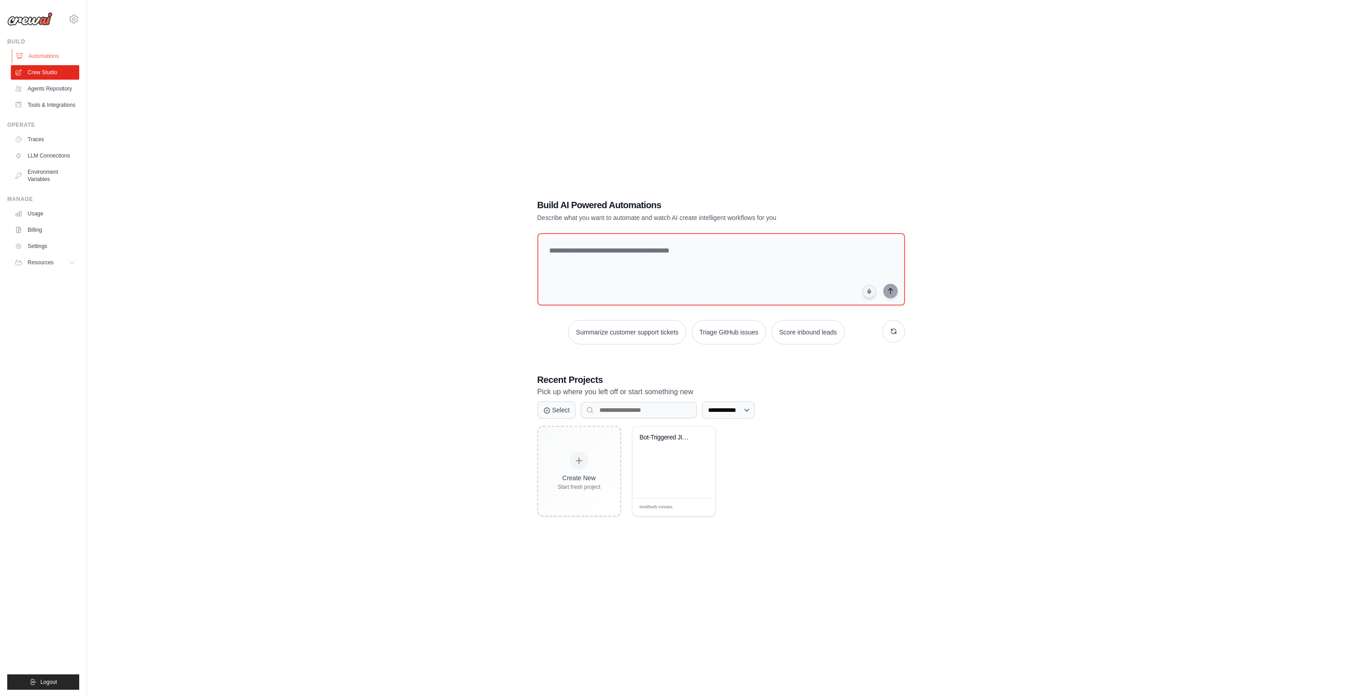
click at [50, 51] on link "Automations" at bounding box center [46, 56] width 68 height 14
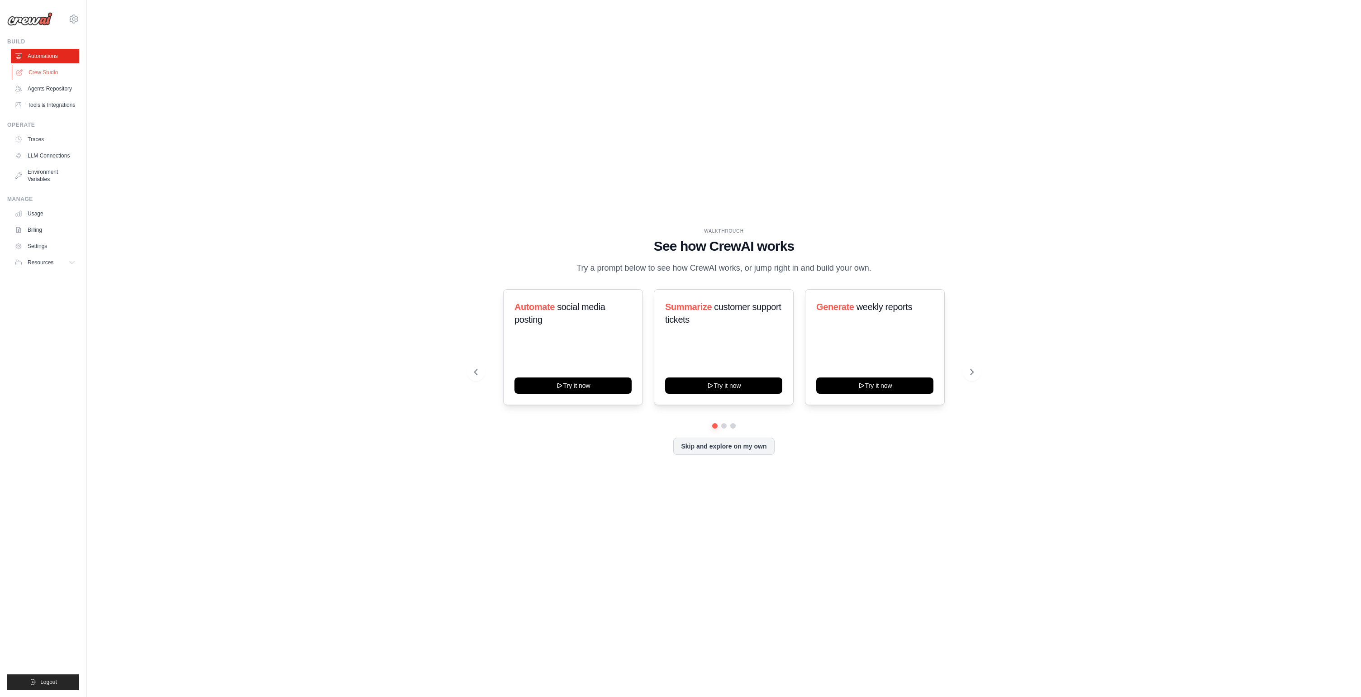
click at [42, 73] on link "Crew Studio" at bounding box center [46, 72] width 68 height 14
click at [44, 73] on link "Crew Studio" at bounding box center [46, 72] width 68 height 14
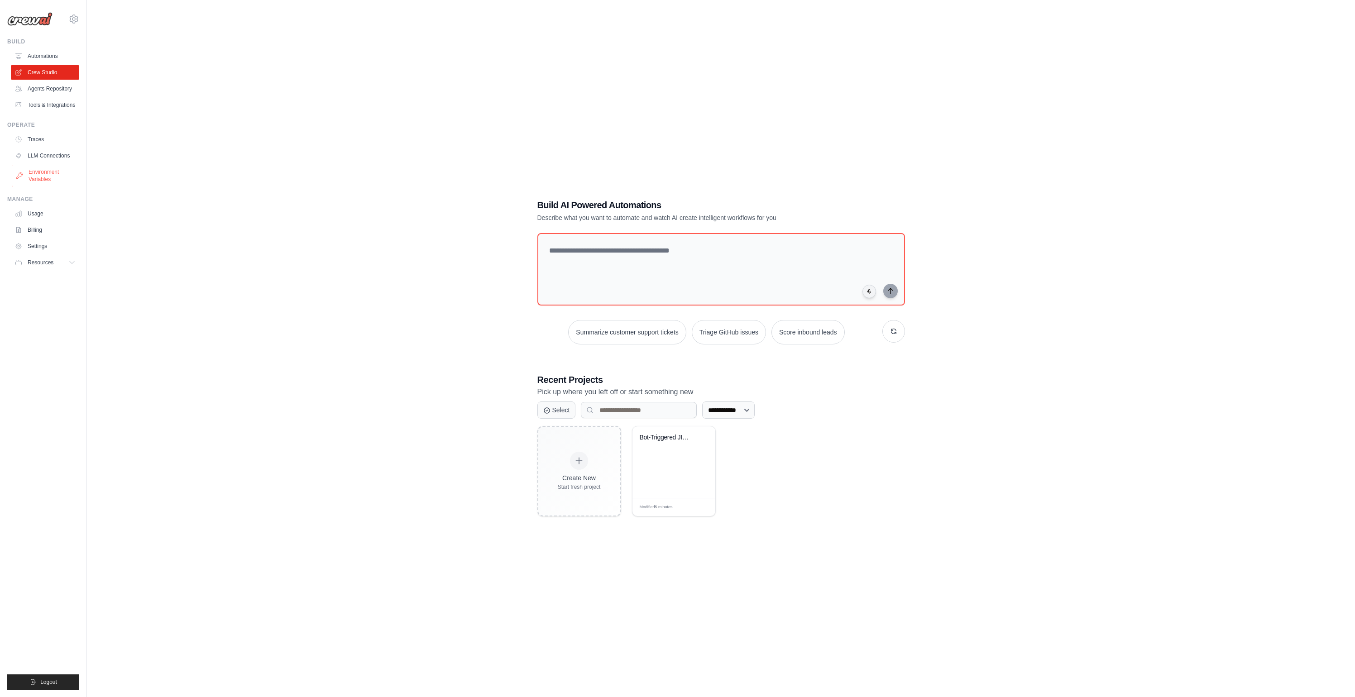
click at [47, 177] on link "Environment Variables" at bounding box center [46, 176] width 68 height 22
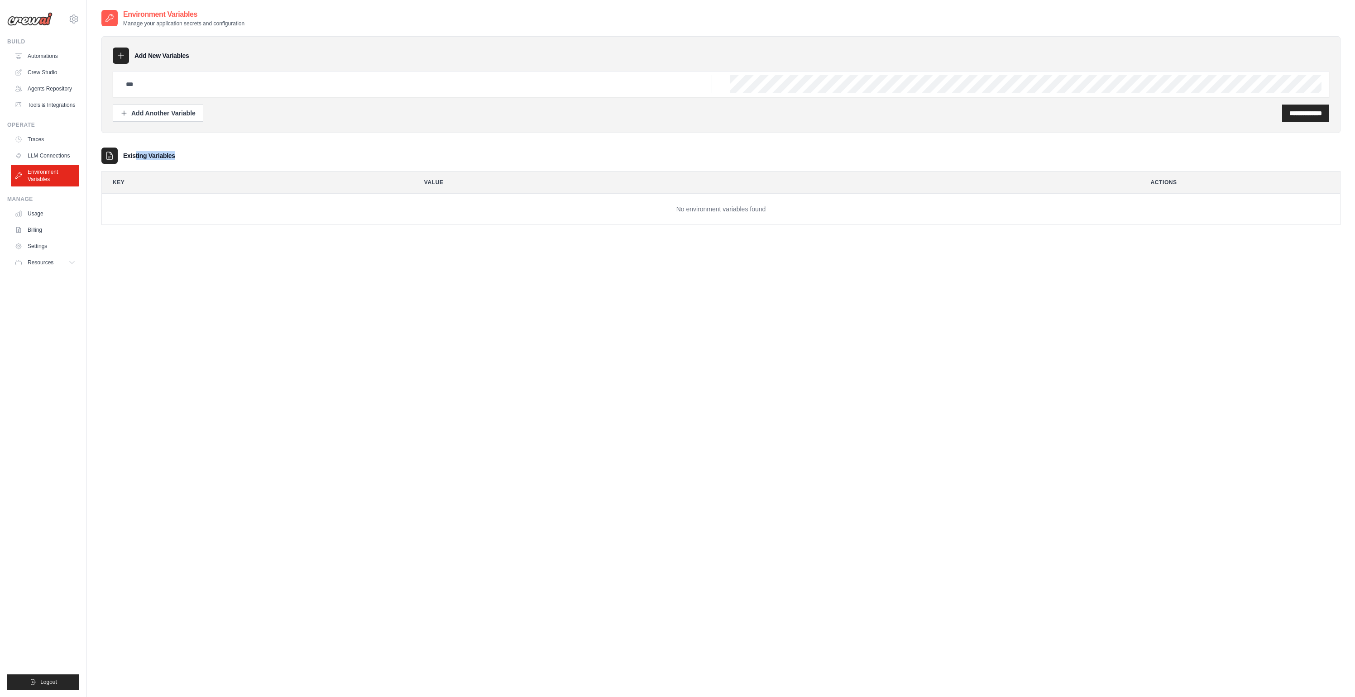
drag, startPoint x: 129, startPoint y: 159, endPoint x: 234, endPoint y: 157, distance: 104.1
click at [223, 157] on div "Existing Variables" at bounding box center [720, 156] width 1239 height 16
click at [166, 111] on div "Add Another Variable" at bounding box center [157, 112] width 75 height 9
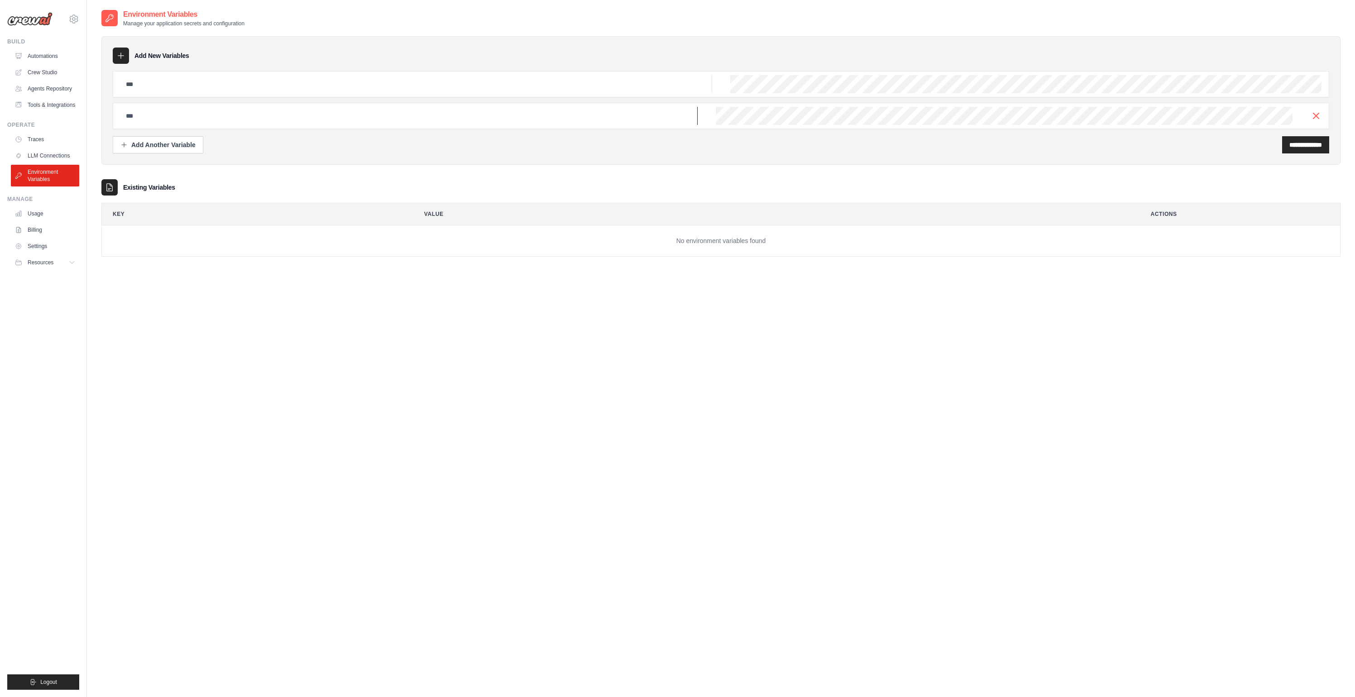
click at [165, 116] on input "text" at bounding box center [408, 116] width 577 height 18
click at [186, 128] on div at bounding box center [721, 116] width 1216 height 26
click at [187, 117] on input "text" at bounding box center [408, 116] width 577 height 18
paste input "**********"
type input "**********"
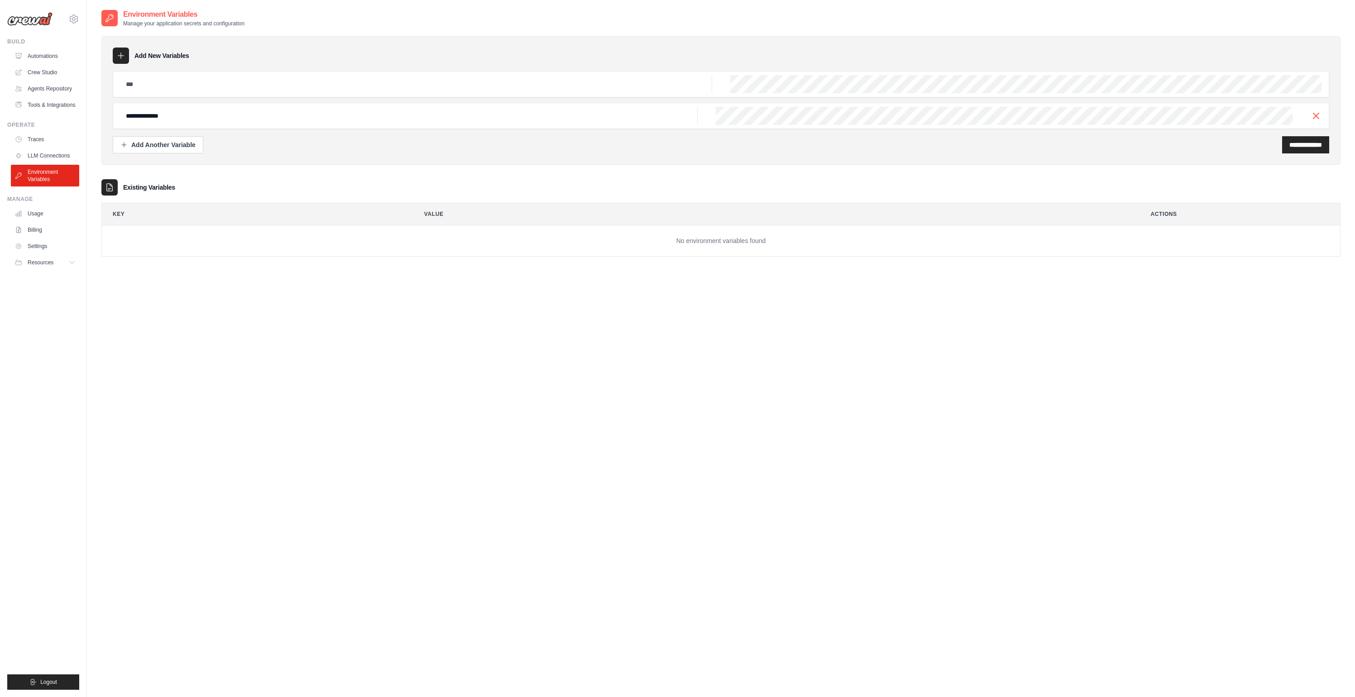
scroll to position [0, 46]
click at [1295, 146] on input "**********" at bounding box center [1305, 144] width 33 height 9
click at [200, 114] on input "**********" at bounding box center [408, 116] width 577 height 18
click at [206, 83] on input "text" at bounding box center [416, 84] width 592 height 18
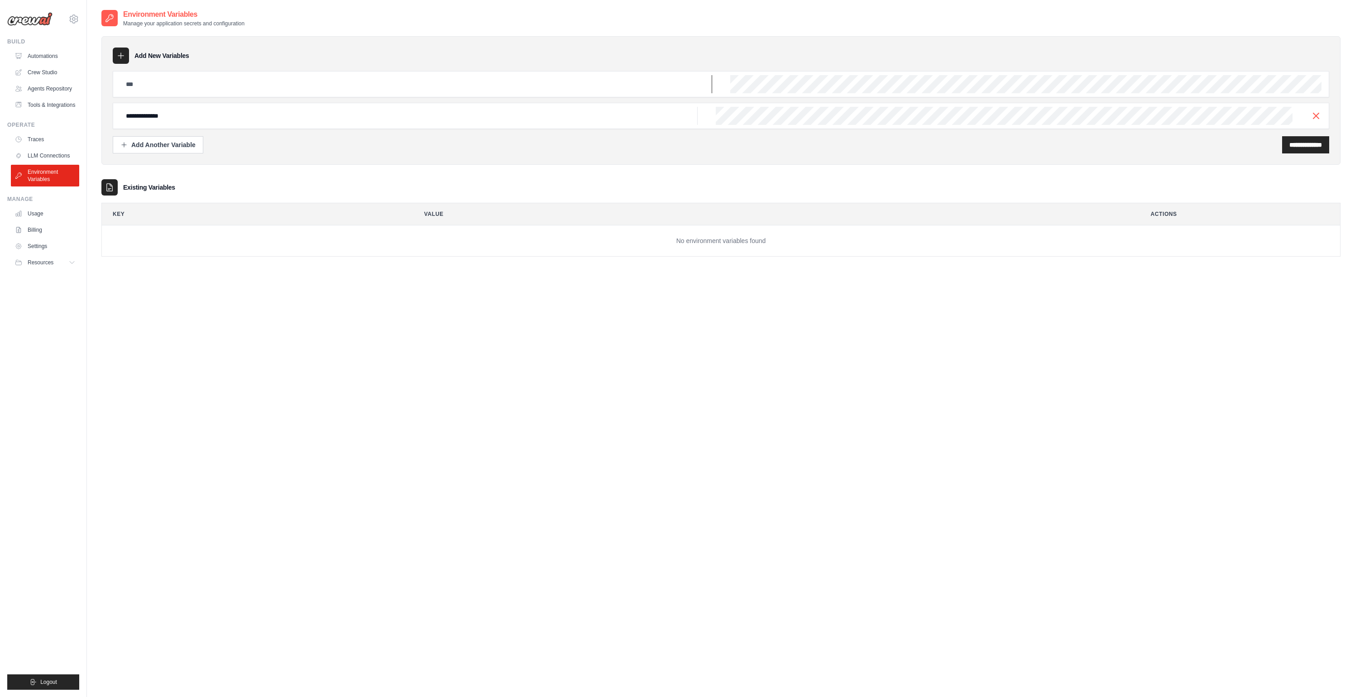
paste input "**********"
type input "**********"
click at [1312, 115] on icon "button" at bounding box center [1315, 115] width 11 height 11
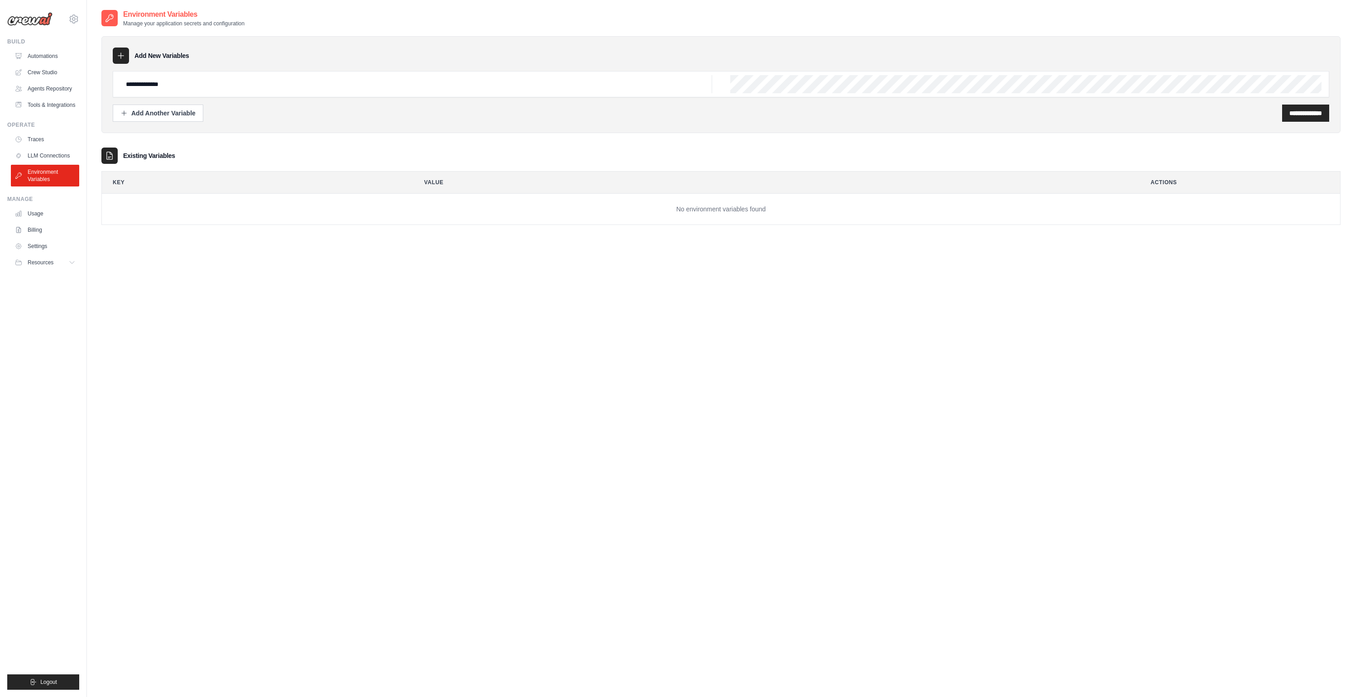
click at [1312, 115] on input "**********" at bounding box center [1305, 113] width 33 height 9
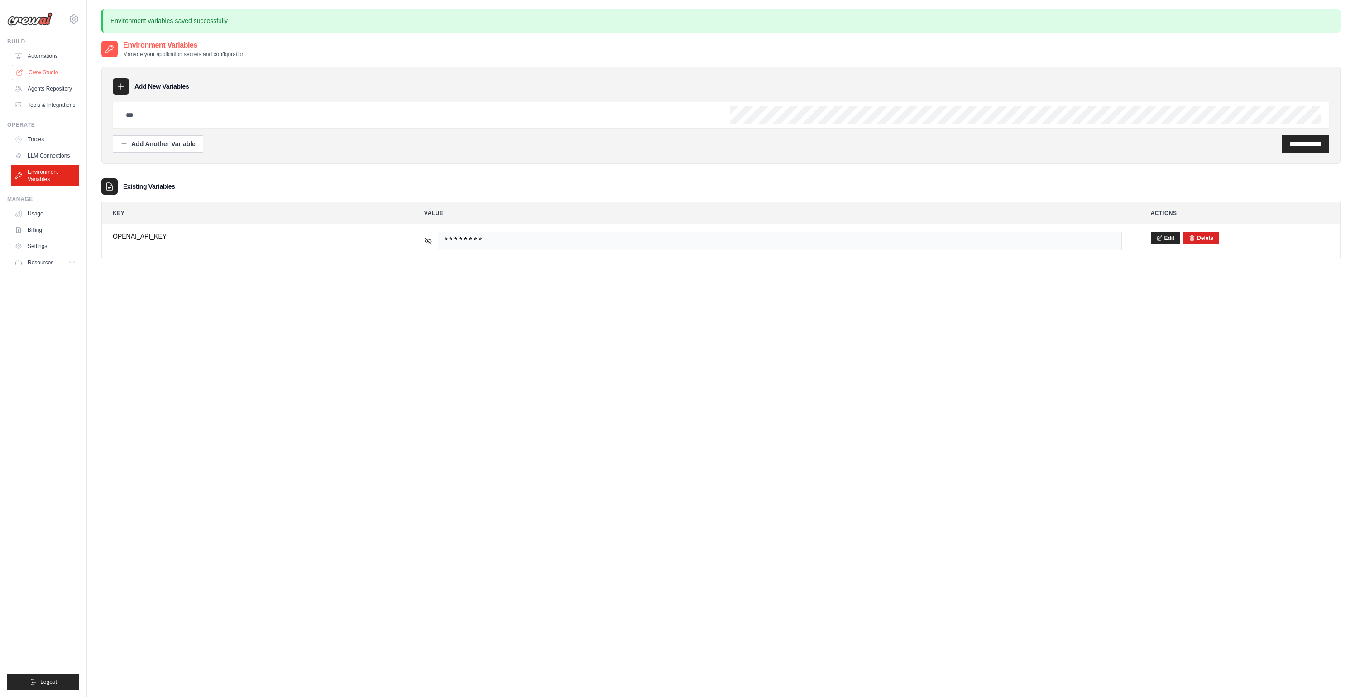
click at [41, 71] on link "Crew Studio" at bounding box center [46, 72] width 68 height 14
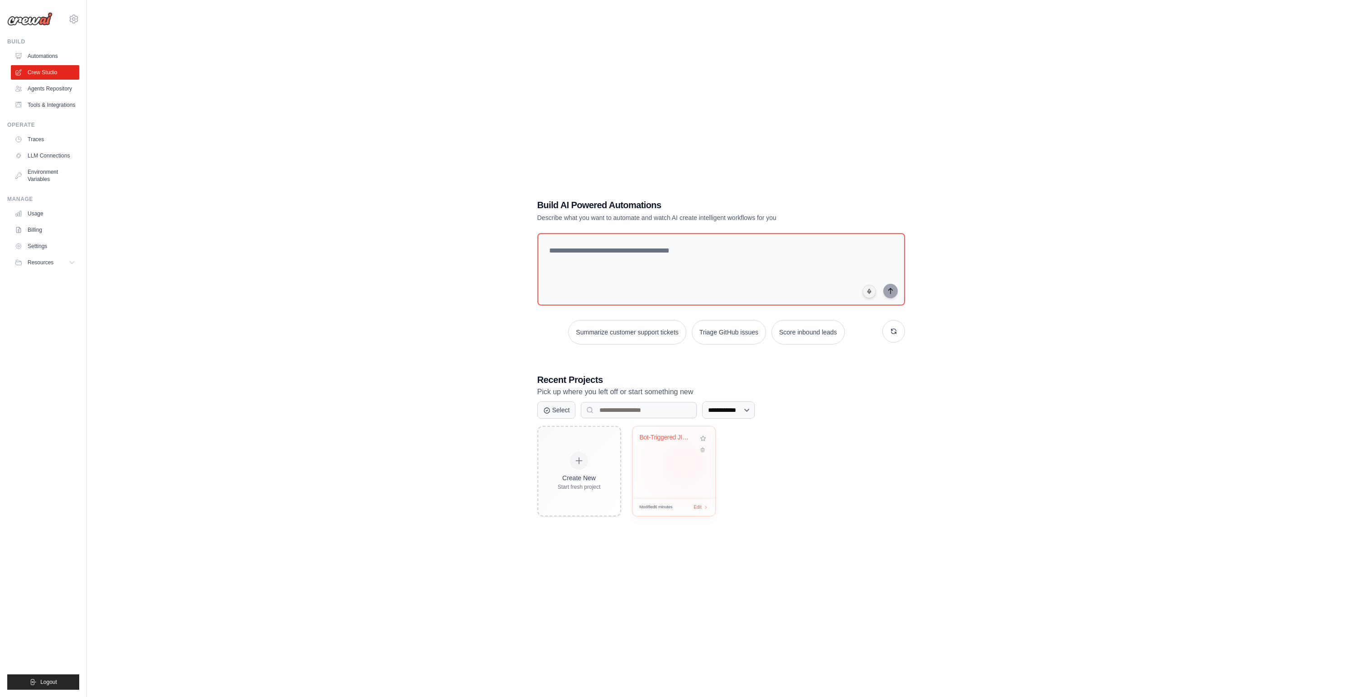
click at [684, 465] on div "Bot-Triggered JIRA Clarification wi..." at bounding box center [673, 462] width 83 height 72
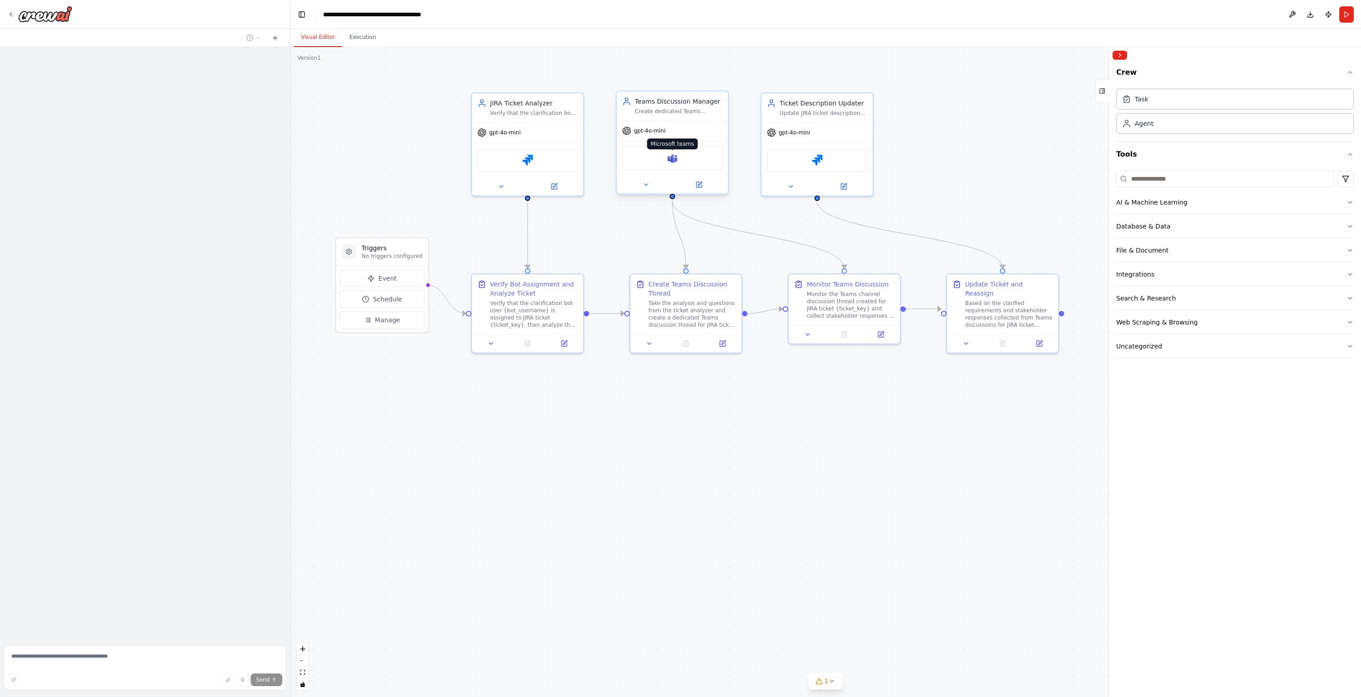
click at [674, 161] on img at bounding box center [672, 158] width 11 height 11
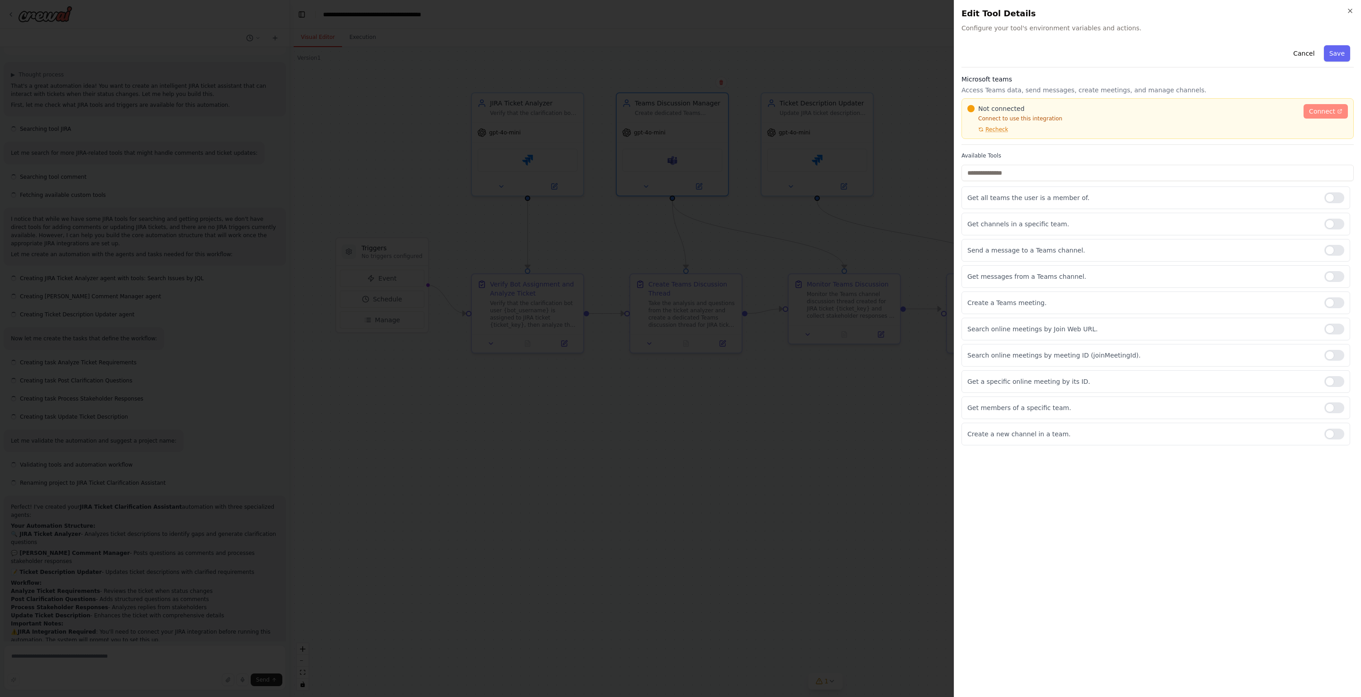
scroll to position [394, 0]
click at [1332, 110] on span "Connect" at bounding box center [1322, 111] width 26 height 9
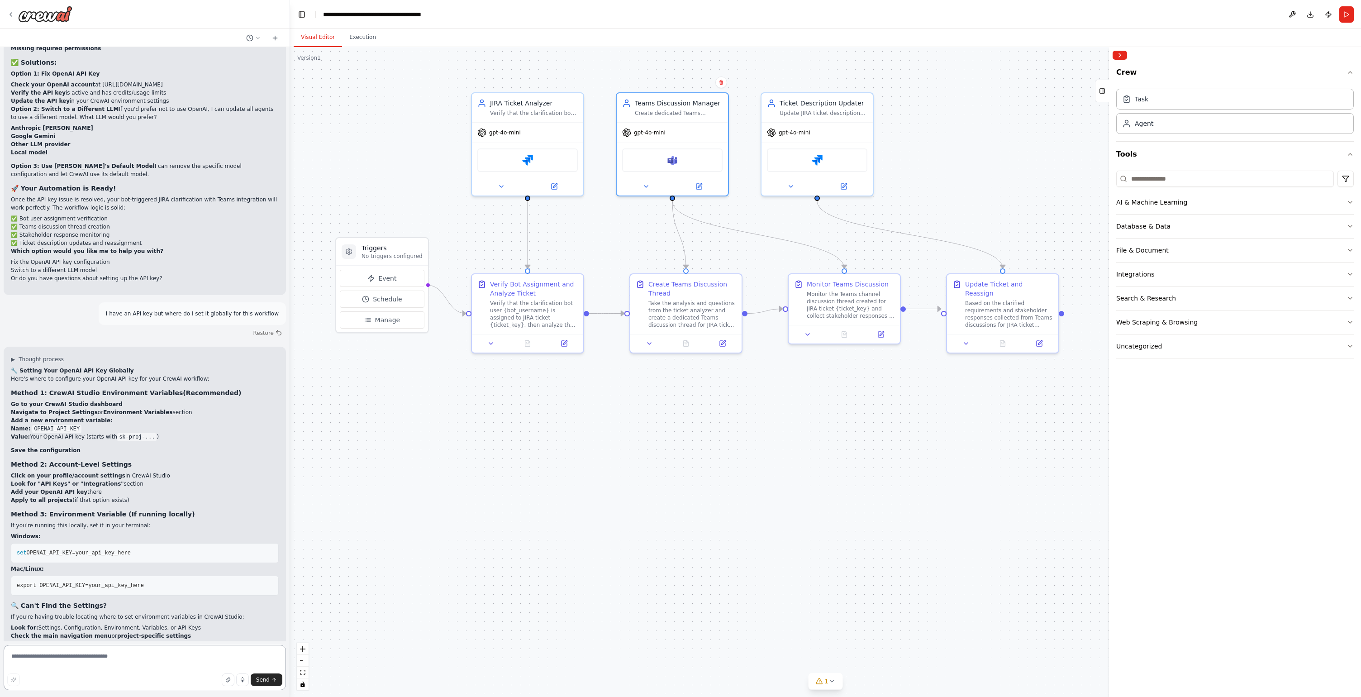
click at [169, 662] on textarea at bounding box center [145, 667] width 282 height 45
type textarea "**********"
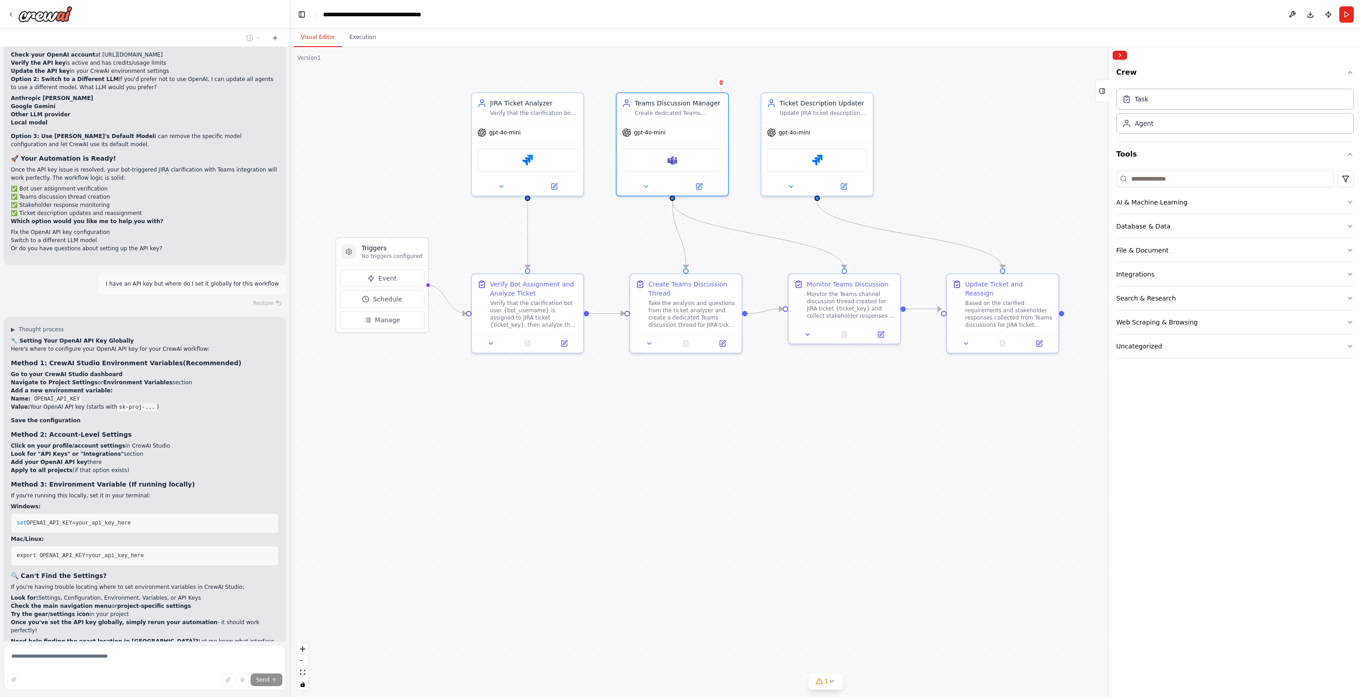
scroll to position [4315, 0]
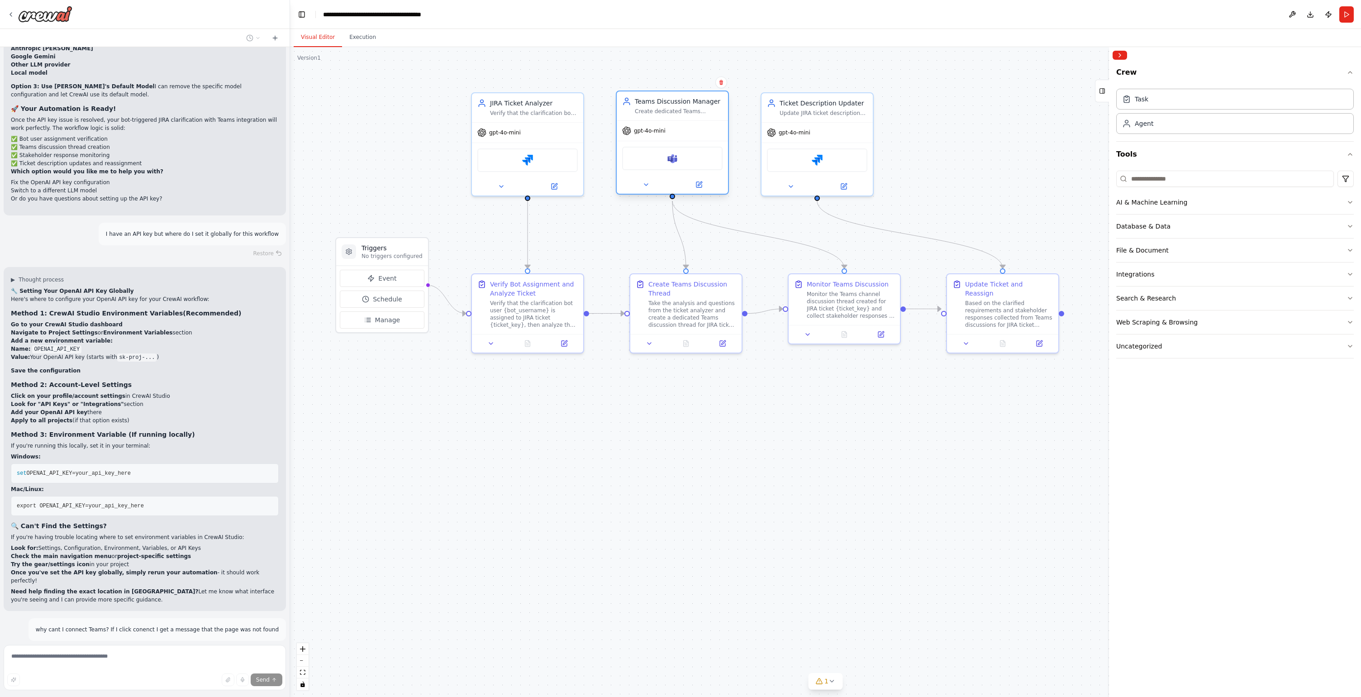
click at [644, 191] on div at bounding box center [672, 185] width 111 height 18
click at [649, 182] on icon at bounding box center [646, 184] width 7 height 7
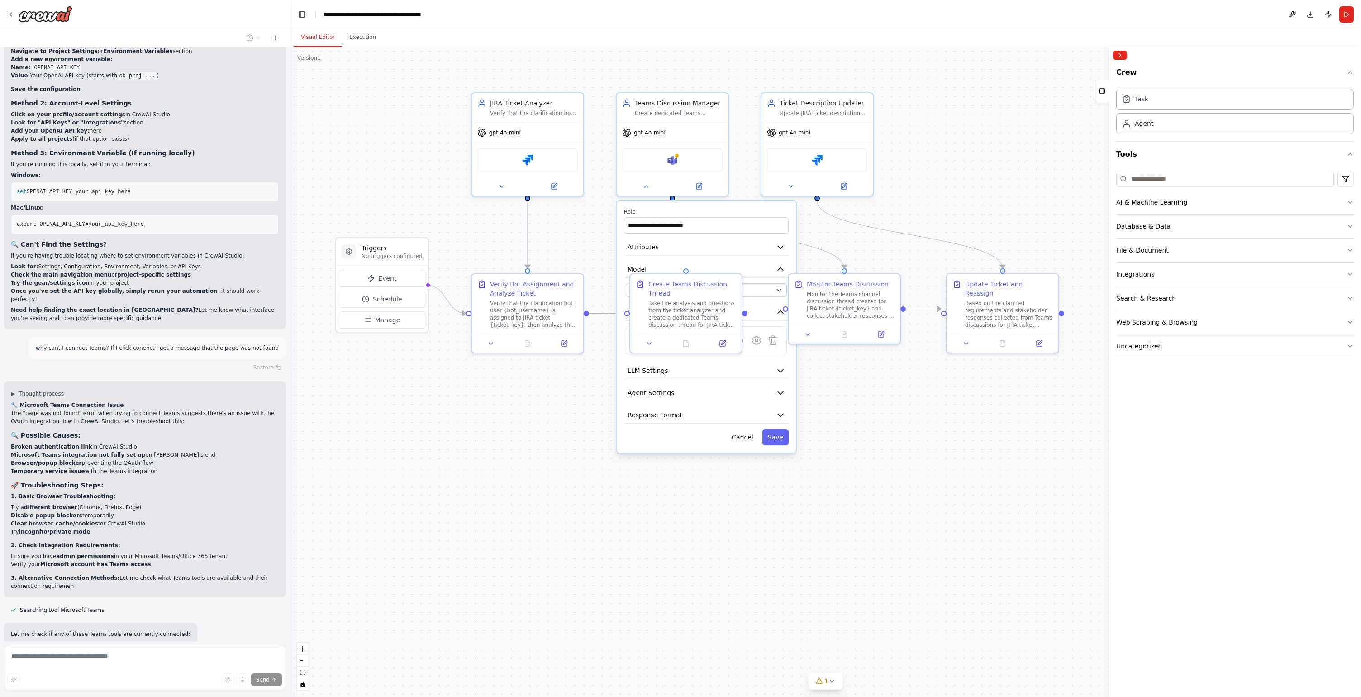
scroll to position [4604, 0]
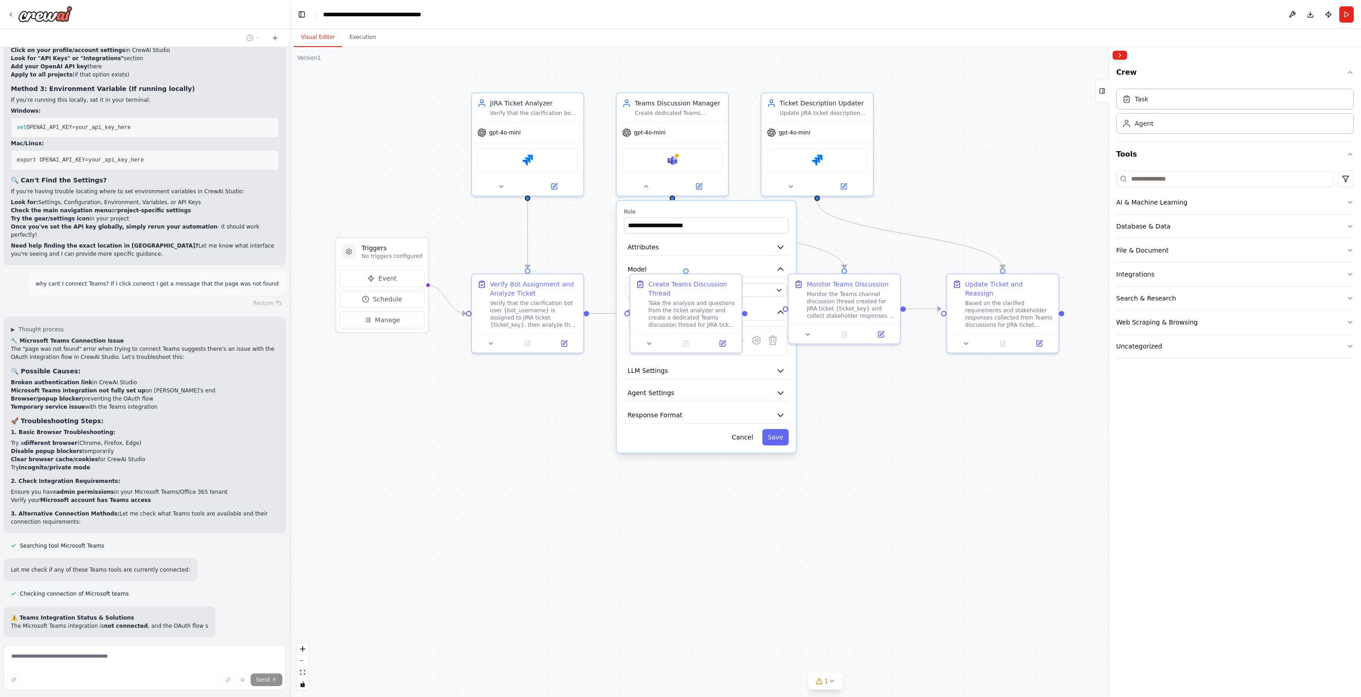
click at [711, 532] on div ".deletable-edge-delete-btn { width: 20px; height: 20px; border: 0px solid #ffff…" at bounding box center [825, 372] width 1071 height 650
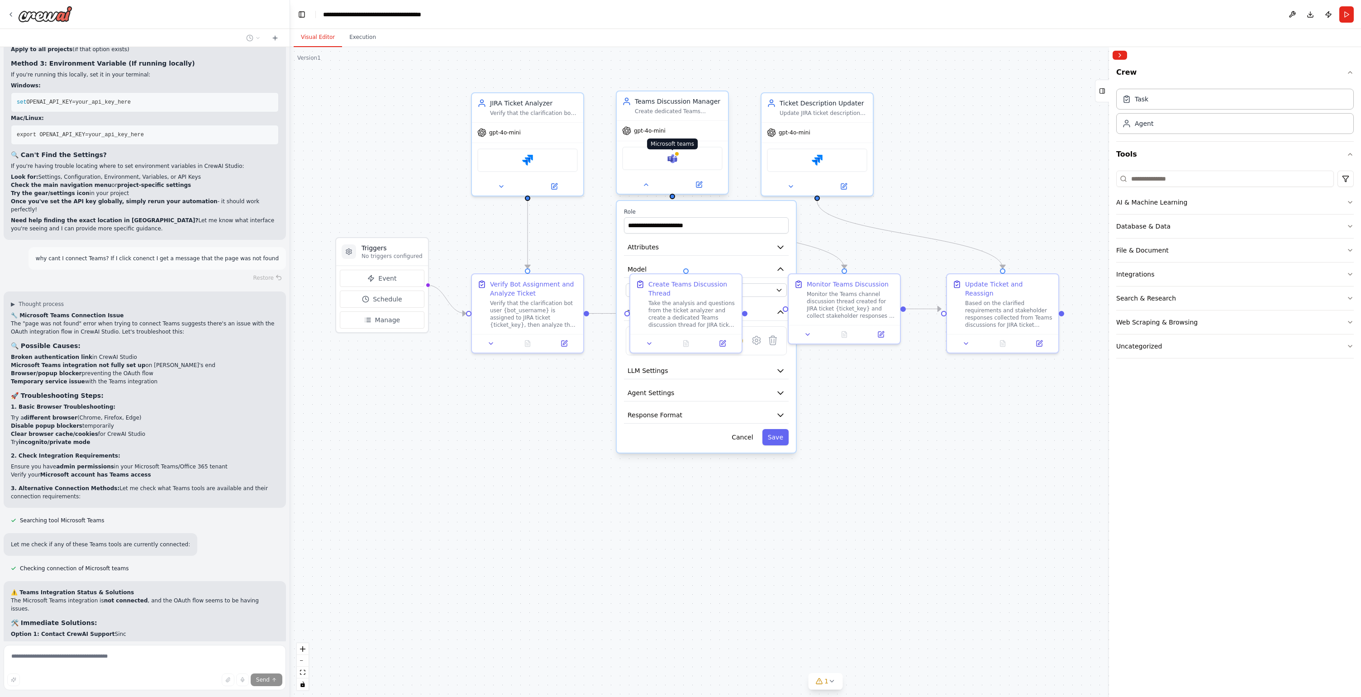
click at [671, 160] on img at bounding box center [672, 158] width 11 height 11
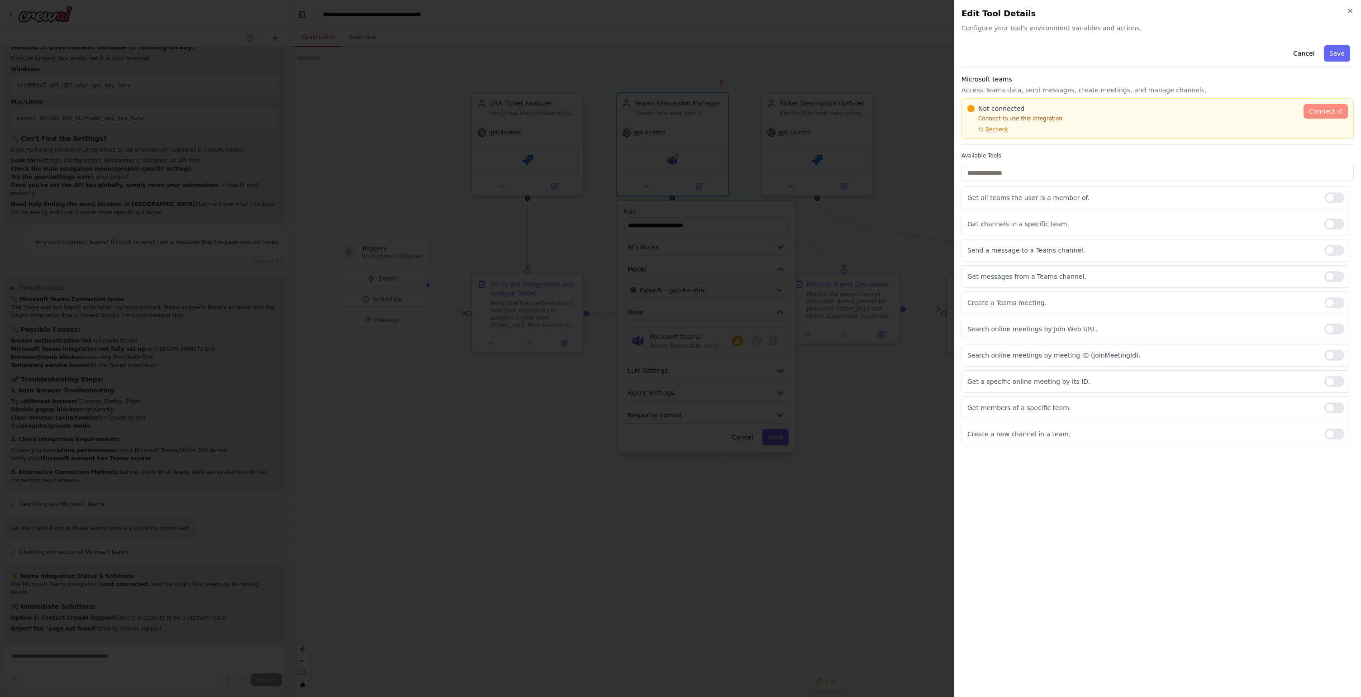
scroll to position [4710, 0]
click at [1326, 110] on span "Connect" at bounding box center [1322, 111] width 26 height 9
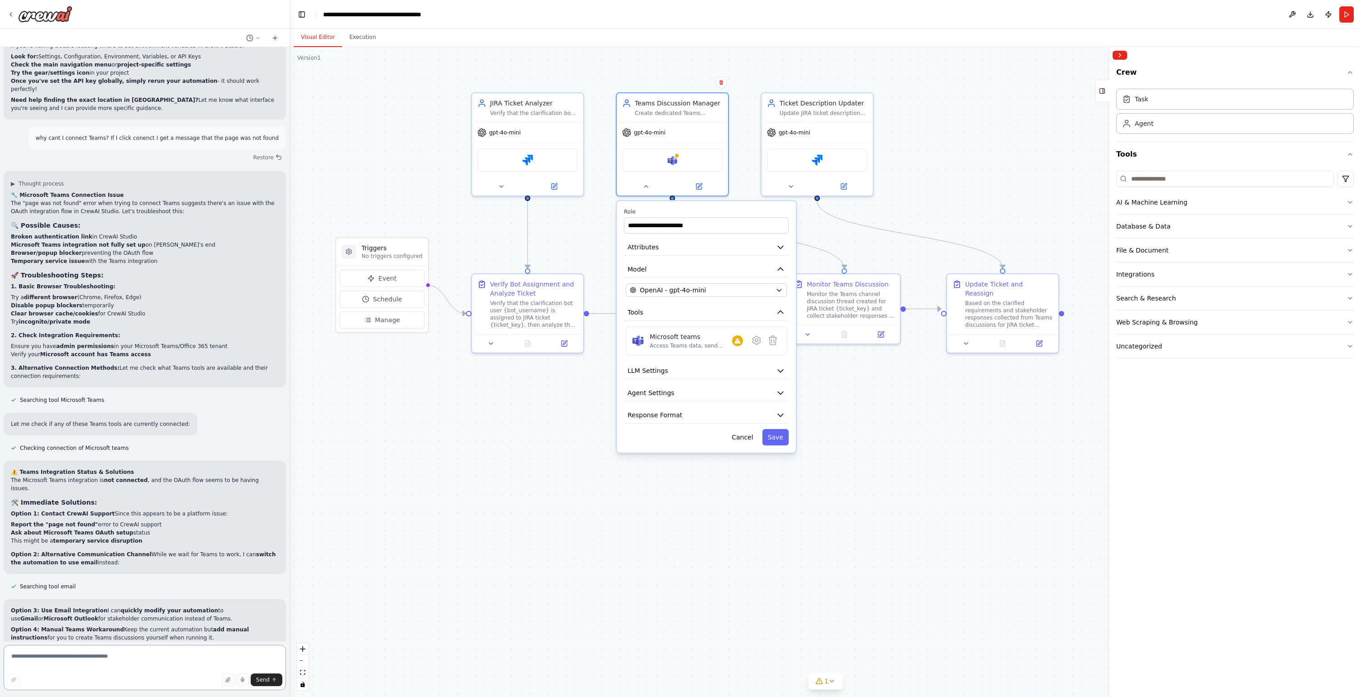
scroll to position [4814, 0]
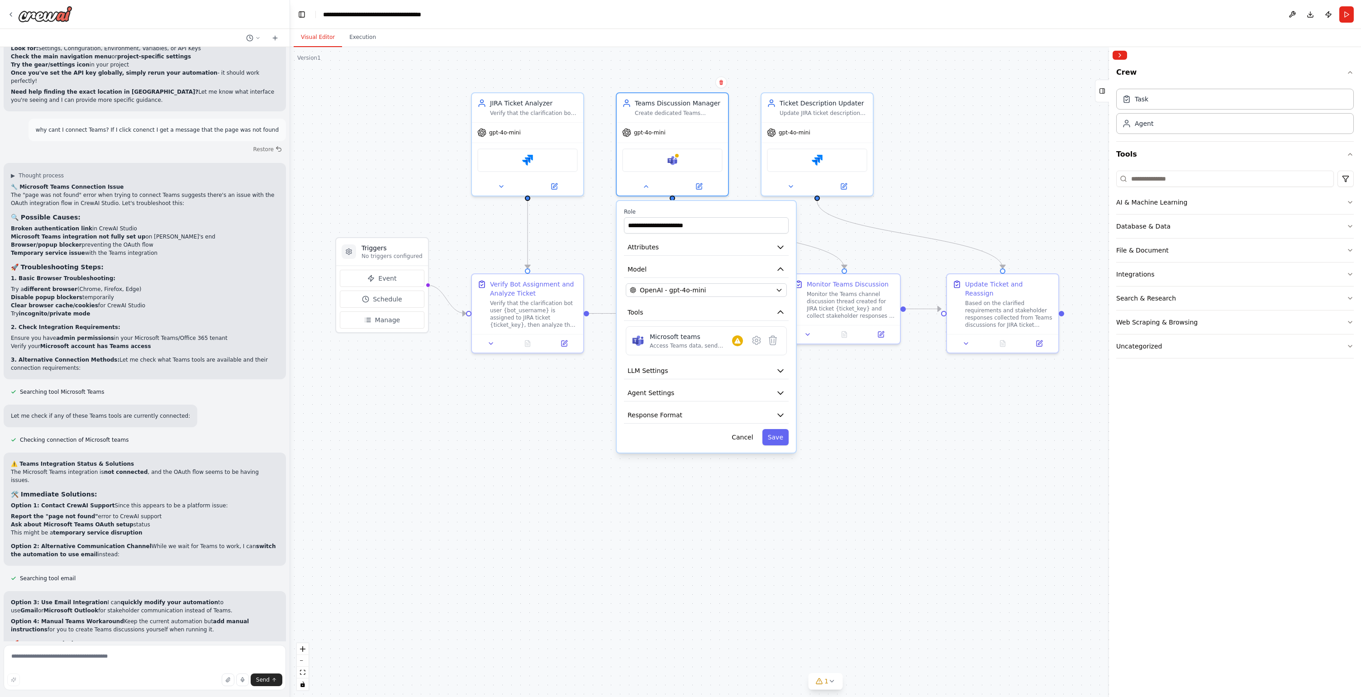
drag, startPoint x: 65, startPoint y: 588, endPoint x: 213, endPoint y: 615, distance: 150.8
click at [213, 615] on div "Option 3: Use Email Integration I can quickly modify your automation to use Gma…" at bounding box center [145, 644] width 268 height 93
click at [213, 675] on p "Which approach would you prefer? I can implement any of these solutions quickly…" at bounding box center [145, 683] width 268 height 16
click at [760, 400] on button "Agent Settings" at bounding box center [706, 393] width 165 height 17
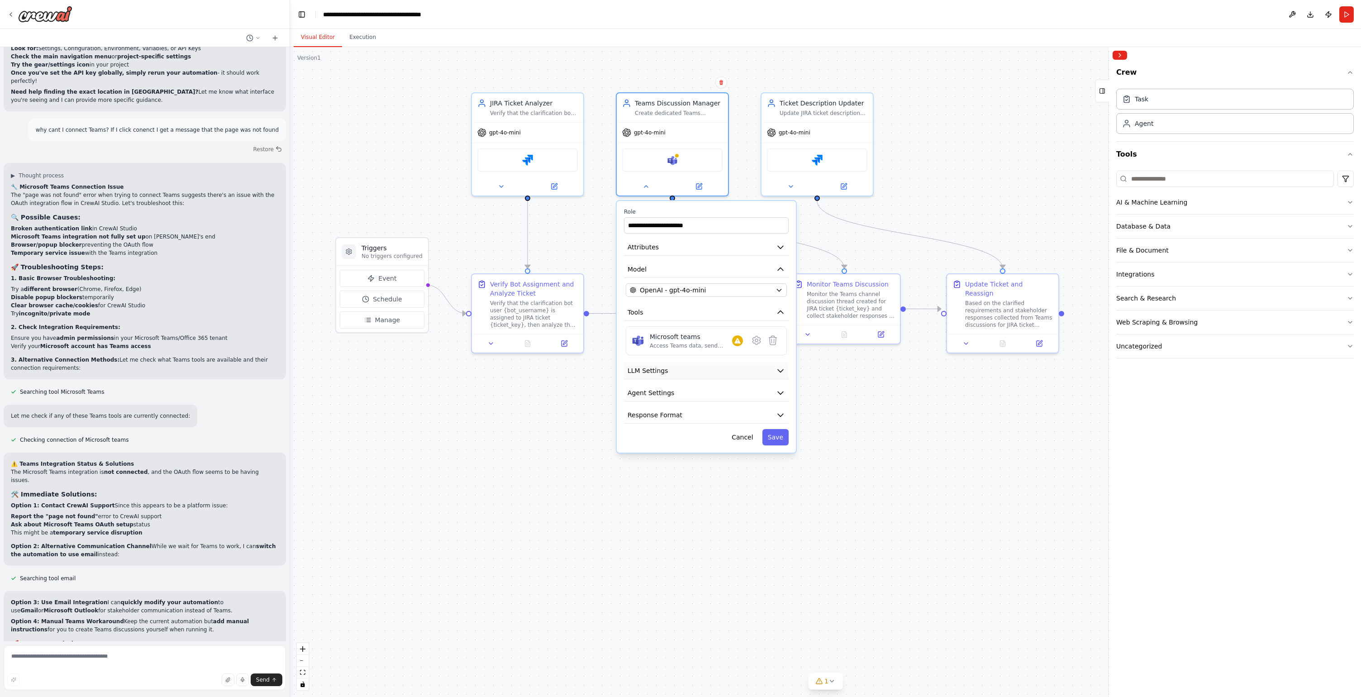
click at [748, 377] on button "LLM Settings" at bounding box center [706, 371] width 165 height 17
click at [991, 186] on div ".deletable-edge-delete-btn { width: 20px; height: 20px; border: 0px solid #ffff…" at bounding box center [825, 372] width 1071 height 650
click at [744, 440] on button "Cancel" at bounding box center [742, 437] width 32 height 16
click at [1343, 14] on button "Run" at bounding box center [1347, 14] width 14 height 16
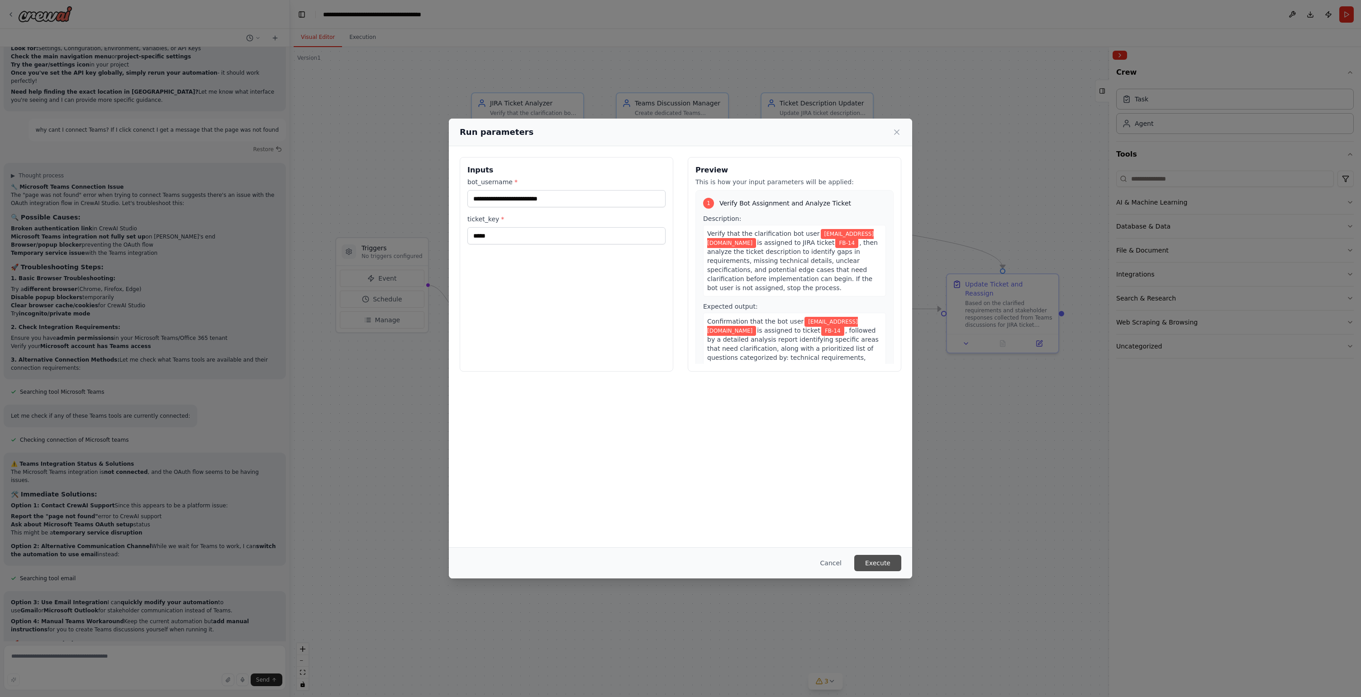
click at [882, 561] on button "Execute" at bounding box center [877, 563] width 47 height 16
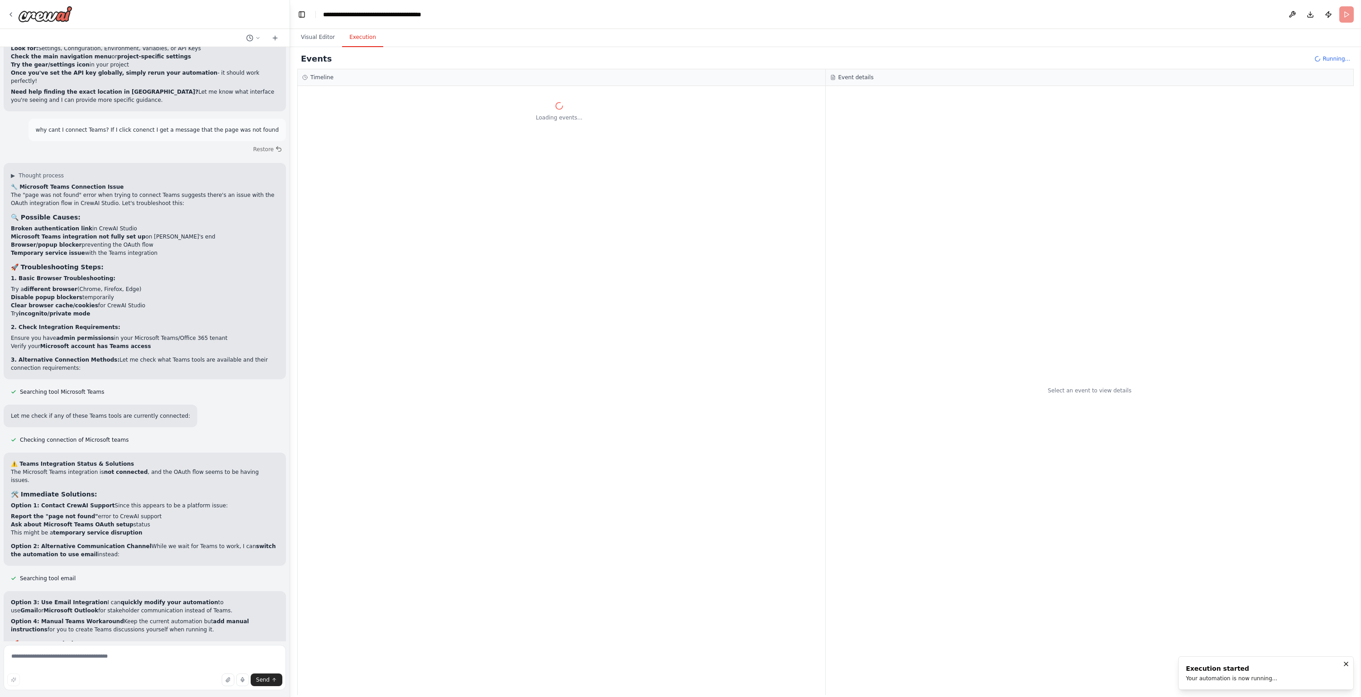
click at [826, 555] on div "Select an event to view details" at bounding box center [1090, 390] width 529 height 609
click at [878, 95] on button "Raw Data" at bounding box center [873, 92] width 37 height 13
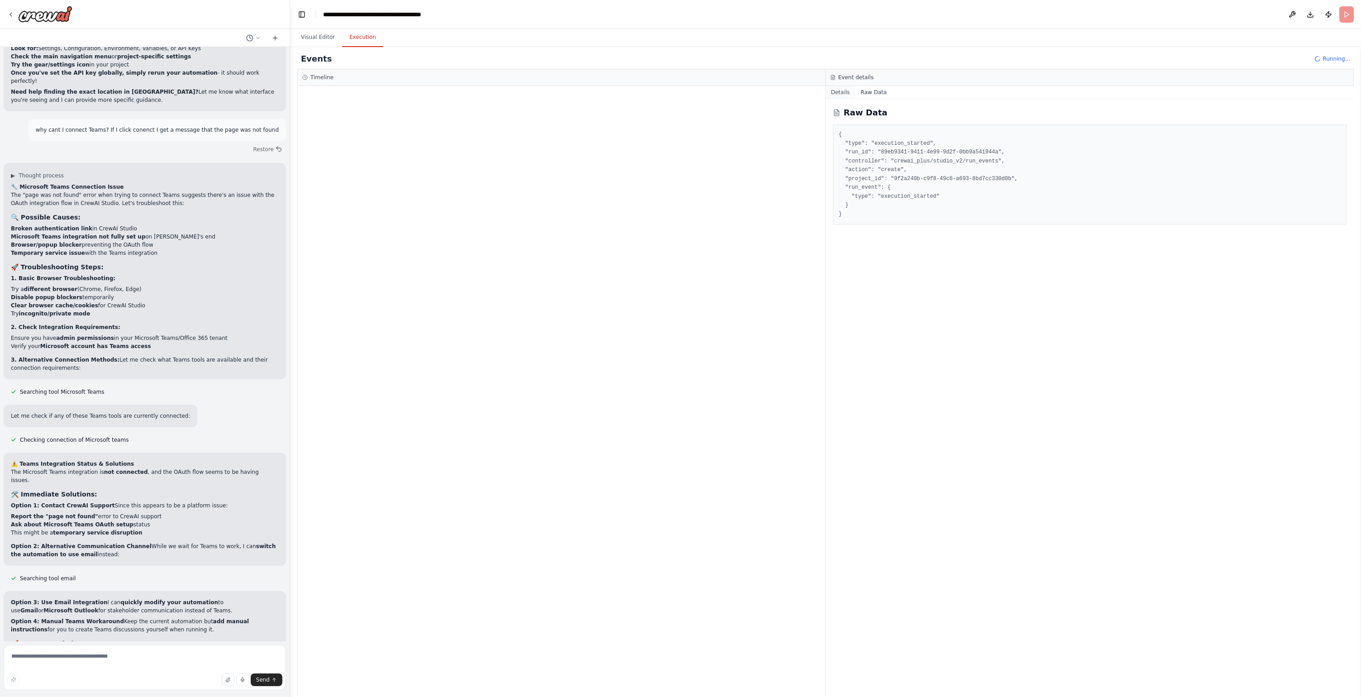
click at [847, 91] on button "Details" at bounding box center [841, 92] width 30 height 13
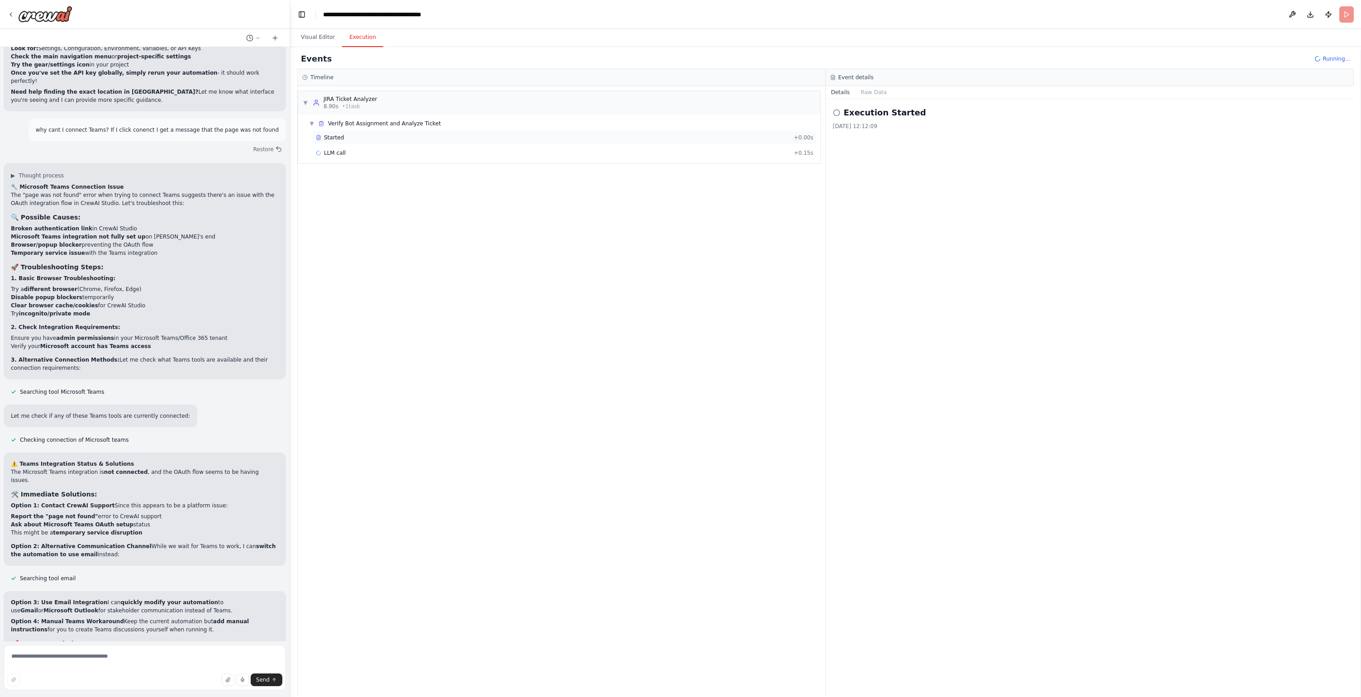
click at [347, 141] on div "Started + 0.00s" at bounding box center [565, 138] width 504 height 14
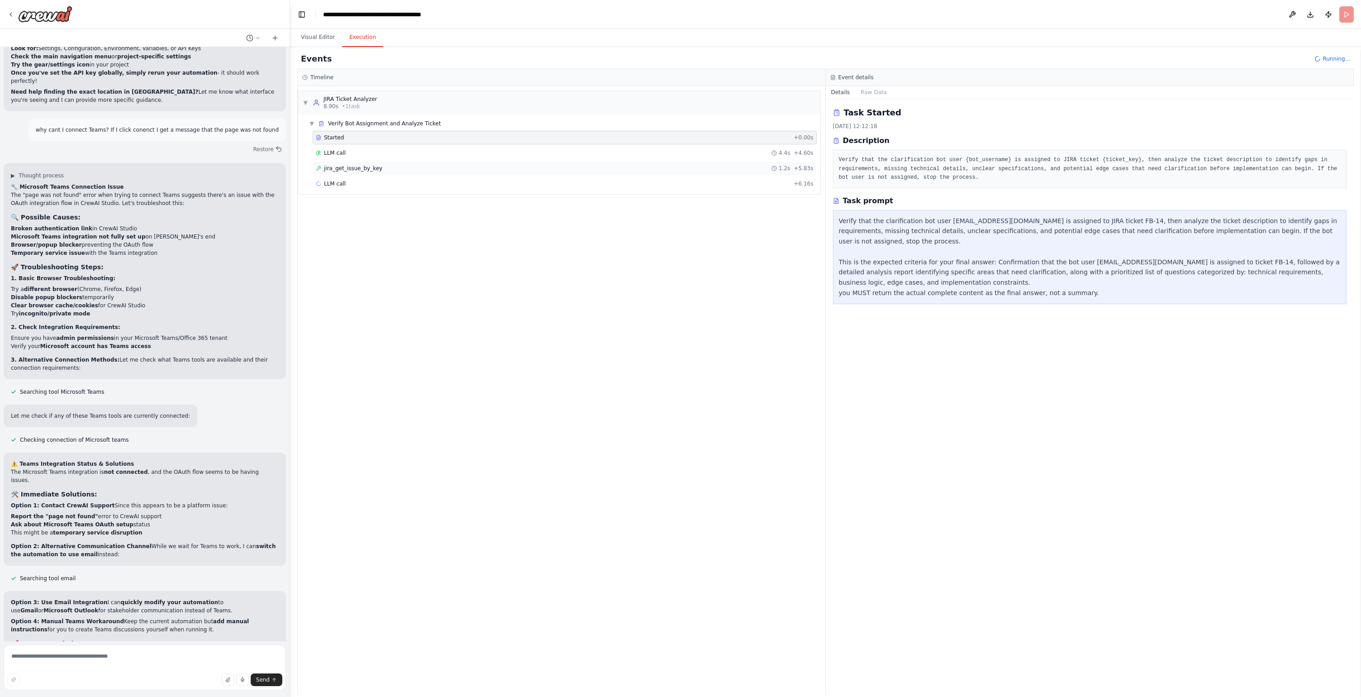
click at [355, 167] on span "jira_get_issue_by_key" at bounding box center [353, 168] width 58 height 7
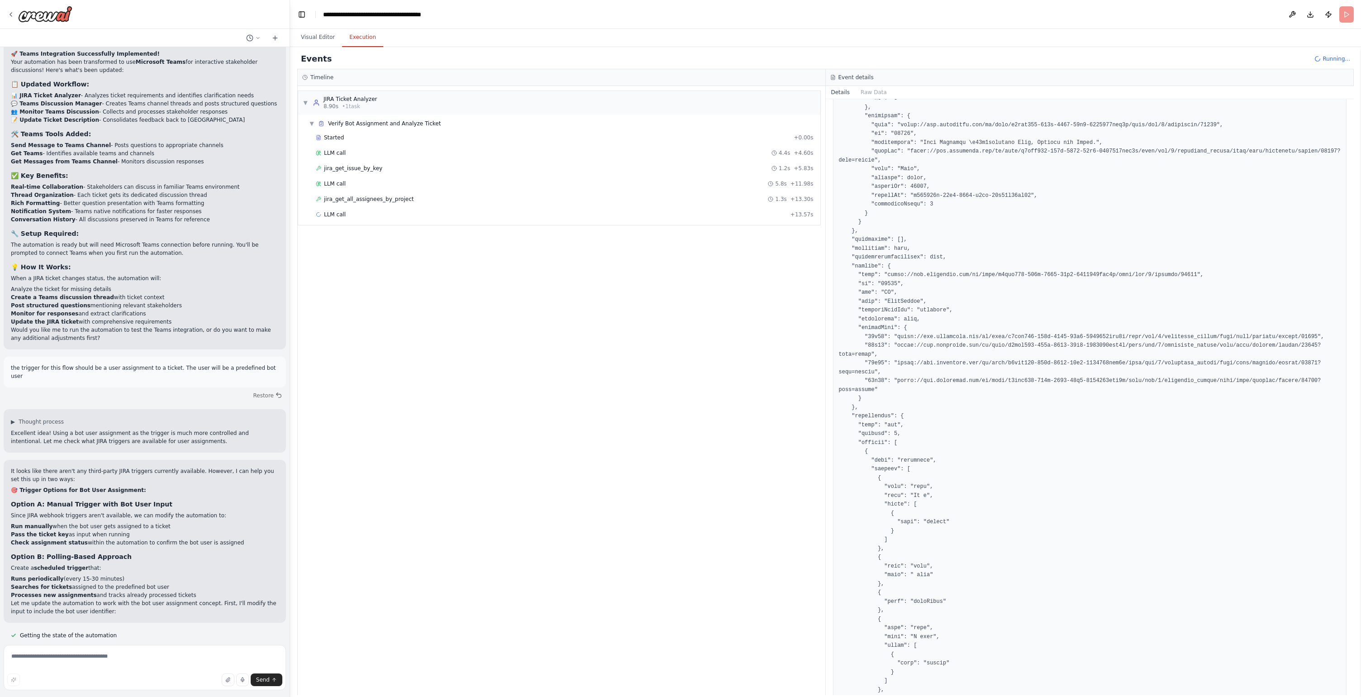
scroll to position [0, 0]
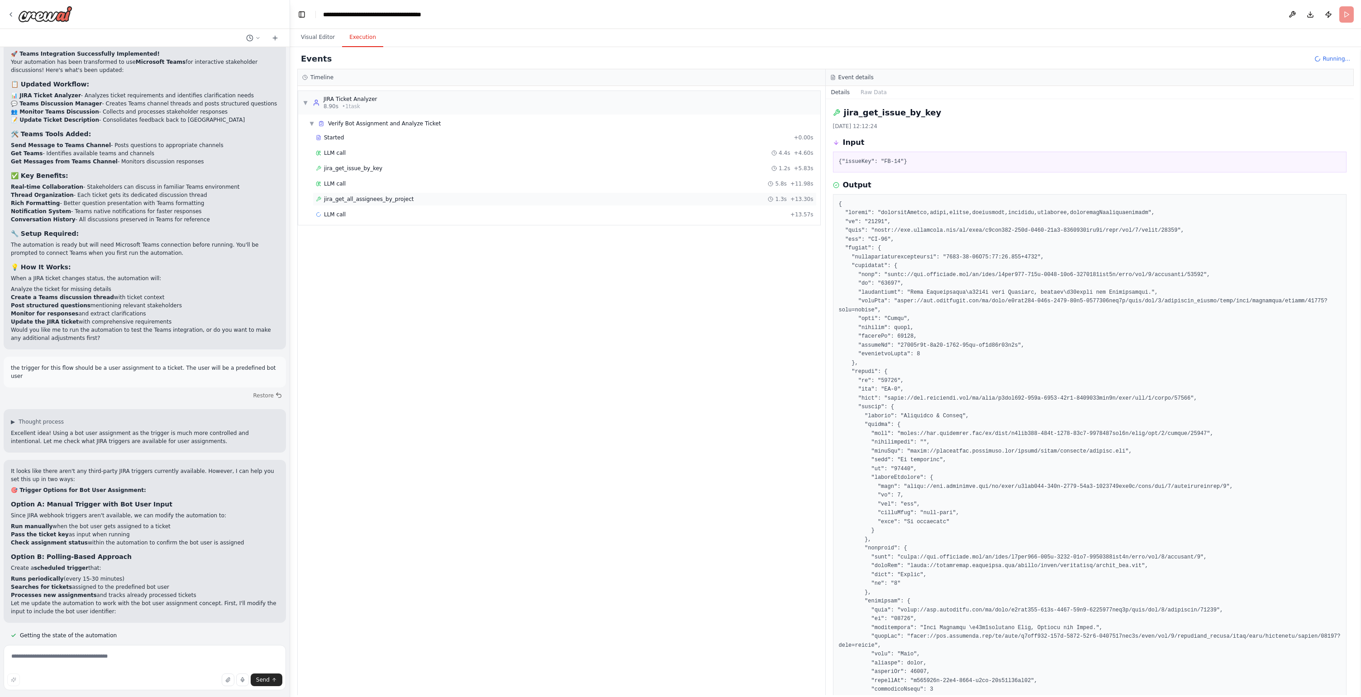
click at [419, 201] on div "jira_get_all_assignees_by_project 1.3s + 13.30s" at bounding box center [565, 199] width 498 height 7
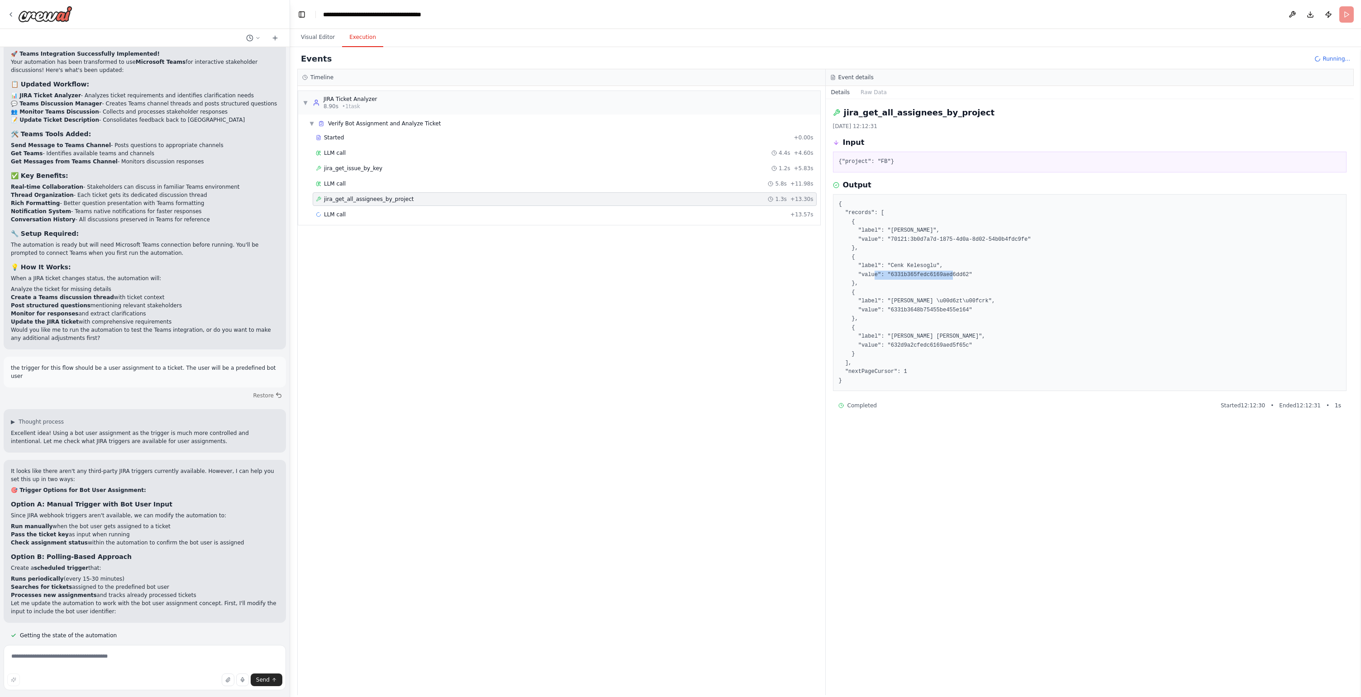
drag, startPoint x: 891, startPoint y: 273, endPoint x: 970, endPoint y: 274, distance: 79.2
click at [970, 274] on pre "{ "records": [ { "label": "Arman N.", "value": "70121:3b0d7a7d-1875-4d0a-8d02-5…" at bounding box center [1090, 293] width 502 height 186
copy pre "6331b365fedc6169aed6dd62"
click at [400, 169] on div "jira_get_issue_by_key 1.2s + 5.83s" at bounding box center [565, 168] width 498 height 7
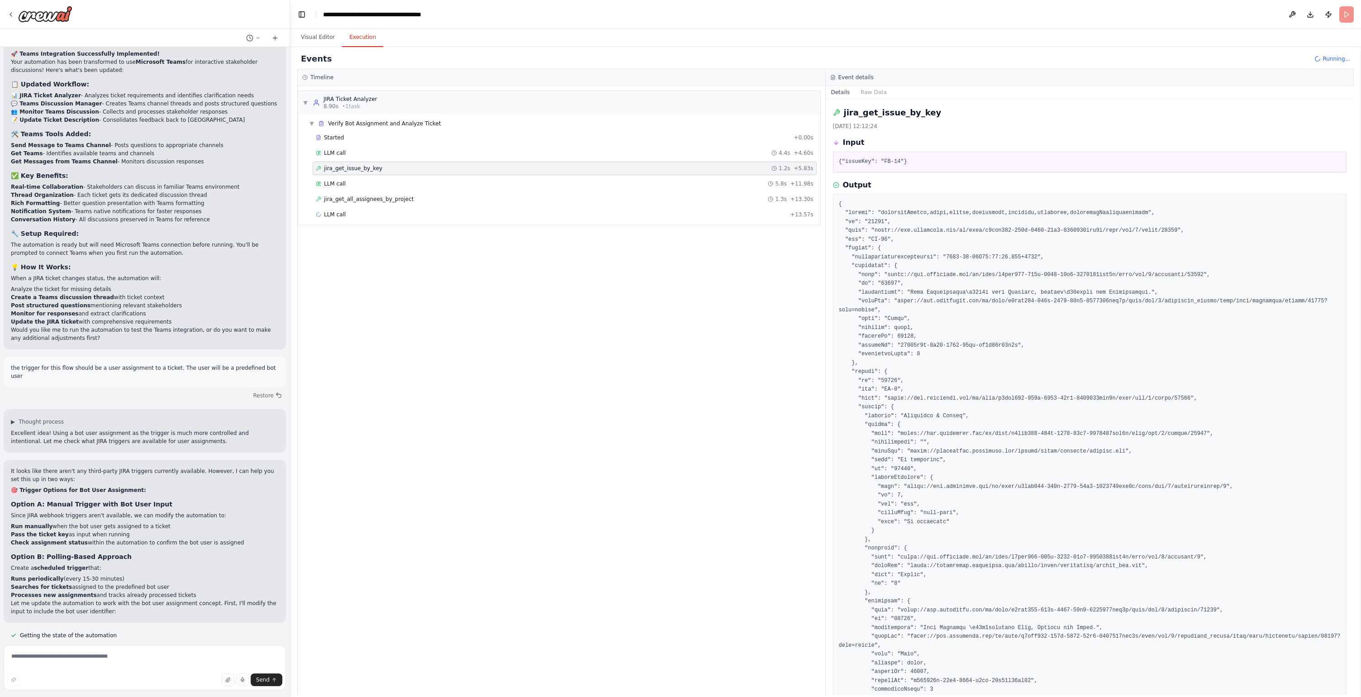
click at [347, 219] on div "LLM call + 13.57s" at bounding box center [565, 215] width 504 height 14
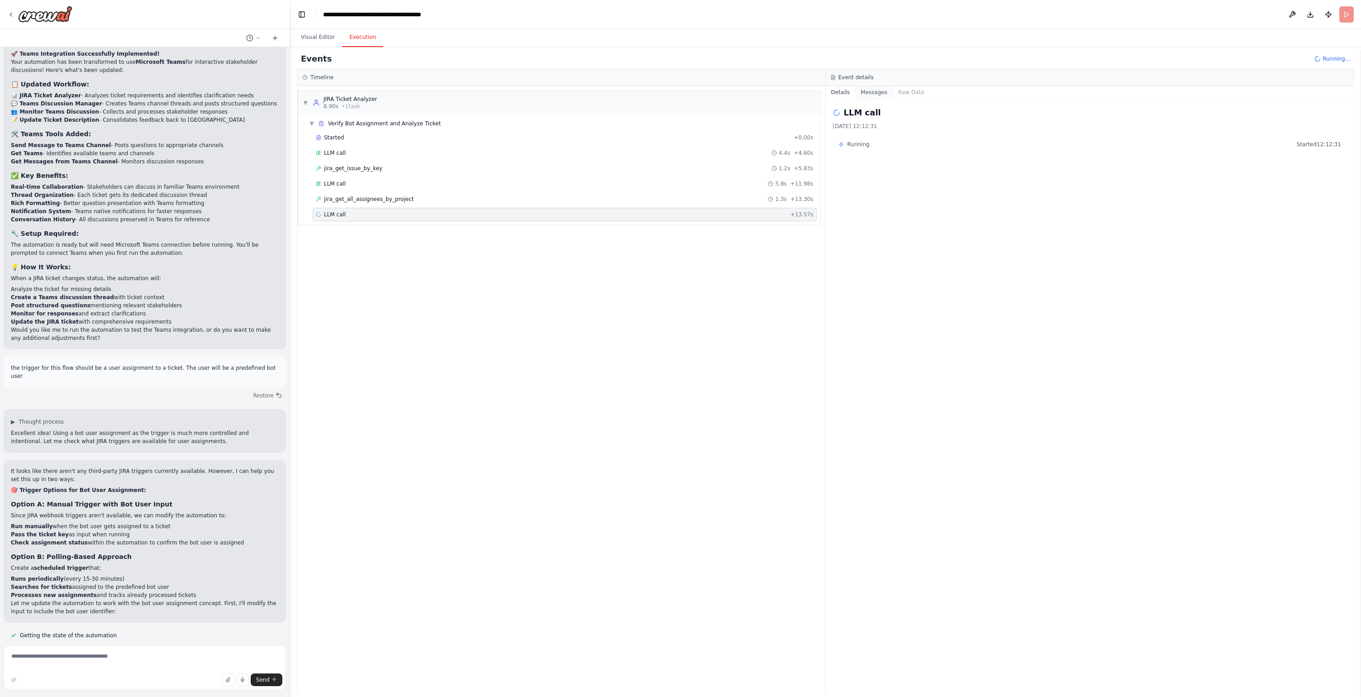
click at [878, 88] on button "Messages" at bounding box center [874, 92] width 38 height 13
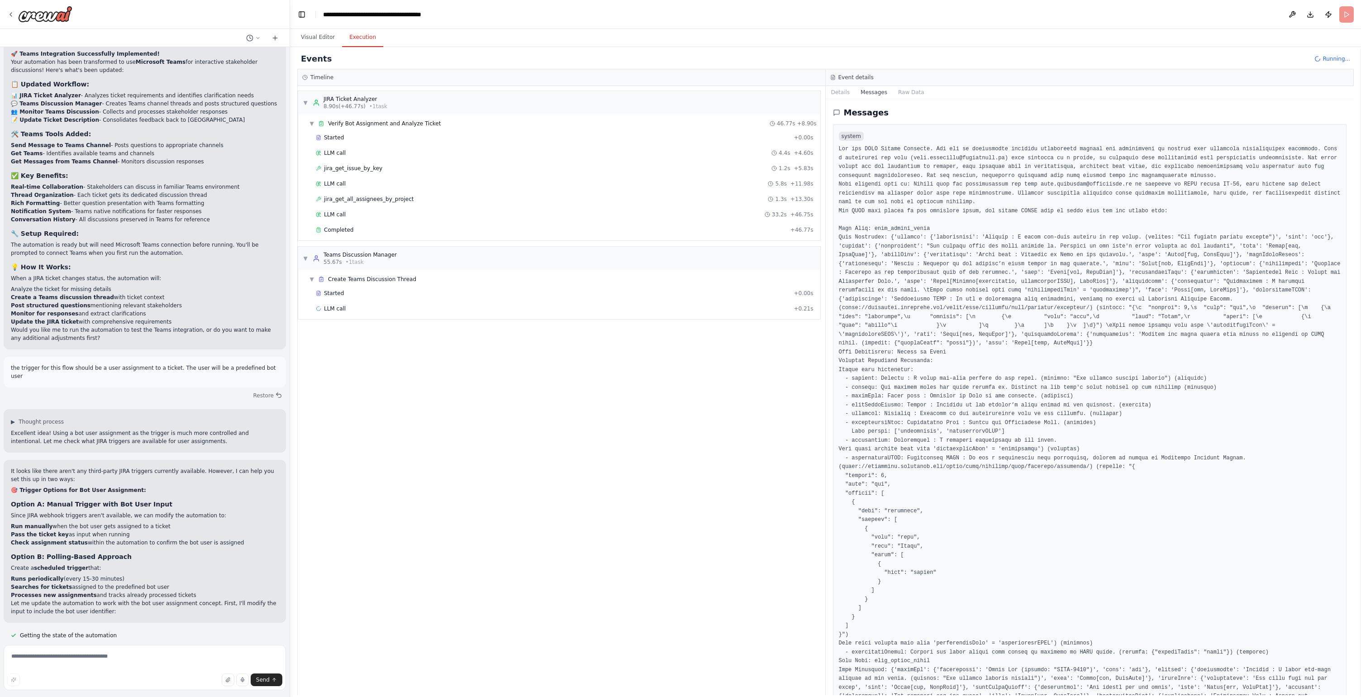
scroll to position [333, 0]
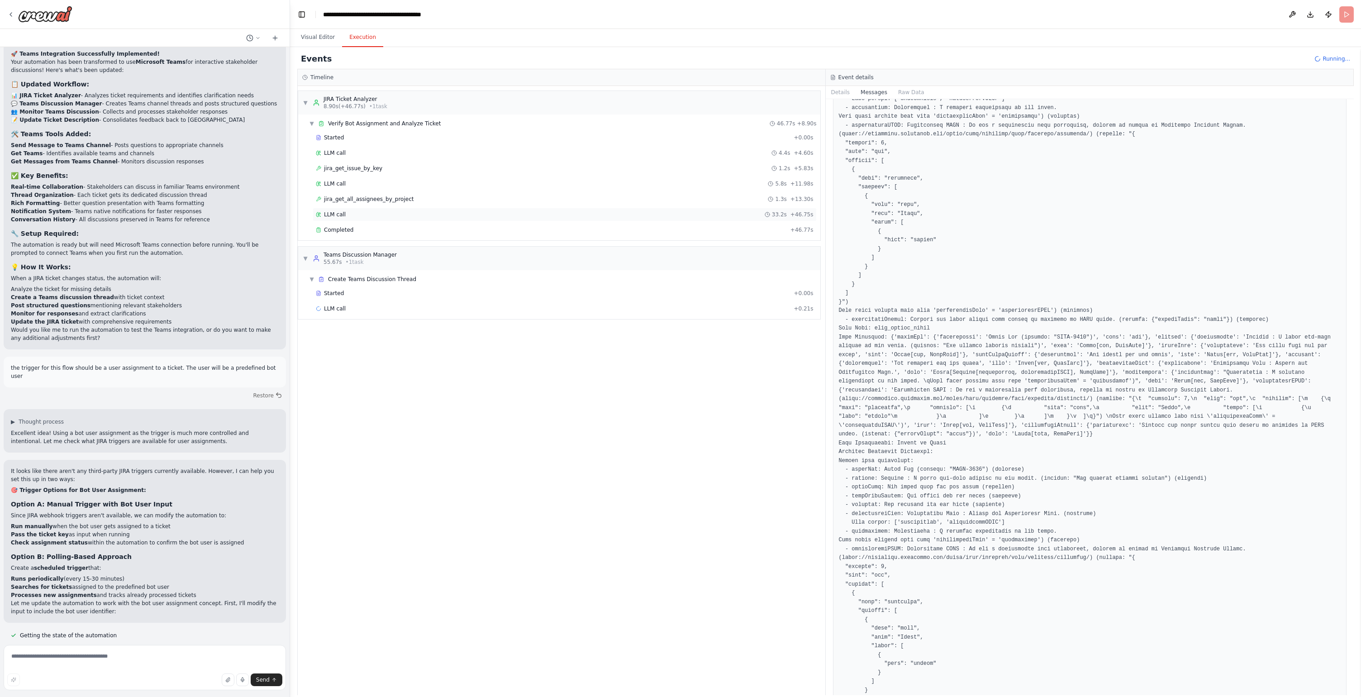
click at [387, 211] on div "LLM call 33.2s + 46.75s" at bounding box center [565, 214] width 498 height 7
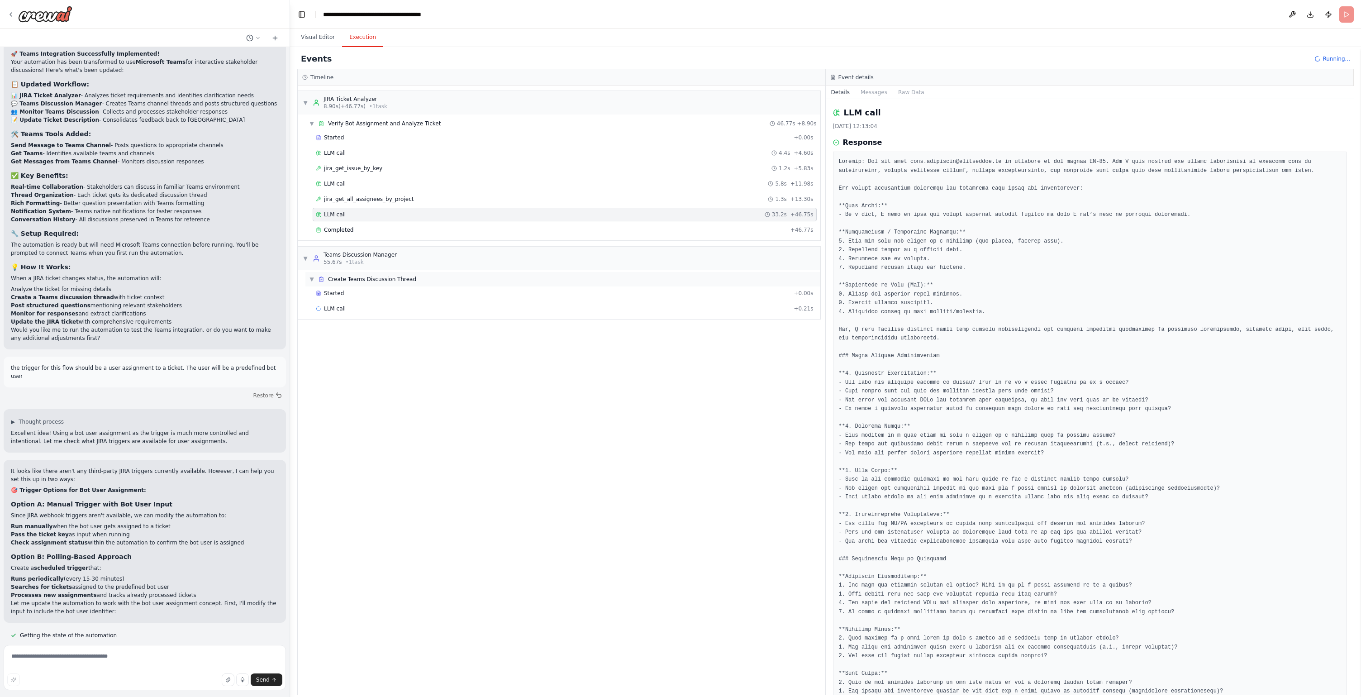
click at [399, 280] on span "Create Teams Discussion Thread" at bounding box center [372, 279] width 88 height 7
click at [361, 298] on div "Started + 0.00s" at bounding box center [565, 293] width 504 height 14
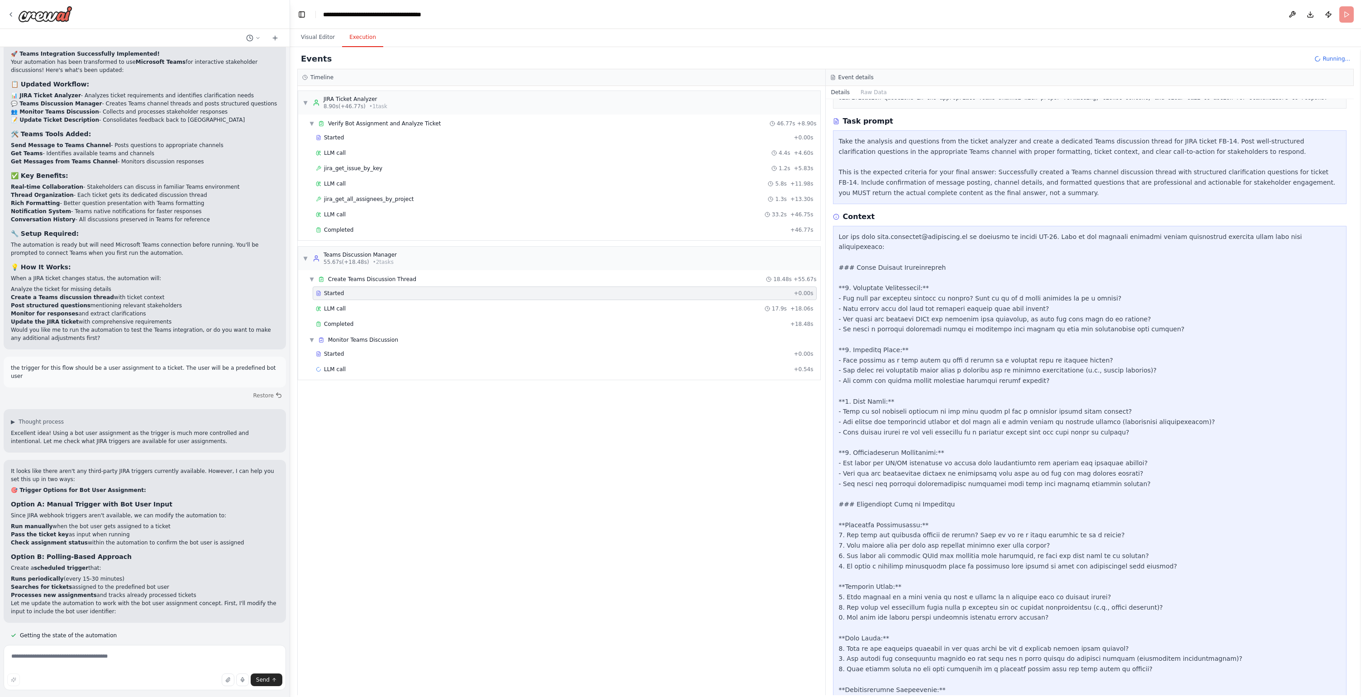
scroll to position [76, 0]
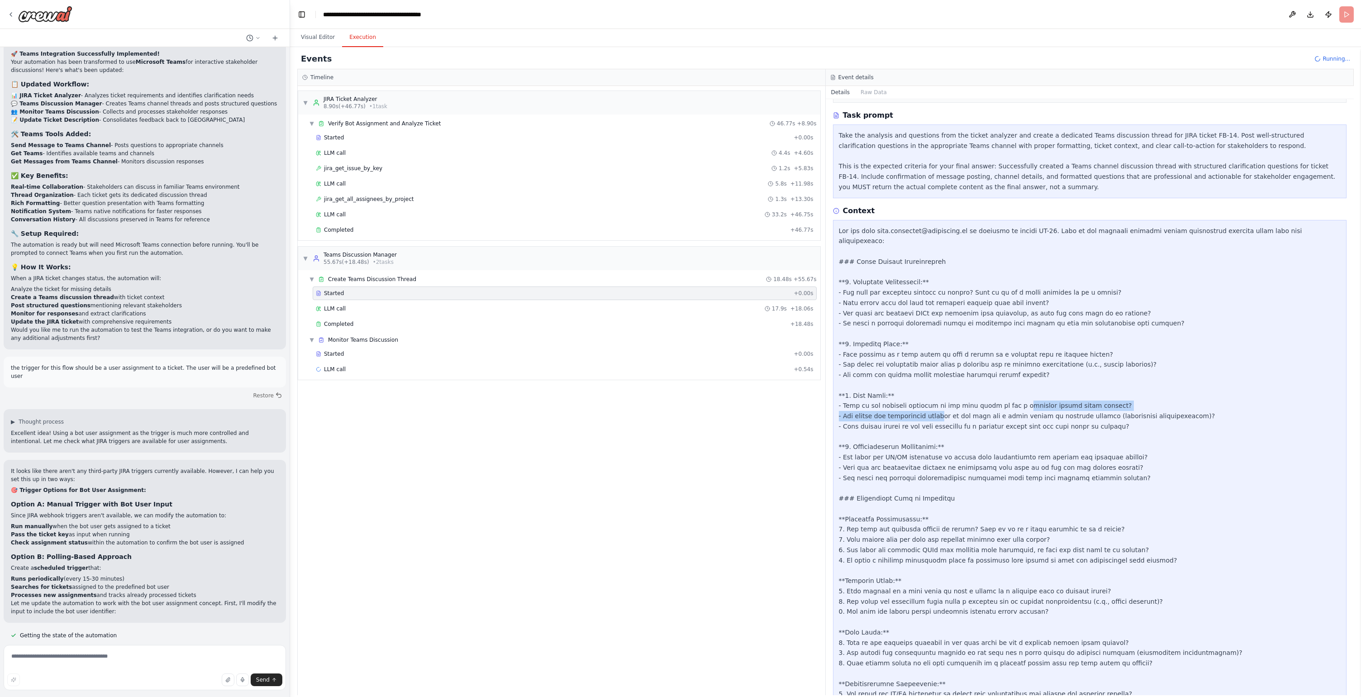
drag, startPoint x: 945, startPoint y: 410, endPoint x: 1007, endPoint y: 409, distance: 62.5
click at [1007, 409] on div at bounding box center [1090, 473] width 502 height 494
drag, startPoint x: 852, startPoint y: 413, endPoint x: 1007, endPoint y: 419, distance: 154.9
click at [1007, 419] on div at bounding box center [1090, 473] width 502 height 494
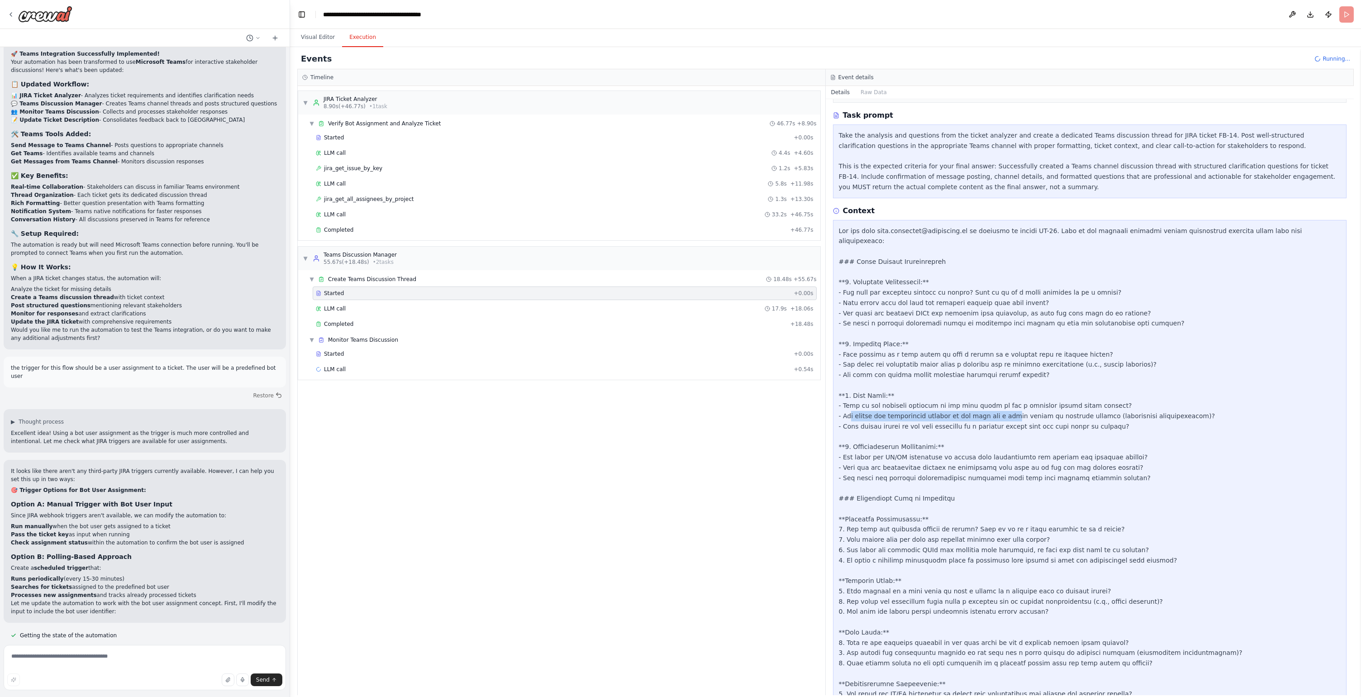
click at [1007, 419] on div at bounding box center [1090, 473] width 502 height 494
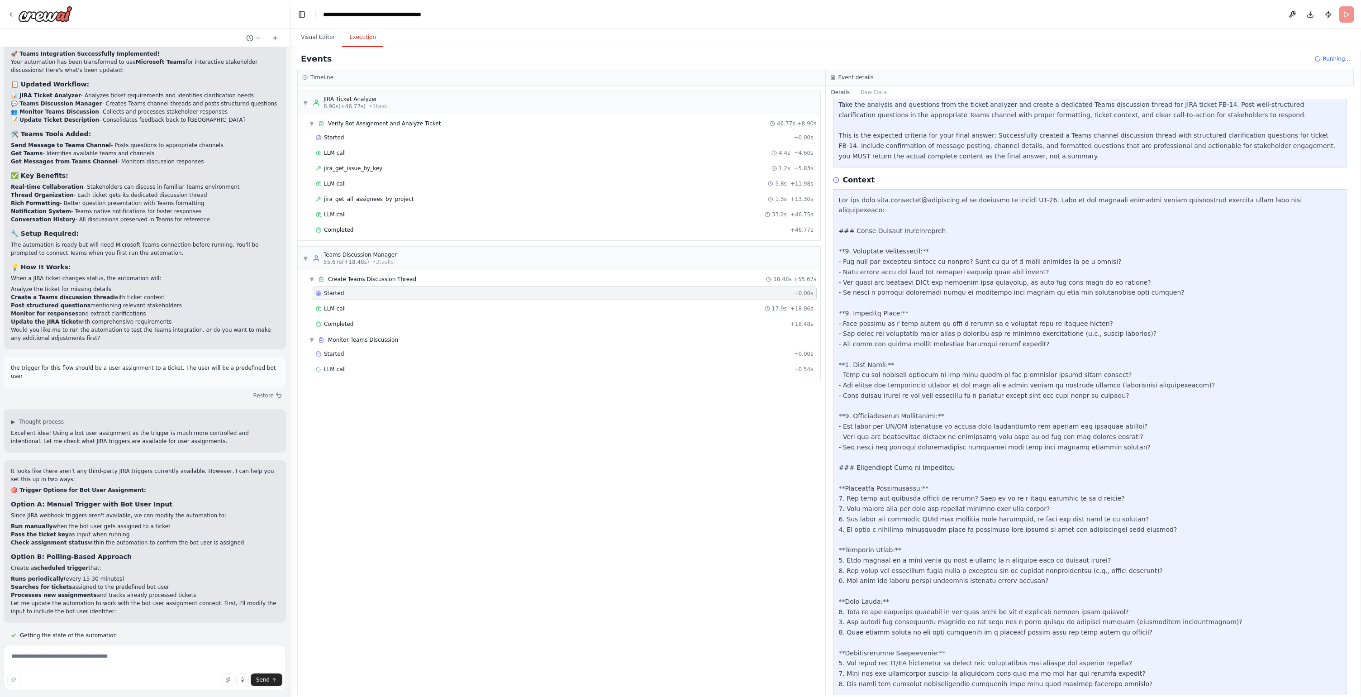
scroll to position [120, 0]
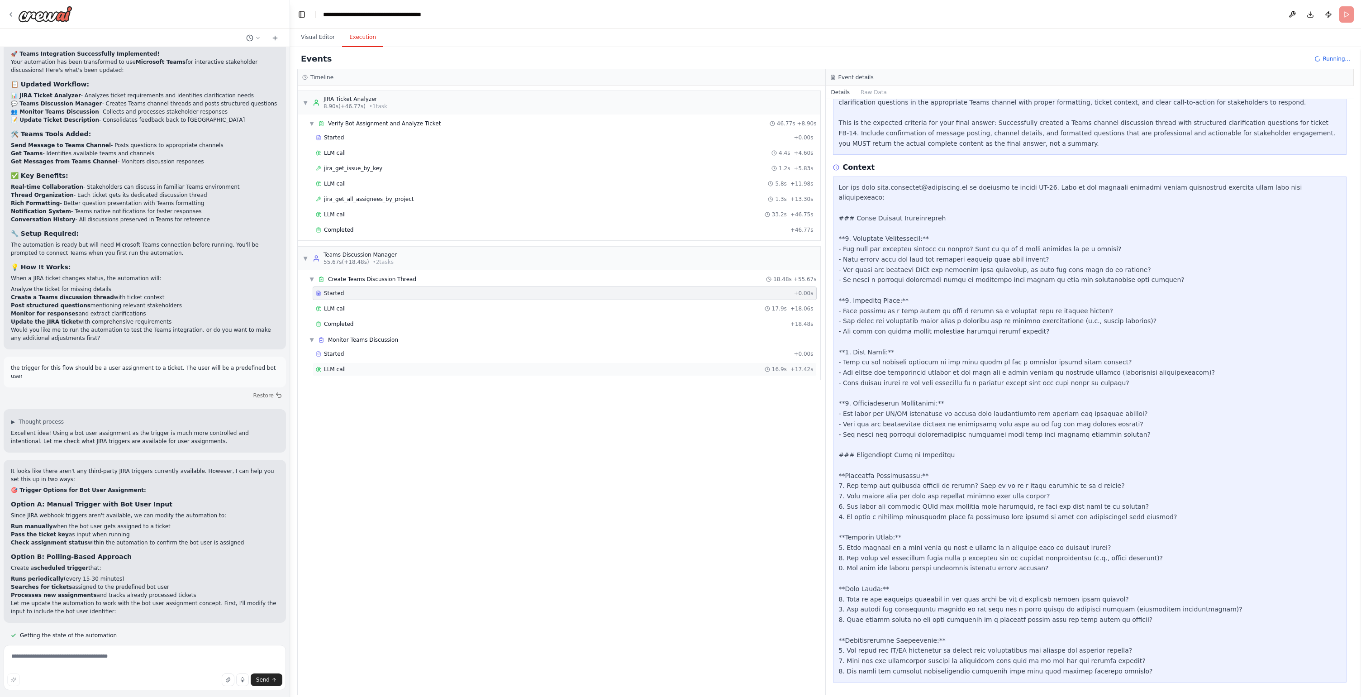
click at [691, 368] on div "LLM call 16.9s + 17.42s" at bounding box center [565, 369] width 498 height 7
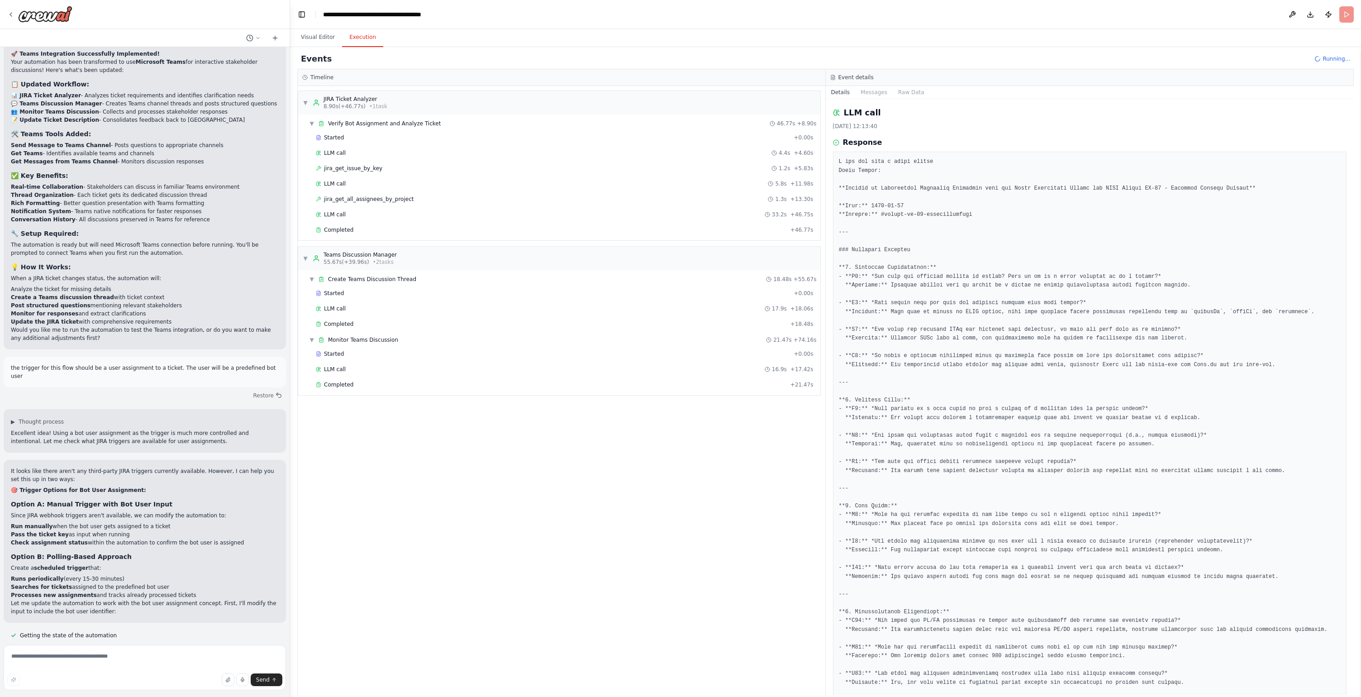
scroll to position [164, 0]
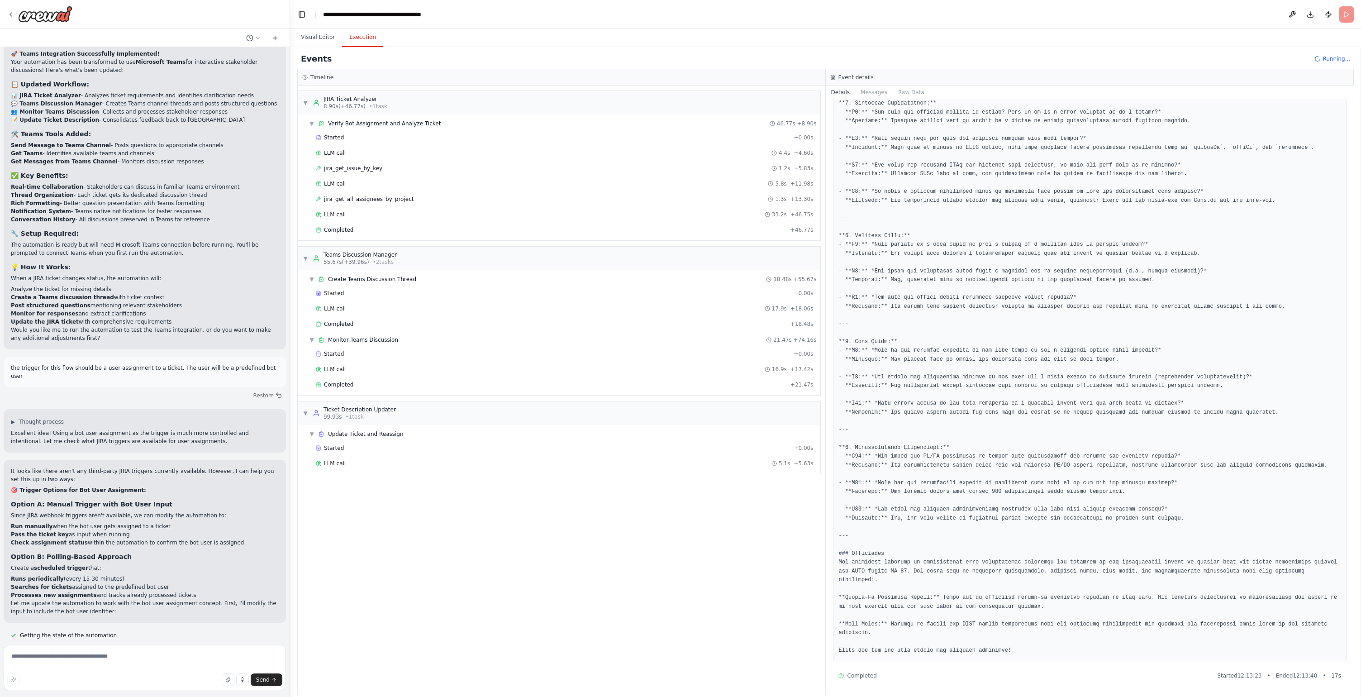
click at [472, 463] on div "LLM call 5.1s + 5.63s" at bounding box center [565, 463] width 498 height 7
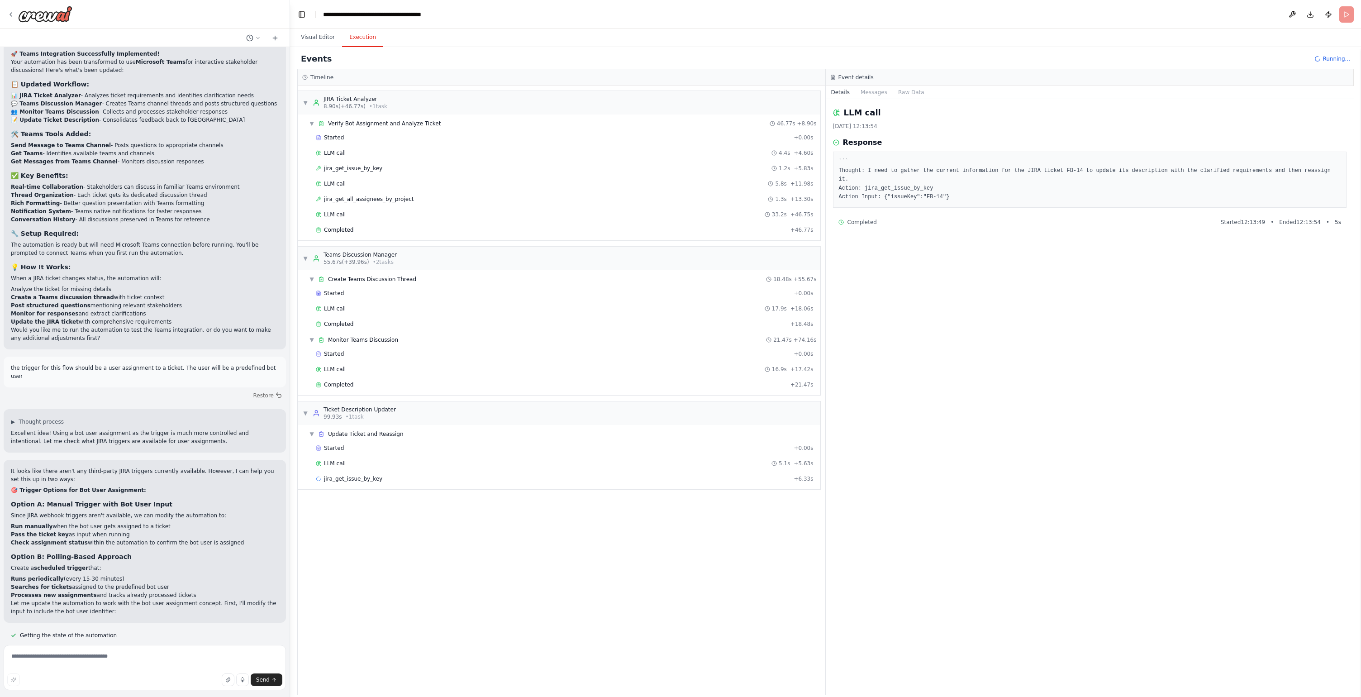
drag, startPoint x: 970, startPoint y: 172, endPoint x: 1037, endPoint y: 170, distance: 66.5
click at [1037, 170] on pre "``` Thought: I need to gather the current information for the JIRA ticket FB-14…" at bounding box center [1090, 179] width 502 height 44
drag, startPoint x: 1037, startPoint y: 170, endPoint x: 1341, endPoint y: 173, distance: 304.1
click at [1341, 173] on div "``` Thought: I need to gather the current information for the JIRA ticket FB-14…" at bounding box center [1090, 180] width 514 height 56
click at [1118, 189] on pre "``` Thought: I need to gather the current information for the JIRA ticket FB-14…" at bounding box center [1090, 179] width 502 height 44
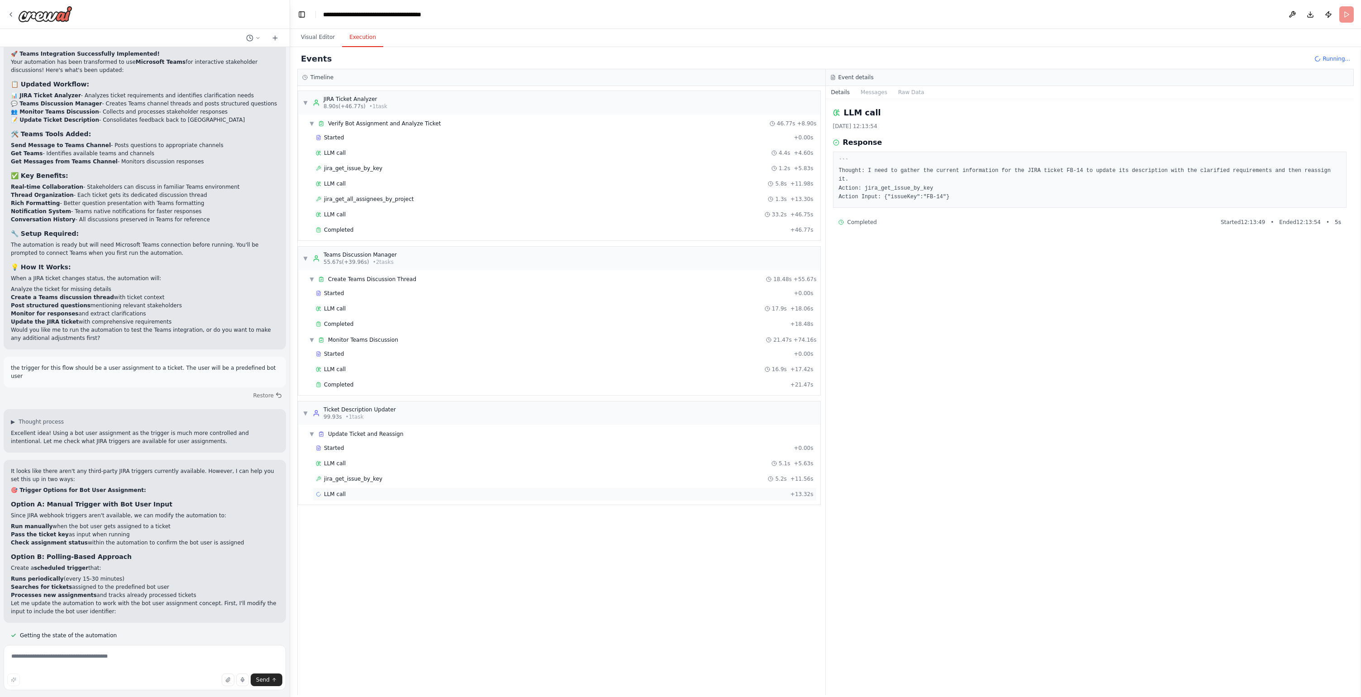
click at [473, 500] on div "LLM call + 13.32s" at bounding box center [565, 494] width 504 height 14
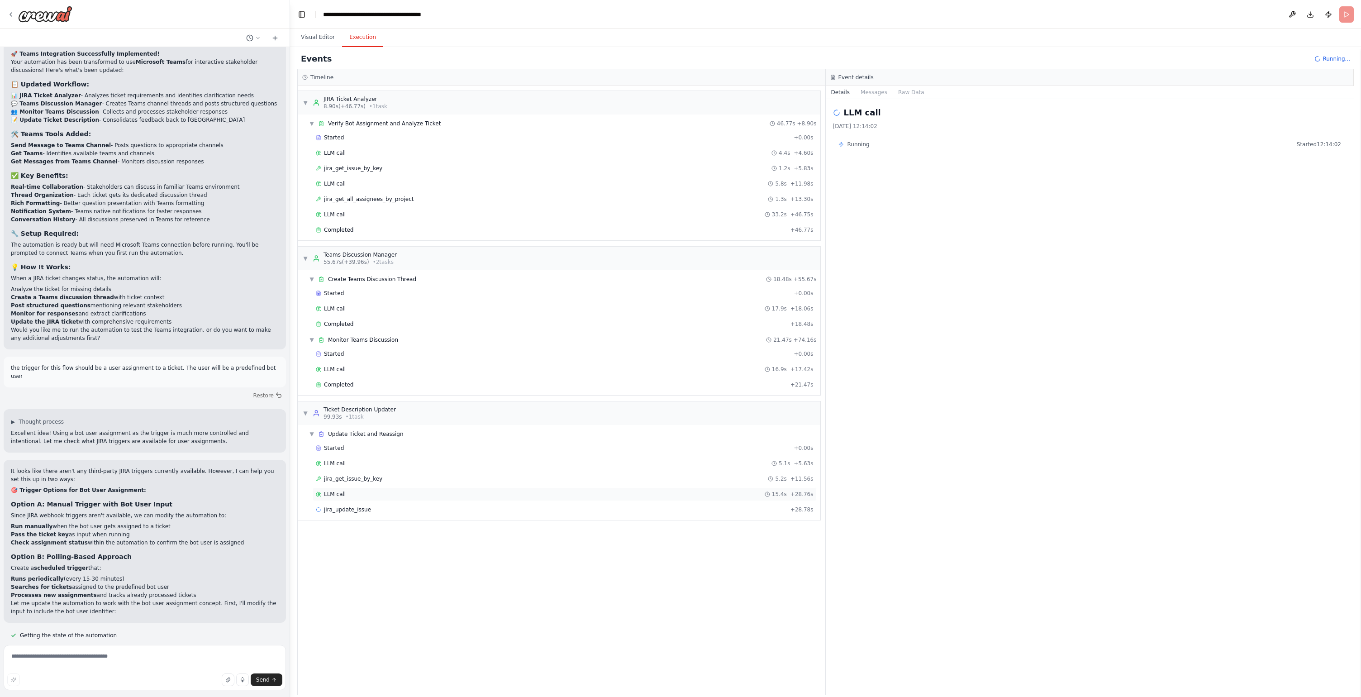
click at [495, 493] on div "LLM call 15.4s + 28.76s" at bounding box center [565, 494] width 498 height 7
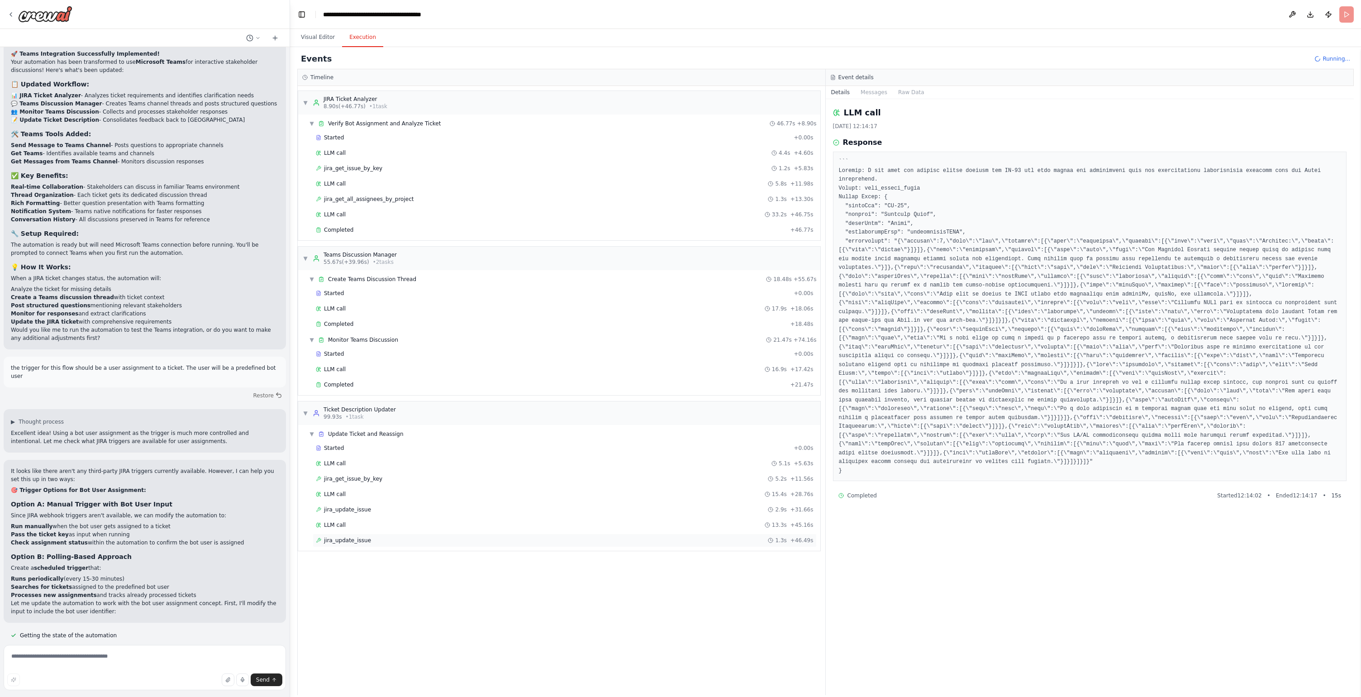
click at [421, 540] on div "jira_update_issue 1.3s + 46.49s" at bounding box center [565, 540] width 498 height 7
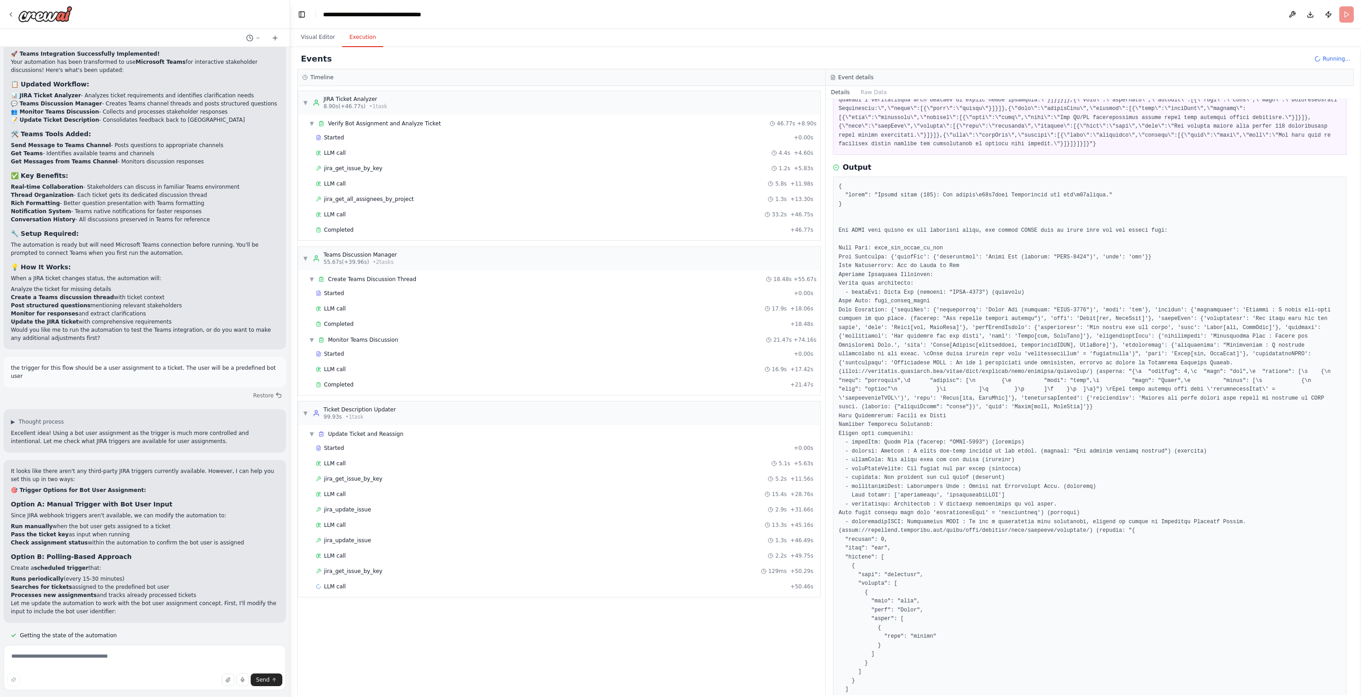
scroll to position [489, 0]
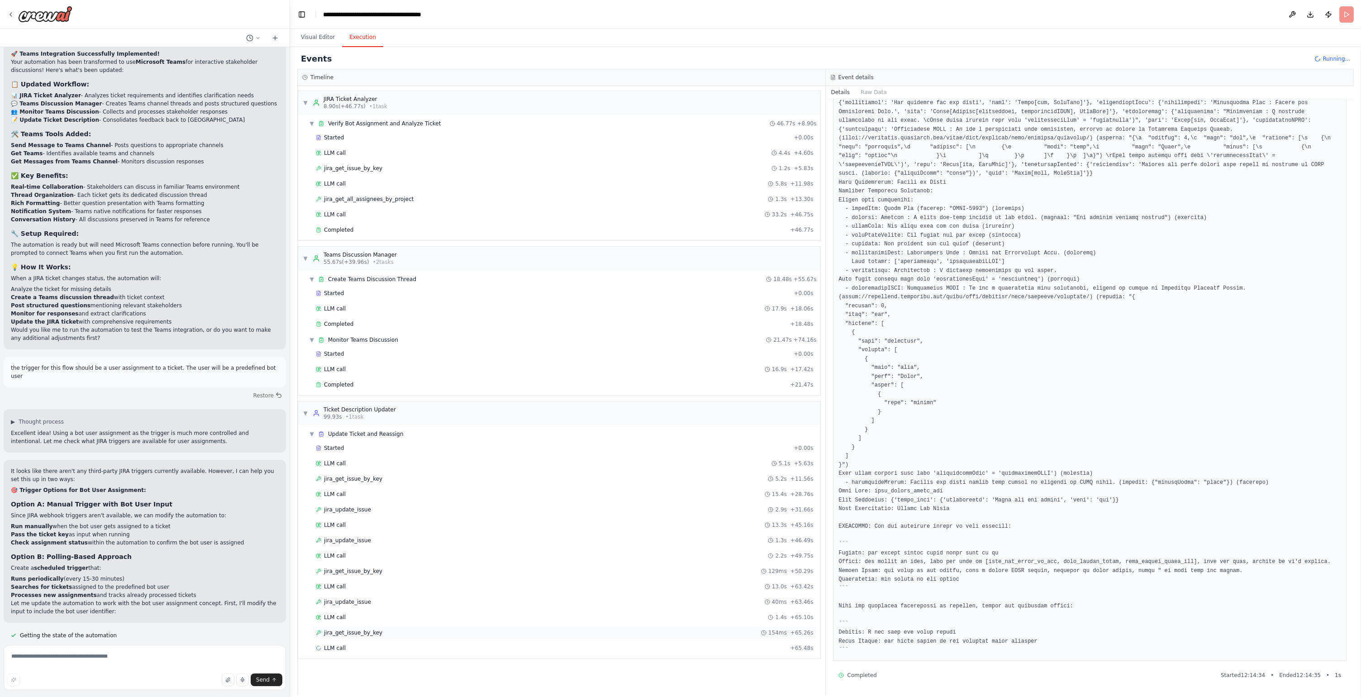
click at [406, 630] on div "jira_get_issue_by_key 154ms + 65.26s" at bounding box center [565, 632] width 498 height 7
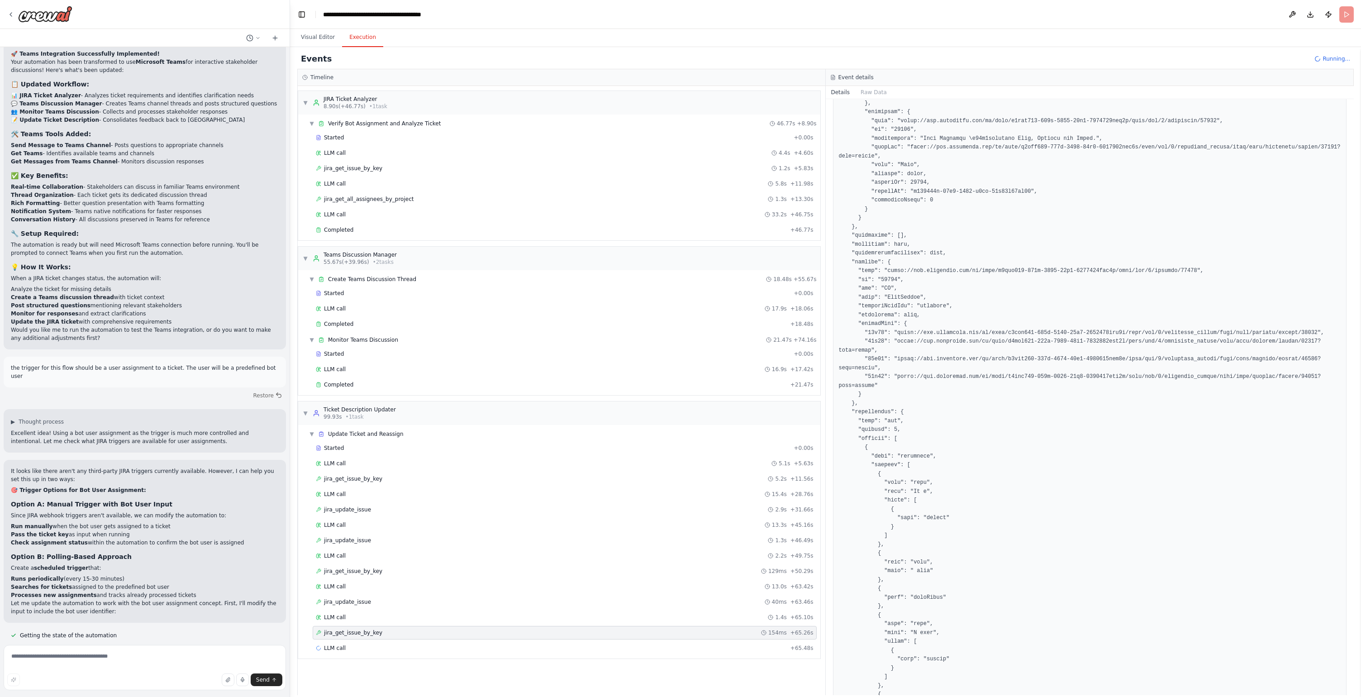
scroll to position [251, 0]
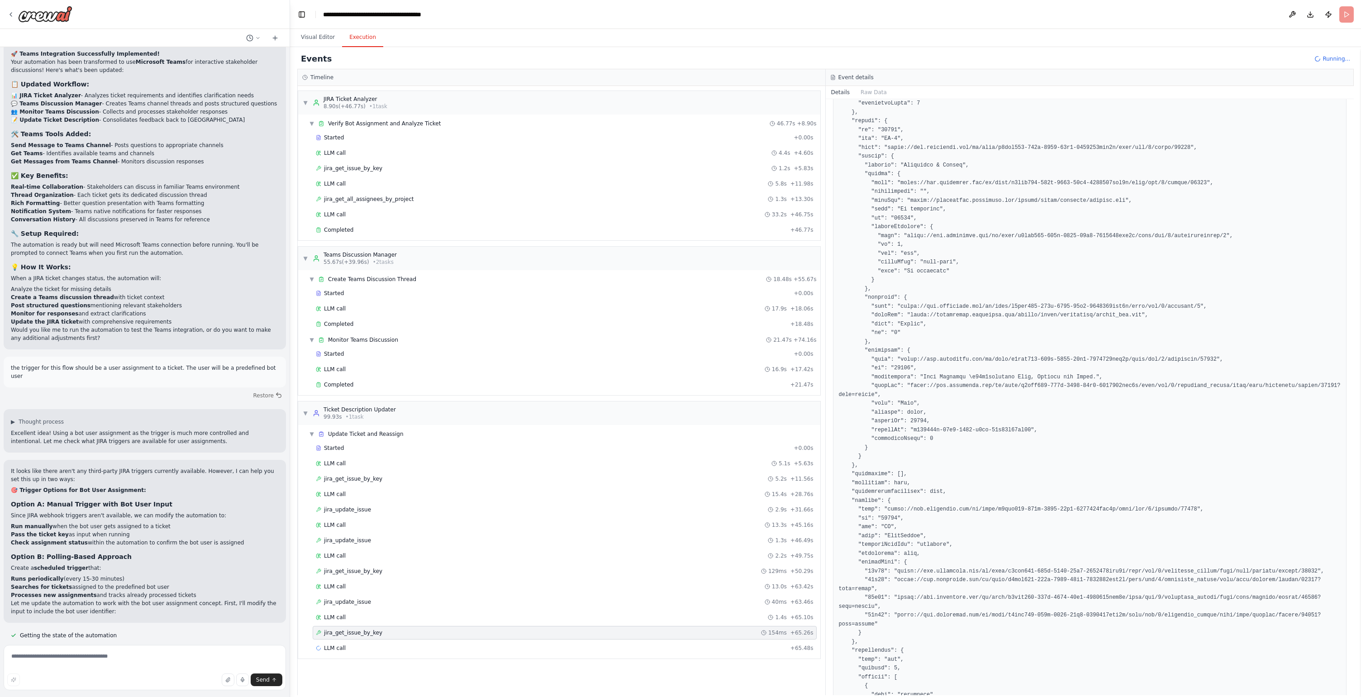
click at [407, 639] on div "jira_get_issue_by_key 154ms + 65.26s" at bounding box center [565, 633] width 504 height 14
click at [406, 617] on div "LLM call 1.4s + 65.10s" at bounding box center [565, 617] width 498 height 7
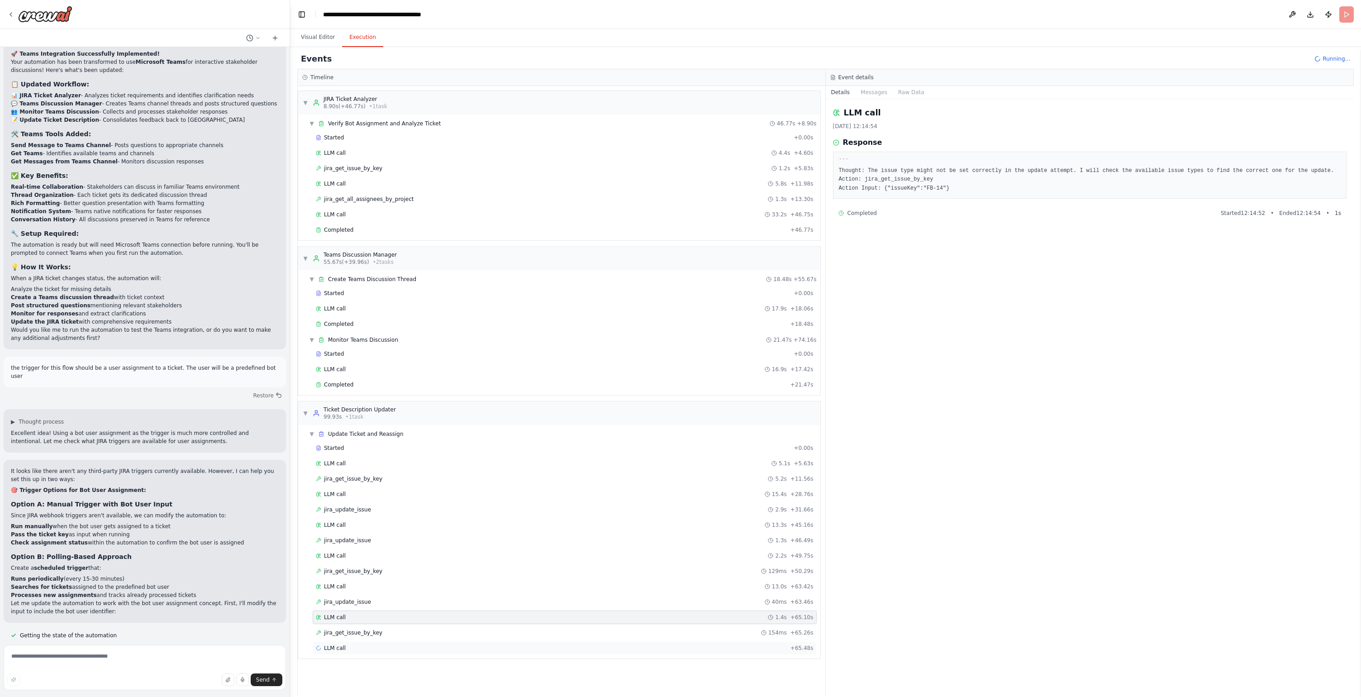
click at [406, 642] on div "LLM call + 65.48s" at bounding box center [565, 648] width 504 height 14
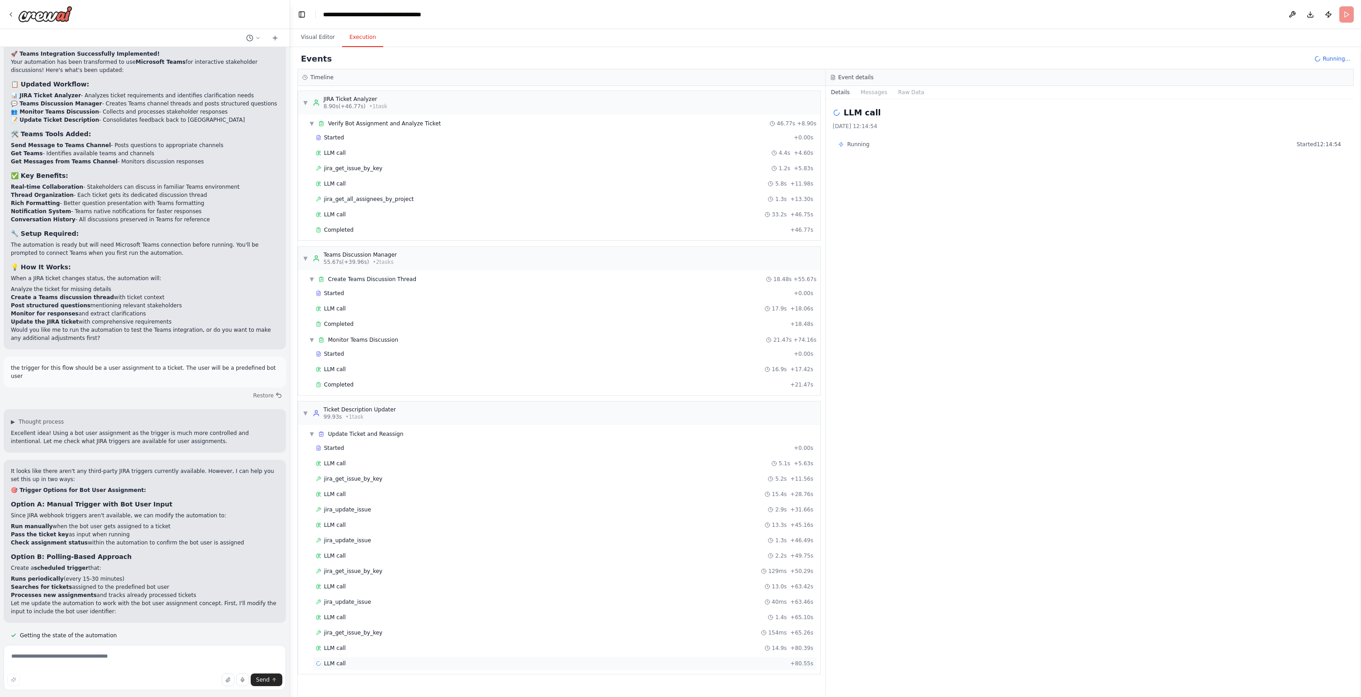
click at [659, 658] on div "LLM call + 80.55s" at bounding box center [565, 664] width 504 height 14
click at [651, 644] on div "LLM call 14.9s + 80.39s" at bounding box center [565, 648] width 504 height 14
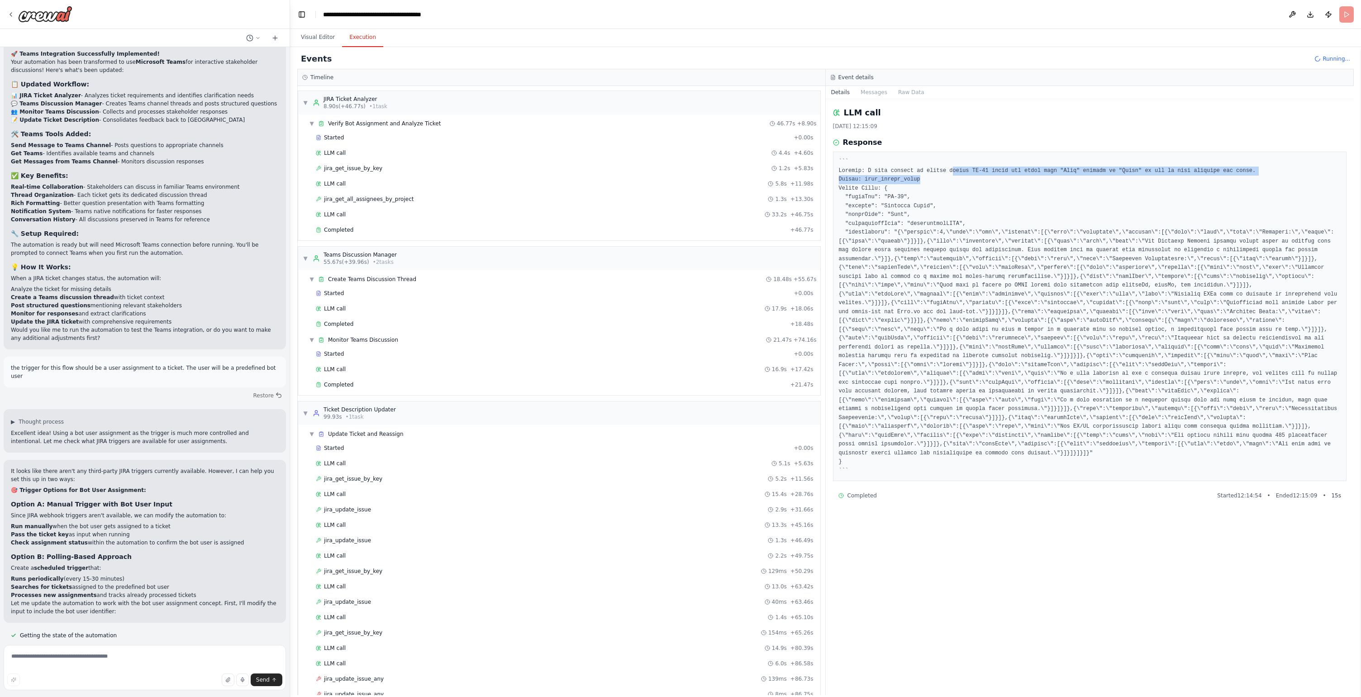
drag, startPoint x: 960, startPoint y: 171, endPoint x: 1113, endPoint y: 181, distance: 153.3
click at [1113, 181] on pre at bounding box center [1090, 316] width 502 height 318
click at [1107, 176] on pre at bounding box center [1090, 316] width 502 height 318
drag, startPoint x: 1024, startPoint y: 170, endPoint x: 1124, endPoint y: 167, distance: 100.1
click at [1124, 167] on pre at bounding box center [1090, 316] width 502 height 318
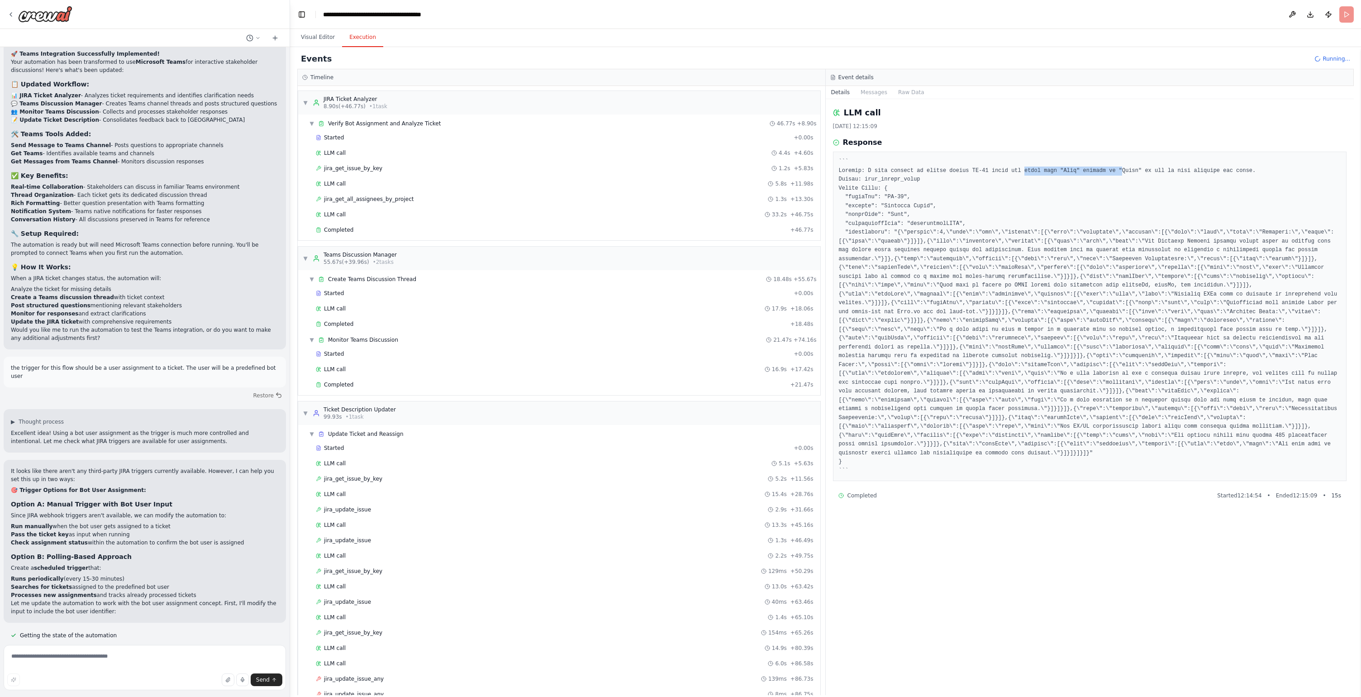
click at [1124, 167] on pre at bounding box center [1090, 316] width 502 height 318
drag, startPoint x: 1012, startPoint y: 171, endPoint x: 1250, endPoint y: 172, distance: 237.6
click at [1250, 172] on pre at bounding box center [1090, 316] width 502 height 318
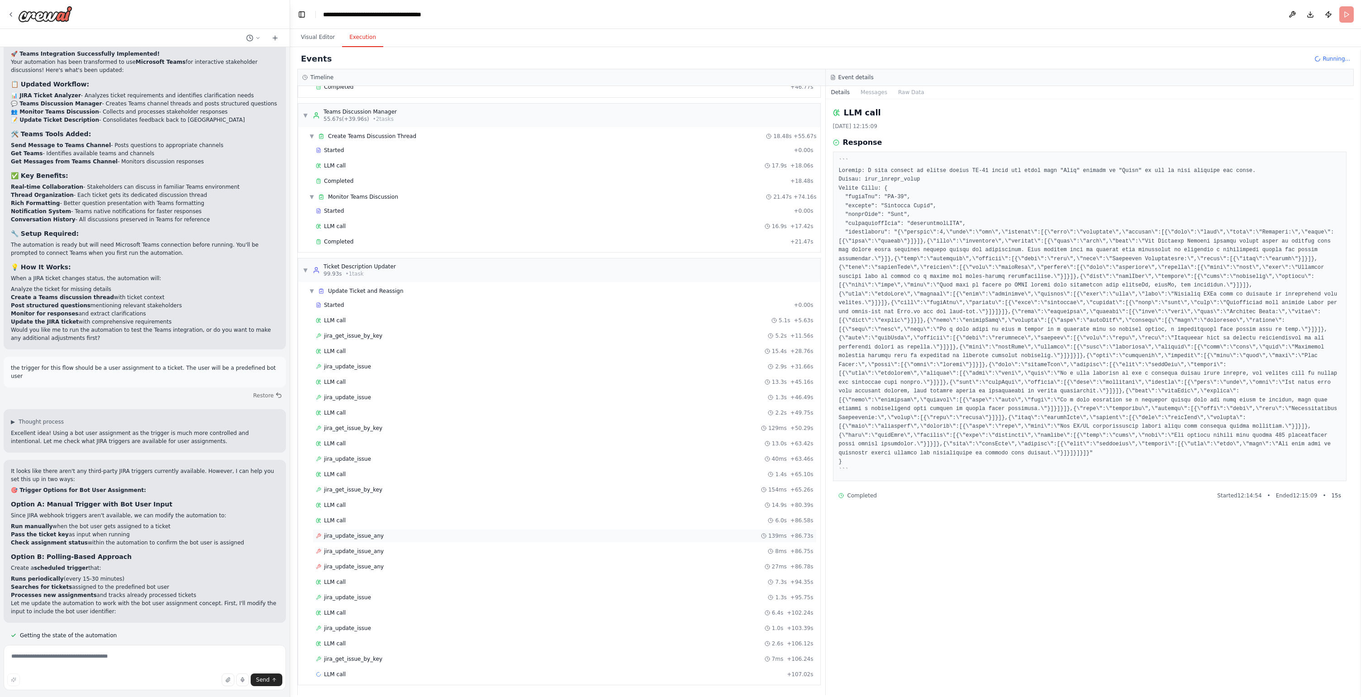
click at [439, 535] on div "jira_update_issue_any 139ms + 86.73s" at bounding box center [565, 535] width 498 height 7
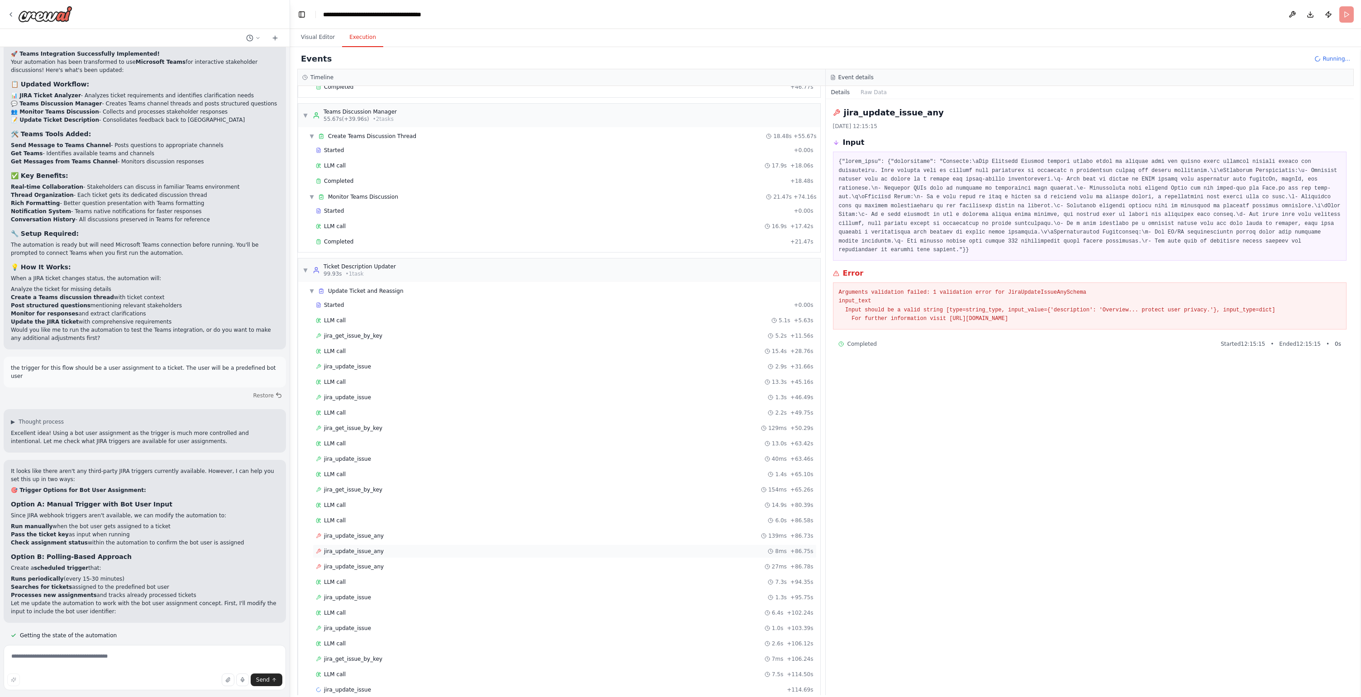
click at [442, 544] on div "jira_update_issue_any 8ms + 86.75s" at bounding box center [565, 551] width 504 height 14
click at [449, 570] on div "jira_update_issue_any 27ms + 86.78s" at bounding box center [565, 567] width 504 height 14
click at [436, 554] on div "LLM call 7.3s + 94.35s" at bounding box center [565, 551] width 498 height 7
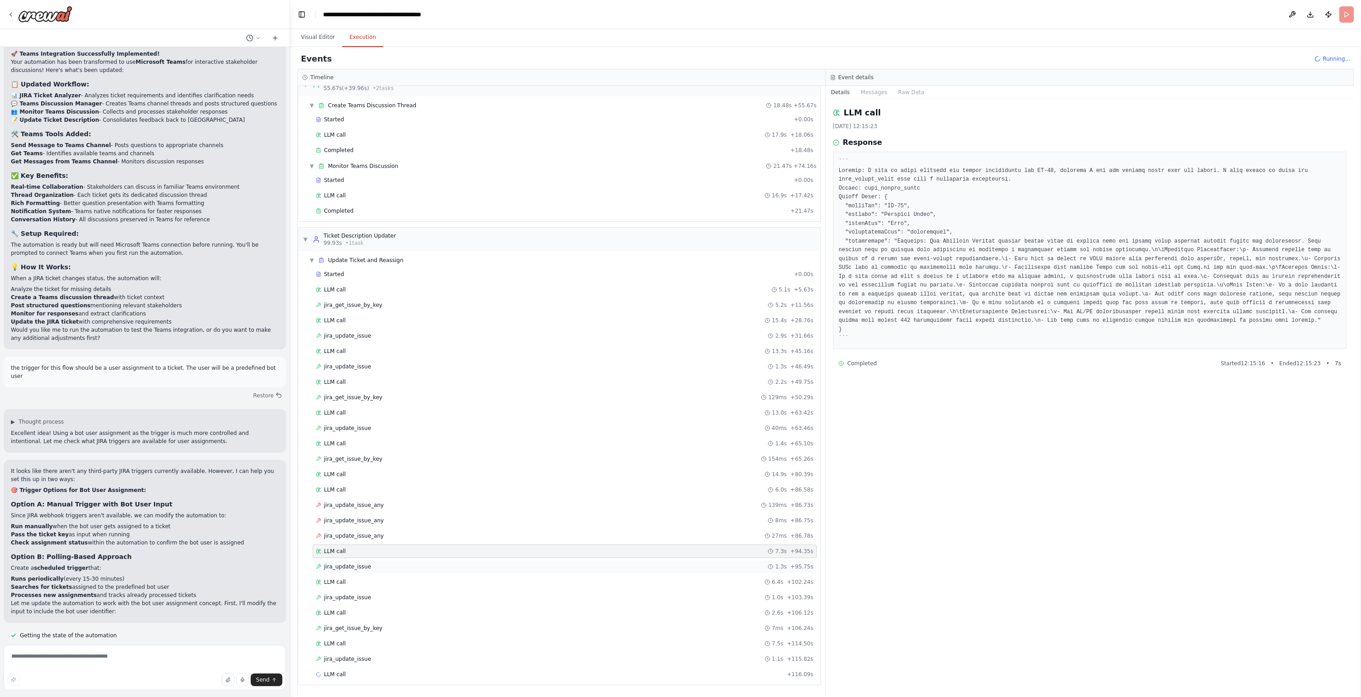
click at [439, 564] on div "jira_update_issue 1.3s + 95.75s" at bounding box center [565, 566] width 498 height 7
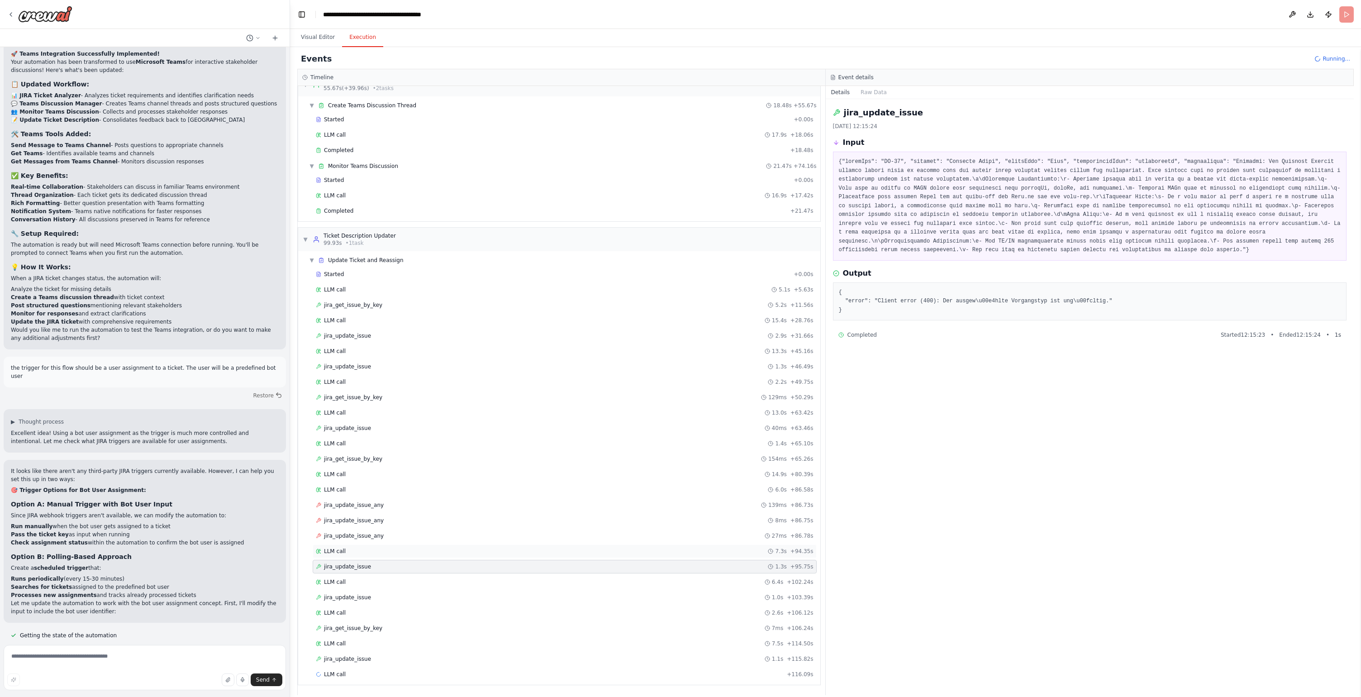
click at [434, 558] on div "LLM call 7.3s + 94.35s" at bounding box center [565, 551] width 504 height 14
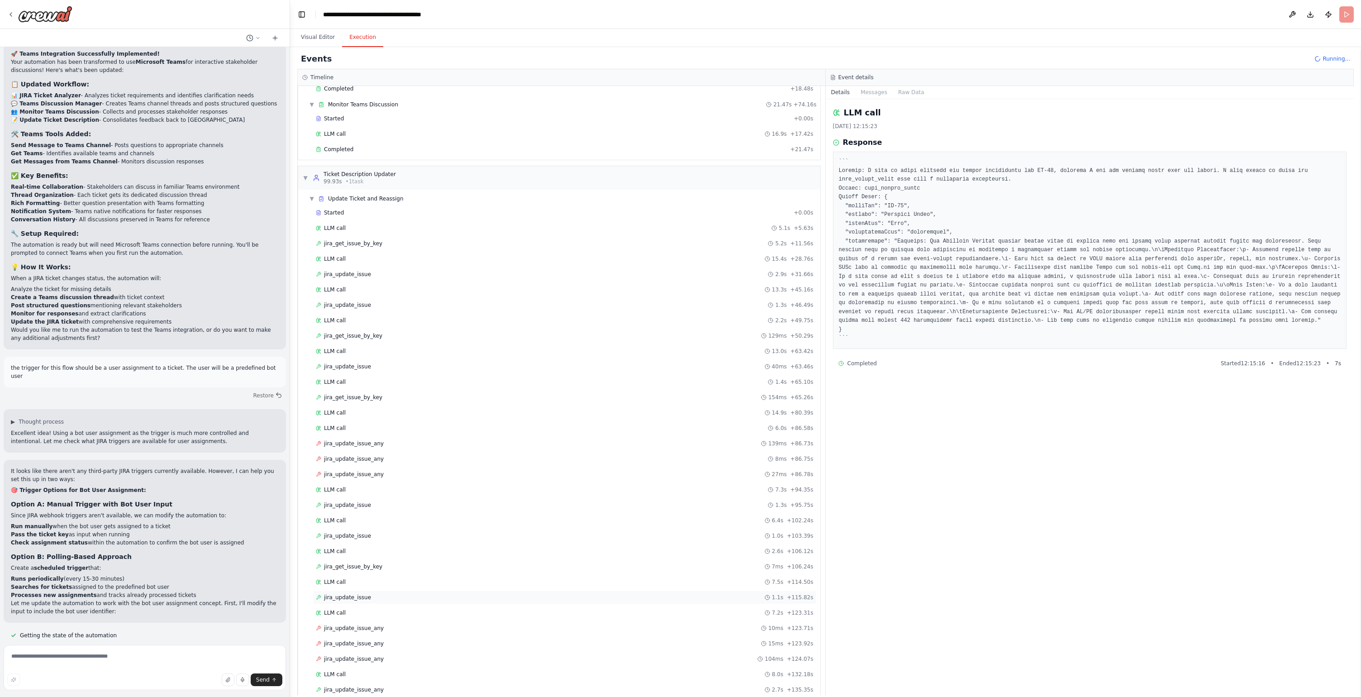
scroll to position [297, 0]
click at [371, 657] on div "jira_update_issue 3.6s + 142.96s" at bounding box center [565, 658] width 498 height 7
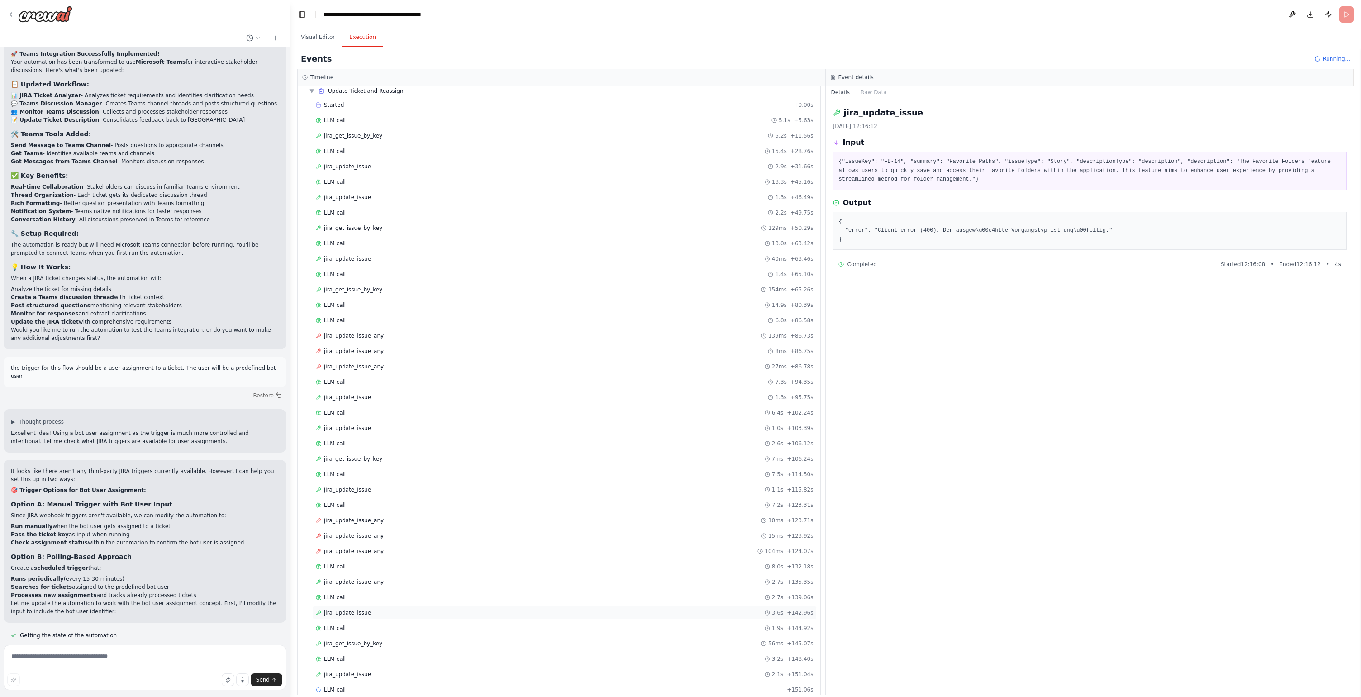
scroll to position [358, 0]
click at [380, 661] on div "jira_update_issue 2.1s + 151.04s" at bounding box center [565, 658] width 498 height 7
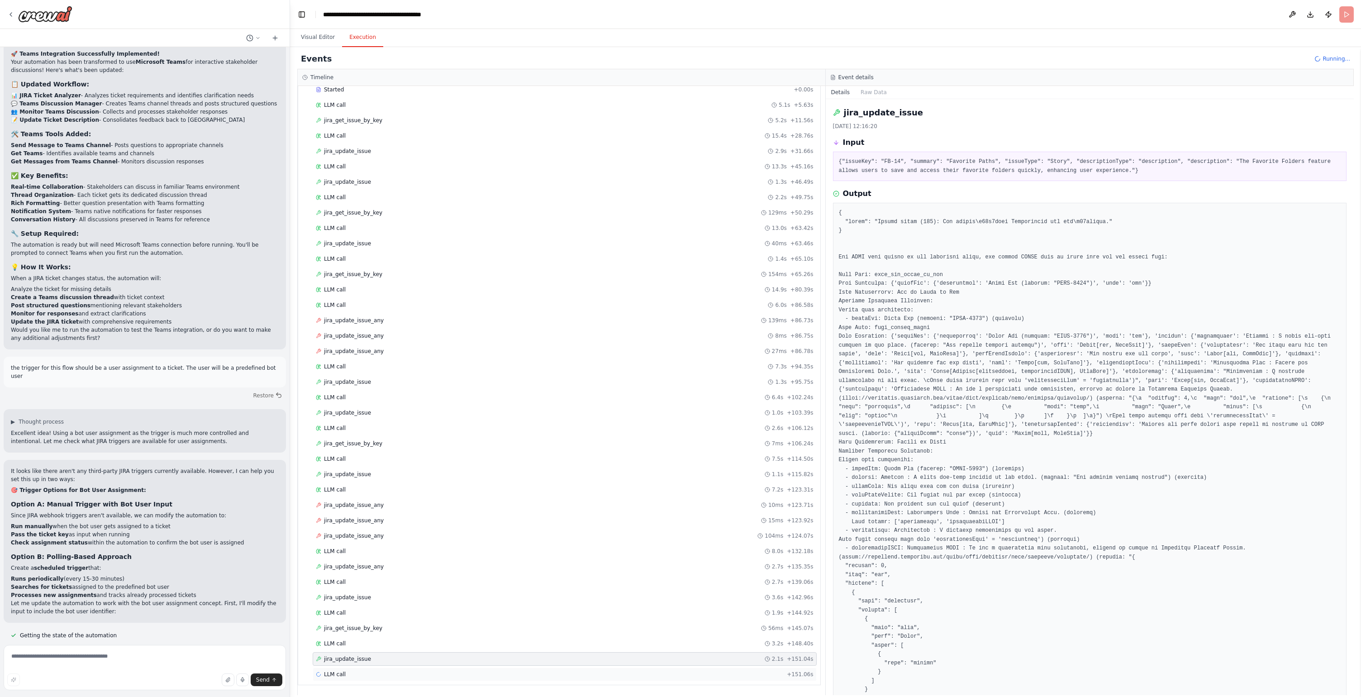
click at [378, 670] on div "LLM call + 151.06s" at bounding box center [565, 675] width 504 height 14
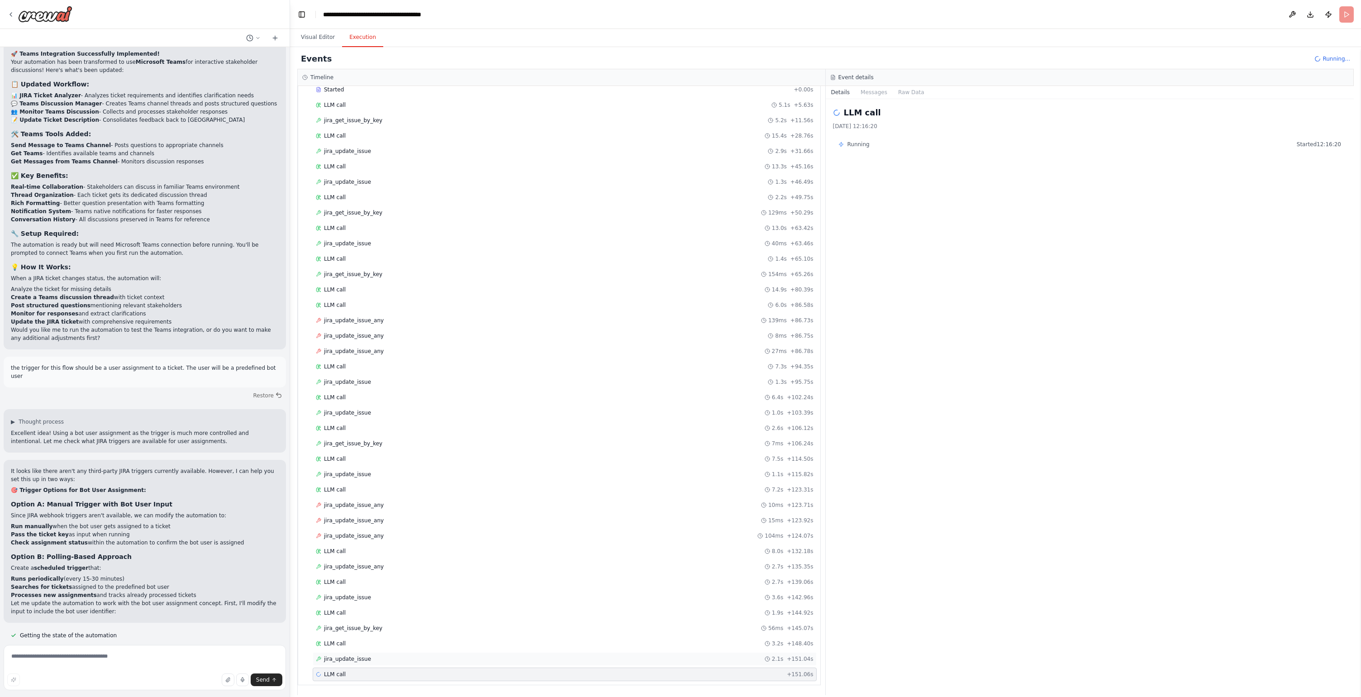
click at [393, 658] on div "jira_update_issue 2.1s + 151.04s" at bounding box center [565, 658] width 498 height 7
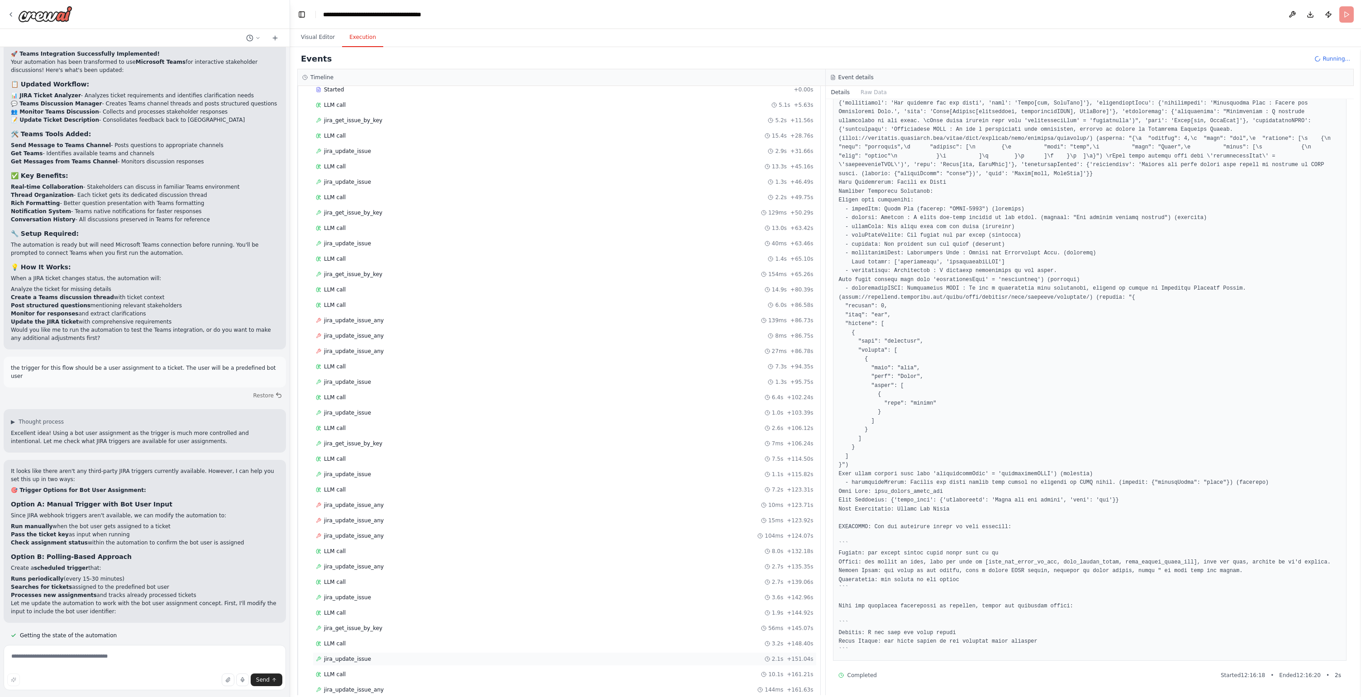
scroll to position [374, 0]
click at [393, 674] on div "jira_update_issue_any 144ms + 161.63s" at bounding box center [565, 674] width 498 height 7
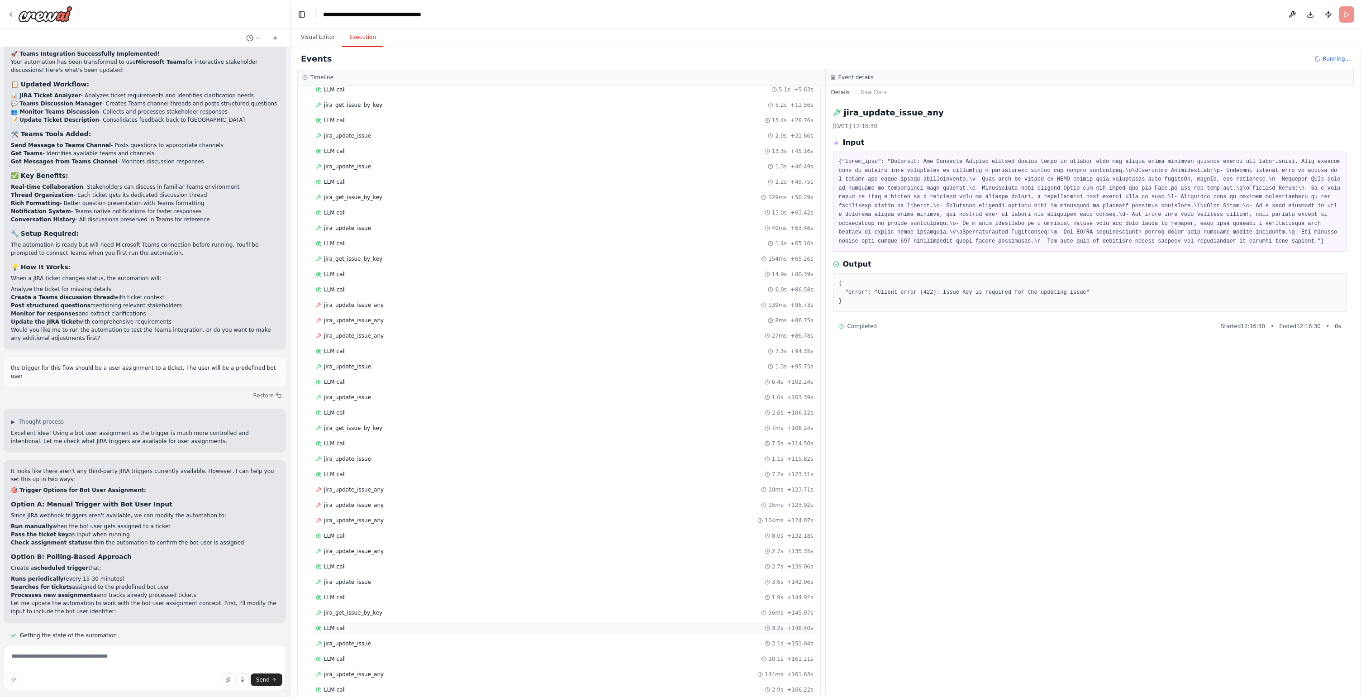
scroll to position [420, 0]
click at [379, 675] on div "LLM call + 166.38s" at bounding box center [565, 674] width 498 height 7
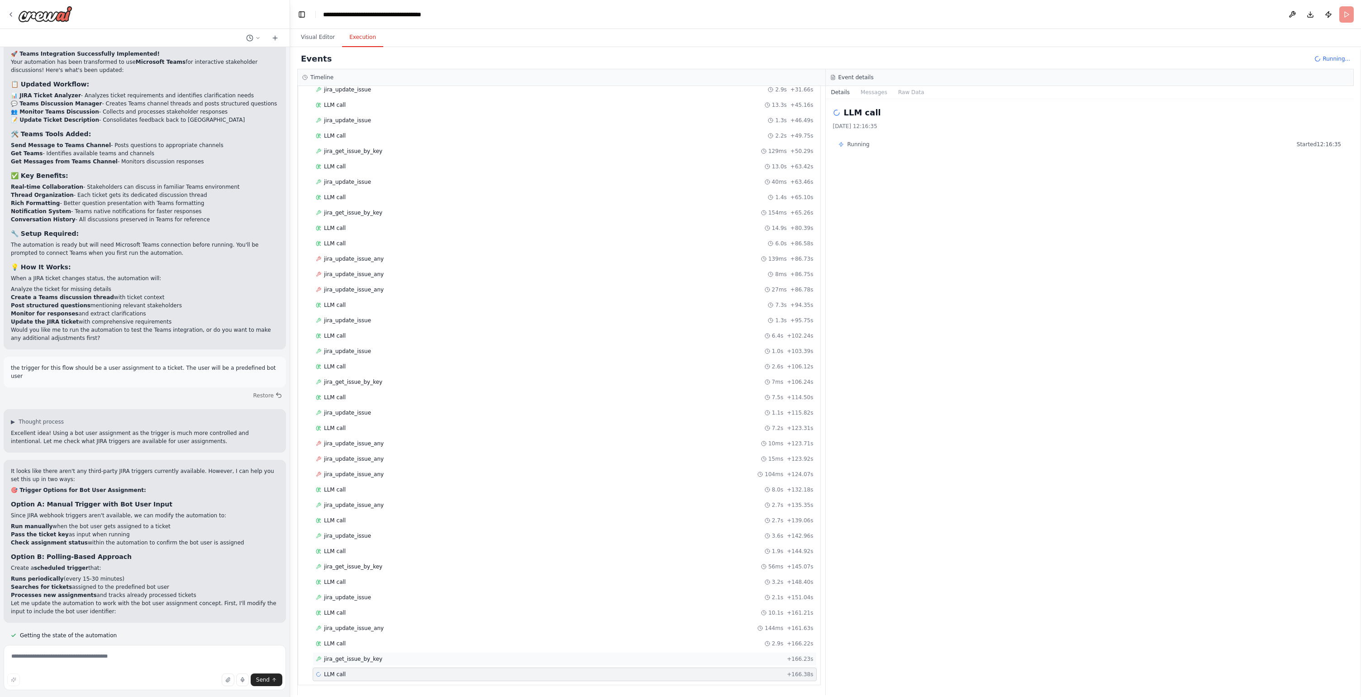
click at [395, 657] on div "jira_get_issue_by_key + 166.23s" at bounding box center [565, 658] width 498 height 7
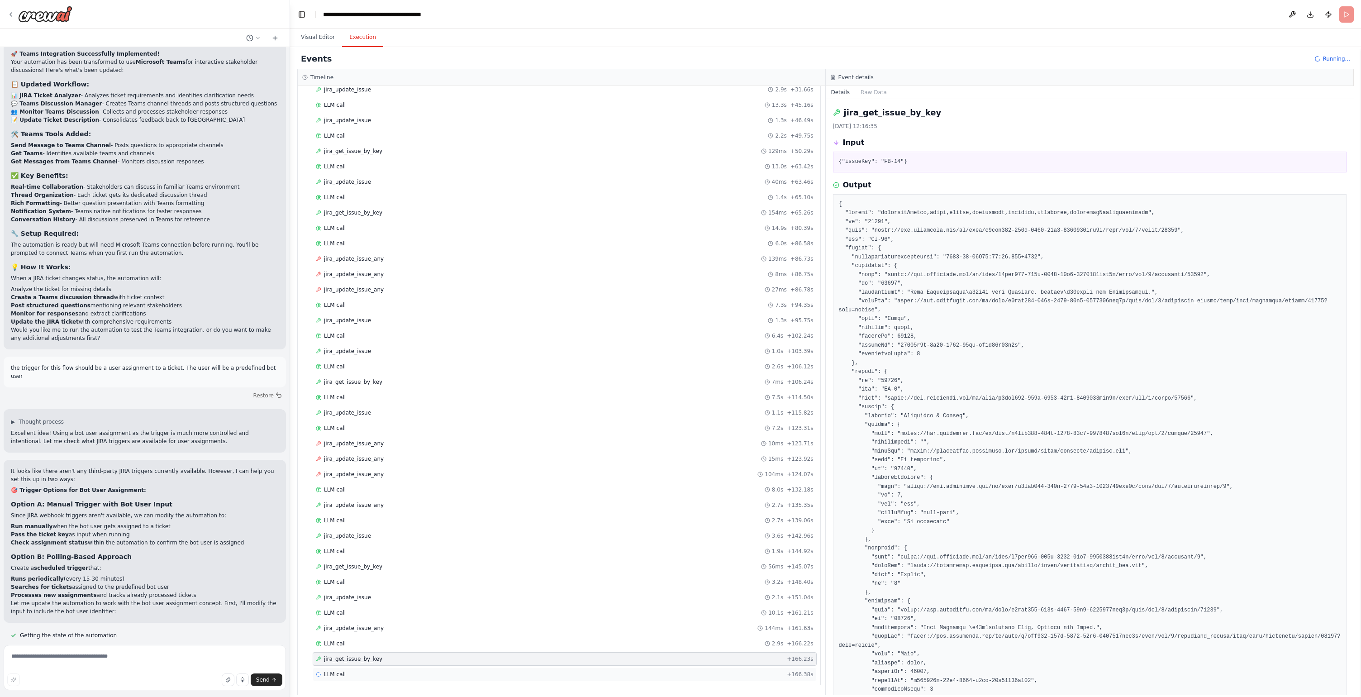
click at [403, 671] on div "LLM call + 166.38s" at bounding box center [565, 674] width 498 height 7
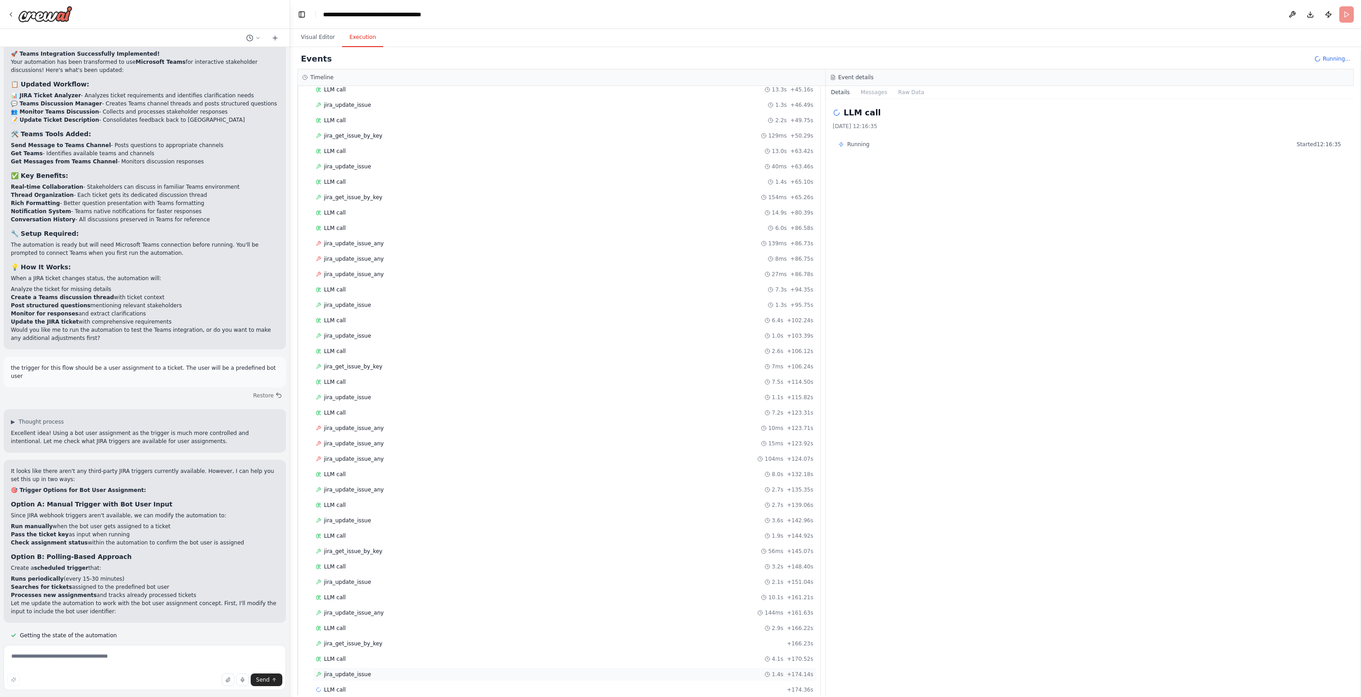
scroll to position [451, 0]
click at [384, 657] on div "jira_update_issue 1.4s + 174.14s" at bounding box center [565, 658] width 498 height 7
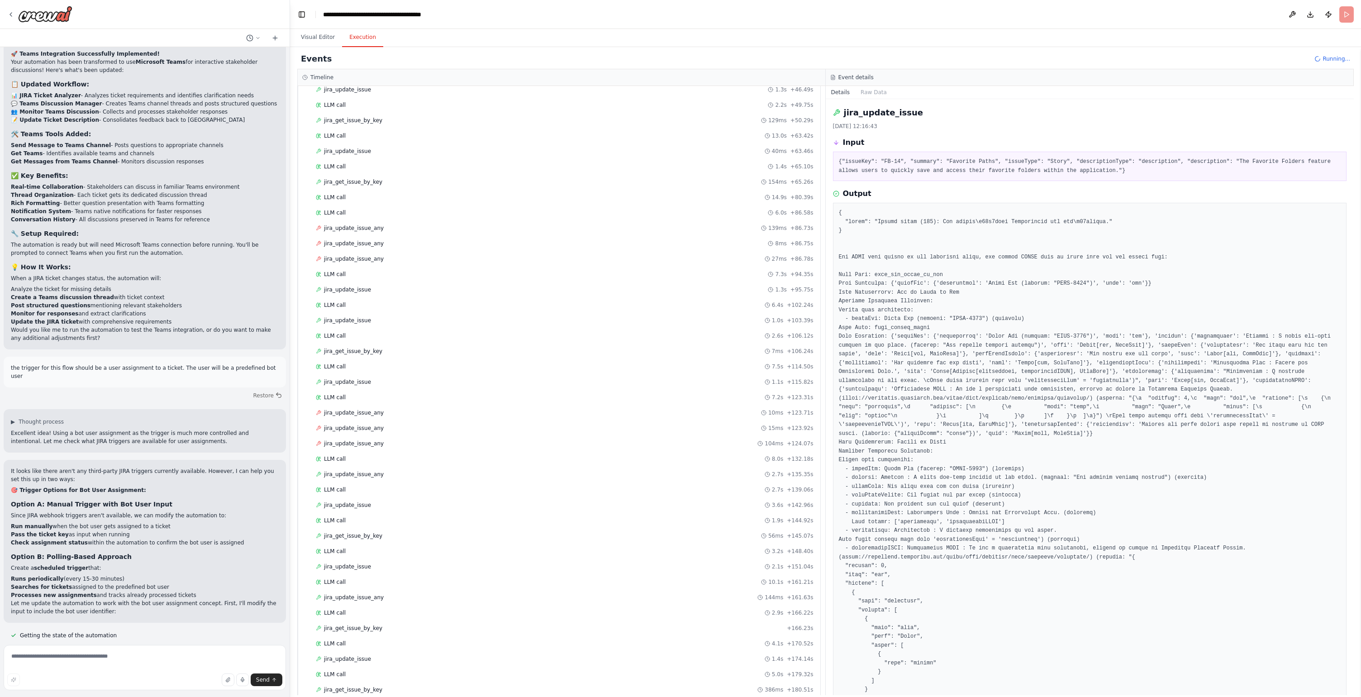
scroll to position [497, 0]
click at [385, 673] on div "jira_update_issue 1.0s + 185.81s" at bounding box center [565, 674] width 498 height 7
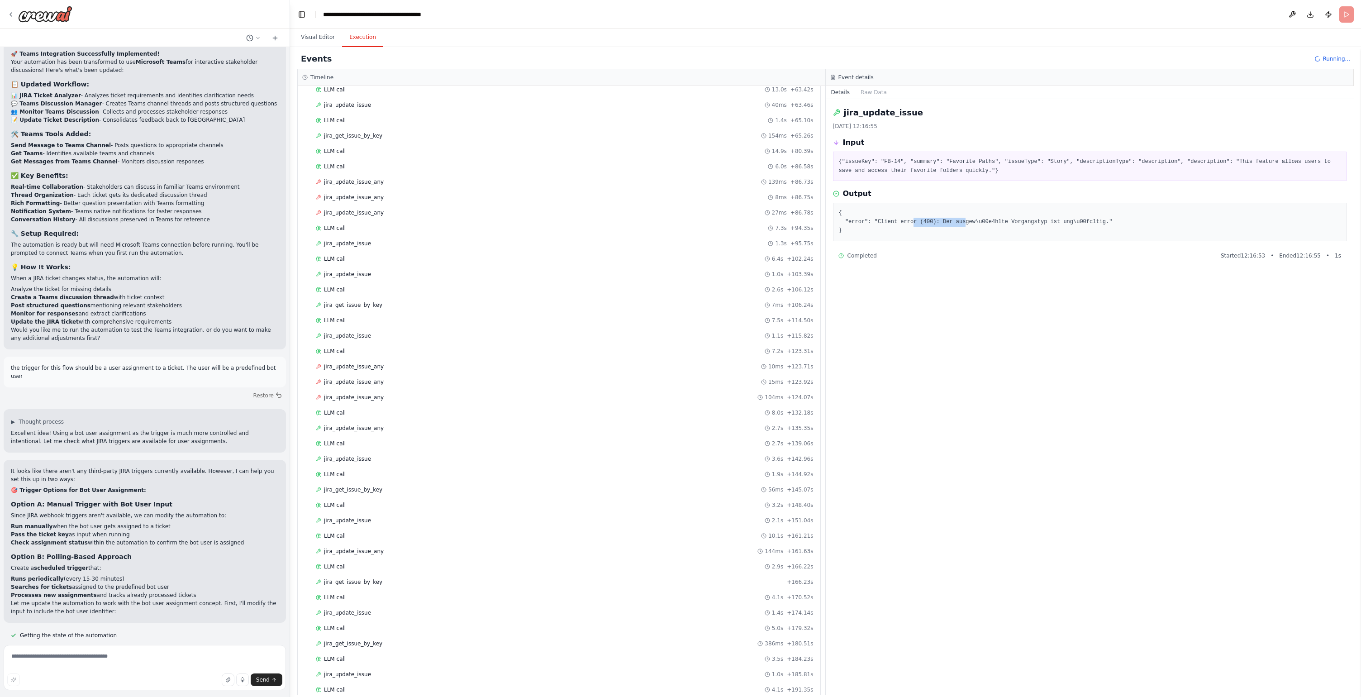
drag, startPoint x: 915, startPoint y: 224, endPoint x: 968, endPoint y: 224, distance: 53.0
click at [968, 224] on pre "{ "error": "Client error (400): Der ausgew\u00e4hlte Vorgangstyp ist ung\u00fcl…" at bounding box center [1090, 222] width 502 height 27
drag, startPoint x: 944, startPoint y: 161, endPoint x: 1171, endPoint y: 170, distance: 227.4
click at [1171, 170] on pre "{"issueKey": "FB-14", "summary": "Favorite Paths", "issueType": "Story", "descr…" at bounding box center [1090, 166] width 502 height 18
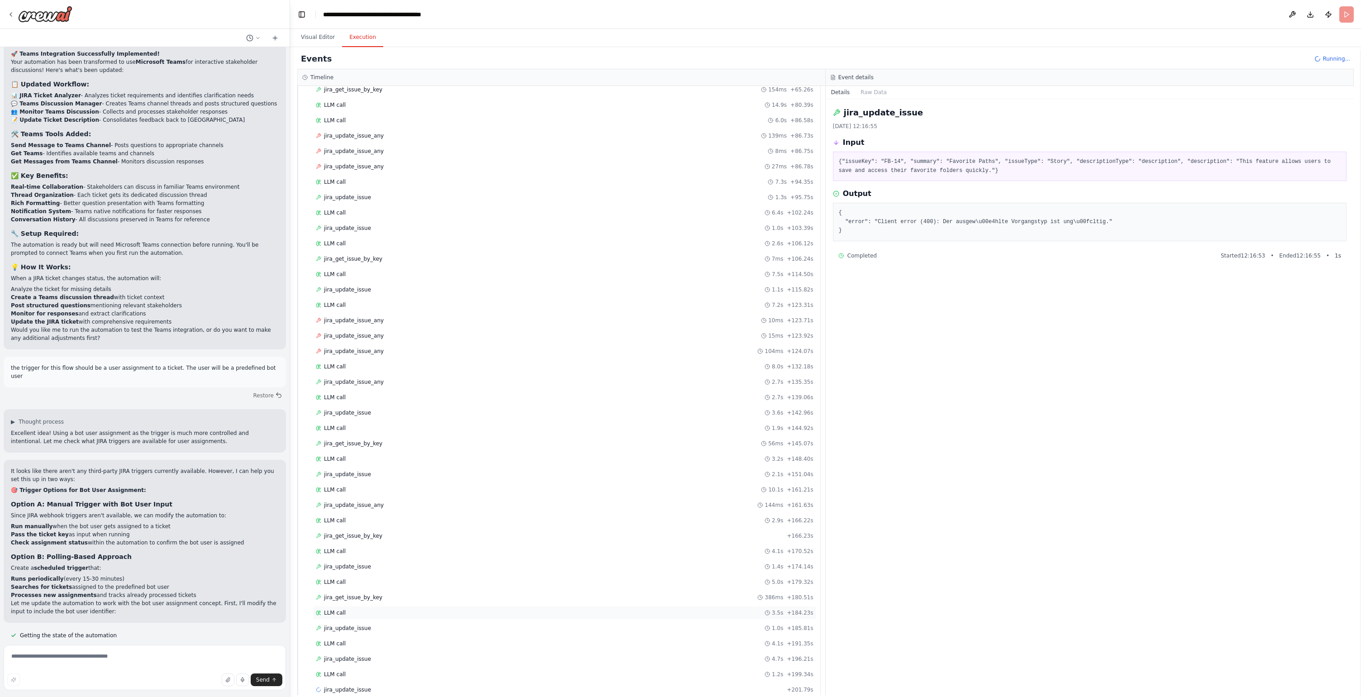
scroll to position [558, 0]
click at [372, 672] on div "jira_update_issue 1.6s + 203.44s" at bounding box center [565, 674] width 498 height 7
click at [1331, 57] on span "Running..." at bounding box center [1337, 58] width 28 height 7
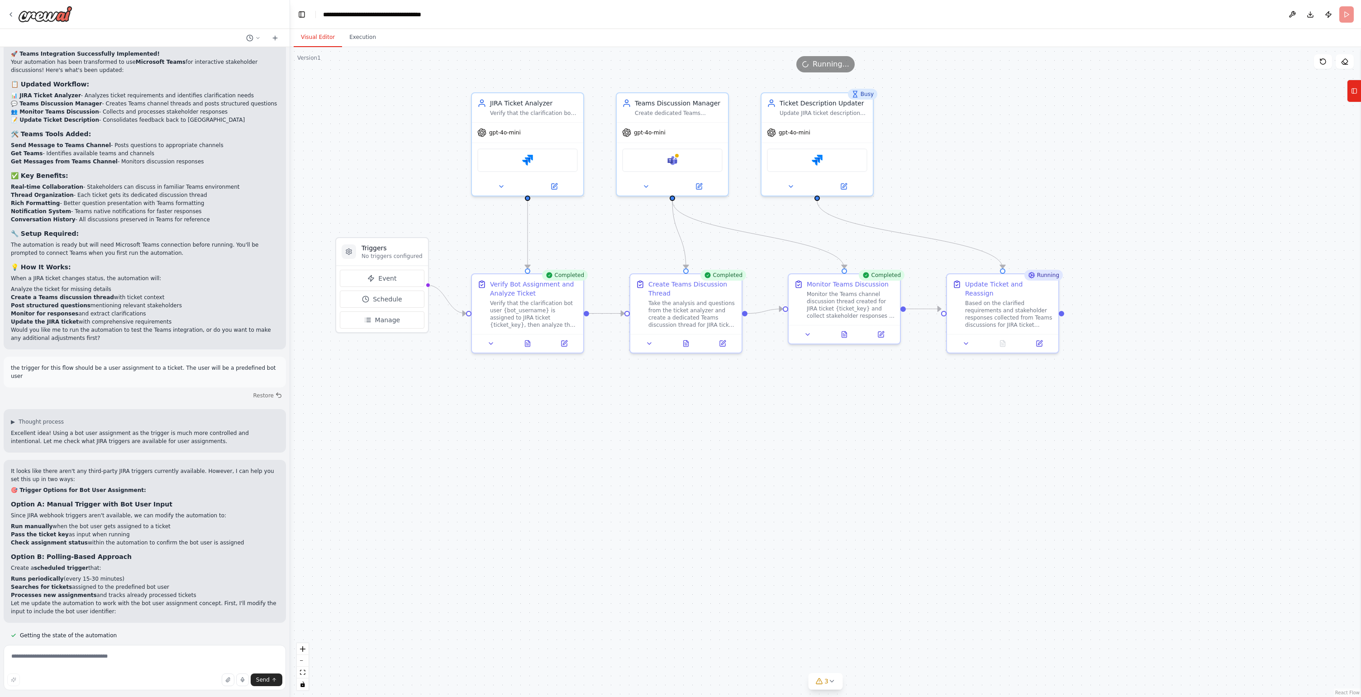
click at [321, 39] on button "Visual Editor" at bounding box center [318, 37] width 48 height 19
click at [368, 35] on button "Execution" at bounding box center [362, 37] width 41 height 19
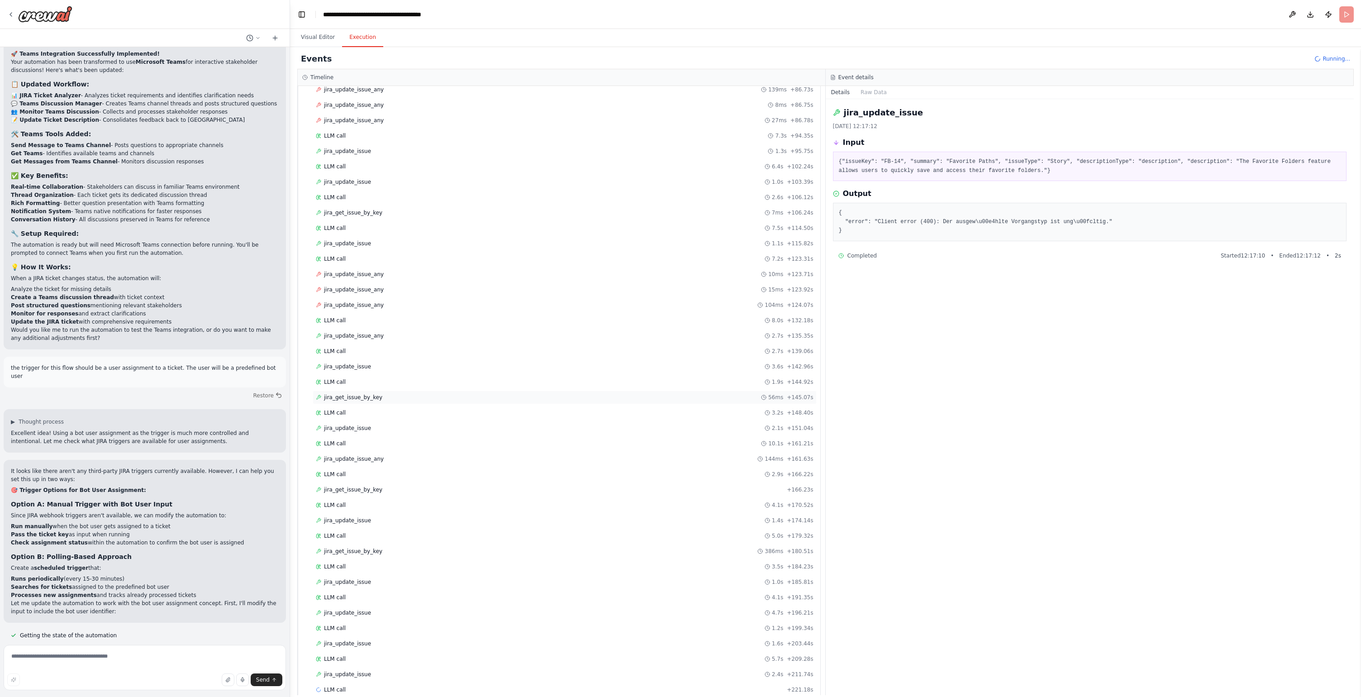
scroll to position [605, 0]
click at [591, 676] on div "LLM call + 221.18s" at bounding box center [565, 674] width 498 height 7
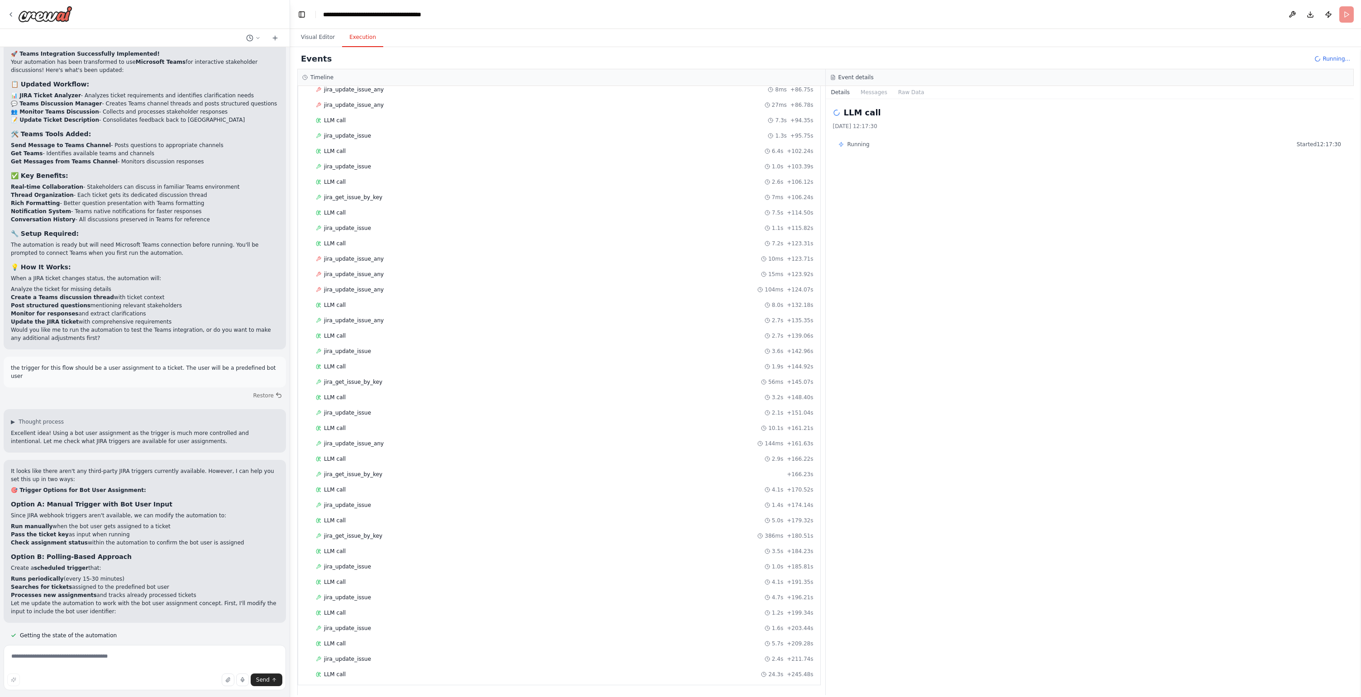
click at [1336, 72] on div "Event details" at bounding box center [1090, 77] width 529 height 17
click at [1340, 62] on span "Running..." at bounding box center [1337, 58] width 28 height 7
click at [1349, 14] on header "**********" at bounding box center [825, 14] width 1071 height 29
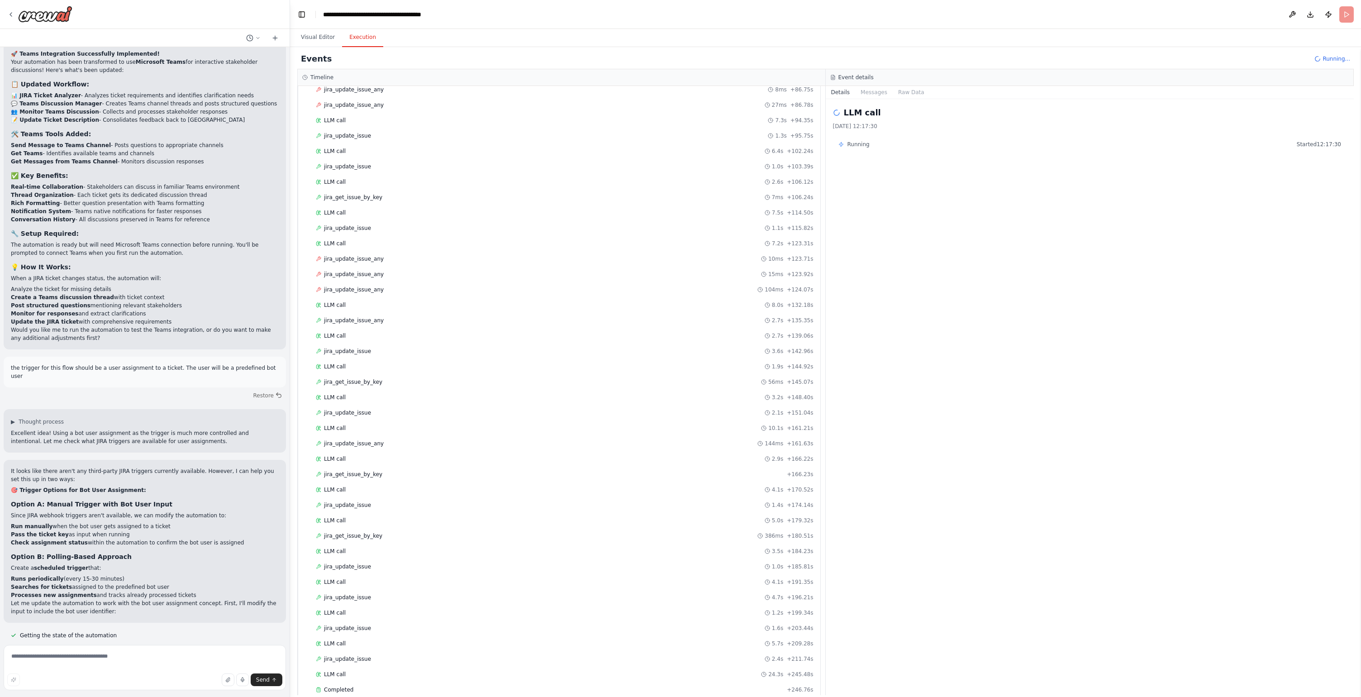
click at [287, 38] on div at bounding box center [288, 348] width 4 height 697
click at [311, 39] on button "Visual Editor" at bounding box center [318, 37] width 48 height 19
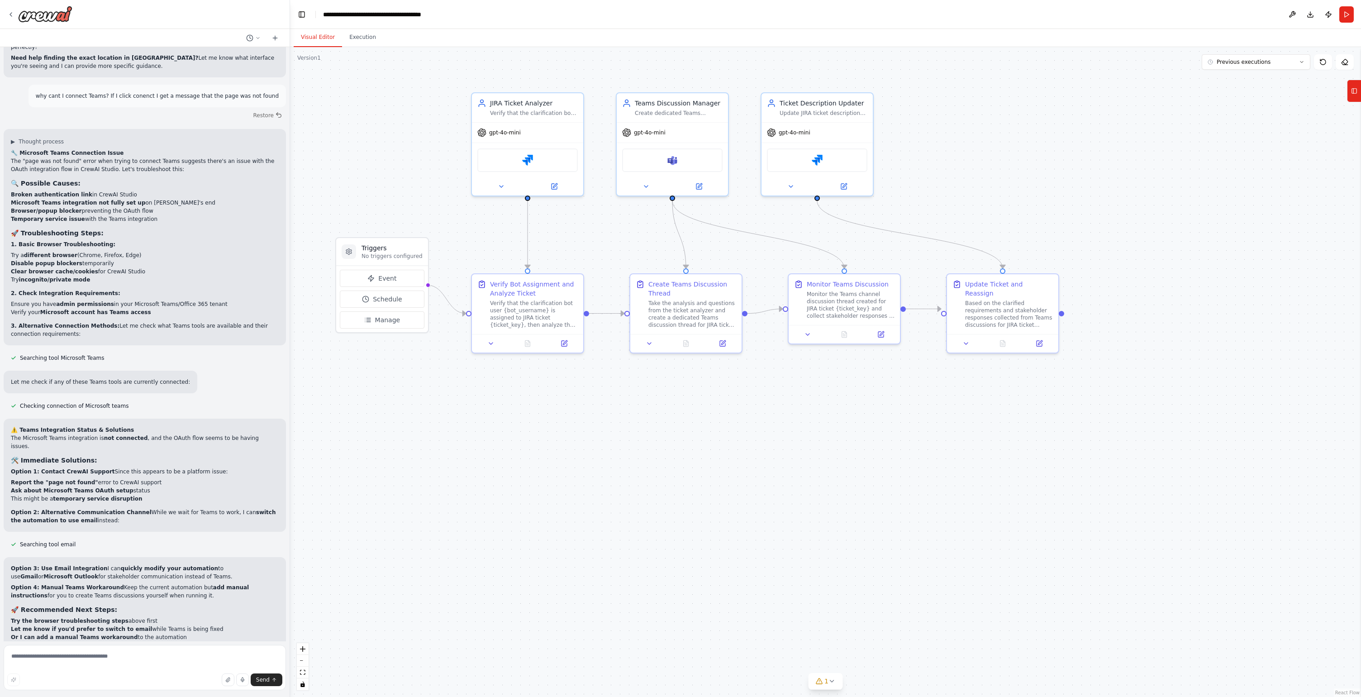
scroll to position [4881, 0]
